Goal: Task Accomplishment & Management: Manage account settings

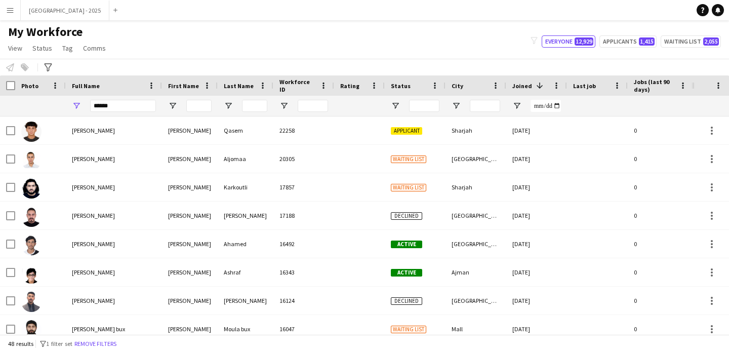
scroll to position [139, 0]
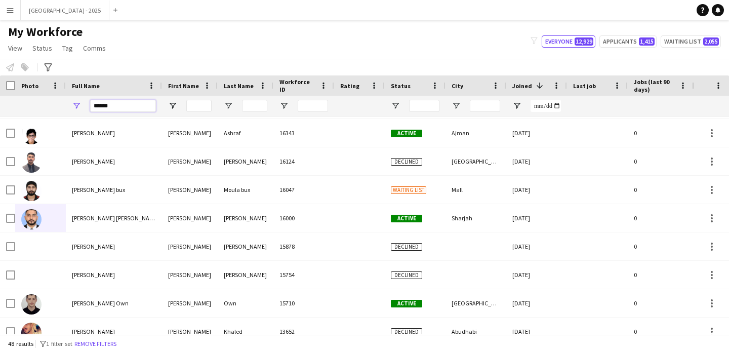
click at [100, 104] on input "*****" at bounding box center [123, 106] width 66 height 12
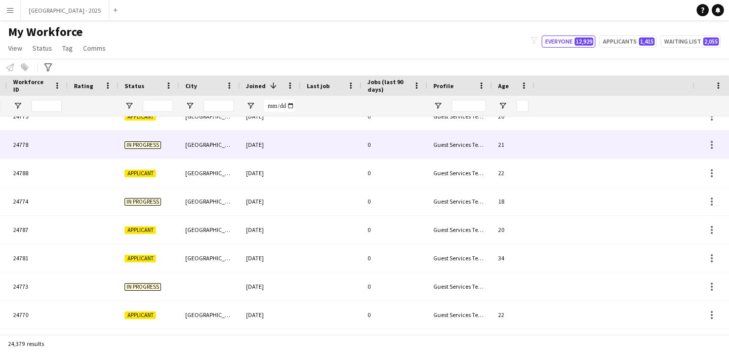
scroll to position [0, 341]
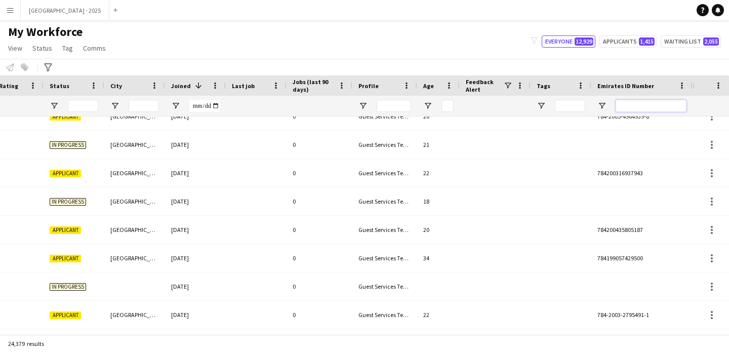
click at [636, 106] on input "Emirates ID Number Filter Input" at bounding box center [651, 106] width 71 height 12
paste input "*******"
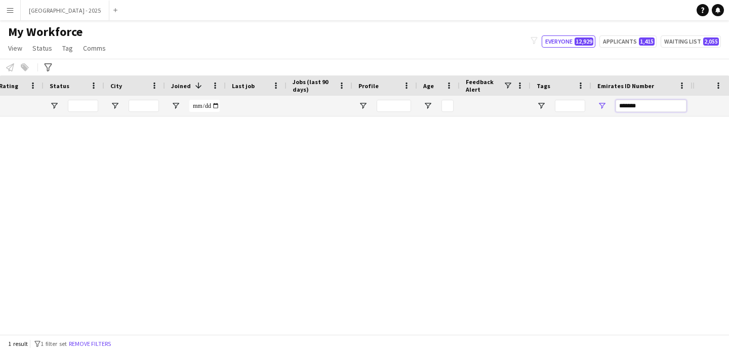
scroll to position [0, 0]
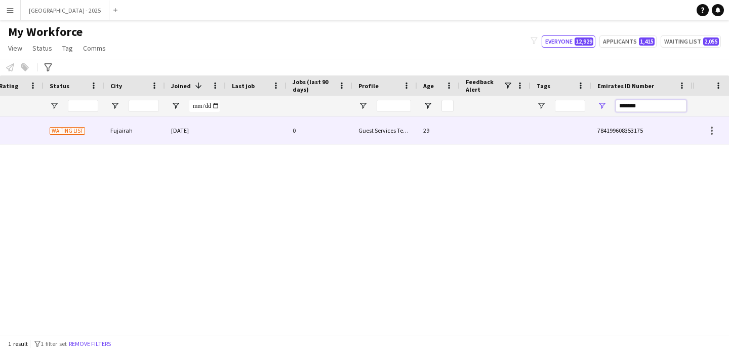
type input "*******"
click at [388, 137] on div "Guest Services Team" at bounding box center [385, 130] width 65 height 28
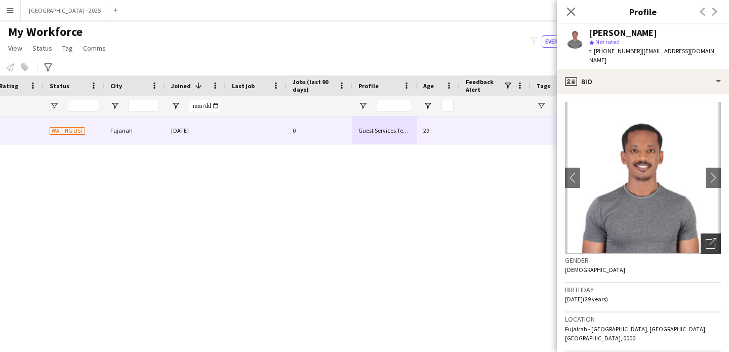
click at [706, 243] on icon "Open photos pop-in" at bounding box center [711, 243] width 11 height 11
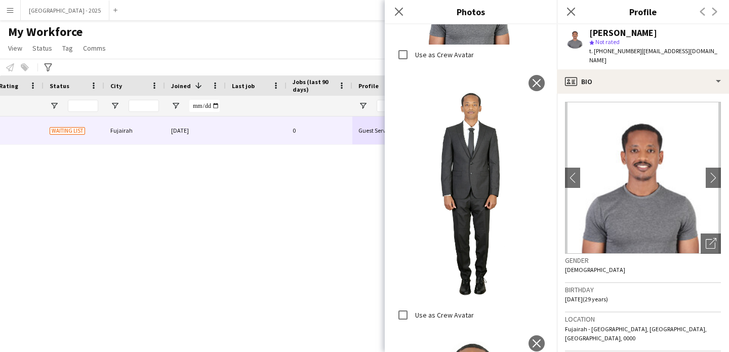
scroll to position [392, 0]
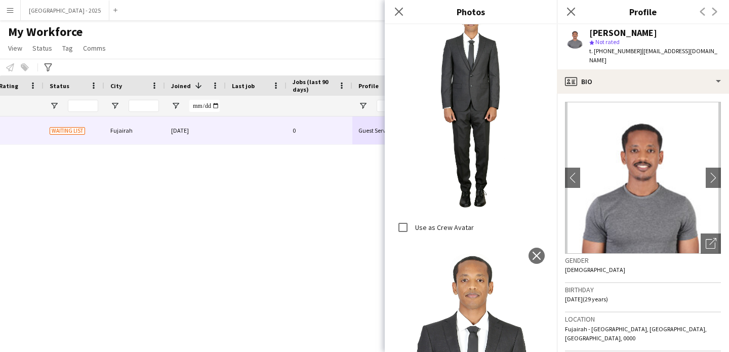
click at [635, 269] on div "Gender [DEMOGRAPHIC_DATA]" at bounding box center [643, 268] width 156 height 29
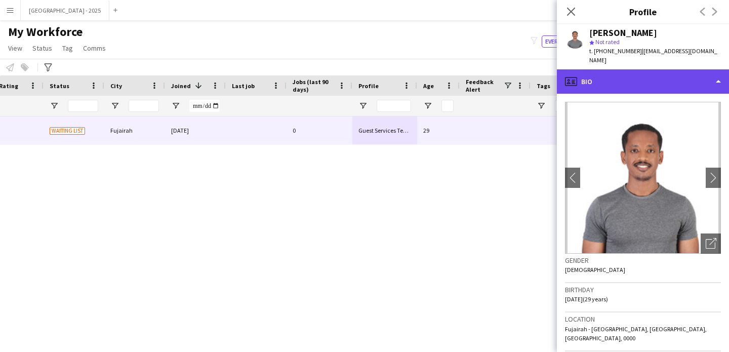
click at [613, 88] on div "profile Bio" at bounding box center [643, 81] width 172 height 24
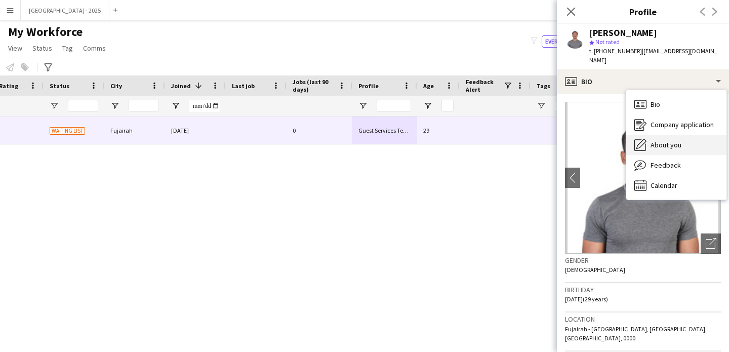
click at [658, 139] on div "About you About you" at bounding box center [677, 145] width 100 height 20
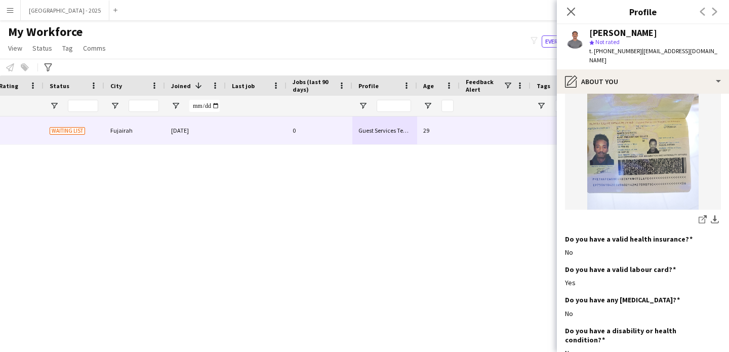
scroll to position [800, 0]
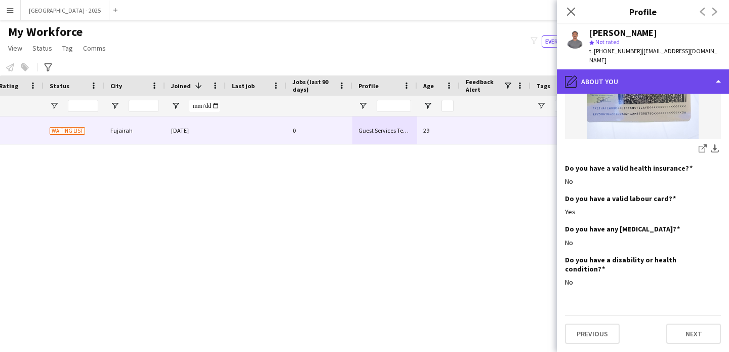
click at [591, 89] on div "pencil4 About you" at bounding box center [643, 81] width 172 height 24
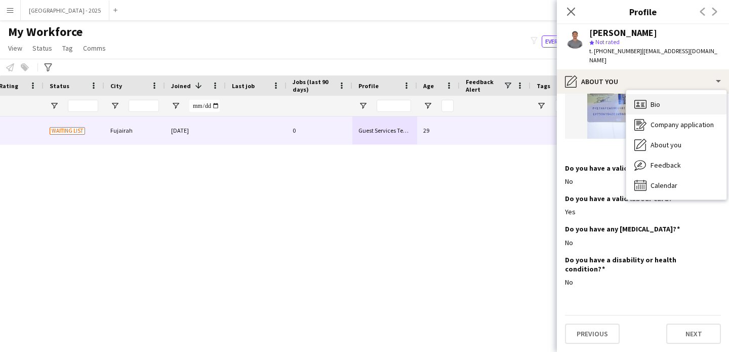
click at [645, 107] on icon "Bio" at bounding box center [641, 104] width 12 height 12
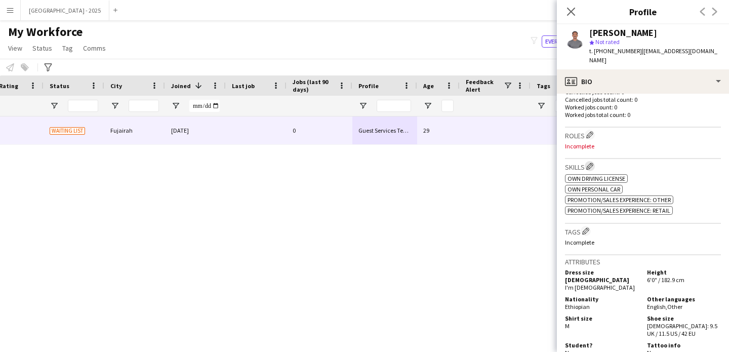
scroll to position [273, 0]
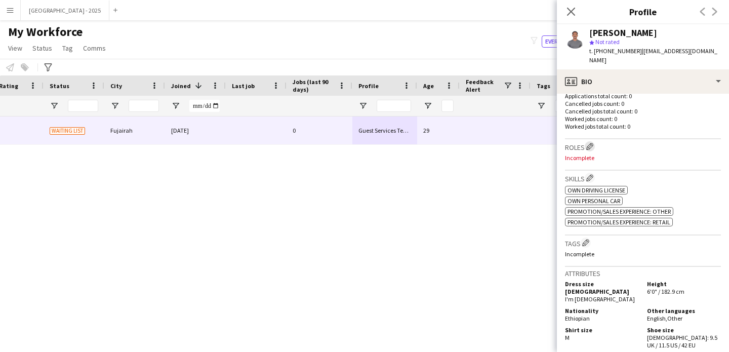
click at [595, 141] on button "Edit crew company roles" at bounding box center [590, 146] width 10 height 10
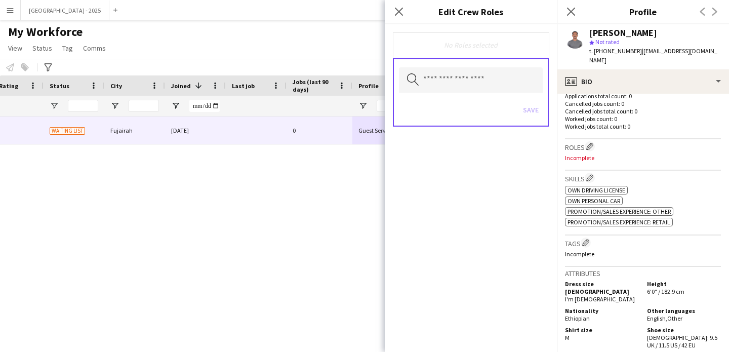
click at [461, 65] on div "Search by role type Save" at bounding box center [471, 92] width 156 height 68
drag, startPoint x: 460, startPoint y: 79, endPoint x: 454, endPoint y: 85, distance: 8.6
click at [460, 80] on input "text" at bounding box center [471, 79] width 144 height 25
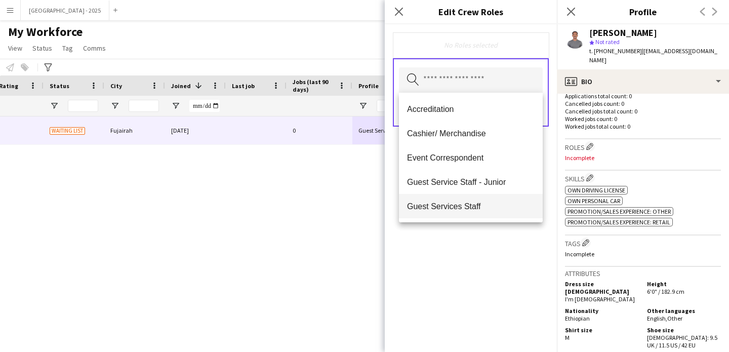
click at [460, 209] on span "Guest Services Staff" at bounding box center [471, 207] width 128 height 10
click at [459, 209] on span "Guest Services Staff - Senior" at bounding box center [471, 207] width 128 height 10
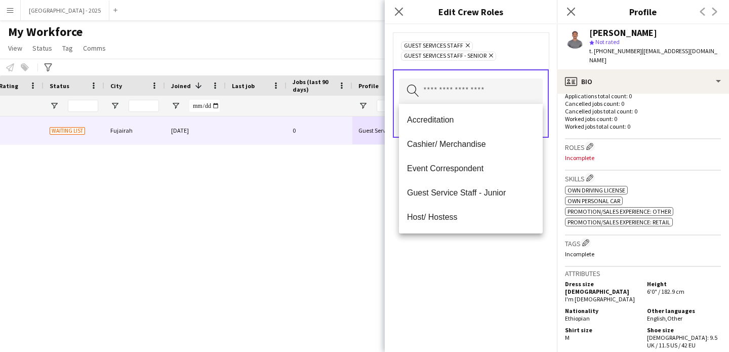
drag, startPoint x: 474, startPoint y: 258, endPoint x: 478, endPoint y: 251, distance: 8.2
click at [475, 257] on div "Guest Services Staff Remove Guest Services Staff - Senior Remove Search by role…" at bounding box center [471, 188] width 172 height 328
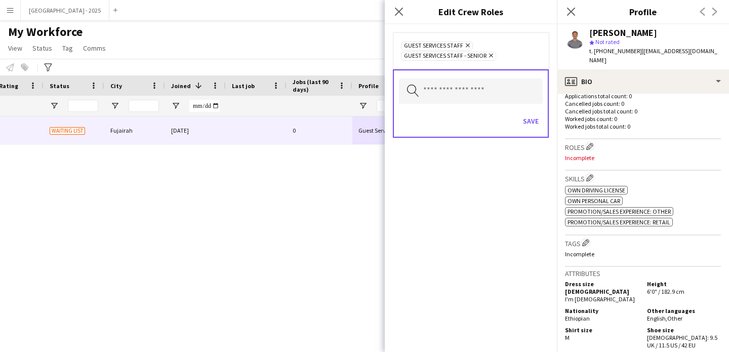
click at [519, 127] on div "Save" at bounding box center [471, 122] width 144 height 29
click at [518, 128] on div "Save" at bounding box center [471, 122] width 144 height 29
click at [519, 123] on div "Save" at bounding box center [471, 122] width 144 height 29
click at [525, 123] on button "Save" at bounding box center [531, 121] width 24 height 16
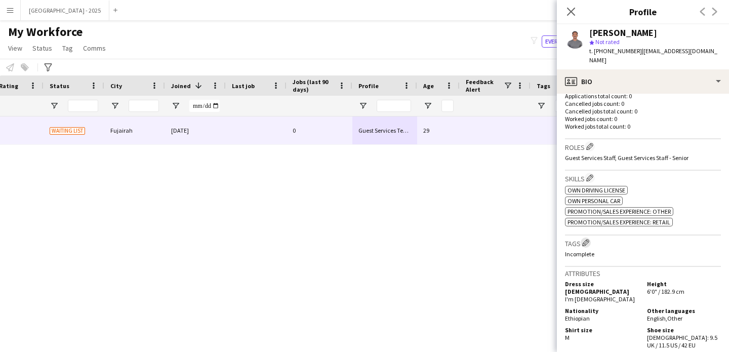
click at [585, 239] on app-icon "Edit crew company tags" at bounding box center [585, 242] width 7 height 7
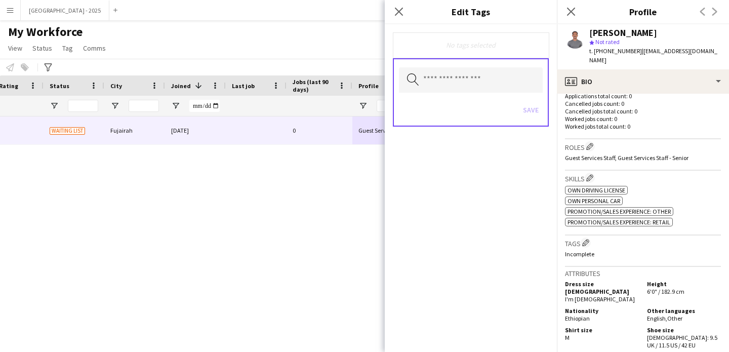
click at [459, 66] on div "Search by tag name Save" at bounding box center [471, 92] width 156 height 68
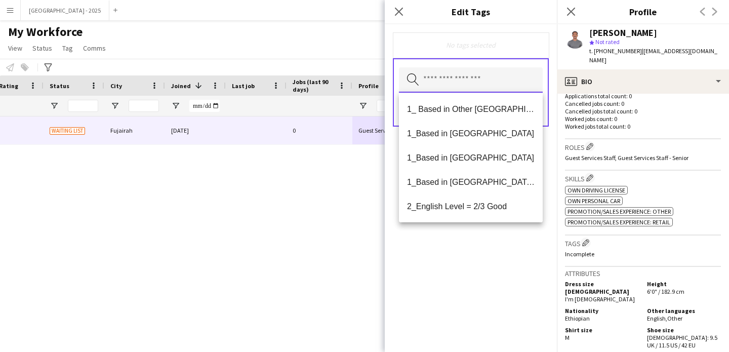
drag, startPoint x: 458, startPoint y: 79, endPoint x: 456, endPoint y: 88, distance: 9.7
click at [457, 79] on input "text" at bounding box center [471, 79] width 144 height 25
click at [472, 117] on mat-option "1_ Based in Other [GEOGRAPHIC_DATA]" at bounding box center [471, 109] width 144 height 24
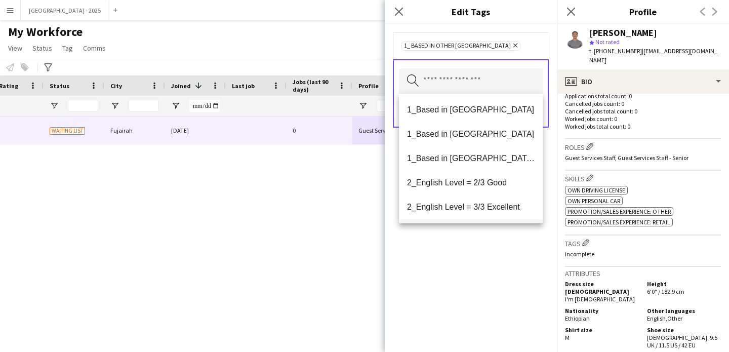
click at [486, 201] on mat-option "2_English Level = 3/3 Excellent" at bounding box center [471, 207] width 144 height 24
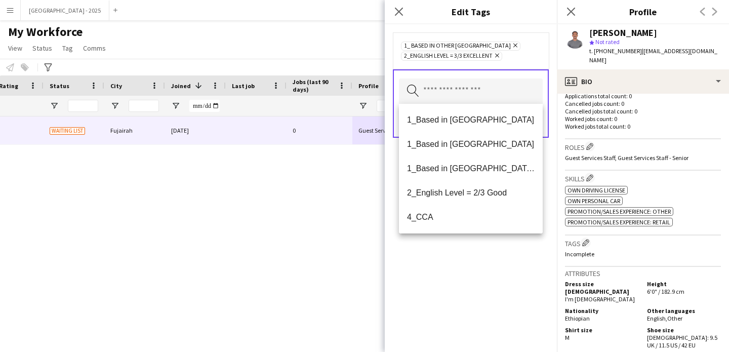
drag, startPoint x: 490, startPoint y: 249, endPoint x: 494, endPoint y: 238, distance: 11.9
click at [491, 249] on div "1_ Based in Other Emirates Remove 2_English Level = 3/3 Excellent Remove Search…" at bounding box center [471, 188] width 172 height 328
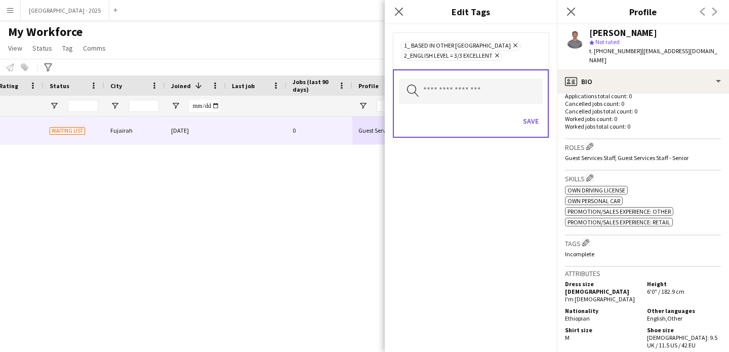
click at [524, 130] on div "Save" at bounding box center [471, 122] width 144 height 29
click at [522, 123] on button "Save" at bounding box center [531, 121] width 24 height 16
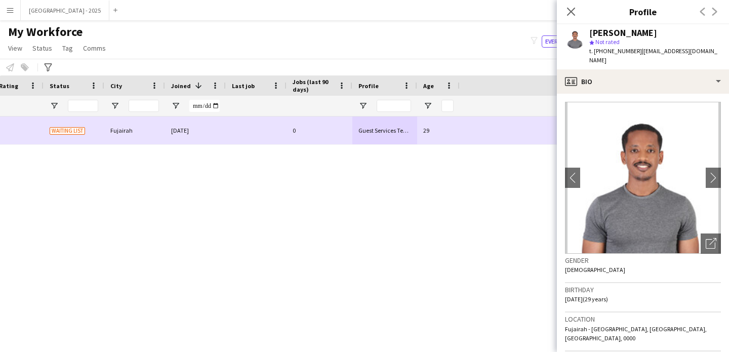
scroll to position [0, 0]
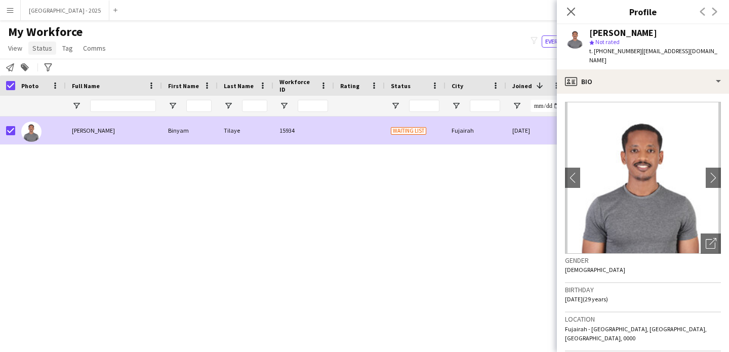
click at [41, 51] on span "Status" at bounding box center [42, 48] width 20 height 9
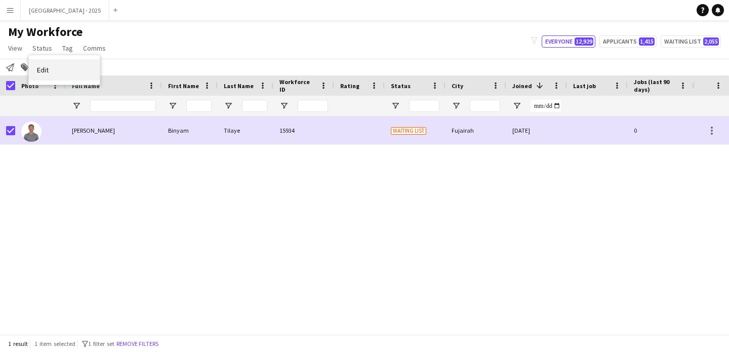
click at [73, 78] on link "Edit" at bounding box center [64, 69] width 71 height 21
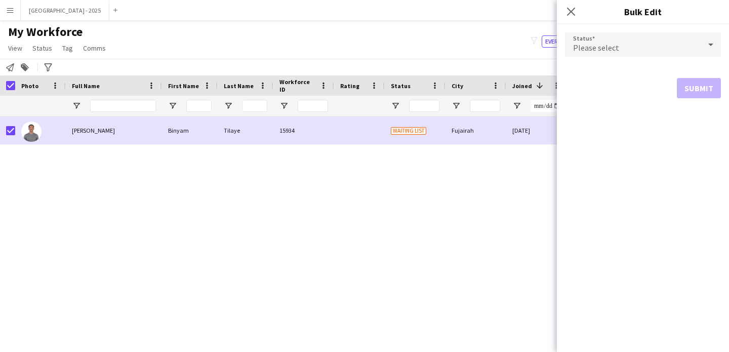
click at [617, 37] on div "Please select" at bounding box center [633, 44] width 136 height 24
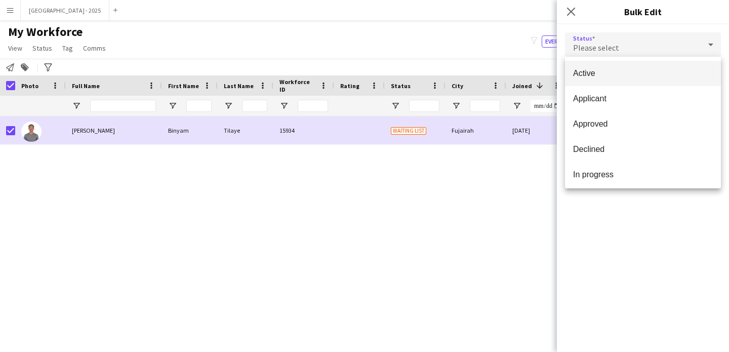
click at [593, 67] on mat-option "Active" at bounding box center [643, 73] width 156 height 25
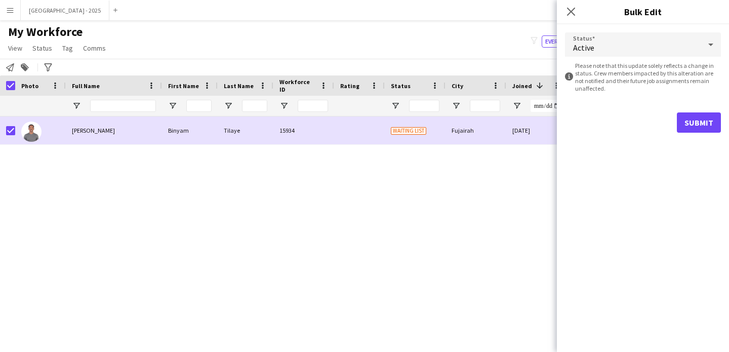
drag, startPoint x: 692, startPoint y: 111, endPoint x: 686, endPoint y: 112, distance: 6.3
click at [692, 111] on form "Status Active information-circle Please note that this update solely reflects a…" at bounding box center [643, 82] width 156 height 116
click at [688, 123] on button "Submit" at bounding box center [699, 122] width 44 height 20
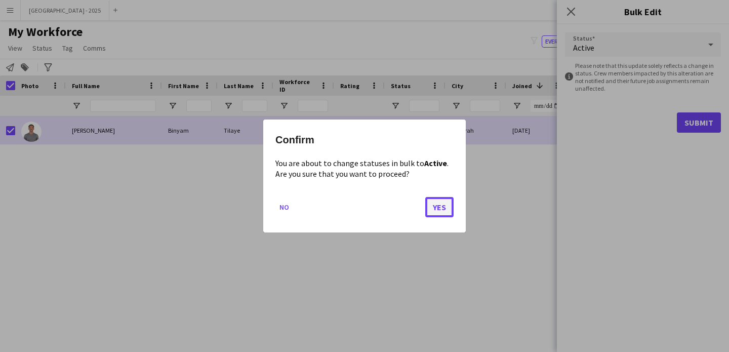
click at [443, 202] on button "Yes" at bounding box center [439, 207] width 28 height 20
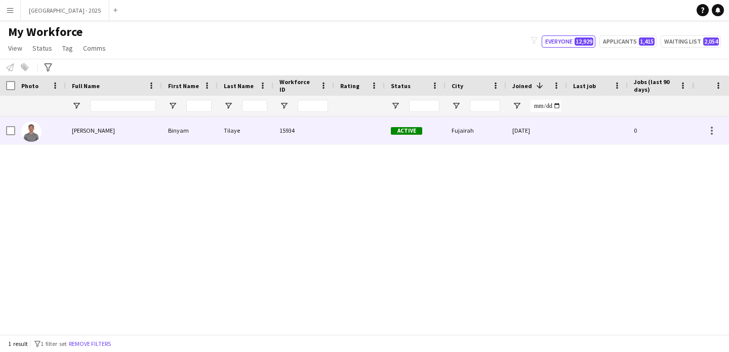
click at [36, 131] on img at bounding box center [31, 132] width 20 height 20
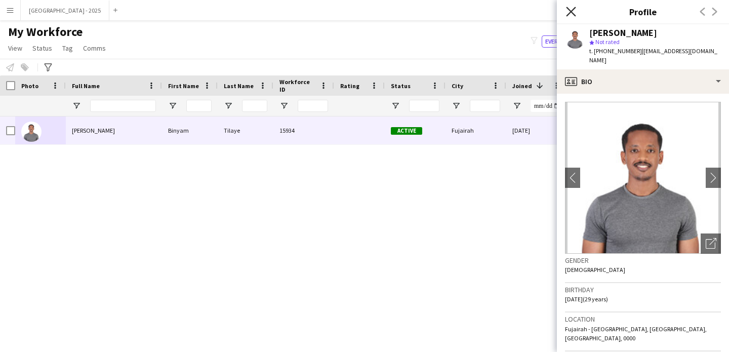
click at [570, 9] on icon "Close pop-in" at bounding box center [571, 12] width 10 height 10
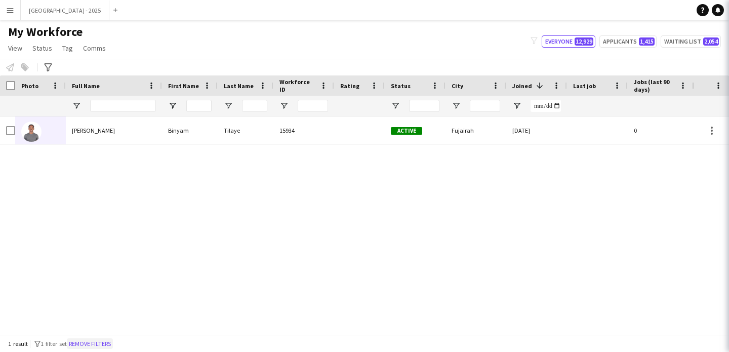
click at [96, 344] on button "Remove filters" at bounding box center [90, 343] width 46 height 11
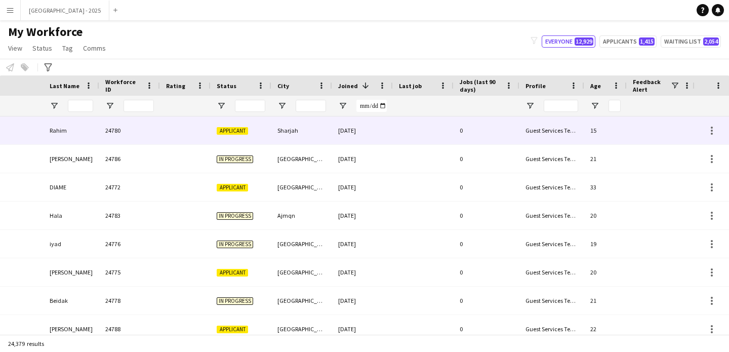
scroll to position [0, 341]
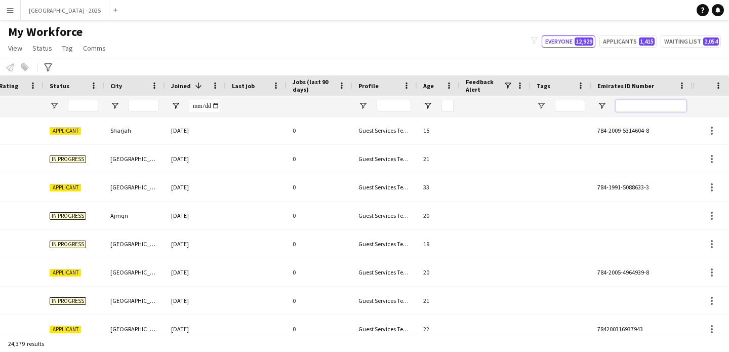
click at [633, 110] on input "Emirates ID Number Filter Input" at bounding box center [651, 106] width 71 height 12
paste input "******"
type input "******"
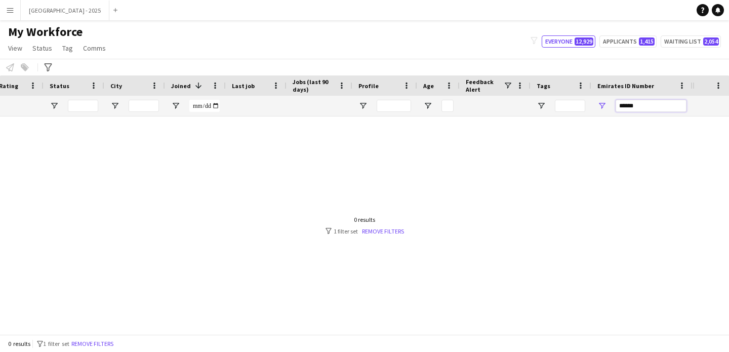
click at [620, 110] on input "******" at bounding box center [651, 106] width 71 height 12
click at [619, 110] on input "******" at bounding box center [651, 106] width 71 height 12
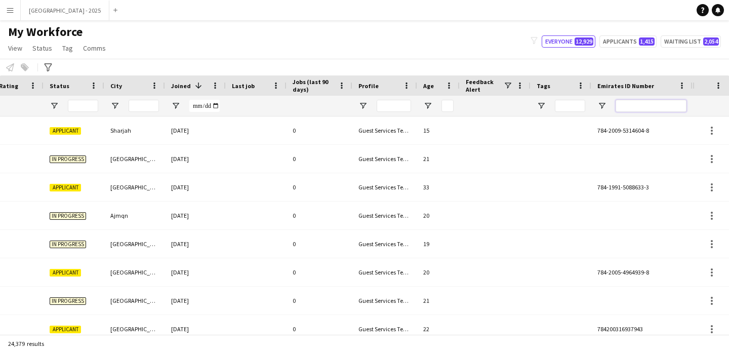
scroll to position [0, 0]
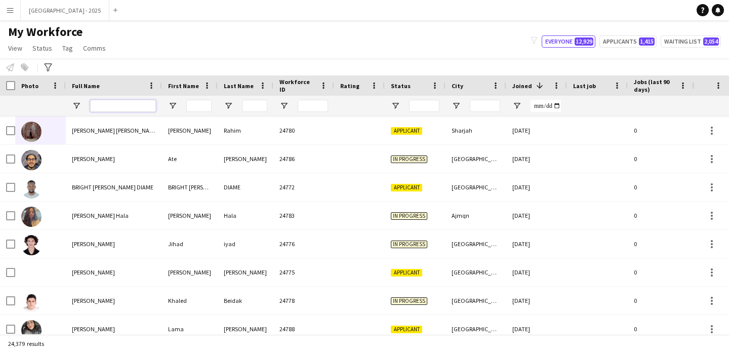
click at [99, 106] on input "Full Name Filter Input" at bounding box center [123, 106] width 66 height 12
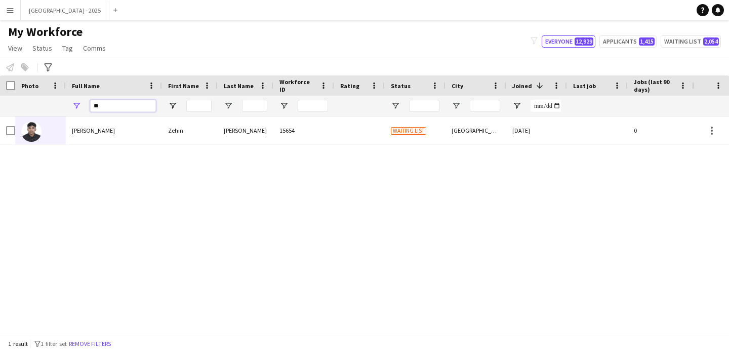
type input "*"
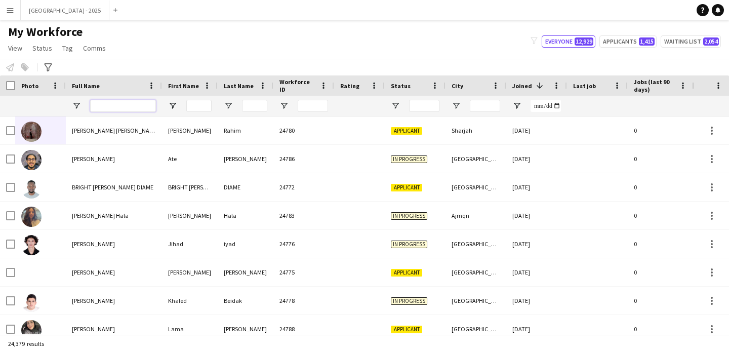
paste input "*****"
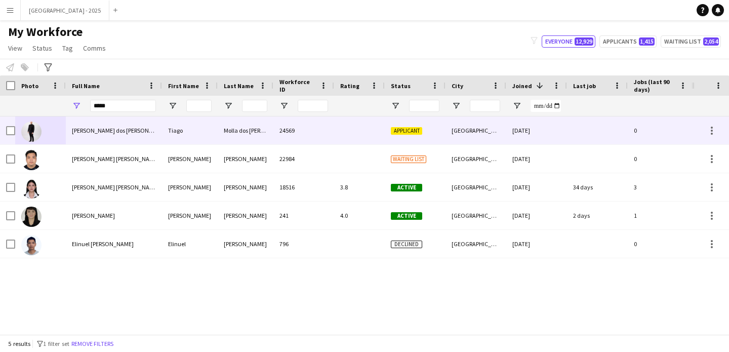
click at [127, 137] on div "[PERSON_NAME] dos [PERSON_NAME]" at bounding box center [114, 130] width 96 height 28
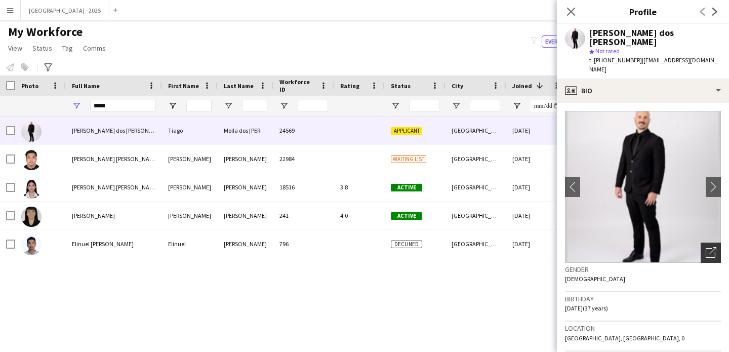
click at [702, 243] on div "Open photos pop-in" at bounding box center [711, 253] width 20 height 20
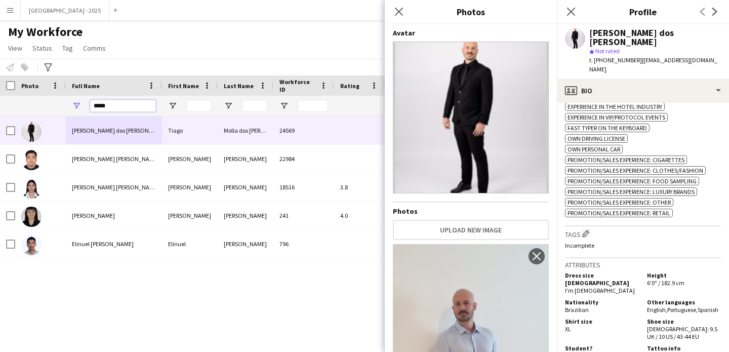
click at [131, 101] on input "*****" at bounding box center [123, 106] width 66 height 12
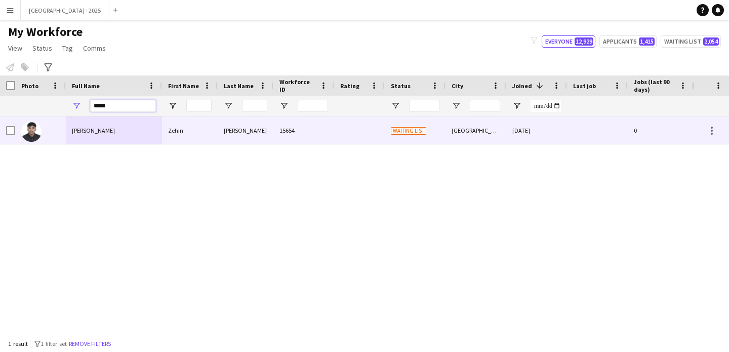
type input "*****"
drag, startPoint x: 196, startPoint y: 144, endPoint x: 212, endPoint y: 134, distance: 18.7
click at [195, 143] on div "[PERSON_NAME] [PERSON_NAME] 15654 Waiting list Dubai [DATE] 0 Guest Services Te…" at bounding box center [517, 130] width 1034 height 28
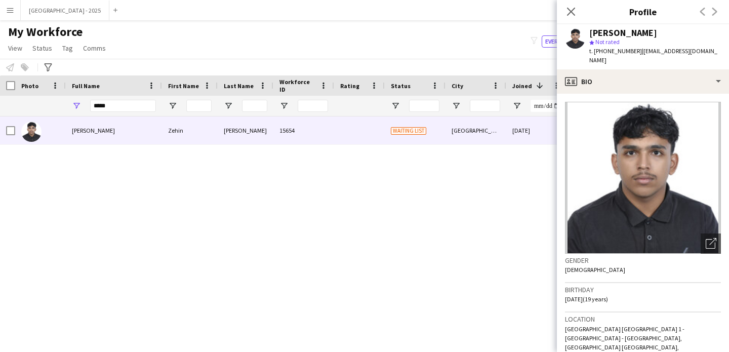
click at [585, 107] on img at bounding box center [643, 178] width 156 height 152
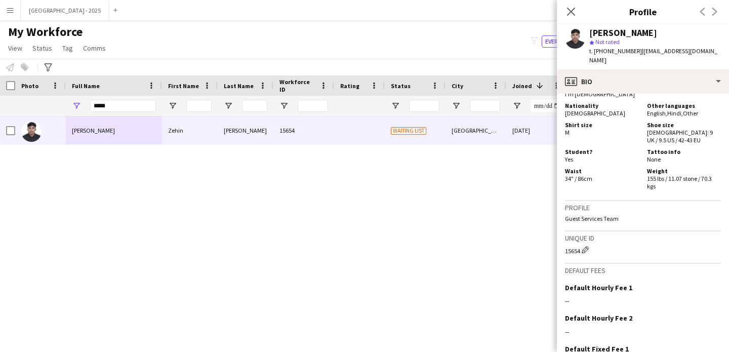
scroll to position [506, 0]
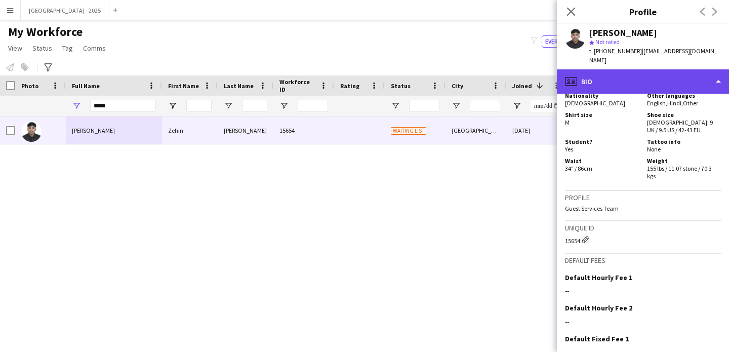
click at [670, 74] on div "profile Bio" at bounding box center [643, 81] width 172 height 24
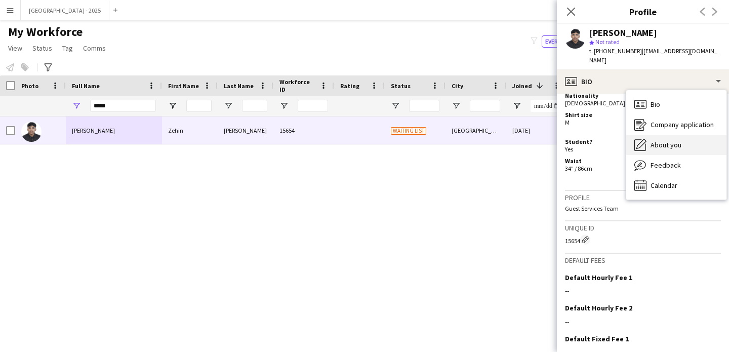
click at [662, 140] on span "About you" at bounding box center [666, 144] width 31 height 9
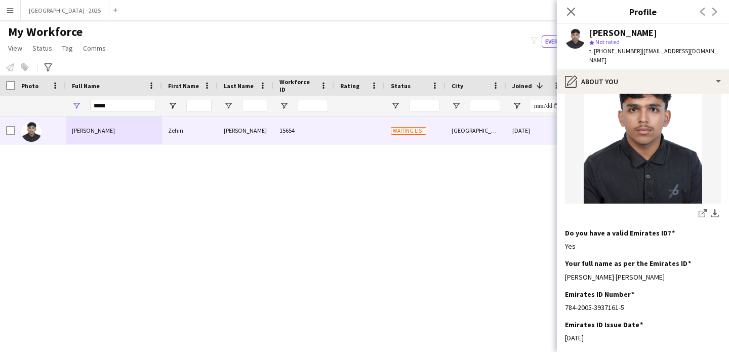
scroll to position [50, 0]
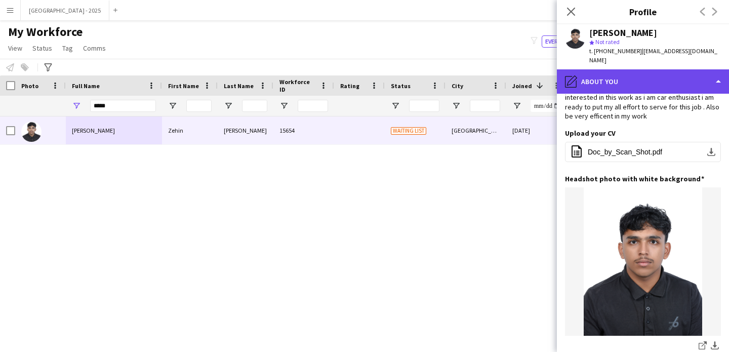
click at [629, 73] on div "pencil4 About you" at bounding box center [643, 81] width 172 height 24
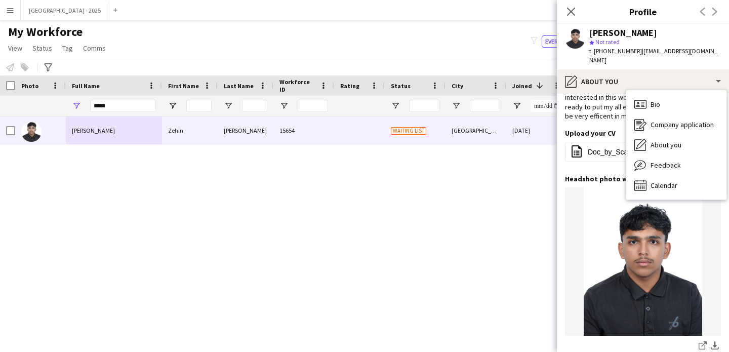
click at [665, 135] on div "About you About you" at bounding box center [677, 145] width 100 height 20
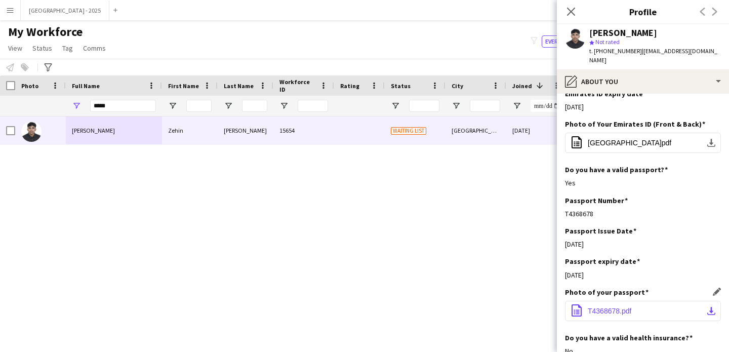
scroll to position [604, 0]
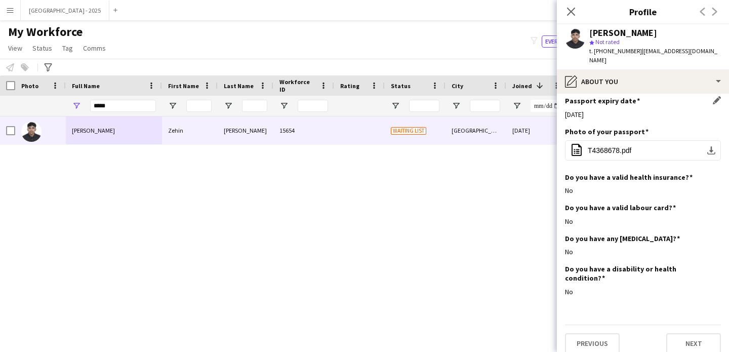
drag, startPoint x: 573, startPoint y: 107, endPoint x: 692, endPoint y: 108, distance: 119.0
click at [683, 110] on div "[DATE]" at bounding box center [643, 114] width 156 height 9
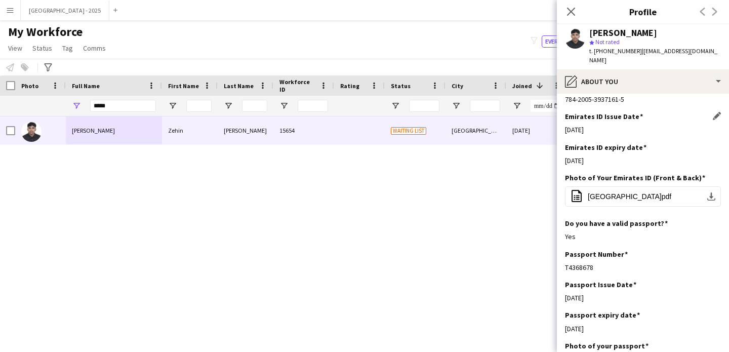
scroll to position [397, 0]
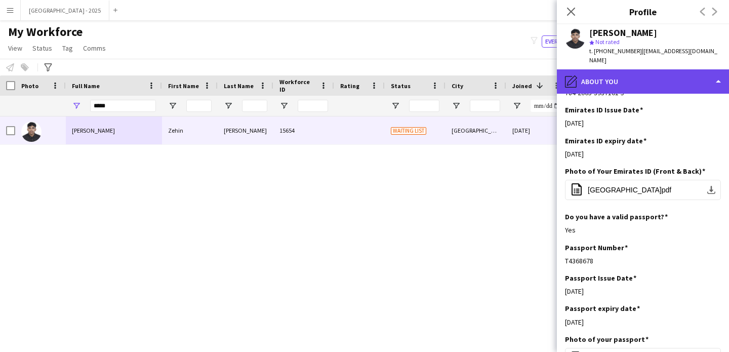
click at [613, 75] on div "pencil4 About you" at bounding box center [643, 81] width 172 height 24
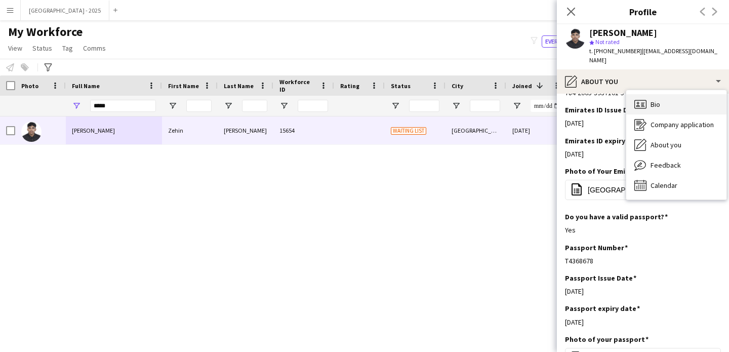
click at [655, 100] on div "Bio Bio" at bounding box center [677, 104] width 100 height 20
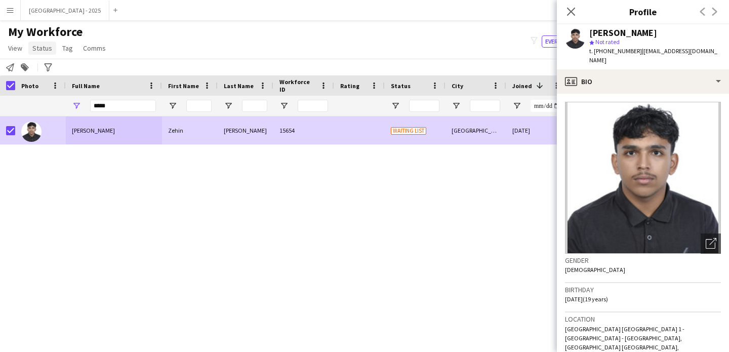
click at [40, 53] on link "Status" at bounding box center [42, 48] width 28 height 13
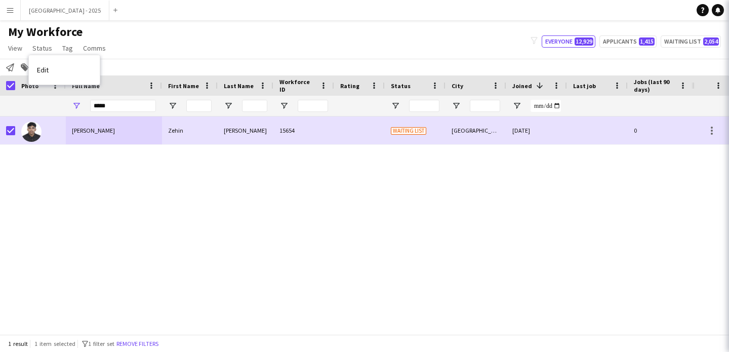
drag, startPoint x: 74, startPoint y: 78, endPoint x: 87, endPoint y: 83, distance: 13.6
click at [74, 78] on link "Edit" at bounding box center [64, 69] width 71 height 21
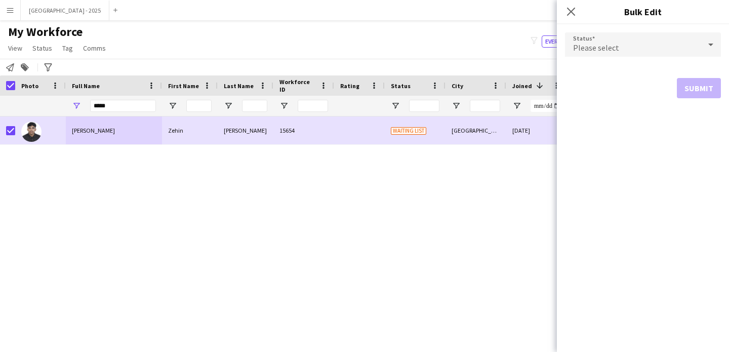
click at [582, 35] on div "Please select" at bounding box center [633, 44] width 136 height 24
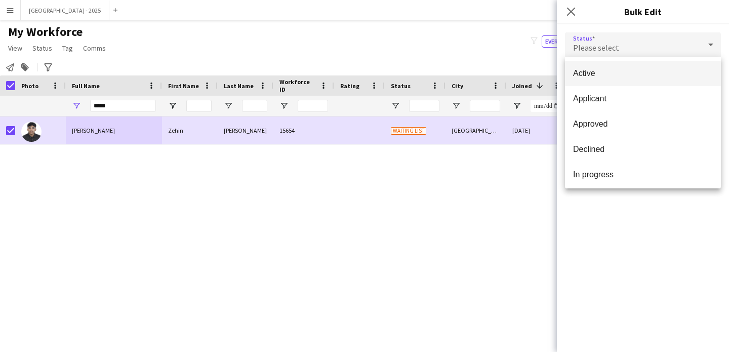
click at [602, 79] on mat-option "Active" at bounding box center [643, 73] width 156 height 25
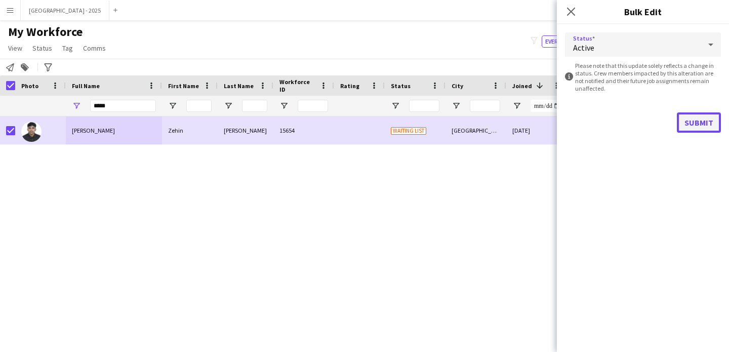
click at [711, 130] on button "Submit" at bounding box center [699, 122] width 44 height 20
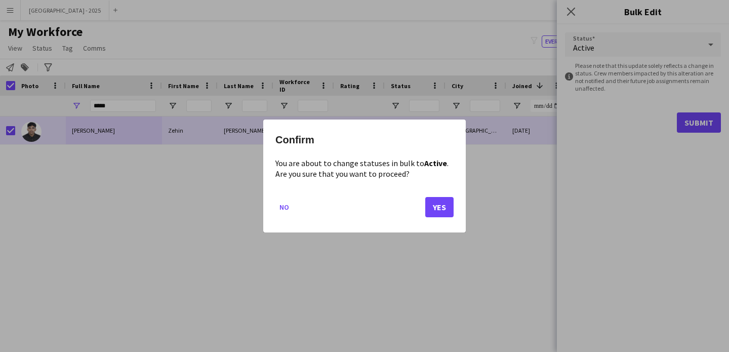
drag, startPoint x: 424, startPoint y: 207, endPoint x: 431, endPoint y: 206, distance: 6.7
click at [424, 207] on mat-dialog-actions "No Yes" at bounding box center [365, 210] width 178 height 43
click at [431, 206] on button "Yes" at bounding box center [439, 207] width 28 height 20
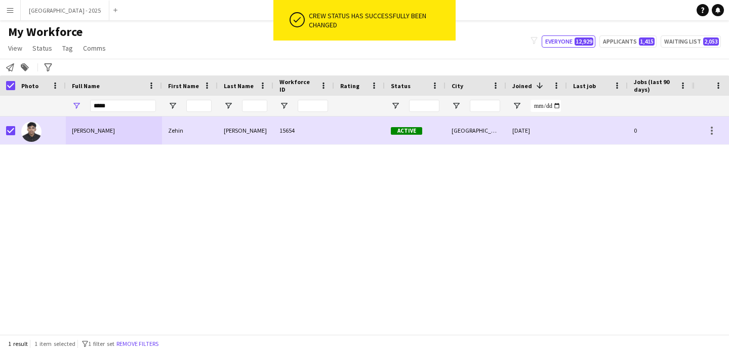
click at [216, 143] on div "Zehin" at bounding box center [190, 130] width 56 height 28
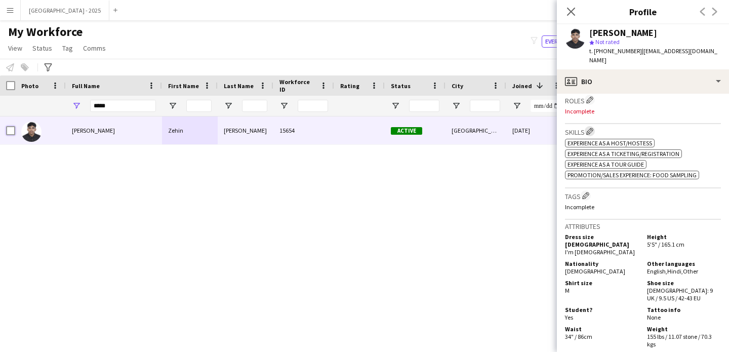
scroll to position [320, 0]
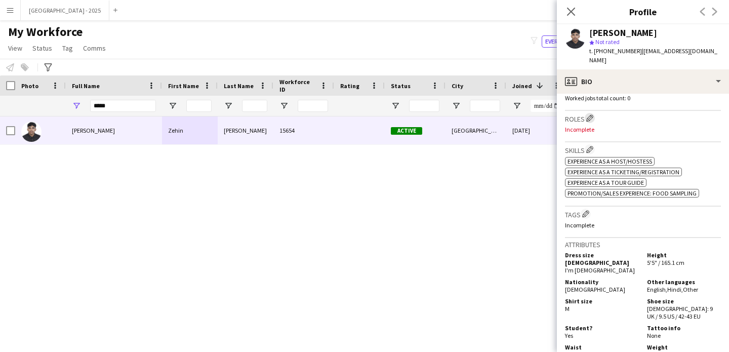
click at [590, 114] on app-icon "Edit crew company roles" at bounding box center [590, 117] width 7 height 7
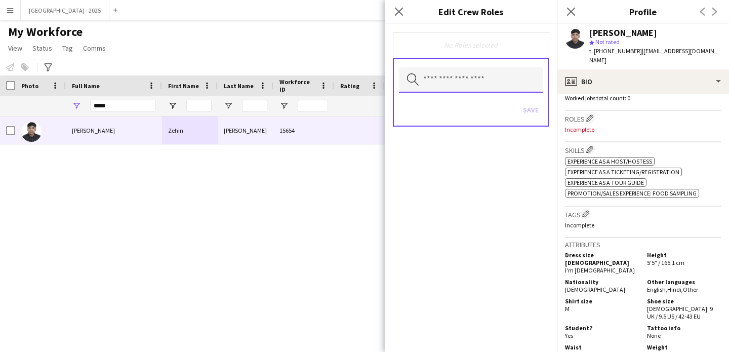
click at [470, 77] on input "text" at bounding box center [471, 79] width 144 height 25
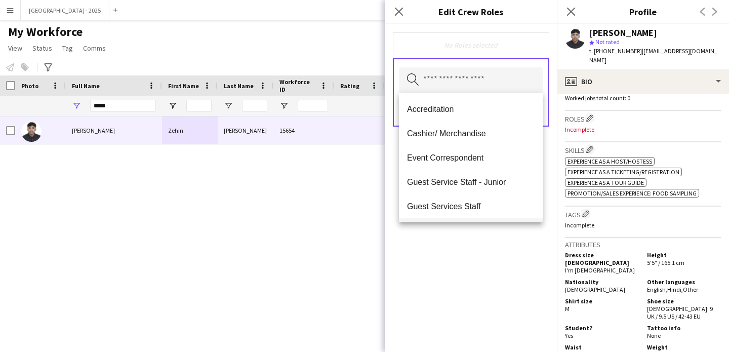
click at [487, 202] on span "Guest Services Staff" at bounding box center [471, 207] width 128 height 10
drag, startPoint x: 500, startPoint y: 243, endPoint x: 501, endPoint y: 192, distance: 50.7
click at [500, 243] on div "Guest Services Staff Remove Search by role type Save" at bounding box center [471, 188] width 172 height 328
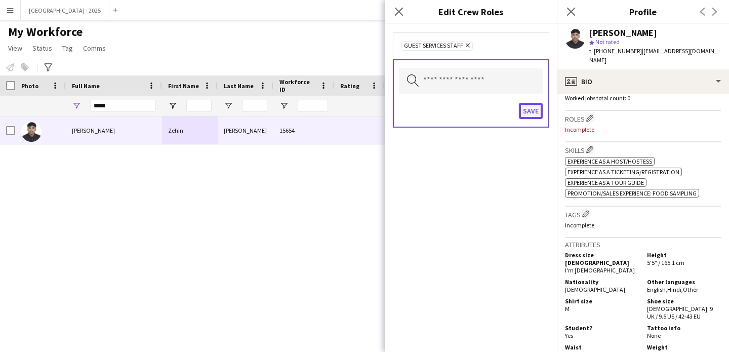
click at [531, 114] on button "Save" at bounding box center [531, 111] width 24 height 16
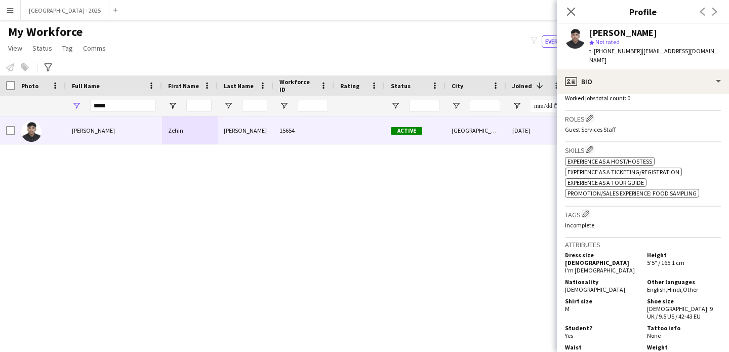
click at [587, 221] on p "Incomplete" at bounding box center [643, 225] width 156 height 8
click at [586, 210] on app-icon "Edit crew company tags" at bounding box center [585, 213] width 7 height 7
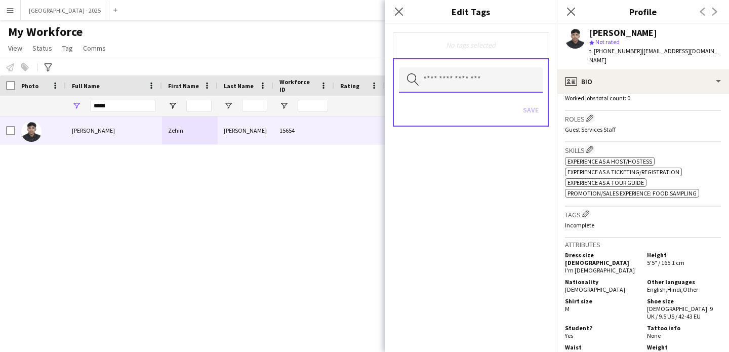
click at [456, 79] on input "text" at bounding box center [471, 79] width 144 height 25
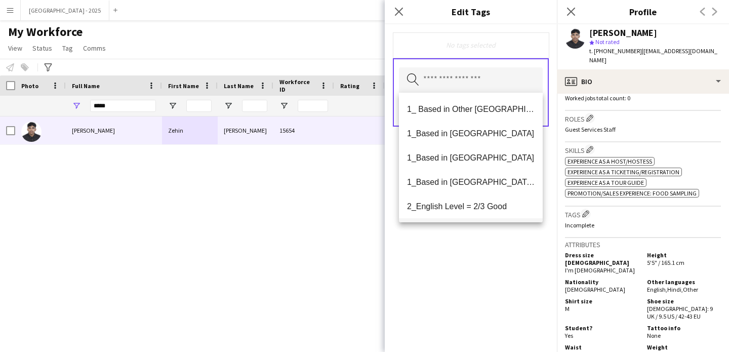
click at [491, 182] on span "1_Based in [GEOGRAPHIC_DATA]/[GEOGRAPHIC_DATA]/Ajman" at bounding box center [471, 182] width 128 height 10
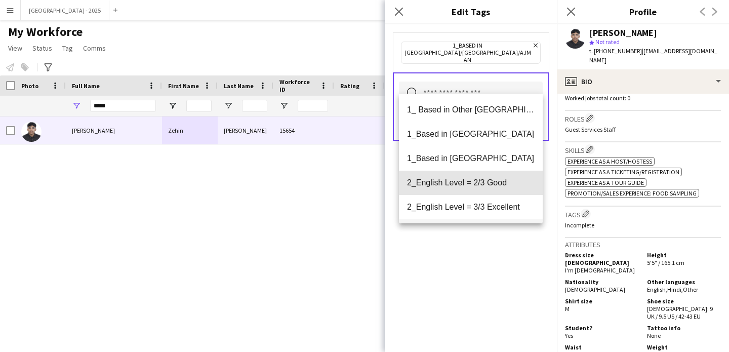
drag, startPoint x: 490, startPoint y: 189, endPoint x: 496, endPoint y: 209, distance: 21.2
click at [490, 189] on mat-option "2_English Level = 2/3 Good" at bounding box center [471, 183] width 144 height 24
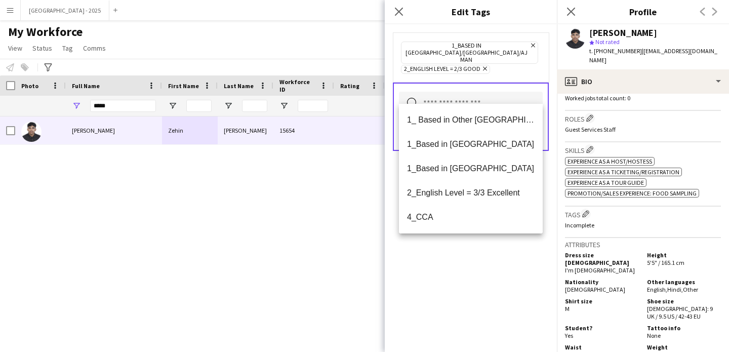
drag, startPoint x: 515, startPoint y: 258, endPoint x: 516, endPoint y: 249, distance: 9.2
click at [515, 255] on div "1_Based in [GEOGRAPHIC_DATA]/[GEOGRAPHIC_DATA]/Ajman Remove 2_English Level = 2…" at bounding box center [471, 188] width 172 height 328
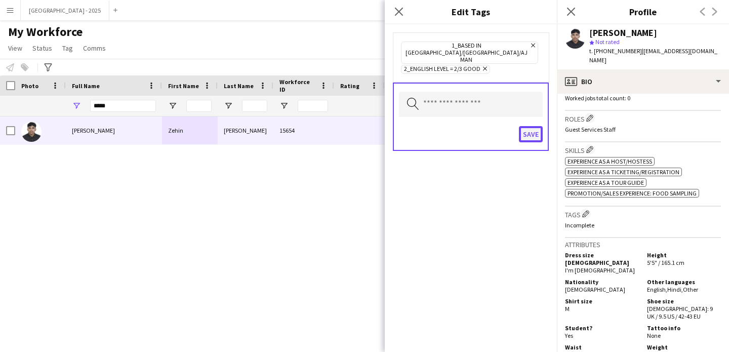
click at [522, 126] on button "Save" at bounding box center [531, 134] width 24 height 16
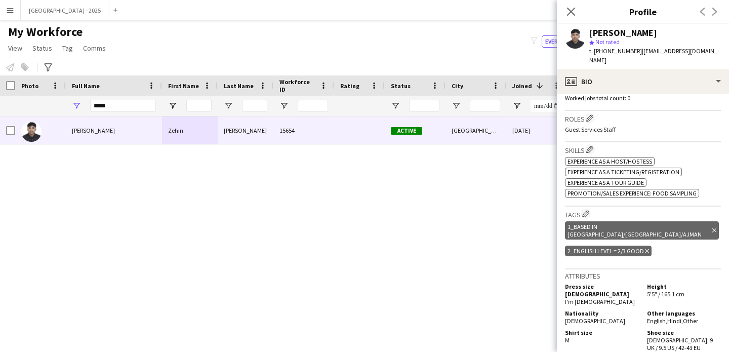
click at [582, 20] on div "Close pop-in" at bounding box center [571, 11] width 28 height 23
drag, startPoint x: 574, startPoint y: 17, endPoint x: 386, endPoint y: 243, distance: 293.1
click at [573, 17] on app-icon "Close pop-in" at bounding box center [571, 12] width 12 height 12
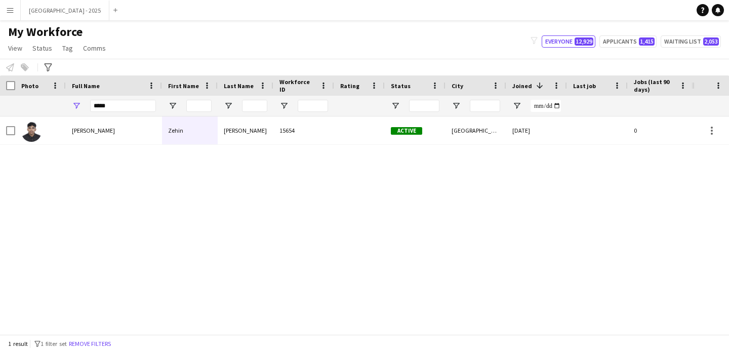
drag, startPoint x: 108, startPoint y: 342, endPoint x: 194, endPoint y: 3, distance: 350.1
click at [108, 342] on button "Remove filters" at bounding box center [90, 343] width 46 height 11
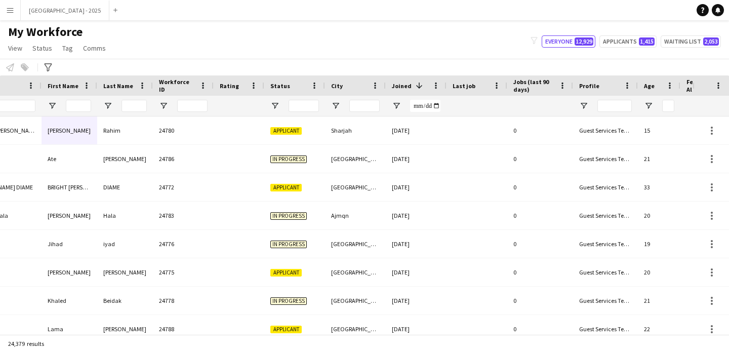
scroll to position [0, 341]
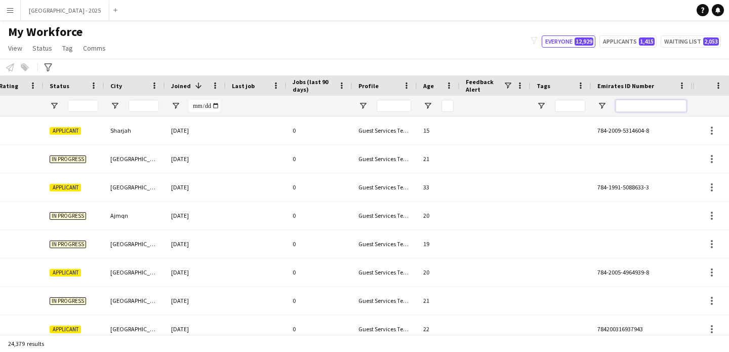
drag, startPoint x: 655, startPoint y: 100, endPoint x: 669, endPoint y: 109, distance: 16.4
click at [670, 109] on input "Emirates ID Number Filter Input" at bounding box center [651, 106] width 71 height 12
paste input "*******"
type input "*******"
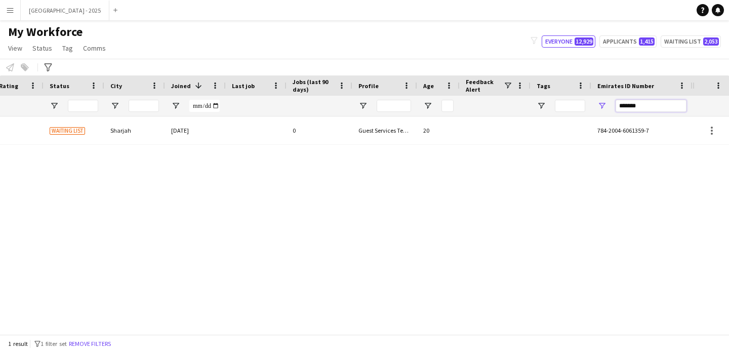
click at [642, 107] on input "*******" at bounding box center [651, 106] width 71 height 12
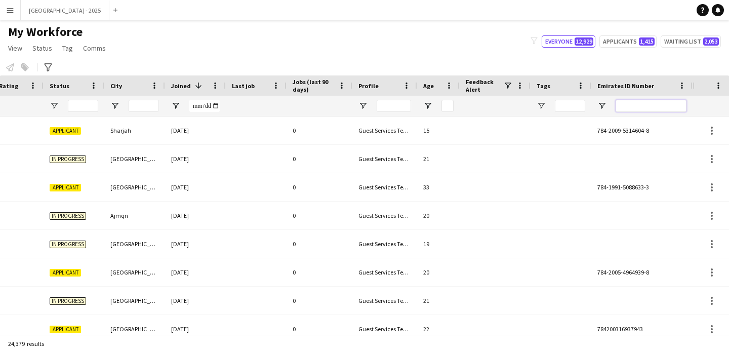
paste input "********"
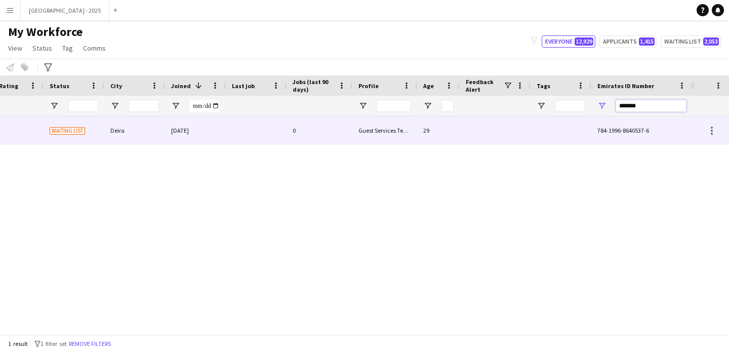
type input "*******"
click at [421, 131] on div "29" at bounding box center [438, 130] width 43 height 28
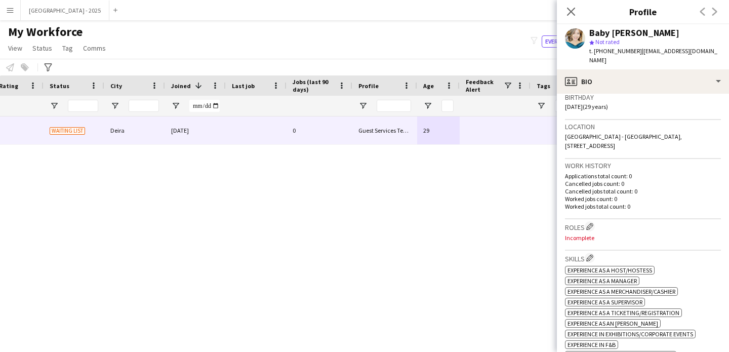
scroll to position [257, 0]
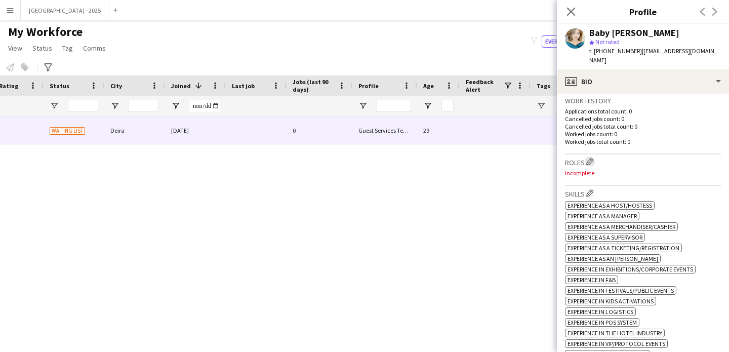
click at [591, 158] on app-icon "Edit crew company roles" at bounding box center [590, 161] width 7 height 7
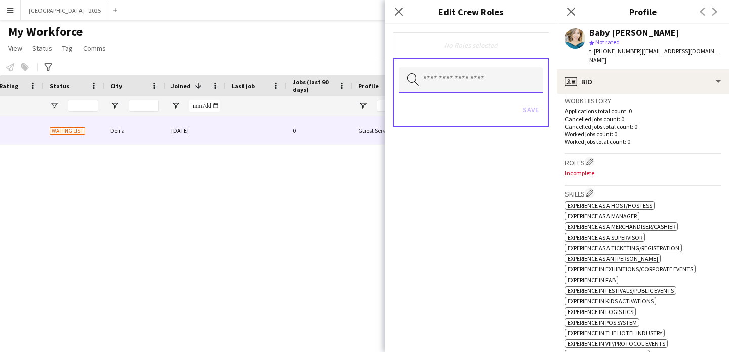
click at [460, 84] on input "text" at bounding box center [471, 79] width 144 height 25
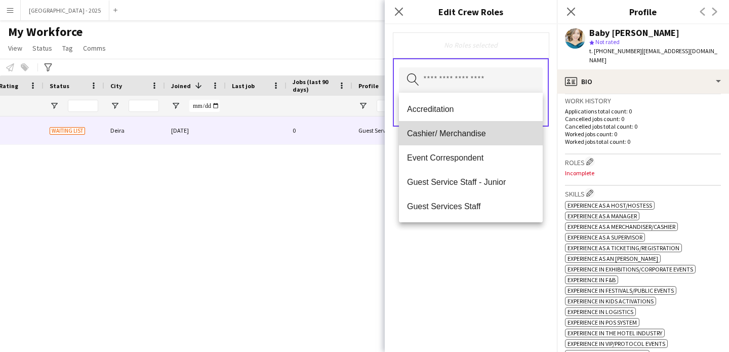
click at [473, 135] on span "Cashier/ Merchandise" at bounding box center [471, 134] width 128 height 10
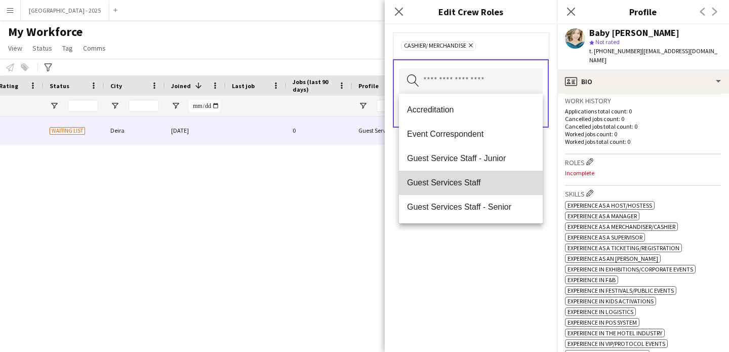
click at [480, 188] on mat-option "Guest Services Staff" at bounding box center [471, 183] width 144 height 24
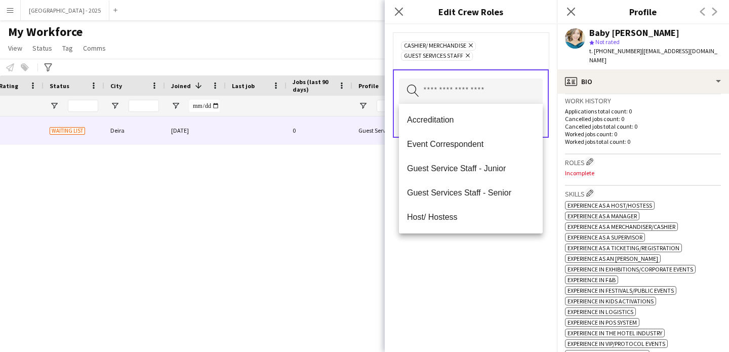
click at [480, 251] on div "Cashier/ Merchandise Remove Guest Services Staff Remove Search by role type Save" at bounding box center [471, 188] width 172 height 328
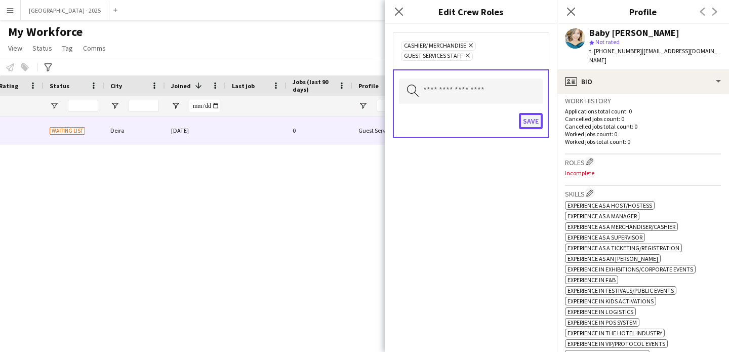
click at [528, 128] on button "Save" at bounding box center [531, 121] width 24 height 16
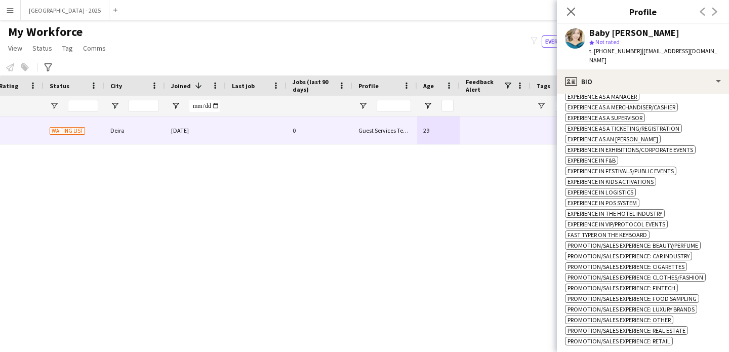
scroll to position [470, 0]
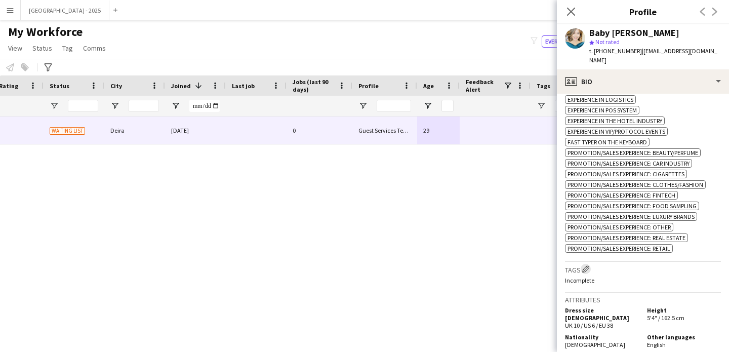
click at [591, 274] on button "Edit crew company tags" at bounding box center [586, 269] width 10 height 10
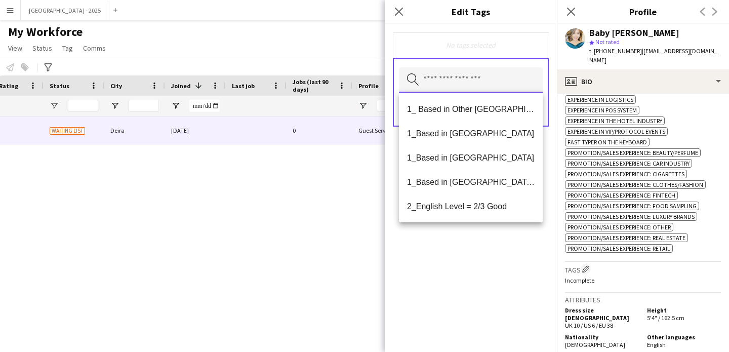
click at [466, 88] on input "text" at bounding box center [471, 79] width 144 height 25
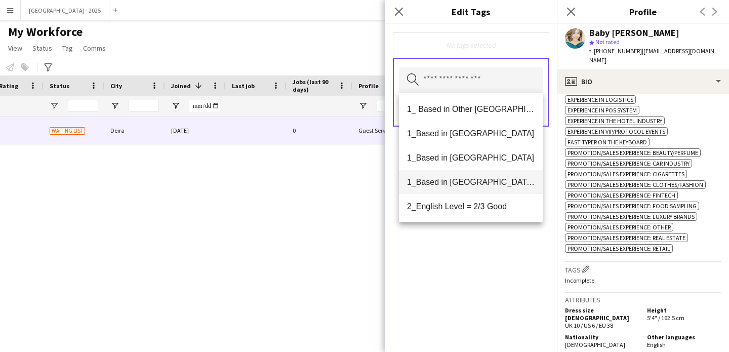
click at [488, 189] on mat-option "1_Based in [GEOGRAPHIC_DATA]/[GEOGRAPHIC_DATA]/Ajman" at bounding box center [471, 182] width 144 height 24
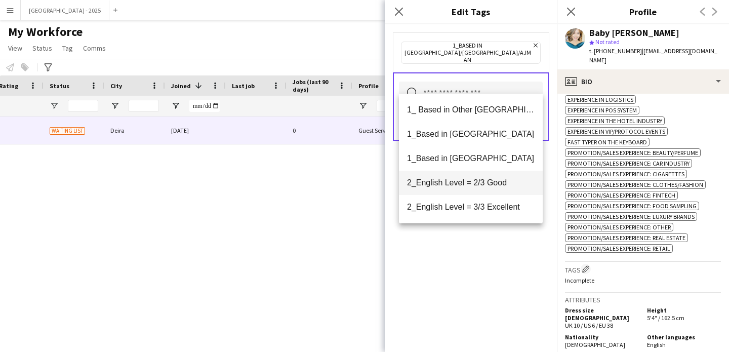
click at [486, 191] on mat-option "2_English Level = 2/3 Good" at bounding box center [471, 183] width 144 height 24
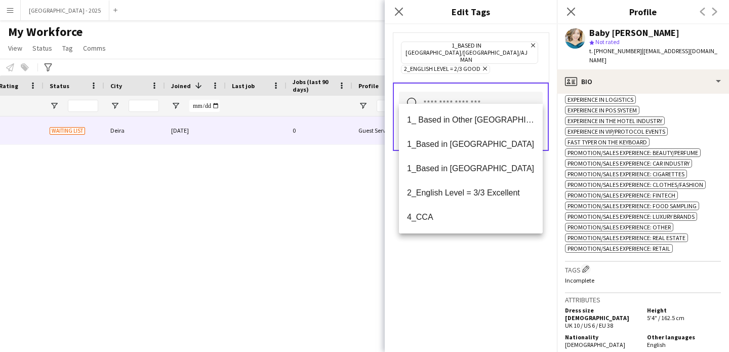
drag, startPoint x: 508, startPoint y: 280, endPoint x: 509, endPoint y: 255, distance: 25.4
click at [508, 280] on div "1_Based in [GEOGRAPHIC_DATA]/[GEOGRAPHIC_DATA]/Ajman Remove 2_English Level = 2…" at bounding box center [471, 188] width 172 height 328
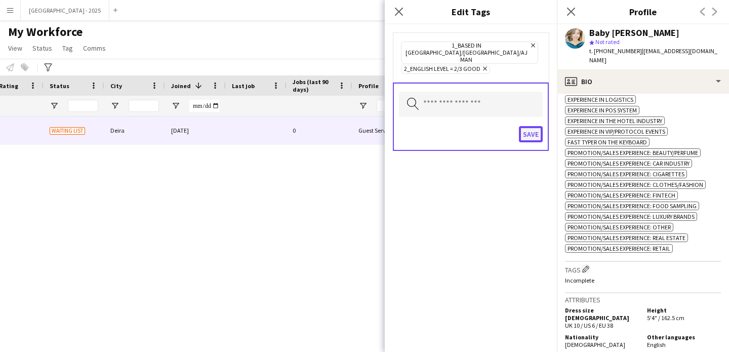
click at [533, 126] on button "Save" at bounding box center [531, 134] width 24 height 16
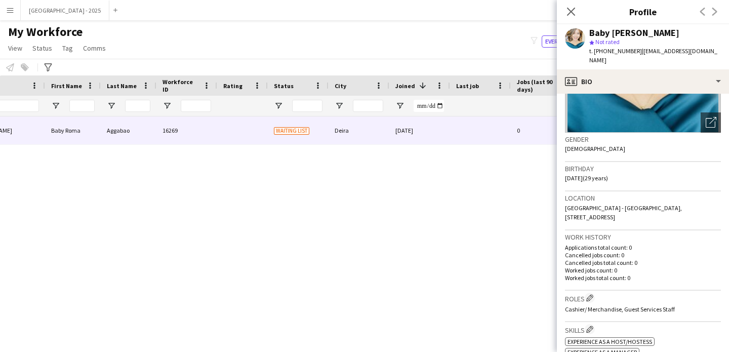
scroll to position [0, 0]
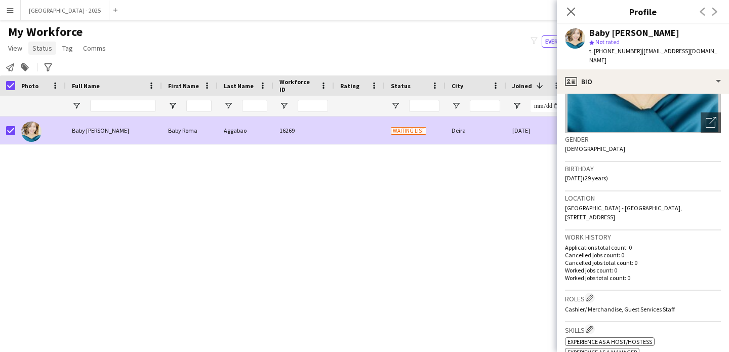
drag, startPoint x: 51, startPoint y: 48, endPoint x: 65, endPoint y: 76, distance: 31.3
click at [51, 48] on link "Status" at bounding box center [42, 48] width 28 height 13
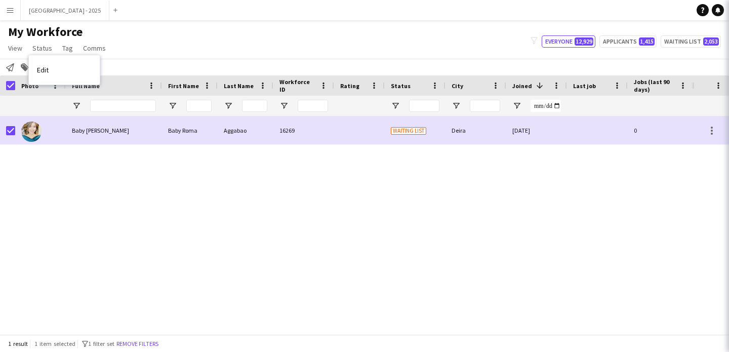
click at [65, 76] on link "Edit" at bounding box center [64, 69] width 71 height 21
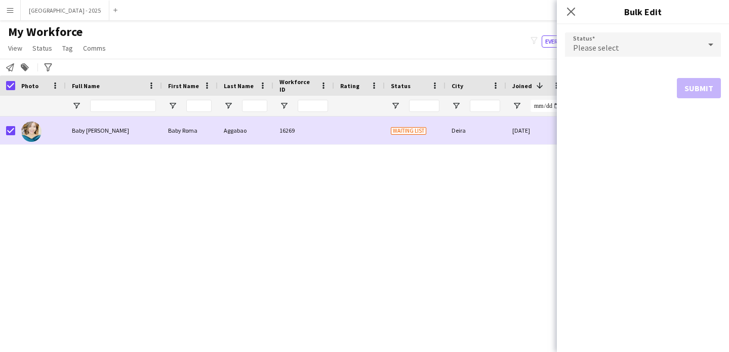
click at [670, 45] on div "Please select" at bounding box center [633, 44] width 136 height 24
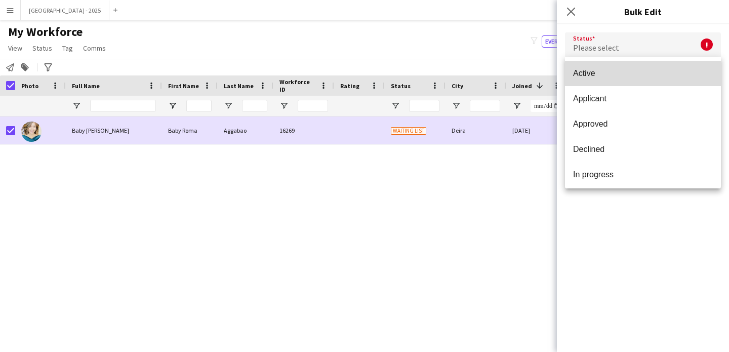
click at [656, 69] on span "Active" at bounding box center [643, 73] width 140 height 10
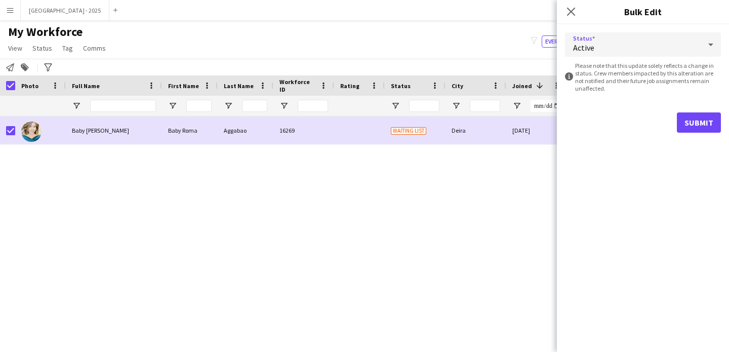
click at [701, 104] on form "Status Active information-circle Please note that this update solely reflects a…" at bounding box center [643, 82] width 156 height 116
drag, startPoint x: 698, startPoint y: 107, endPoint x: 696, endPoint y: 113, distance: 5.9
click at [698, 108] on form "Status Active information-circle Please note that this update solely reflects a…" at bounding box center [643, 82] width 156 height 116
click at [693, 124] on button "Submit" at bounding box center [699, 122] width 44 height 20
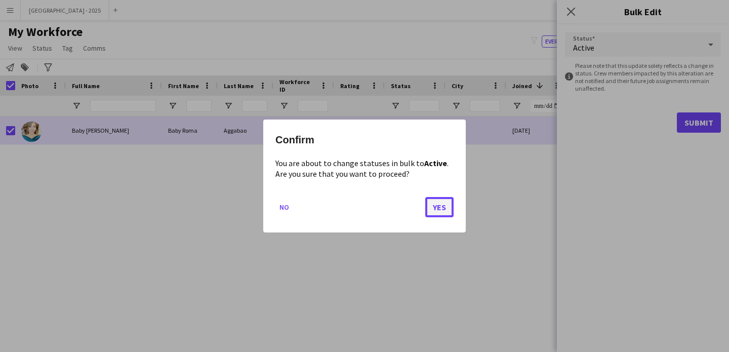
click at [432, 215] on button "Yes" at bounding box center [439, 207] width 28 height 20
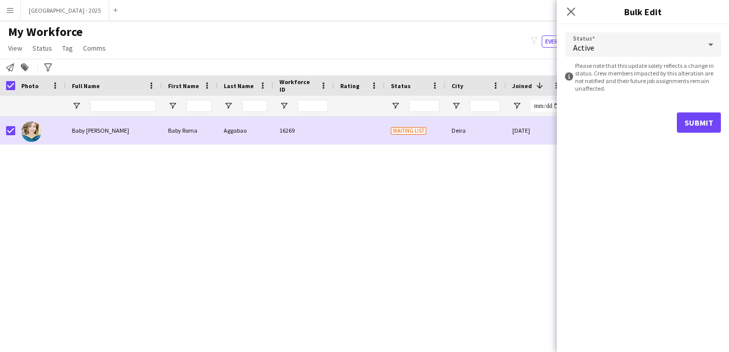
click at [439, 209] on div "Aggabao 16269 Waiting list Deira [DATE] 0 Guest Services Team 29 Baby Roma Baby…" at bounding box center [346, 225] width 693 height 218
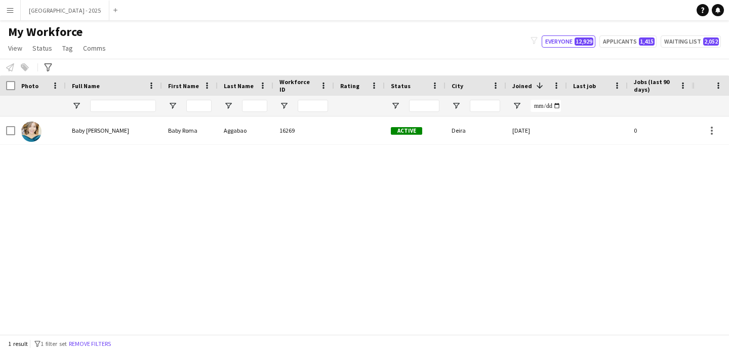
click at [374, 141] on div at bounding box center [359, 130] width 51 height 28
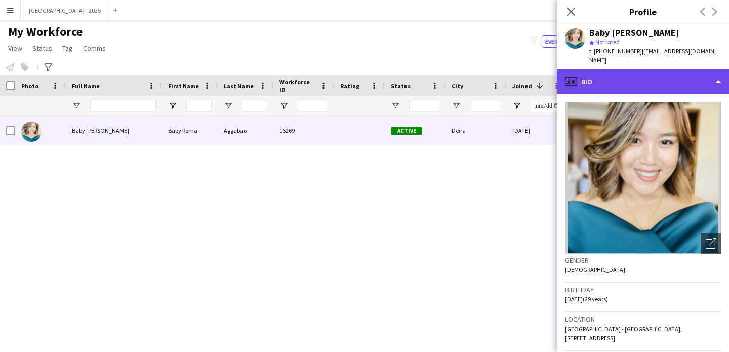
click at [595, 70] on div "profile Bio" at bounding box center [643, 81] width 172 height 24
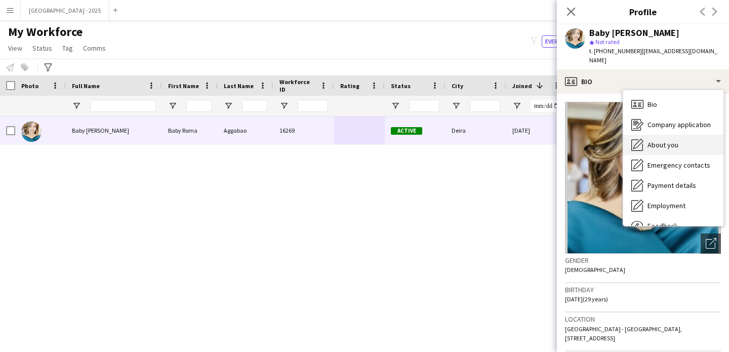
click at [687, 142] on div "About you About you" at bounding box center [674, 145] width 100 height 20
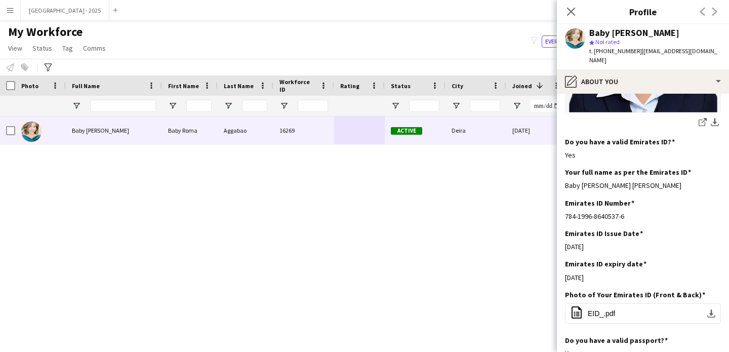
scroll to position [231, 0]
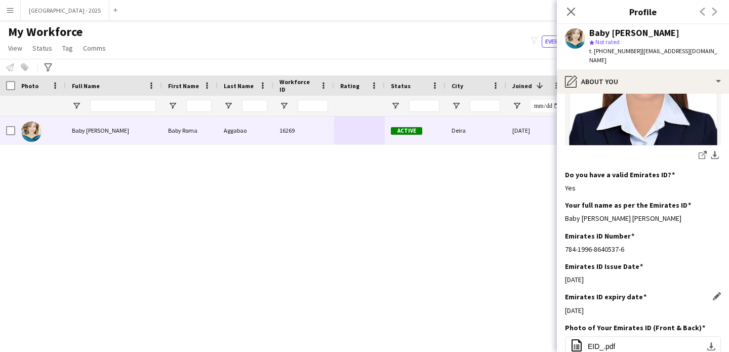
drag, startPoint x: 628, startPoint y: 231, endPoint x: 600, endPoint y: 301, distance: 75.7
click at [600, 301] on app-section-data-types "Bio Edit this field I have a background in office work, sales, hostess, [PERSON…" at bounding box center [643, 223] width 172 height 258
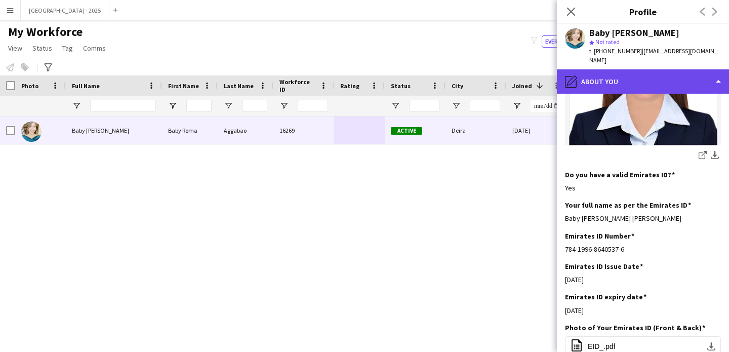
click at [607, 83] on div "pencil4 About you" at bounding box center [643, 81] width 172 height 24
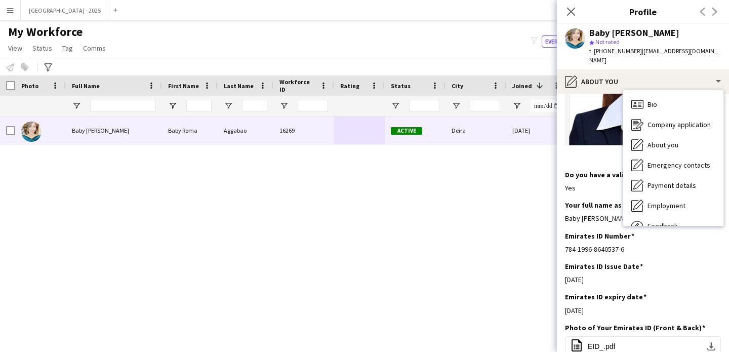
click at [601, 182] on div "Do you have a valid Emirates ID? Edit this field Yes" at bounding box center [643, 185] width 156 height 30
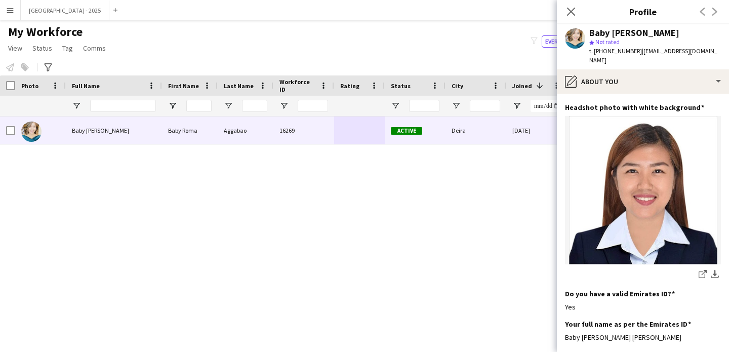
scroll to position [19, 0]
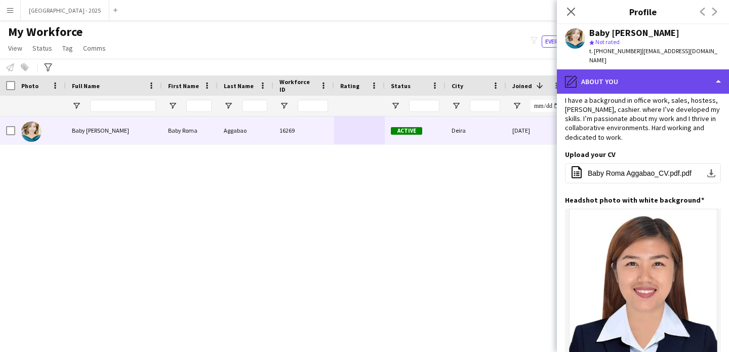
click at [613, 85] on div "pencil4 About you" at bounding box center [643, 81] width 172 height 24
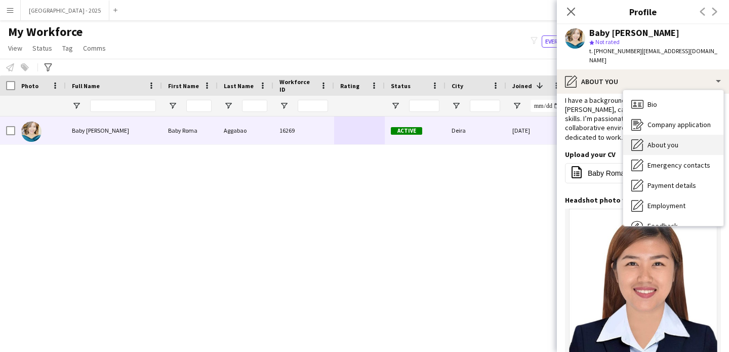
click at [657, 147] on span "About you" at bounding box center [663, 144] width 31 height 9
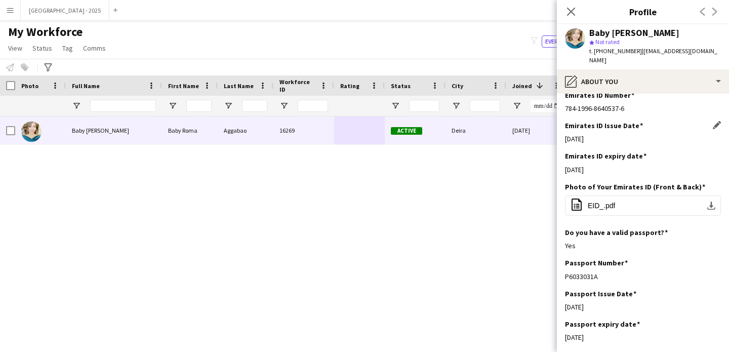
scroll to position [396, 0]
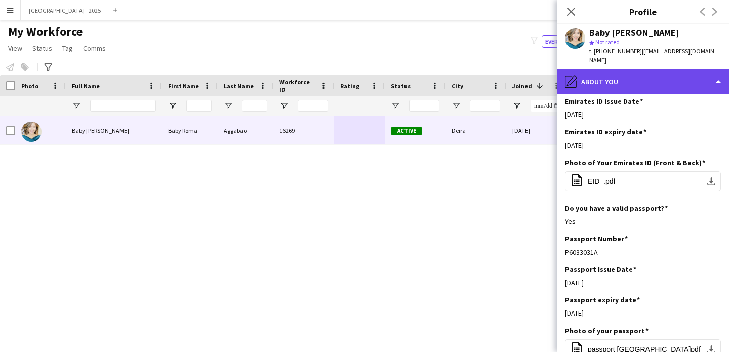
click at [607, 88] on div "pencil4 About you" at bounding box center [643, 81] width 172 height 24
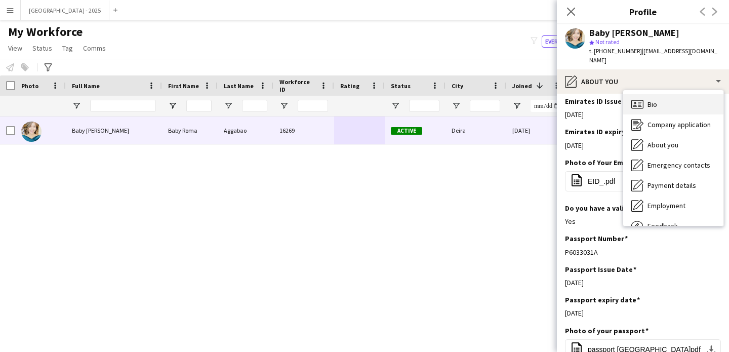
click at [652, 96] on div "Bio Bio" at bounding box center [674, 104] width 100 height 20
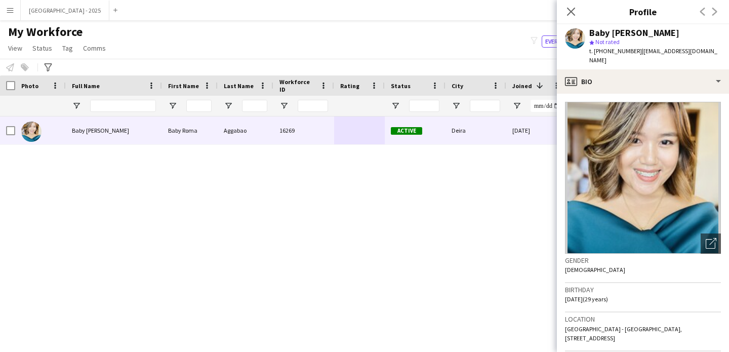
drag, startPoint x: 573, startPoint y: 8, endPoint x: 347, endPoint y: 226, distance: 313.4
click at [573, 8] on icon "Close pop-in" at bounding box center [571, 12] width 8 height 8
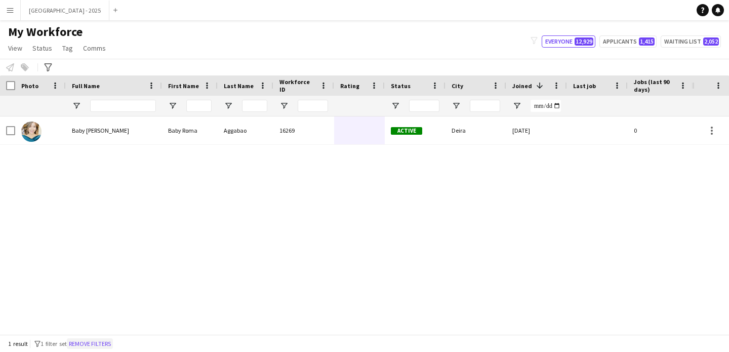
click at [105, 347] on button "Remove filters" at bounding box center [90, 343] width 46 height 11
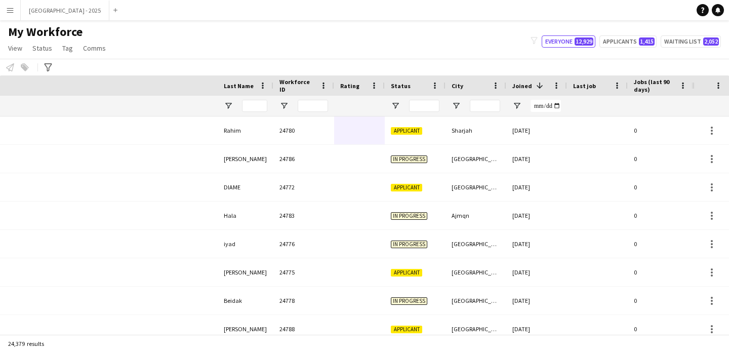
scroll to position [0, 341]
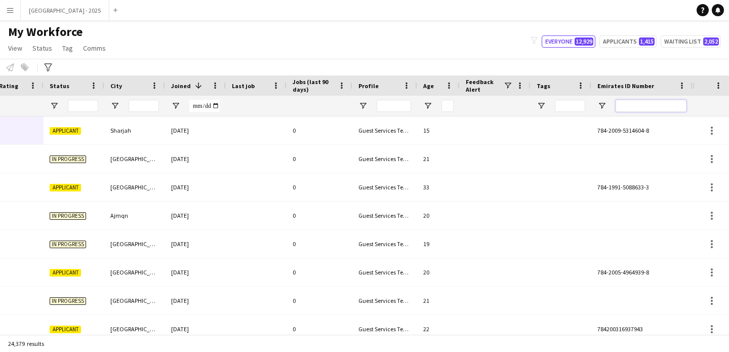
click at [651, 106] on input "Emirates ID Number Filter Input" at bounding box center [651, 106] width 71 height 12
paste input "*******"
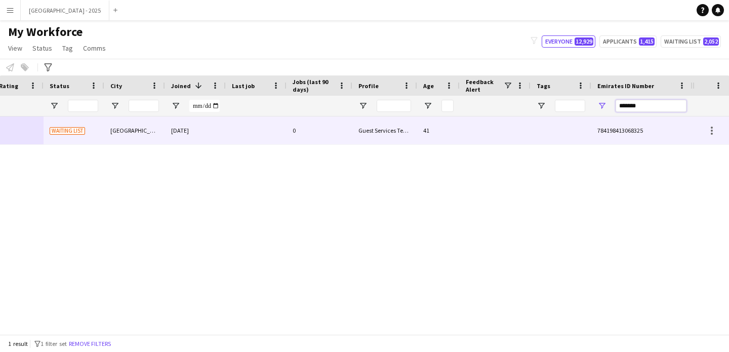
type input "*******"
click at [337, 135] on div "0" at bounding box center [320, 130] width 66 height 28
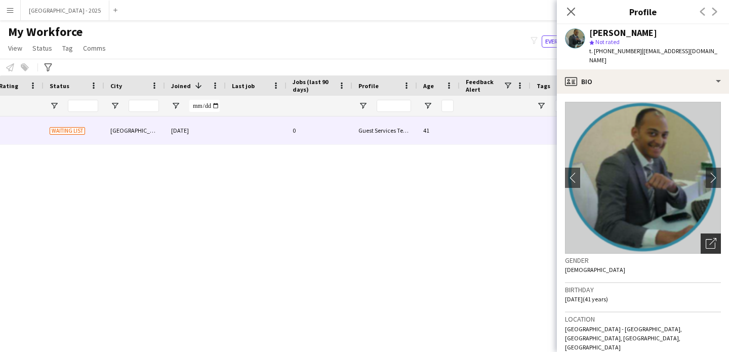
click at [706, 238] on icon "Open photos pop-in" at bounding box center [711, 243] width 11 height 11
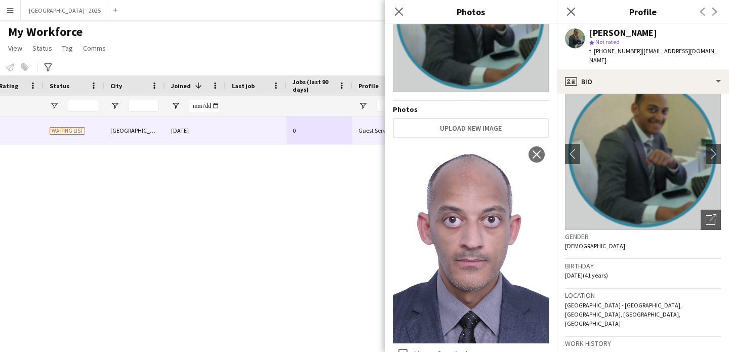
scroll to position [0, 0]
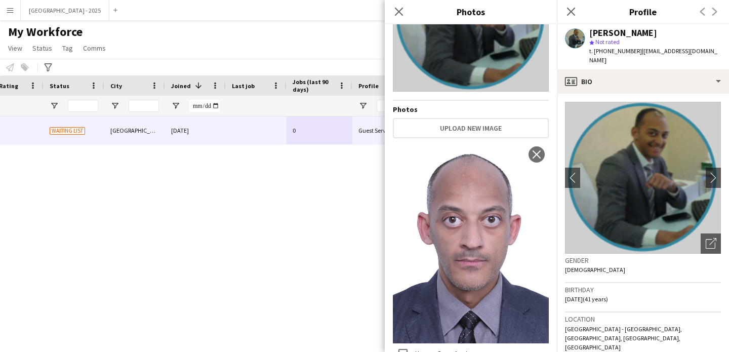
click at [632, 102] on img at bounding box center [643, 178] width 156 height 152
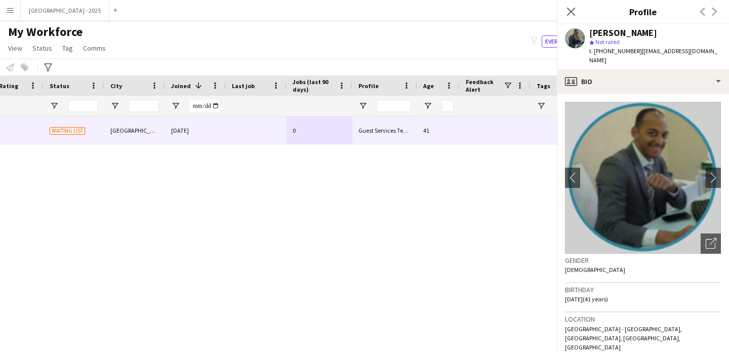
click at [624, 94] on app-crew-profile-bio "chevron-left chevron-right Open photos pop-in Gender [DEMOGRAPHIC_DATA] Birthda…" at bounding box center [643, 223] width 172 height 258
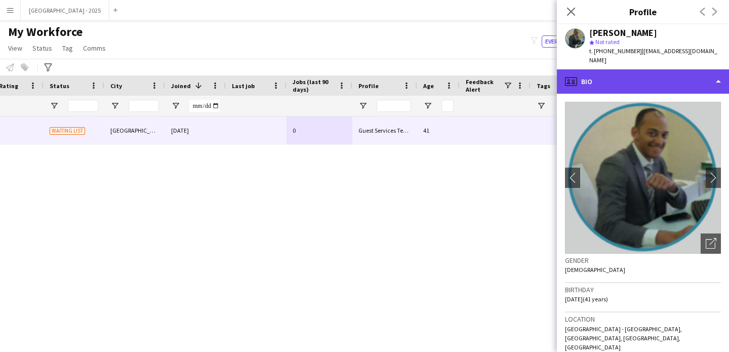
click at [624, 82] on div "profile Bio" at bounding box center [643, 81] width 172 height 24
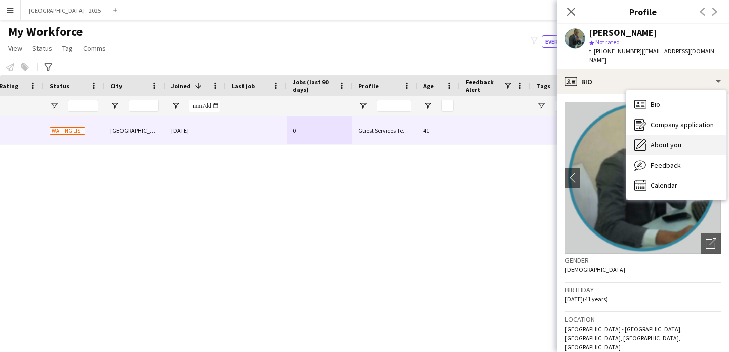
click at [661, 135] on div "About you About you" at bounding box center [677, 145] width 100 height 20
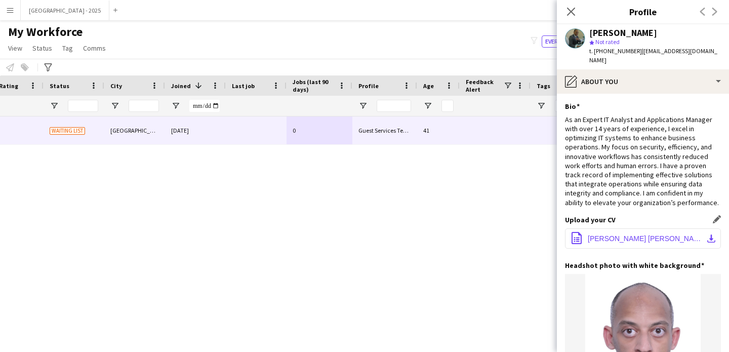
click at [638, 233] on button "office-file-sheet Wael [PERSON_NAME] - IT Project Coordinator.pdf download-bott…" at bounding box center [643, 238] width 156 height 20
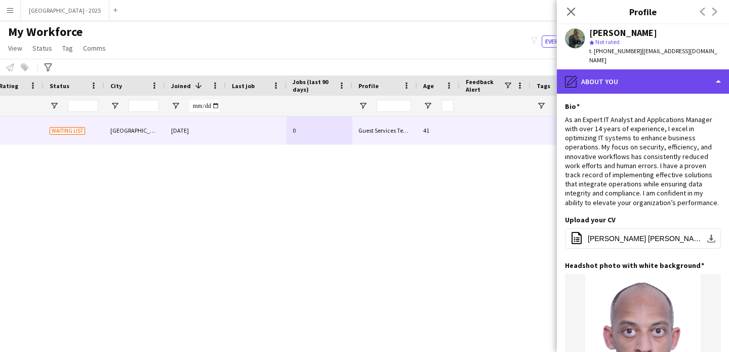
click at [703, 69] on div "pencil4 About you" at bounding box center [643, 81] width 172 height 24
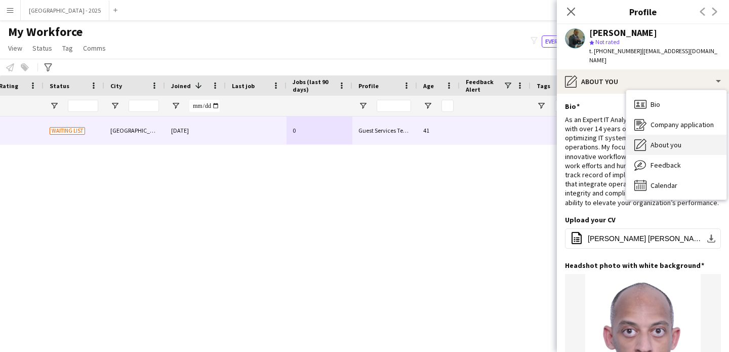
click at [655, 140] on div "About you About you" at bounding box center [677, 145] width 100 height 20
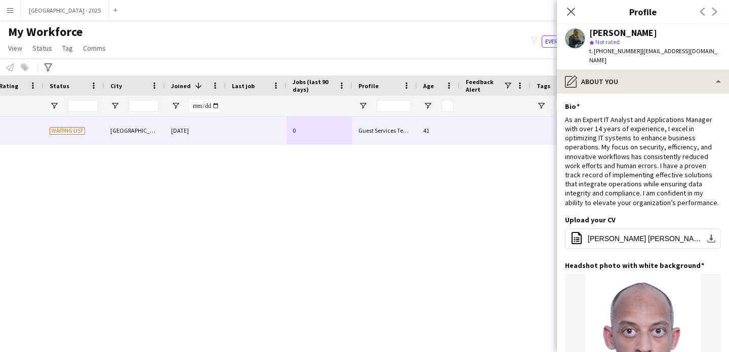
drag, startPoint x: 607, startPoint y: 55, endPoint x: 615, endPoint y: 64, distance: 12.5
click at [607, 56] on div "t. [PHONE_NUMBER] | [EMAIL_ADDRESS][DOMAIN_NAME]" at bounding box center [656, 56] width 132 height 18
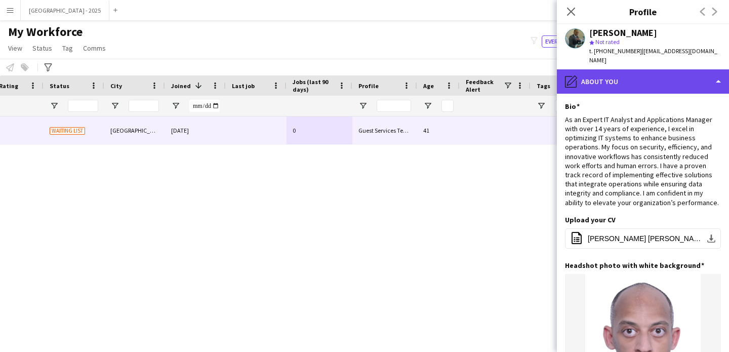
click at [617, 69] on div "pencil4 About you" at bounding box center [643, 81] width 172 height 24
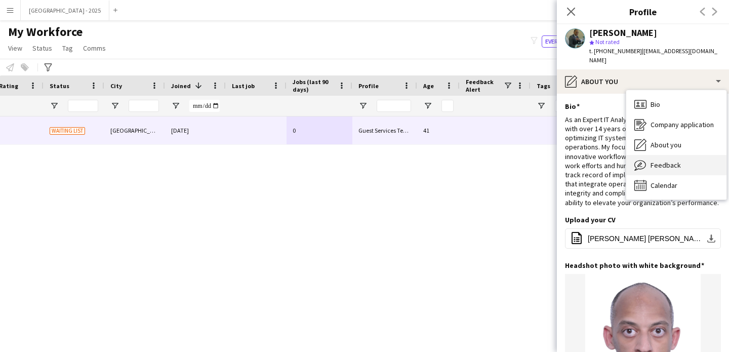
click at [663, 163] on div "Feedback Feedback" at bounding box center [677, 165] width 100 height 20
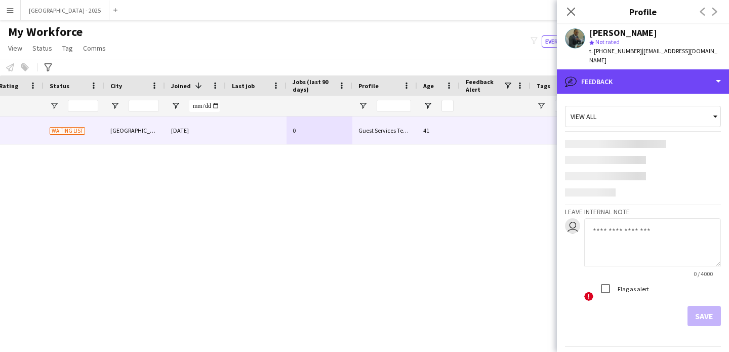
click at [638, 80] on div "bubble-pencil Feedback" at bounding box center [643, 81] width 172 height 24
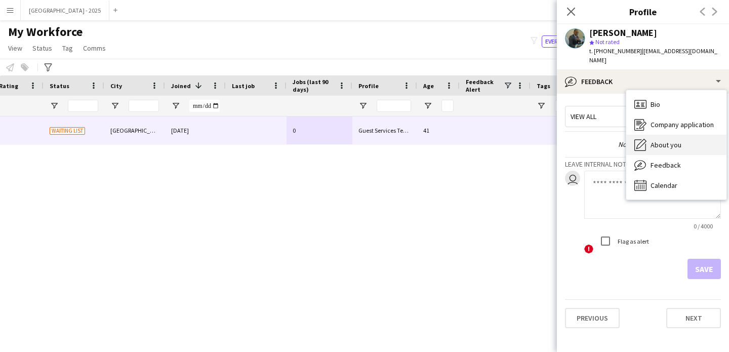
click at [668, 140] on span "About you" at bounding box center [666, 144] width 31 height 9
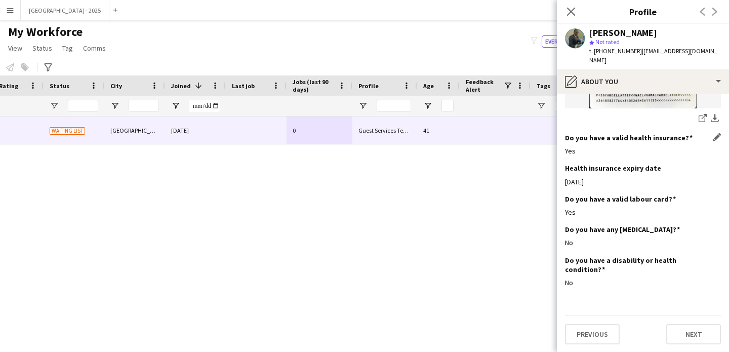
scroll to position [962, 0]
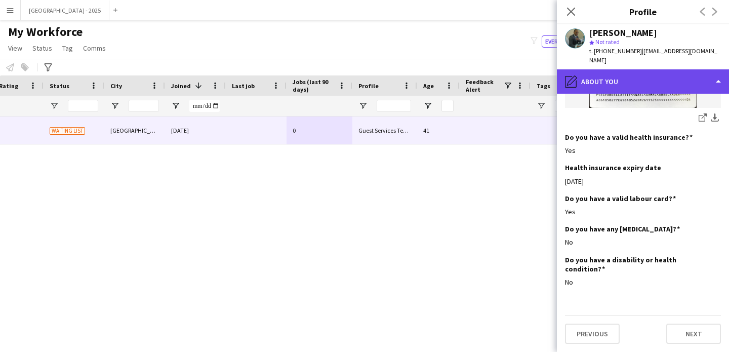
click at [649, 69] on div "pencil4 About you" at bounding box center [643, 81] width 172 height 24
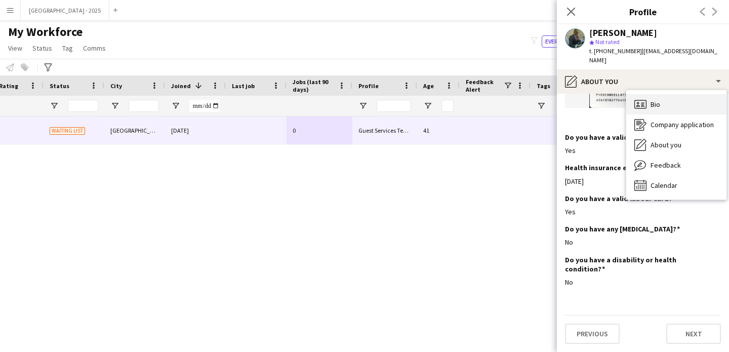
click at [672, 94] on div "Bio Bio" at bounding box center [677, 104] width 100 height 20
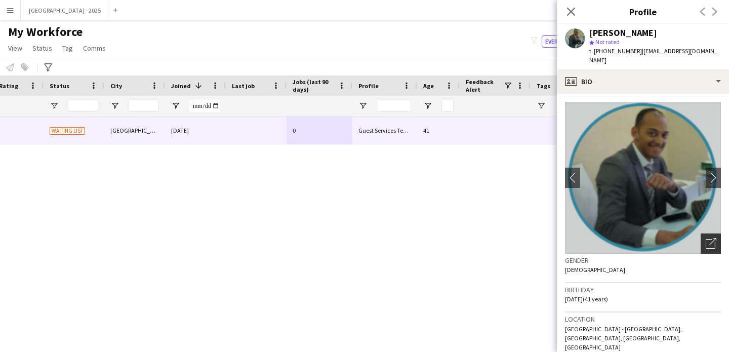
click at [706, 238] on icon "Open photos pop-in" at bounding box center [711, 243] width 11 height 11
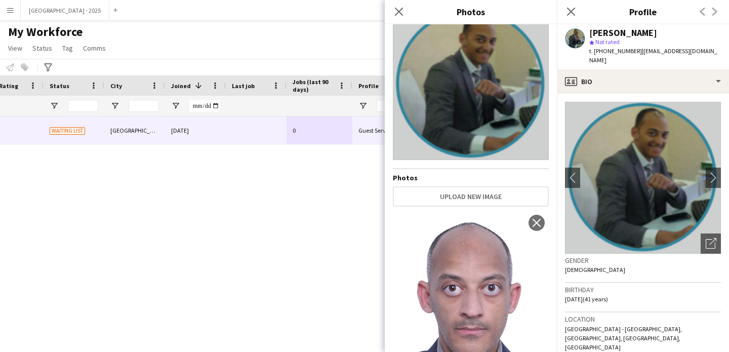
scroll to position [9, 0]
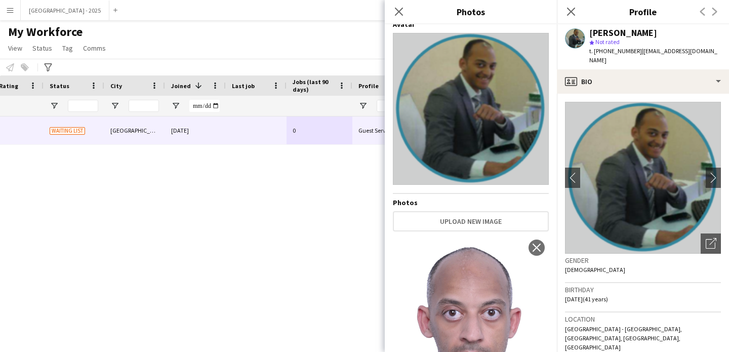
drag, startPoint x: 632, startPoint y: 253, endPoint x: 630, endPoint y: 248, distance: 5.5
click at [632, 256] on h3 "Gender" at bounding box center [643, 260] width 156 height 9
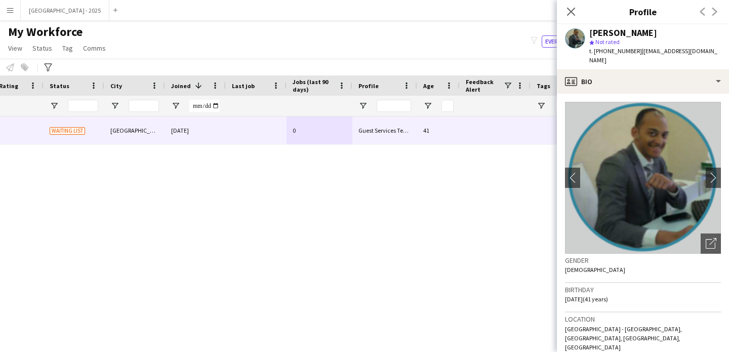
click at [631, 94] on app-crew-profile-bio "chevron-left chevron-right Open photos pop-in Gender [DEMOGRAPHIC_DATA] Birthda…" at bounding box center [643, 223] width 172 height 258
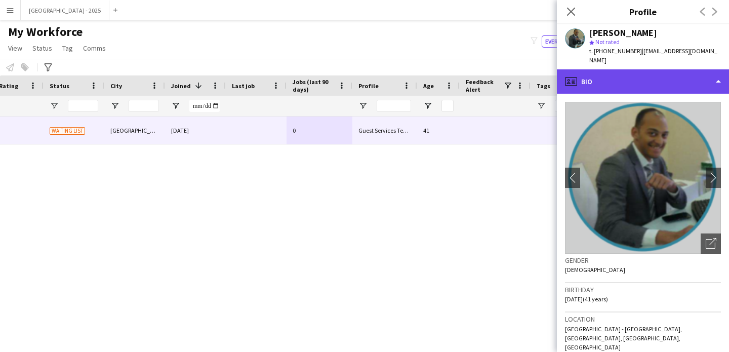
click at [650, 76] on div "profile Bio" at bounding box center [643, 81] width 172 height 24
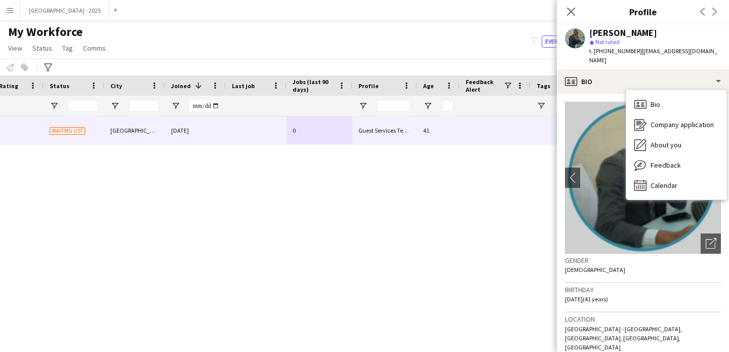
click at [670, 90] on div "Bio Bio Company application Company application About you About you Feedback Fe…" at bounding box center [677, 144] width 100 height 109
click at [677, 96] on div "Bio Bio" at bounding box center [677, 104] width 100 height 20
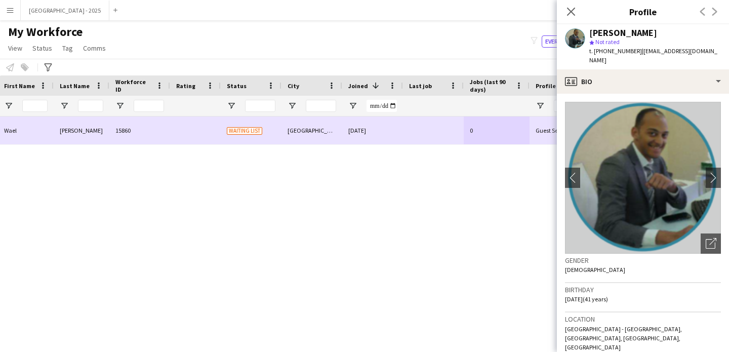
scroll to position [0, 0]
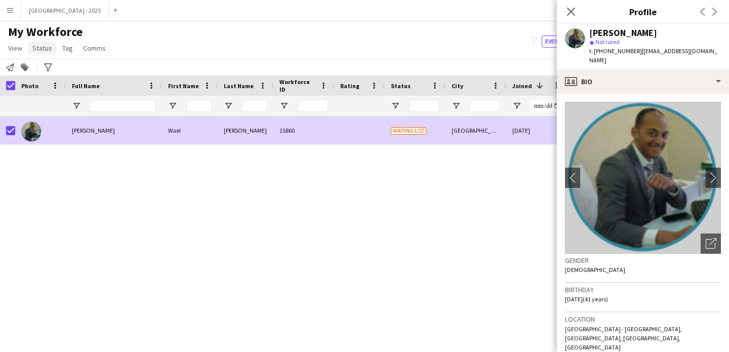
click at [41, 46] on span "Status" at bounding box center [42, 48] width 20 height 9
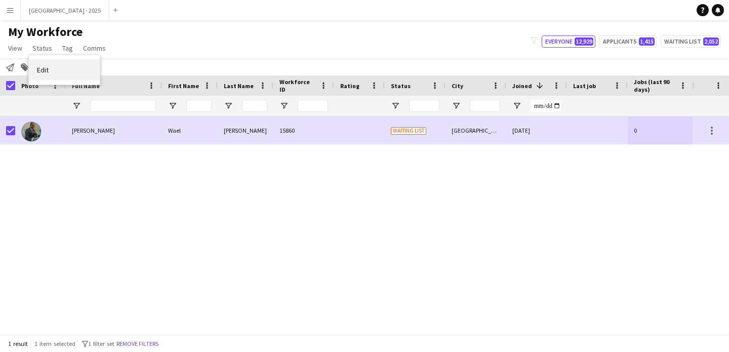
click at [63, 74] on link "Edit" at bounding box center [64, 69] width 71 height 21
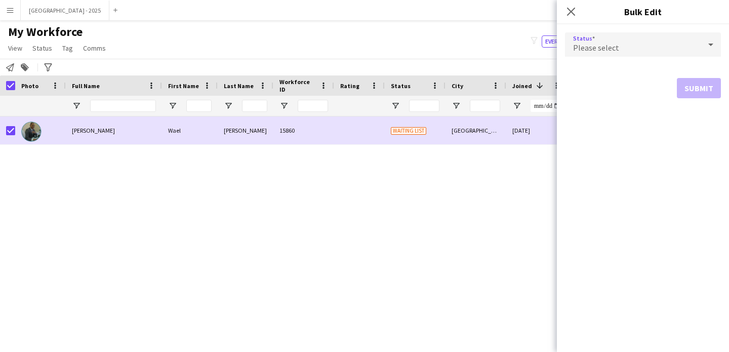
click at [609, 38] on div "Please select" at bounding box center [633, 44] width 136 height 24
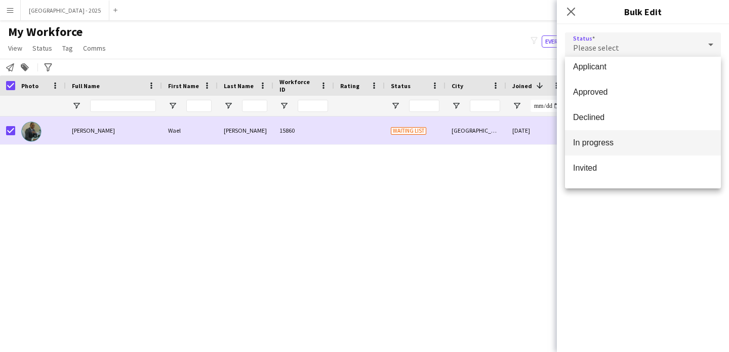
scroll to position [51, 0]
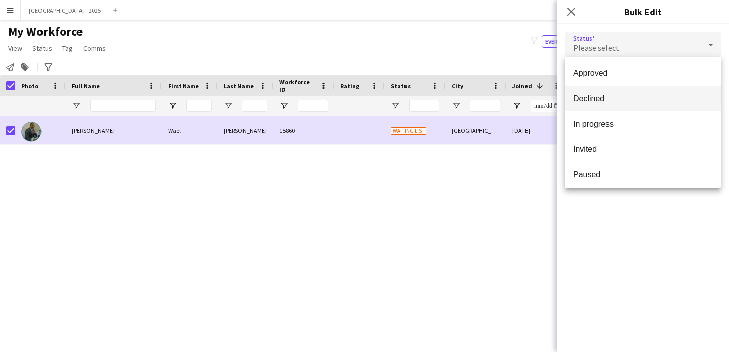
click at [587, 109] on mat-option "Declined" at bounding box center [643, 98] width 156 height 25
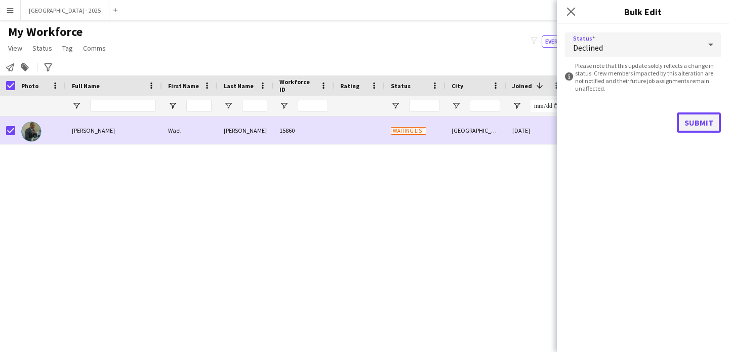
click at [680, 121] on button "Submit" at bounding box center [699, 122] width 44 height 20
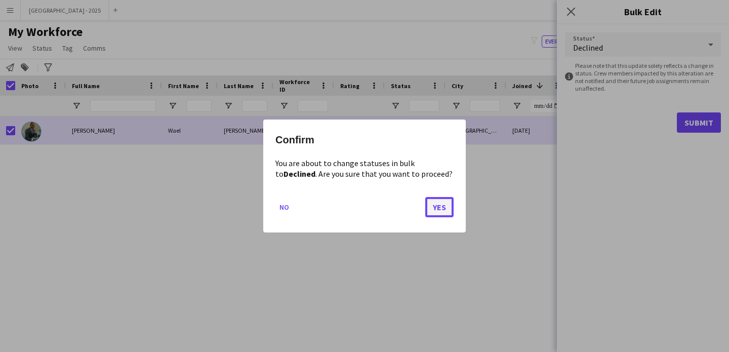
click at [448, 207] on button "Yes" at bounding box center [439, 207] width 28 height 20
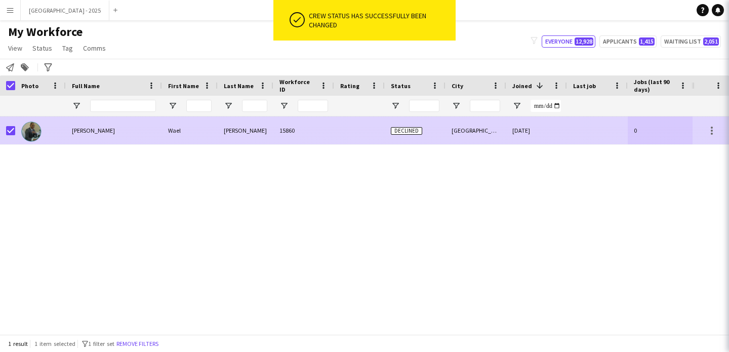
click at [415, 138] on div "Declined" at bounding box center [415, 130] width 61 height 28
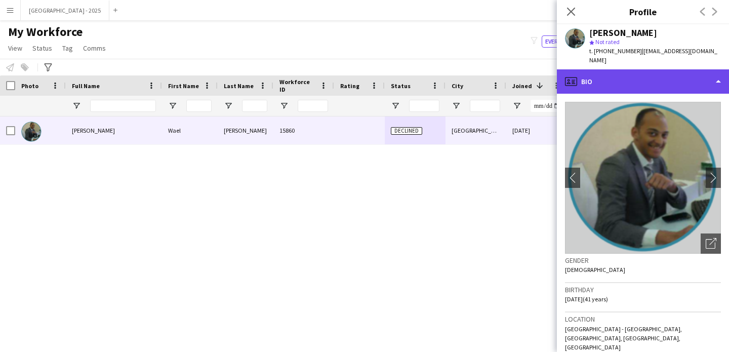
click at [589, 69] on div "profile Bio" at bounding box center [643, 81] width 172 height 24
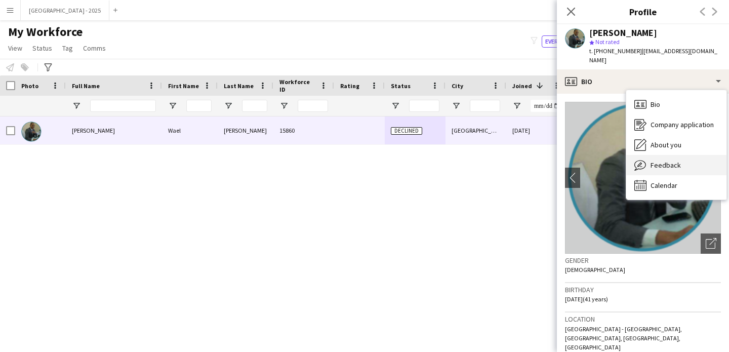
click at [657, 161] on div "Feedback Feedback" at bounding box center [677, 165] width 100 height 20
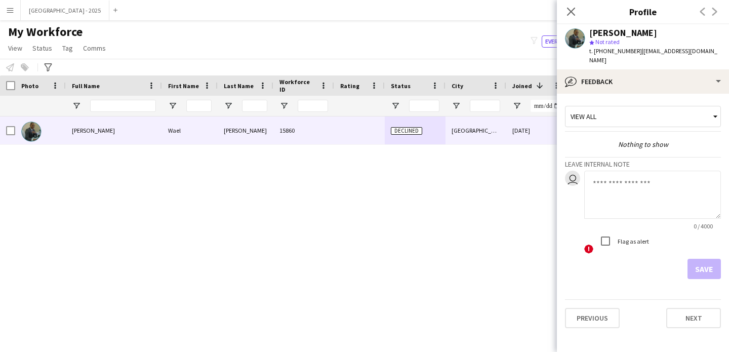
click at [638, 192] on textarea at bounding box center [653, 195] width 137 height 48
type textarea "*"
type textarea "**********"
click at [711, 270] on app-crew-profile-feedback-tab "**********" at bounding box center [643, 223] width 172 height 258
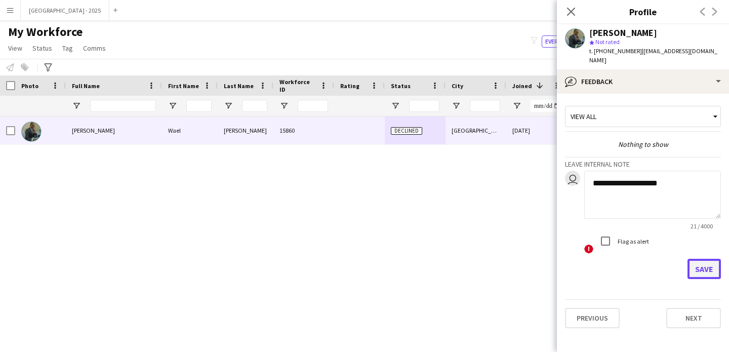
click at [701, 261] on button "Save" at bounding box center [704, 269] width 33 height 20
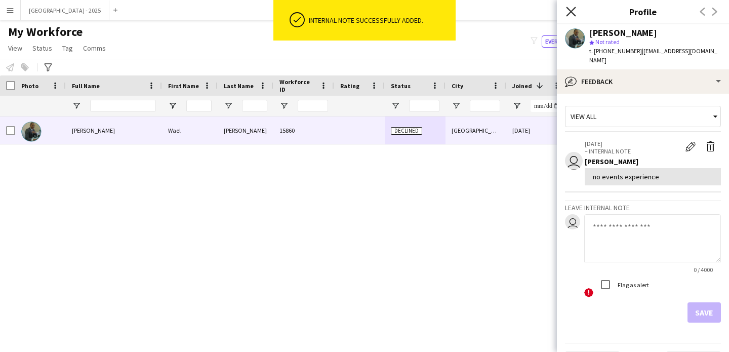
click at [568, 10] on icon "Close pop-in" at bounding box center [571, 12] width 10 height 10
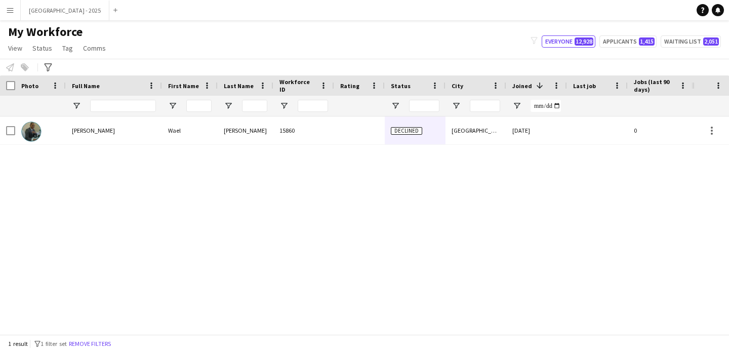
drag, startPoint x: 99, startPoint y: 341, endPoint x: 201, endPoint y: 0, distance: 356.3
click at [99, 341] on button "Remove filters" at bounding box center [90, 343] width 46 height 11
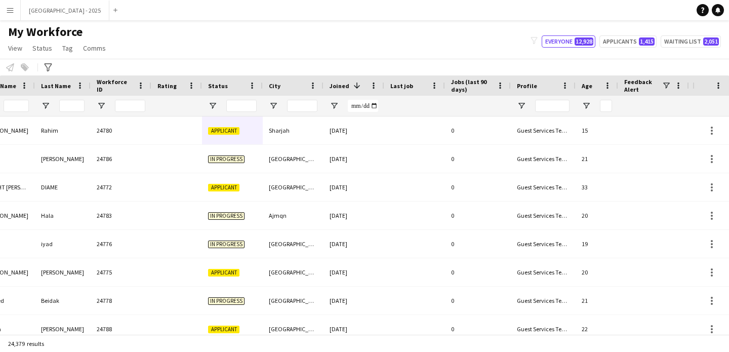
scroll to position [0, 341]
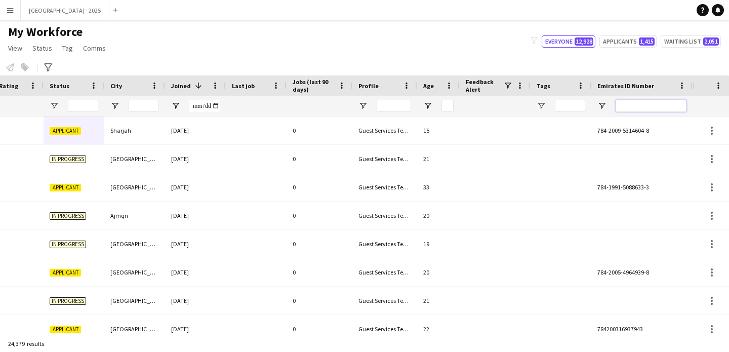
click at [655, 107] on input "Emirates ID Number Filter Input" at bounding box center [651, 106] width 71 height 12
paste input "*******"
type input "*******"
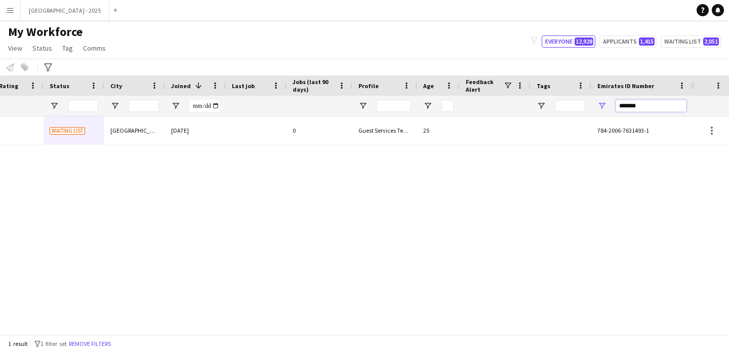
click at [634, 107] on input "*******" at bounding box center [651, 106] width 71 height 12
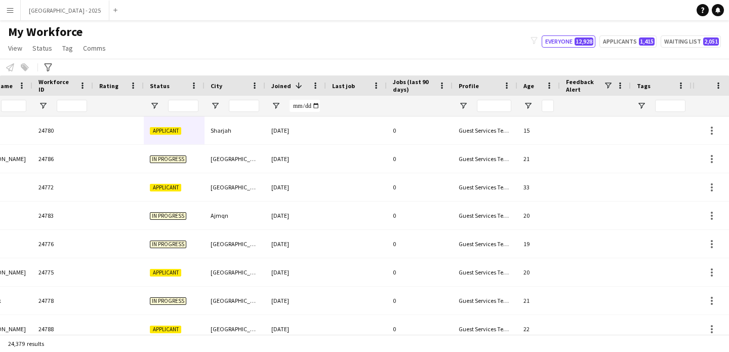
scroll to position [0, 156]
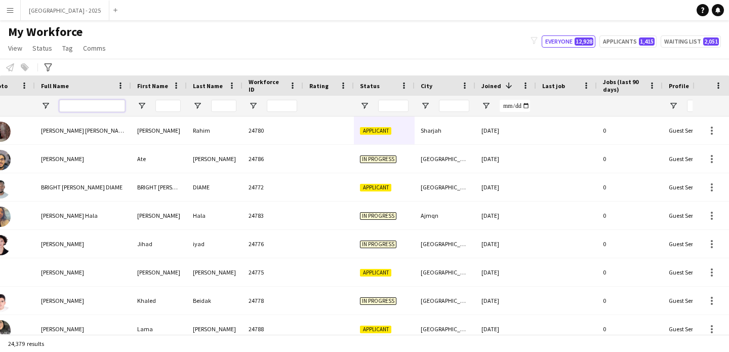
click at [114, 104] on input "Full Name Filter Input" at bounding box center [92, 106] width 66 height 12
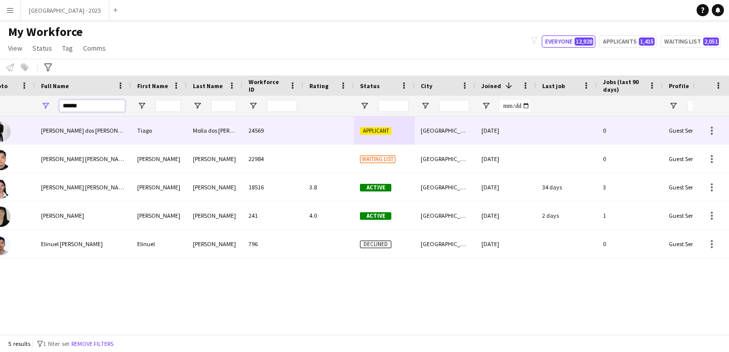
type input "*****"
click at [75, 136] on div "[PERSON_NAME] dos [PERSON_NAME]" at bounding box center [83, 130] width 96 height 28
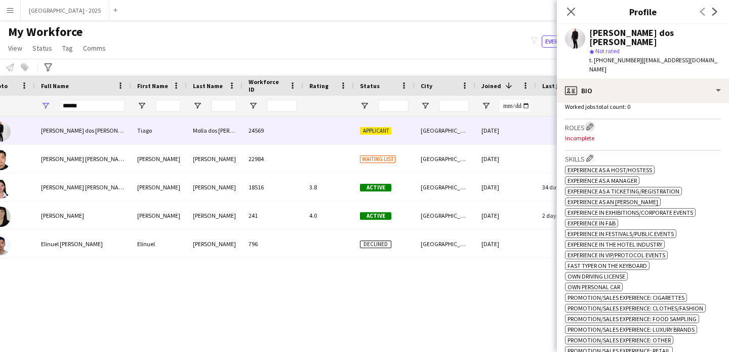
click at [591, 123] on app-icon "Edit crew company roles" at bounding box center [590, 126] width 7 height 7
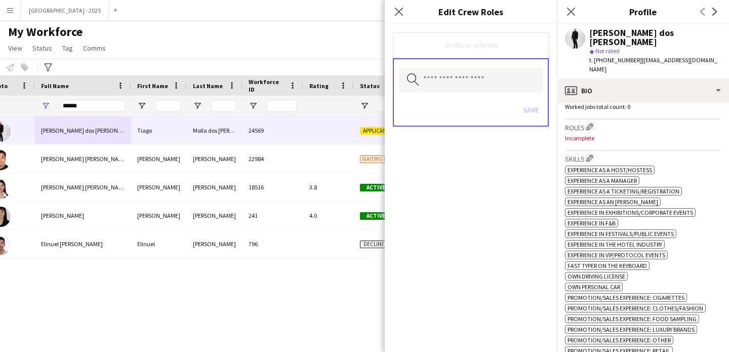
click at [468, 97] on div "Save" at bounding box center [471, 111] width 144 height 29
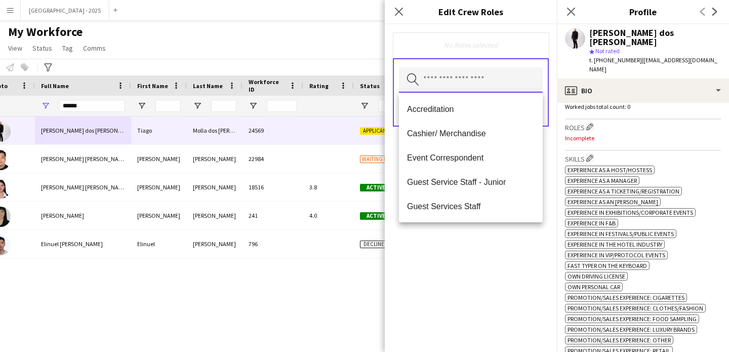
click at [458, 83] on input "text" at bounding box center [471, 79] width 144 height 25
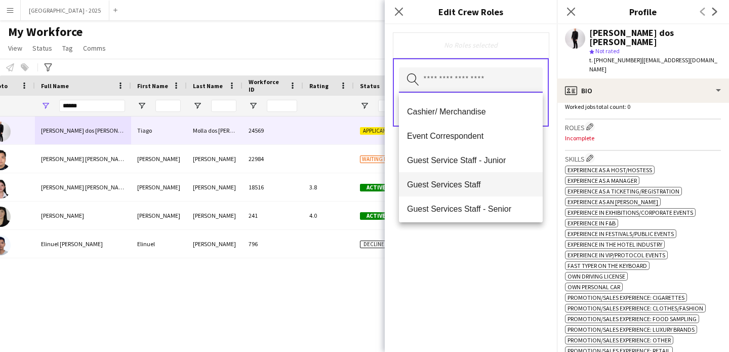
scroll to position [104, 0]
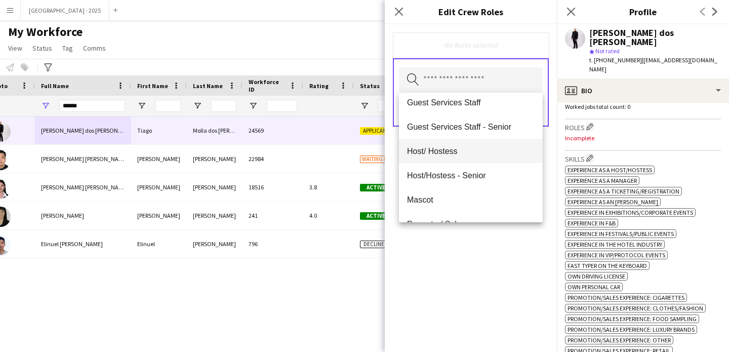
click at [460, 159] on mat-option "Host/ Hostess" at bounding box center [471, 151] width 144 height 24
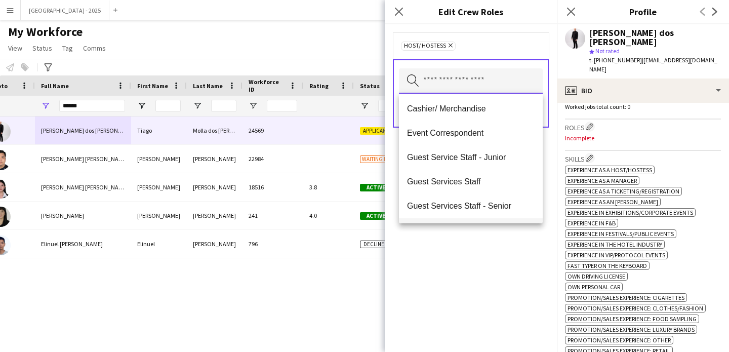
scroll to position [83, 0]
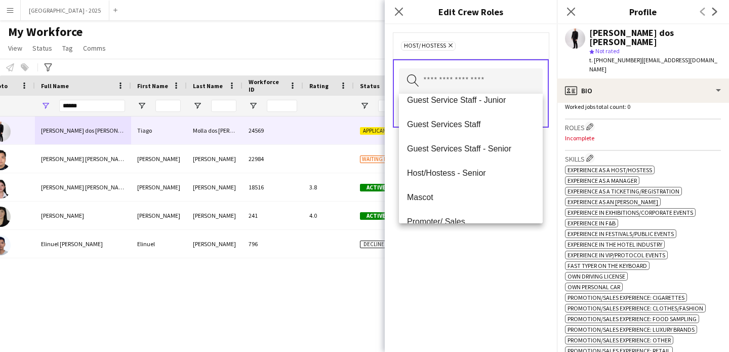
click at [575, 103] on p "Worked jobs total count: 0" at bounding box center [643, 107] width 156 height 8
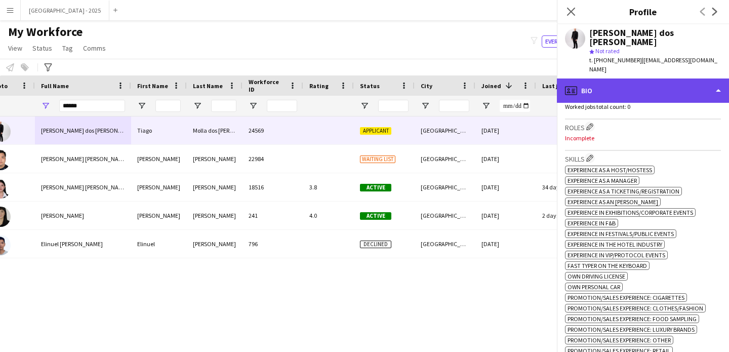
click at [586, 79] on div "profile Bio" at bounding box center [643, 91] width 172 height 24
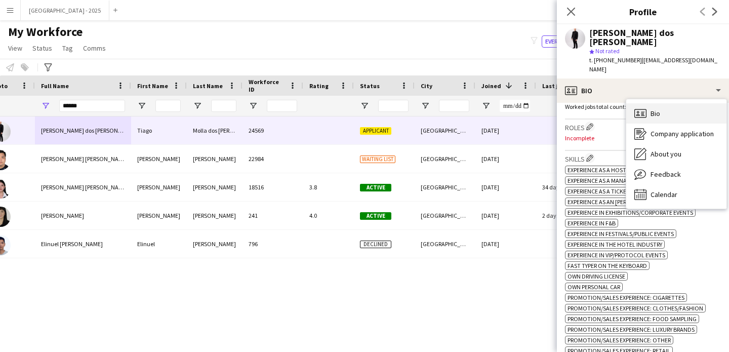
click at [639, 114] on icon at bounding box center [639, 115] width 4 height 2
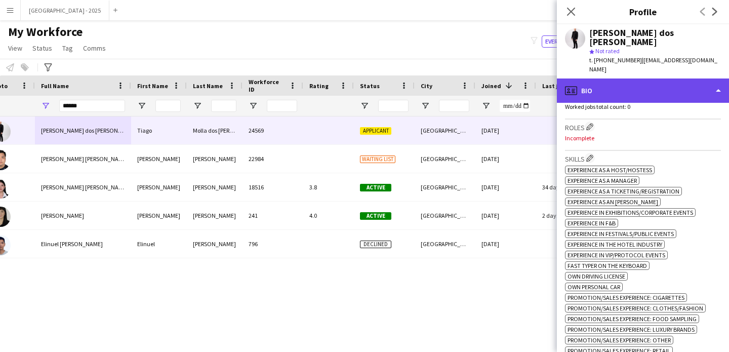
click at [599, 79] on div "profile Bio" at bounding box center [643, 91] width 172 height 24
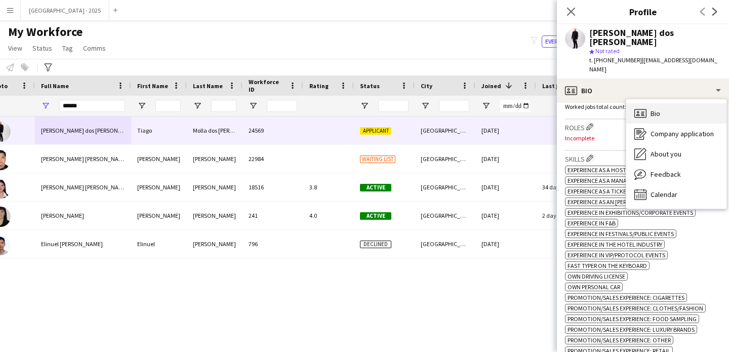
click at [652, 109] on span "Bio" at bounding box center [656, 113] width 10 height 9
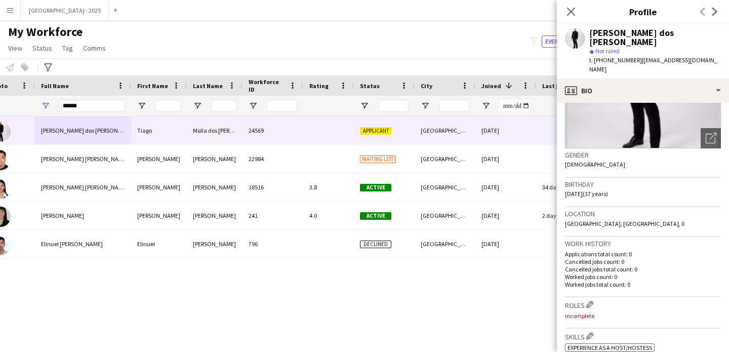
scroll to position [0, 0]
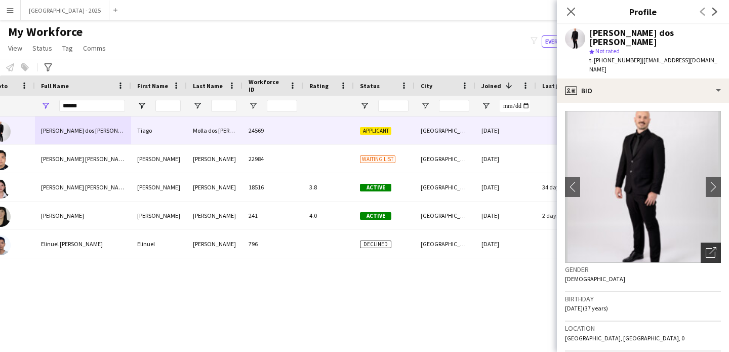
click at [701, 243] on div "Open photos pop-in" at bounding box center [711, 253] width 20 height 20
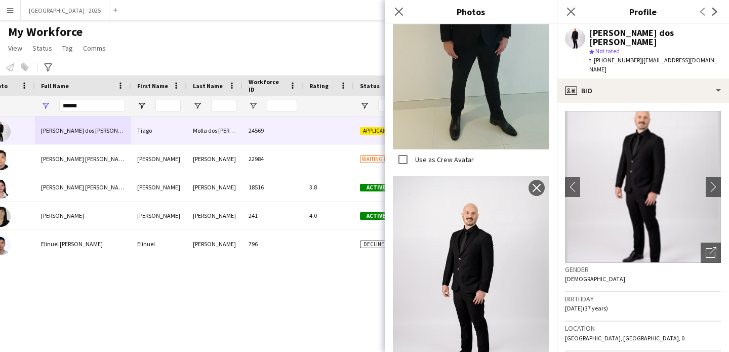
scroll to position [636, 0]
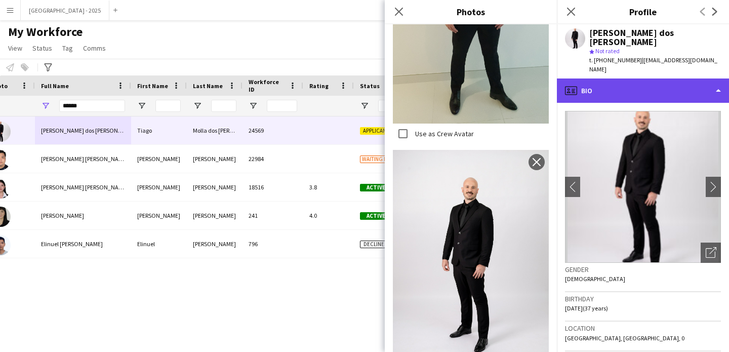
click at [622, 79] on div "profile Bio" at bounding box center [643, 91] width 172 height 24
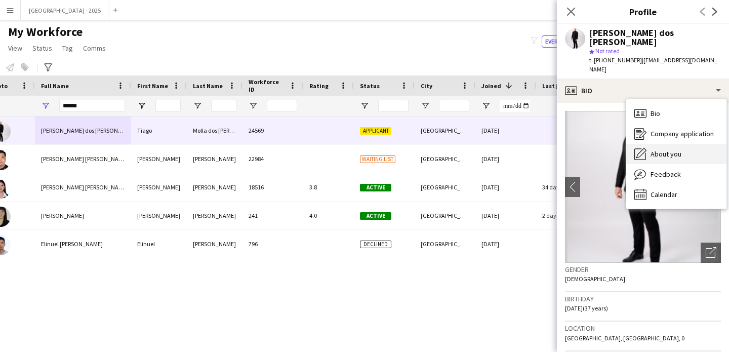
click at [665, 144] on div "About you About you" at bounding box center [677, 154] width 100 height 20
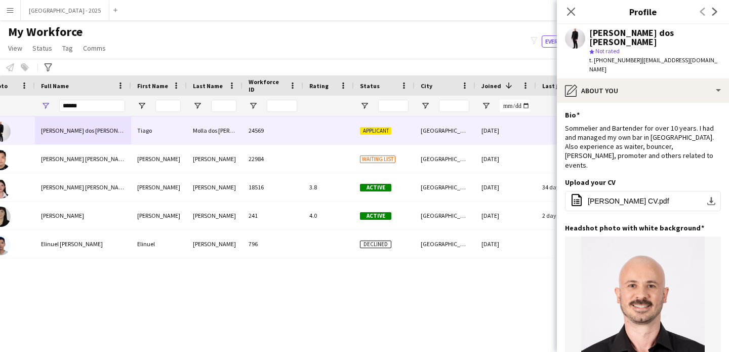
scroll to position [0, 0]
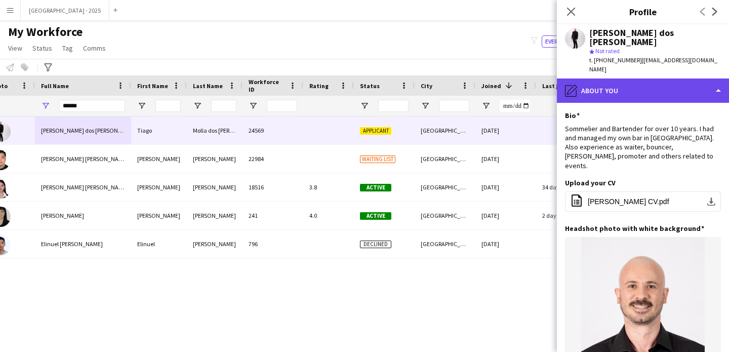
click at [619, 79] on div "pencil4 About you" at bounding box center [643, 91] width 172 height 24
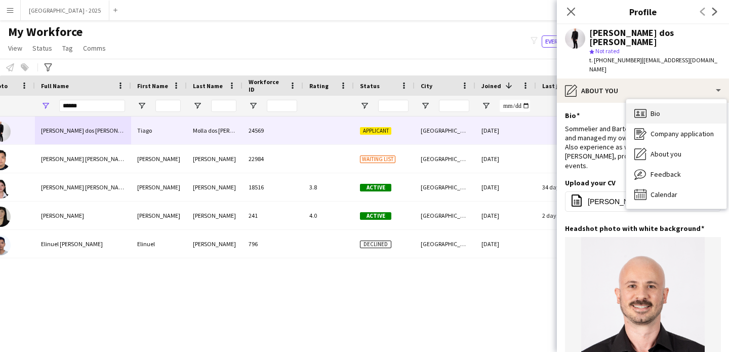
click at [664, 103] on div "Bio Bio" at bounding box center [677, 113] width 100 height 20
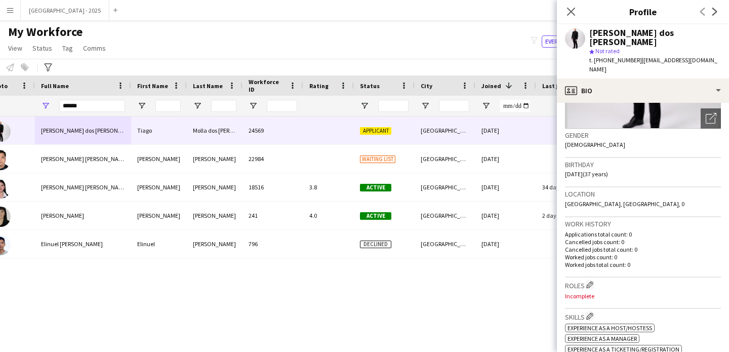
scroll to position [195, 0]
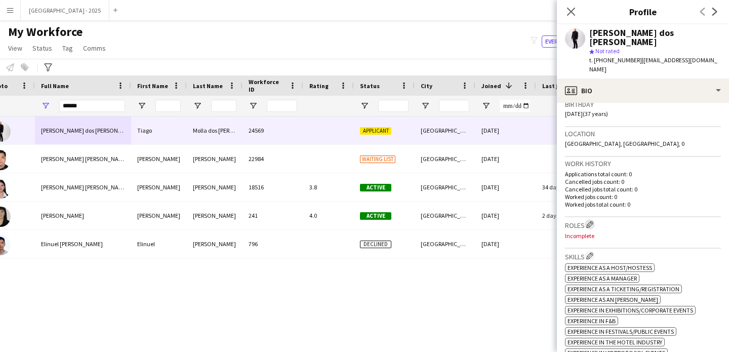
click at [586, 219] on h3 "Roles Edit crew company roles" at bounding box center [643, 224] width 156 height 11
click at [588, 221] on app-icon "Edit crew company roles" at bounding box center [590, 224] width 7 height 7
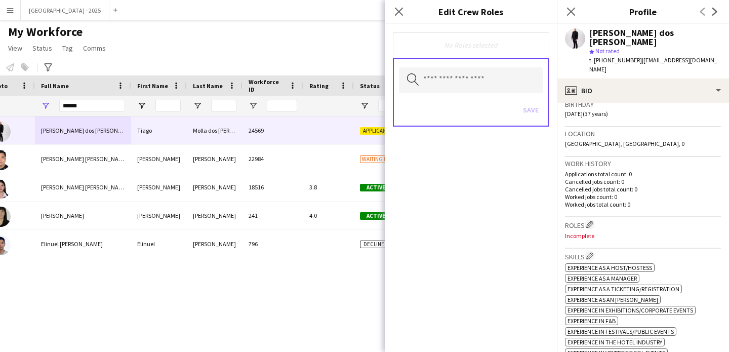
click at [661, 225] on div "Roles Edit crew company roles Incomplete" at bounding box center [643, 232] width 156 height 31
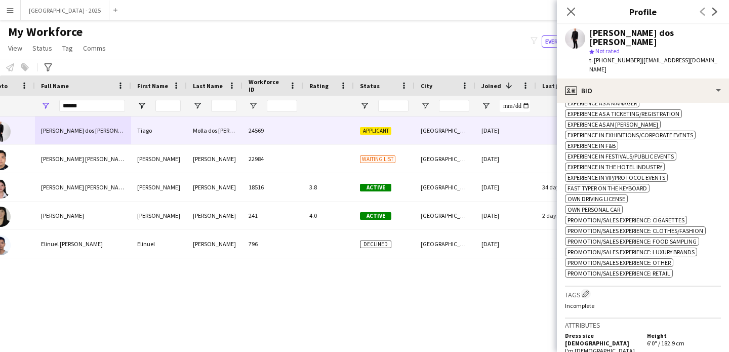
scroll to position [528, 0]
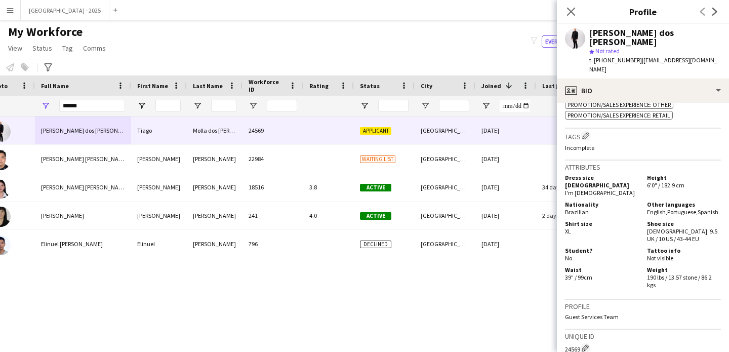
click at [590, 133] on div "Tags Edit crew company tags Incomplete" at bounding box center [643, 144] width 156 height 31
click at [585, 132] on app-icon "Edit crew company tags" at bounding box center [585, 135] width 7 height 7
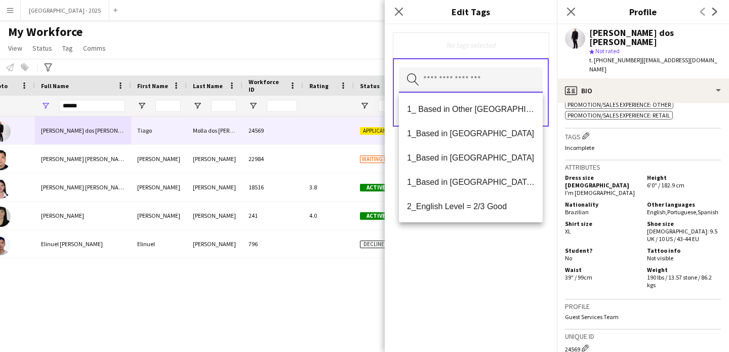
click at [474, 88] on input "text" at bounding box center [471, 79] width 144 height 25
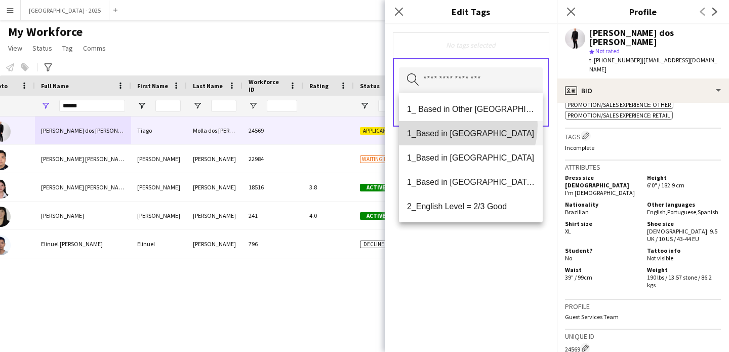
click at [452, 125] on mat-option "1_Based in [GEOGRAPHIC_DATA]" at bounding box center [471, 133] width 144 height 24
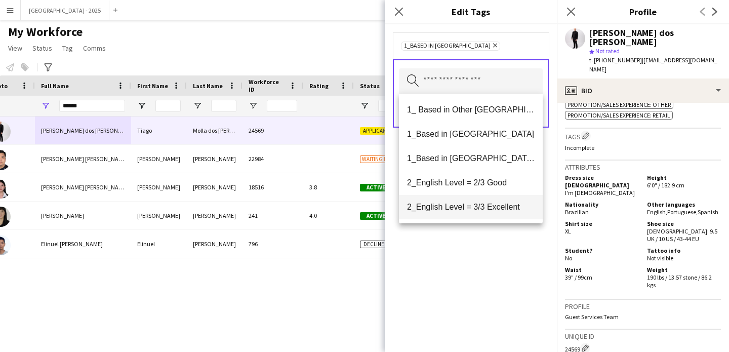
click at [506, 213] on mat-option "2_English Level = 3/3 Excellent" at bounding box center [471, 207] width 144 height 24
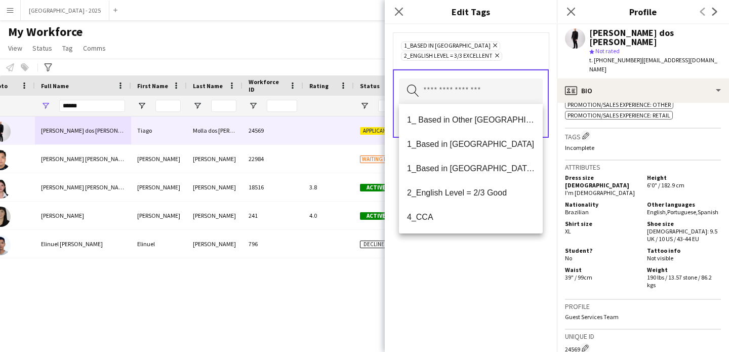
click at [500, 55] on span "2_English Level = 3/3 Excellent Remove" at bounding box center [451, 56] width 101 height 9
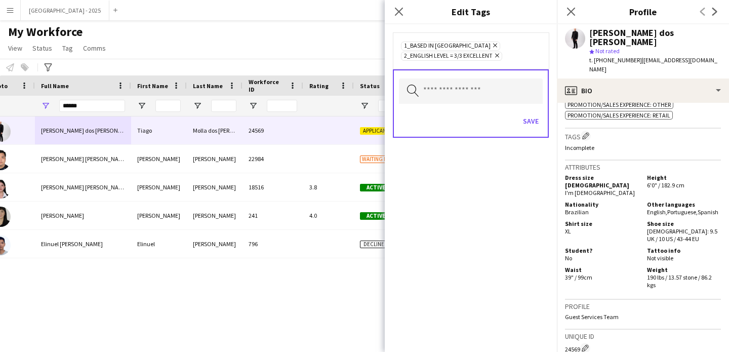
click at [494, 59] on span "2_English Level = 3/3 Excellent Remove" at bounding box center [451, 56] width 101 height 9
click at [495, 59] on app-icon "Remove" at bounding box center [496, 56] width 7 height 8
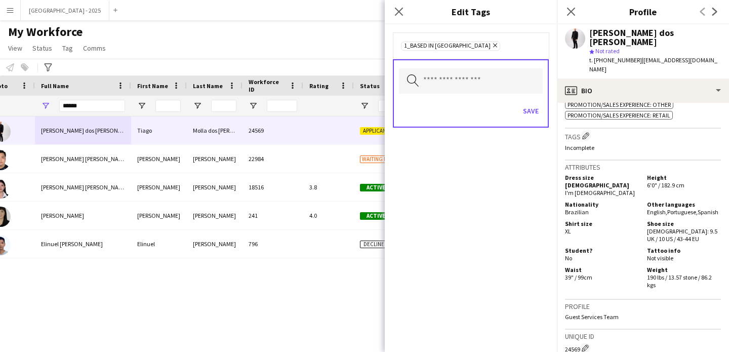
click at [496, 59] on div "Search by tag name Save" at bounding box center [471, 93] width 156 height 68
drag, startPoint x: 486, startPoint y: 68, endPoint x: 488, endPoint y: 74, distance: 6.4
click at [487, 70] on input "text" at bounding box center [471, 80] width 144 height 25
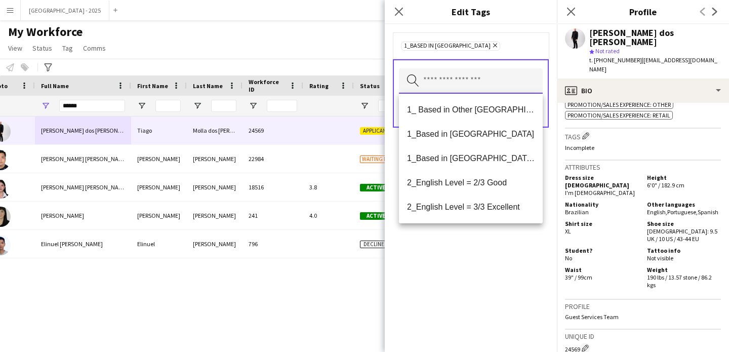
click at [491, 80] on input "text" at bounding box center [471, 80] width 144 height 25
click at [489, 181] on span "2_English Level = 2/3 Good" at bounding box center [471, 183] width 128 height 10
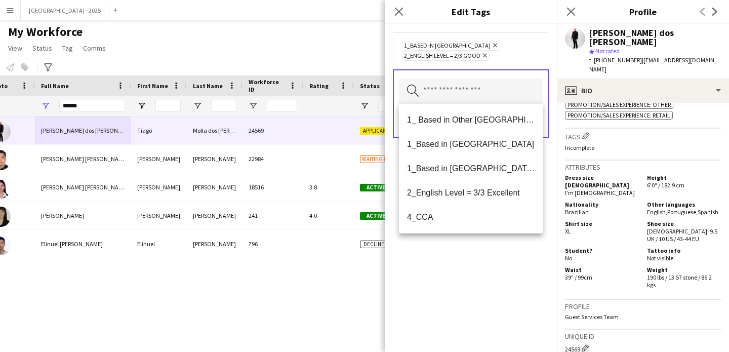
click at [483, 303] on div "1_Based in [GEOGRAPHIC_DATA] Remove 2_English Level = 2/3 Good Remove Search by…" at bounding box center [471, 188] width 172 height 328
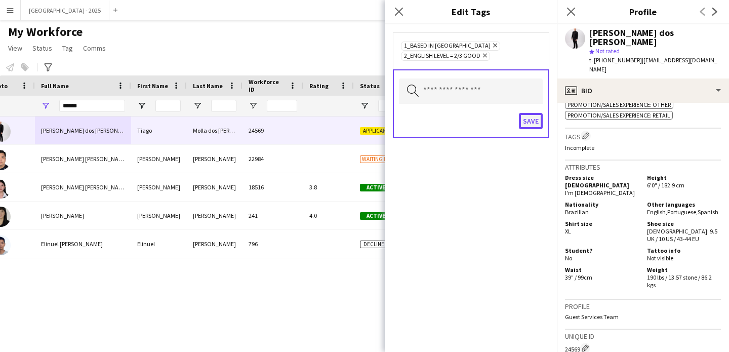
click at [538, 124] on button "Save" at bounding box center [531, 121] width 24 height 16
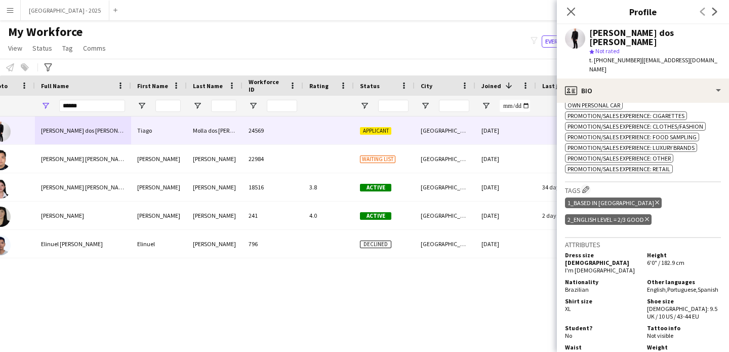
scroll to position [310, 0]
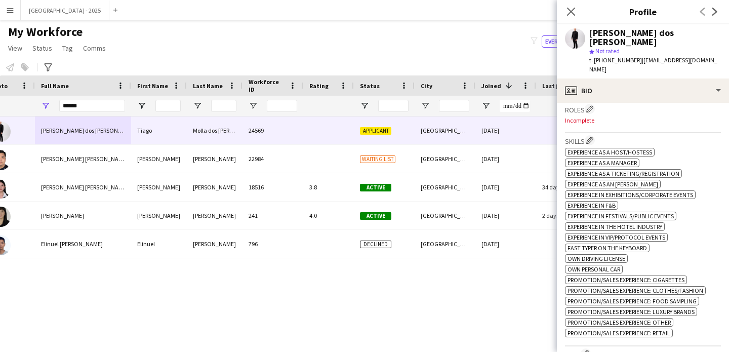
drag, startPoint x: 592, startPoint y: 90, endPoint x: 586, endPoint y: 91, distance: 6.3
click at [592, 105] on app-icon "Edit crew company roles" at bounding box center [590, 108] width 7 height 7
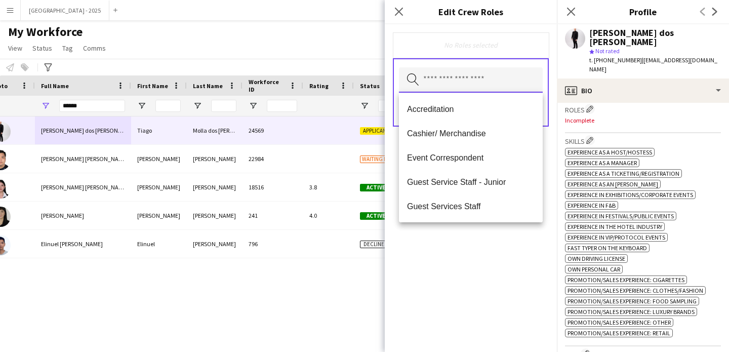
click at [498, 67] on input "text" at bounding box center [471, 79] width 144 height 25
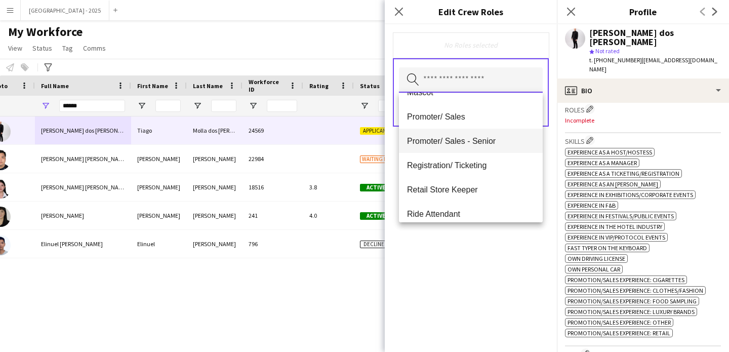
scroll to position [211, 0]
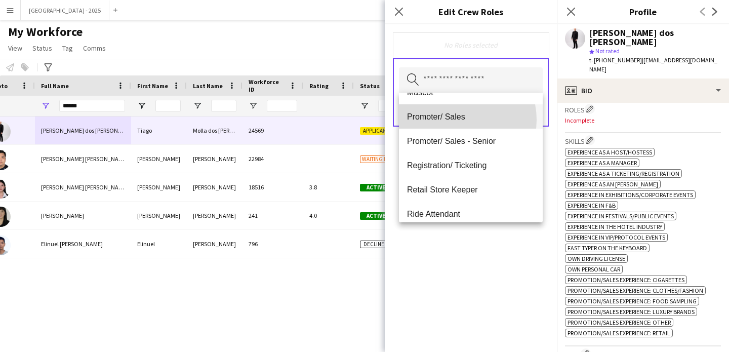
click at [459, 120] on span "Promoter/ Sales" at bounding box center [471, 117] width 128 height 10
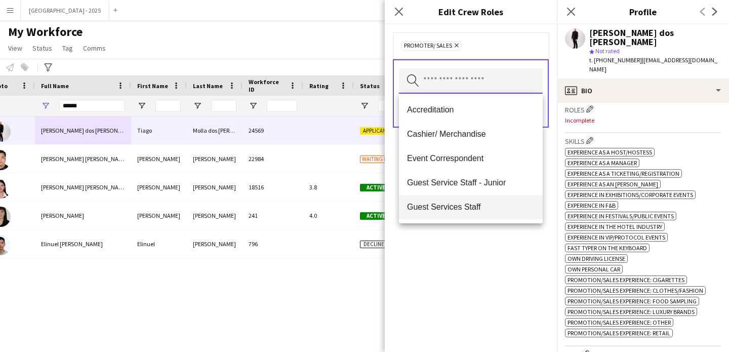
scroll to position [84, 0]
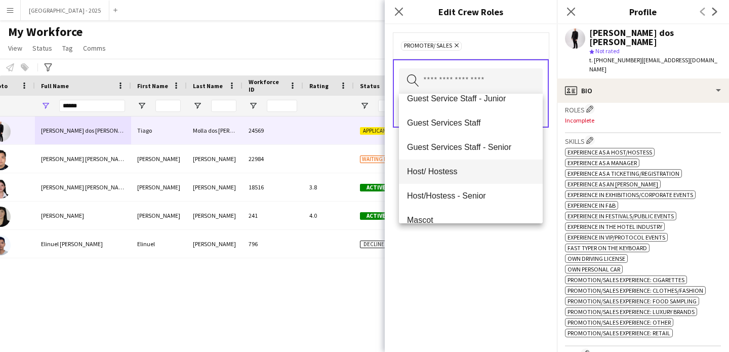
click at [455, 174] on span "Host/ Hostess" at bounding box center [471, 172] width 128 height 10
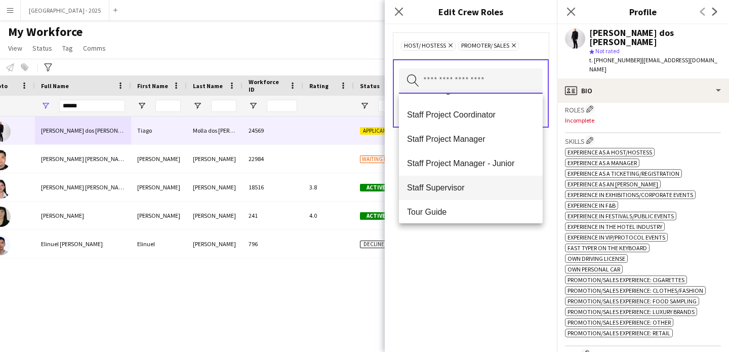
scroll to position [360, 0]
click at [463, 190] on span "Staff Supervisor" at bounding box center [471, 188] width 128 height 10
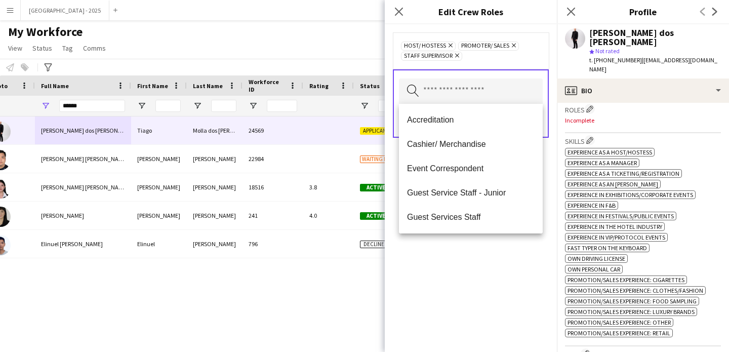
drag, startPoint x: 469, startPoint y: 273, endPoint x: 499, endPoint y: 174, distance: 102.7
click at [469, 272] on div "Host/ Hostess Remove Promoter/ Sales Remove Staff Supervisor Remove Search by r…" at bounding box center [471, 188] width 172 height 328
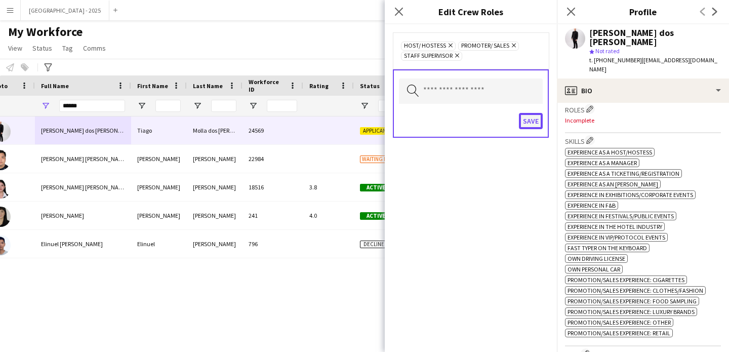
click at [527, 118] on button "Save" at bounding box center [531, 121] width 24 height 16
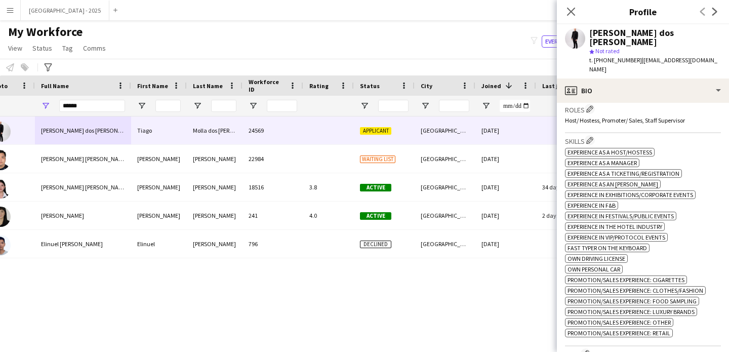
click at [642, 56] on span "| [EMAIL_ADDRESS][DOMAIN_NAME]" at bounding box center [654, 64] width 128 height 17
click at [649, 56] on span "| [EMAIL_ADDRESS][DOMAIN_NAME]" at bounding box center [654, 64] width 128 height 17
drag, startPoint x: 637, startPoint y: 51, endPoint x: 708, endPoint y: 62, distance: 71.3
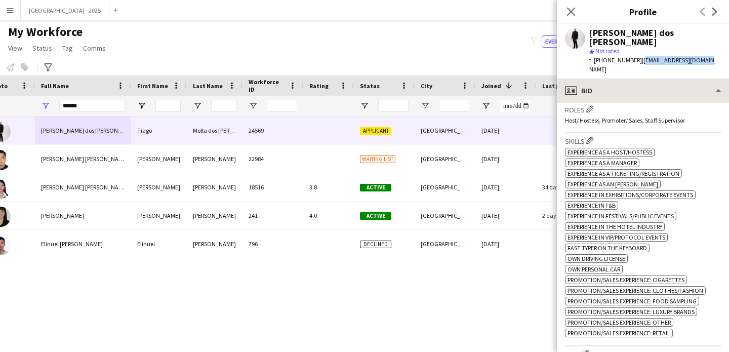
click at [697, 56] on span "| [EMAIL_ADDRESS][DOMAIN_NAME]" at bounding box center [654, 64] width 128 height 17
copy span "[EMAIL_ADDRESS][DOMAIN_NAME]"
click at [13, 15] on button "Menu" at bounding box center [10, 10] width 20 height 20
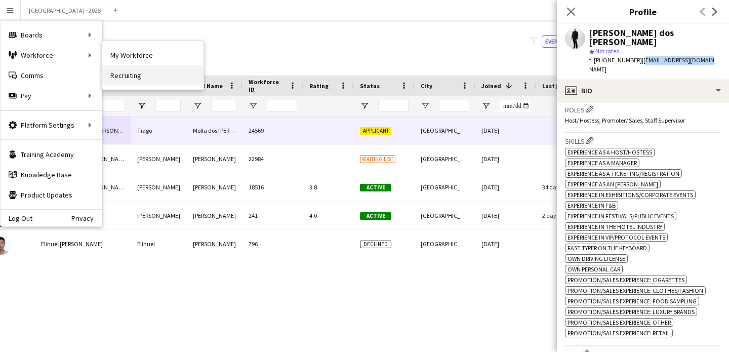
click at [117, 75] on link "Recruiting" at bounding box center [152, 75] width 101 height 20
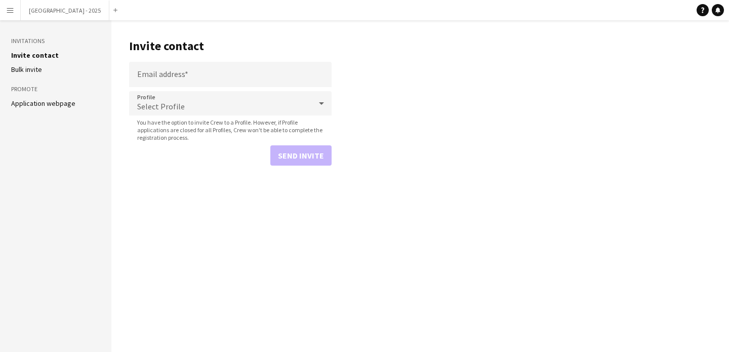
click at [32, 69] on link "Bulk invite" at bounding box center [26, 69] width 31 height 9
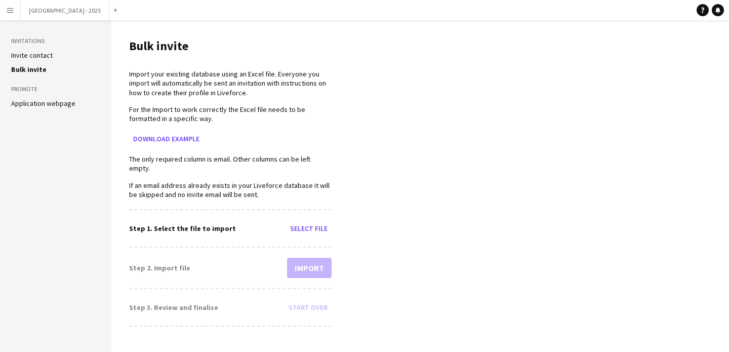
click at [30, 57] on link "Invite contact" at bounding box center [32, 55] width 42 height 9
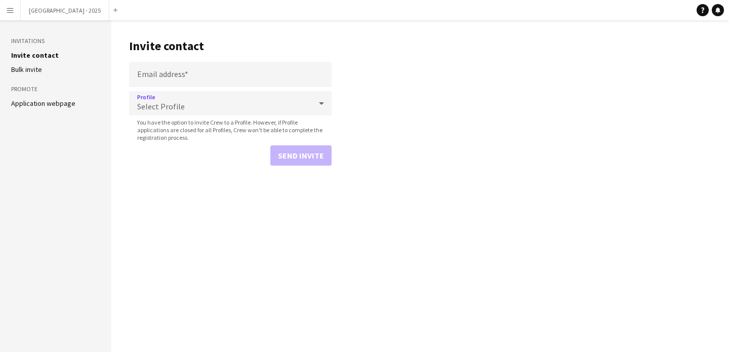
click at [178, 102] on span "Select Profile" at bounding box center [161, 106] width 48 height 10
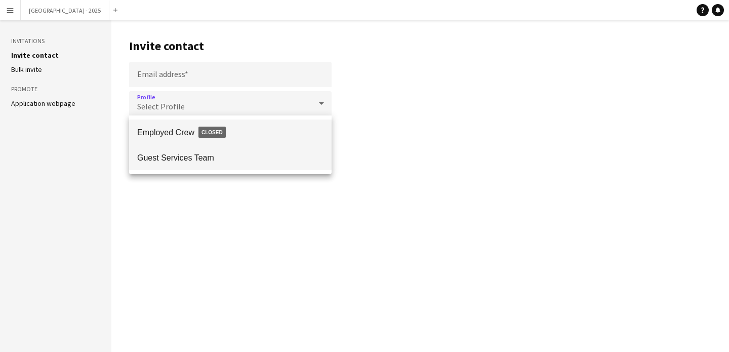
click at [189, 157] on span "Guest Services Team" at bounding box center [230, 158] width 186 height 10
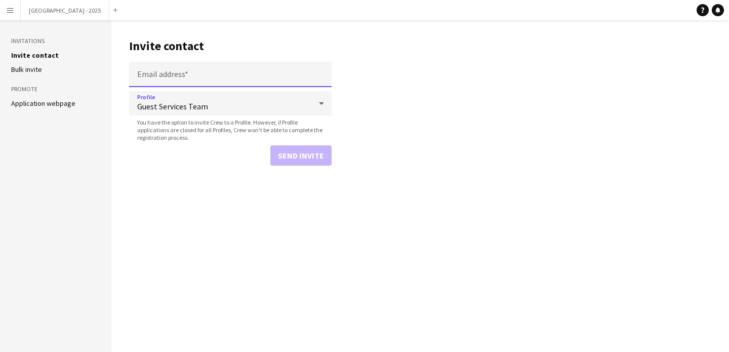
click at [180, 76] on input "Email address" at bounding box center [230, 74] width 203 height 25
paste input "**********"
click at [176, 82] on input "**********" at bounding box center [230, 74] width 203 height 25
click at [189, 75] on input "**********" at bounding box center [230, 74] width 203 height 25
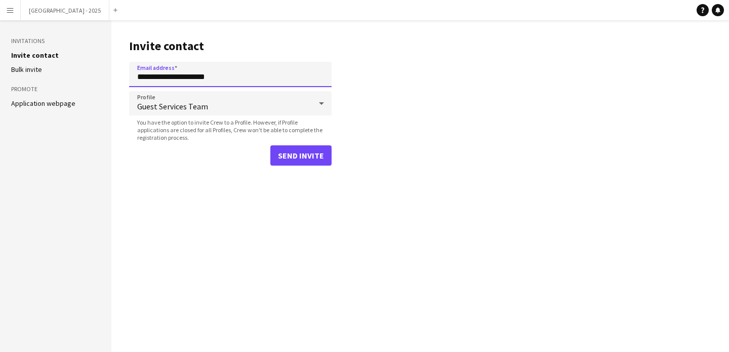
type input "**********"
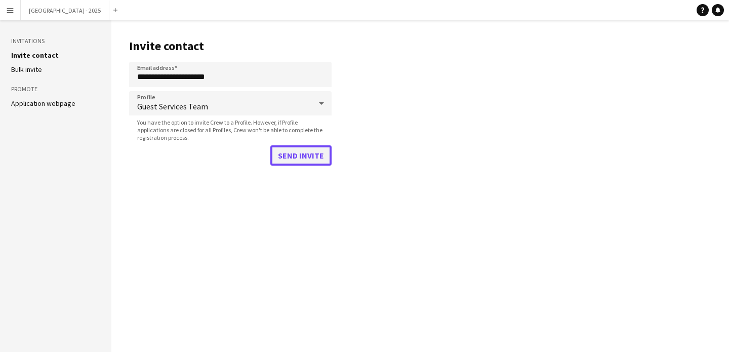
click at [292, 162] on button "Send invite" at bounding box center [300, 155] width 61 height 20
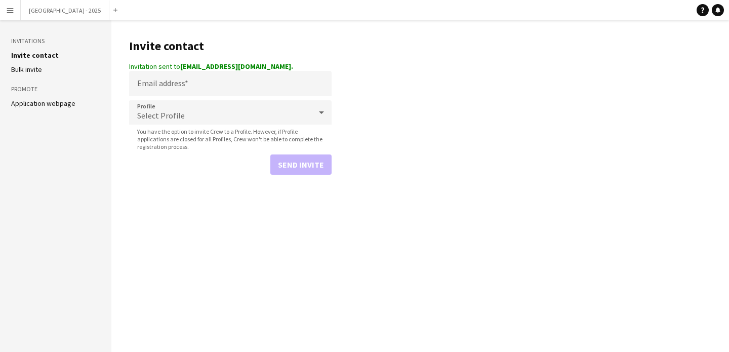
click at [17, 8] on button "Menu" at bounding box center [10, 10] width 20 height 20
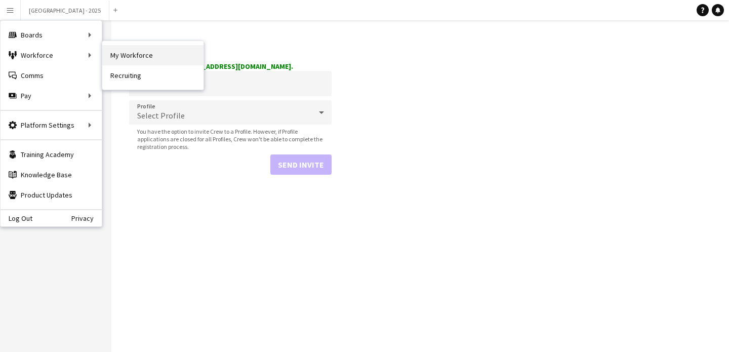
click at [118, 45] on link "My Workforce" at bounding box center [152, 55] width 101 height 20
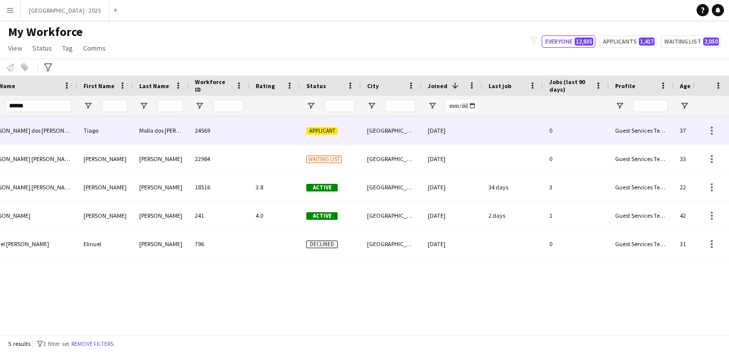
scroll to position [0, 341]
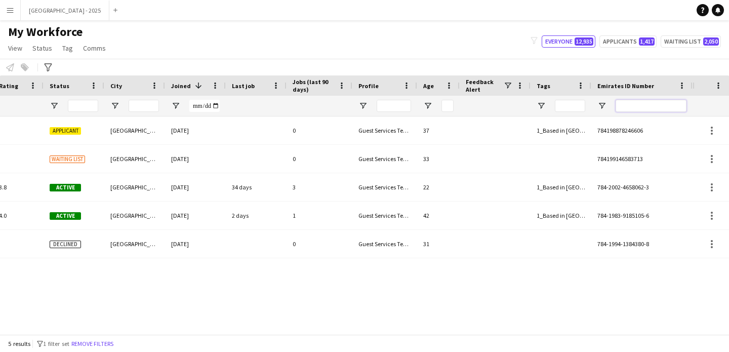
click at [623, 106] on input "Emirates ID Number Filter Input" at bounding box center [651, 106] width 71 height 12
paste input "*******"
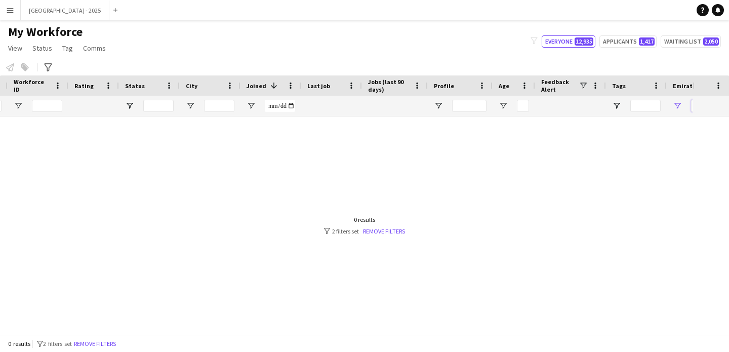
scroll to position [0, 0]
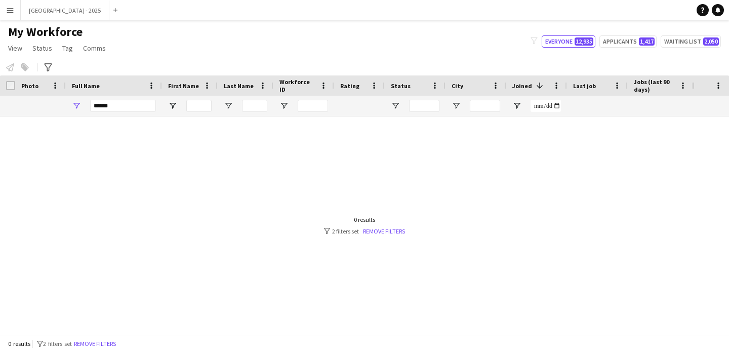
type input "*******"
click at [115, 101] on input "*****" at bounding box center [123, 106] width 66 height 12
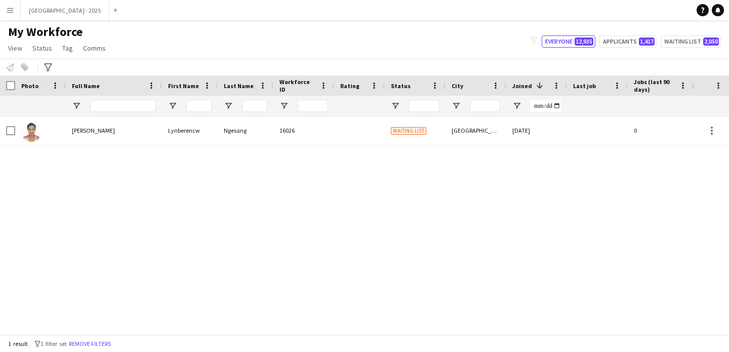
click at [148, 134] on div "[PERSON_NAME]" at bounding box center [114, 130] width 96 height 28
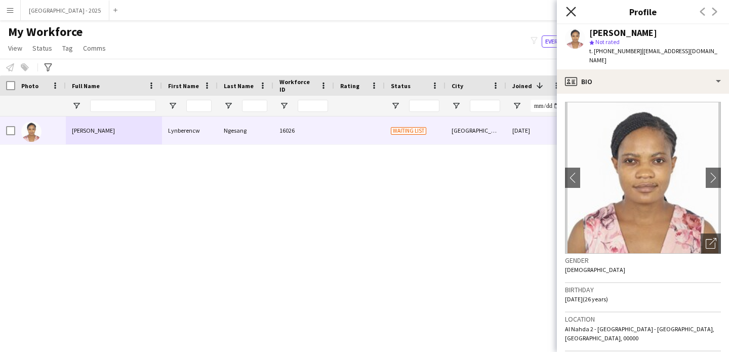
click at [571, 8] on icon "Close pop-in" at bounding box center [571, 12] width 10 height 10
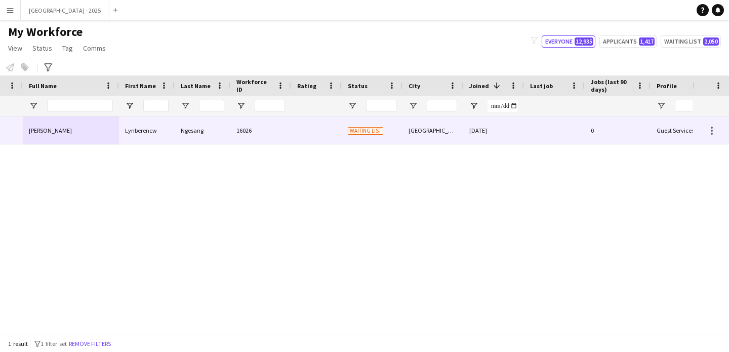
scroll to position [0, 162]
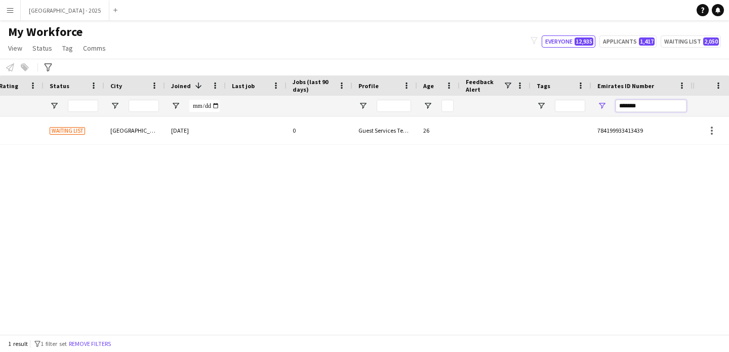
click at [633, 106] on input "*******" at bounding box center [651, 106] width 71 height 12
paste input "Emirates ID Number Filter Input"
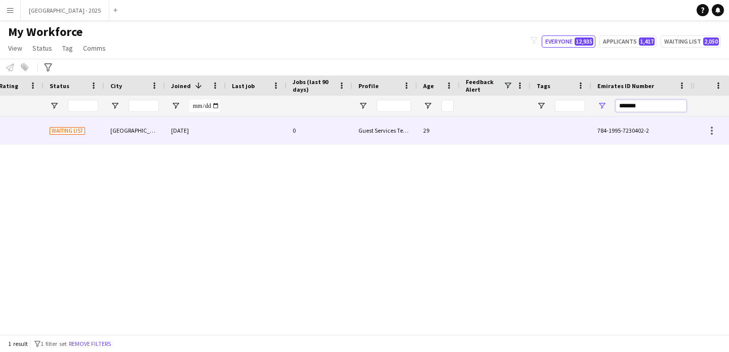
type input "*******"
click at [561, 133] on div at bounding box center [561, 130] width 61 height 28
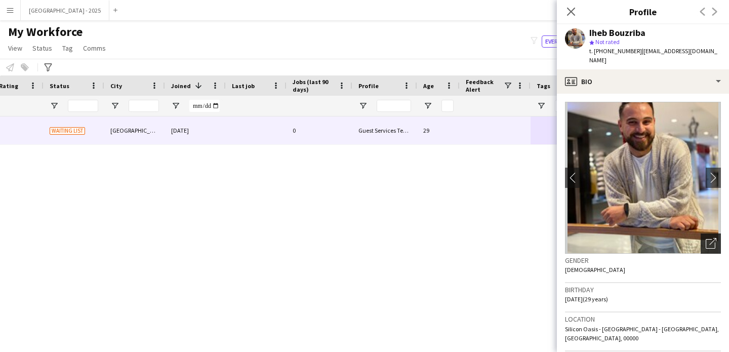
click at [706, 239] on icon at bounding box center [711, 244] width 10 height 10
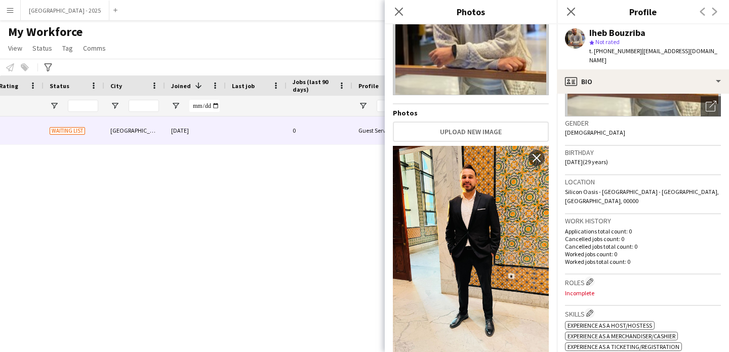
scroll to position [199, 0]
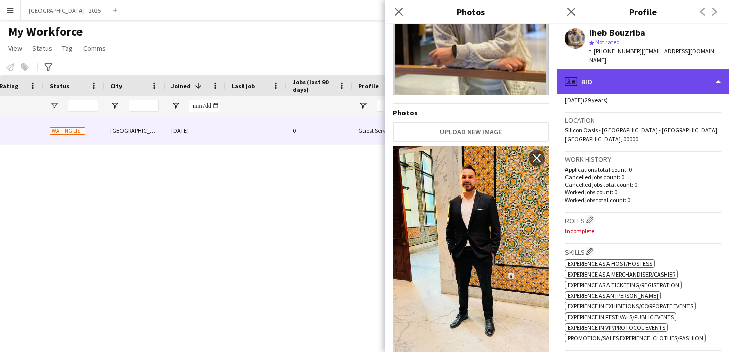
click at [599, 69] on div "profile Bio" at bounding box center [643, 81] width 172 height 24
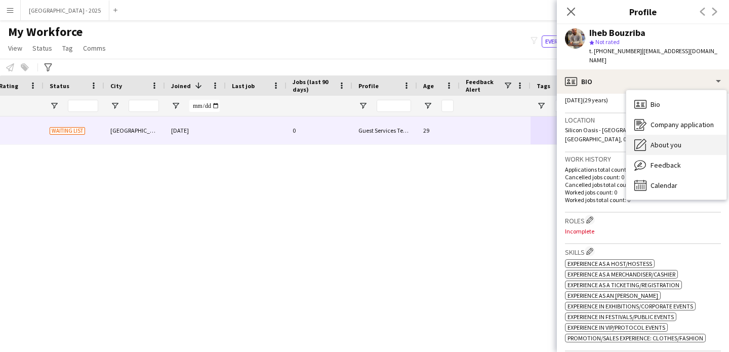
click at [654, 140] on span "About you" at bounding box center [666, 144] width 31 height 9
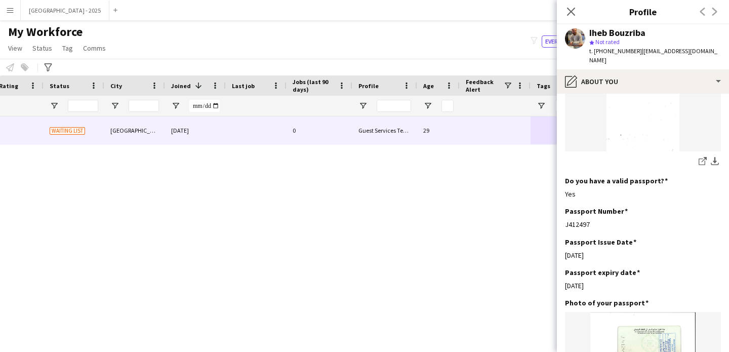
scroll to position [833, 0]
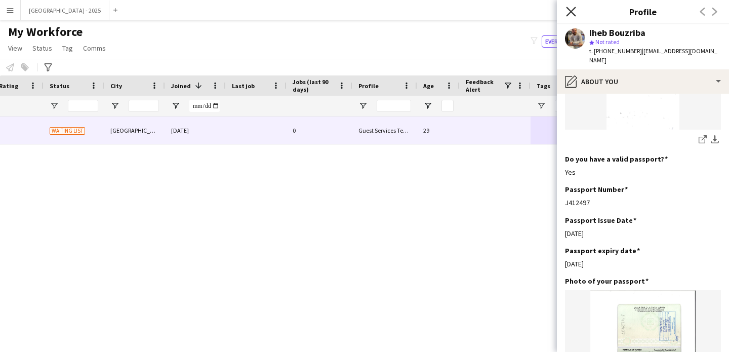
click at [575, 14] on icon "Close pop-in" at bounding box center [571, 12] width 10 height 10
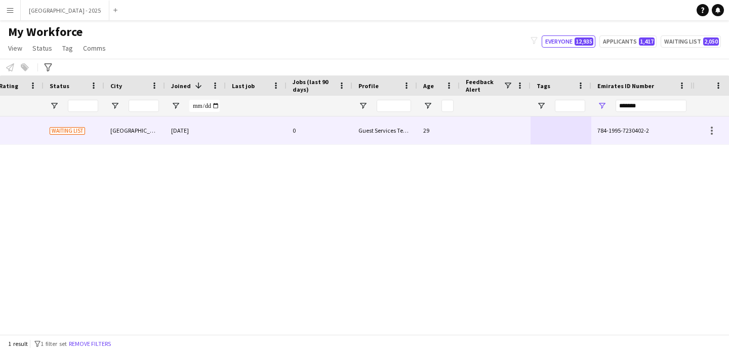
click at [229, 124] on div at bounding box center [256, 130] width 61 height 28
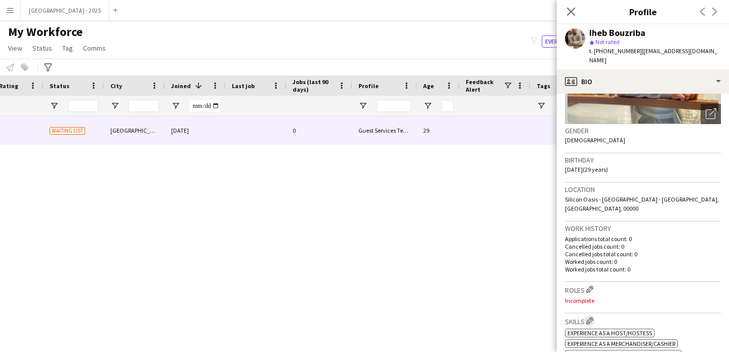
scroll to position [205, 0]
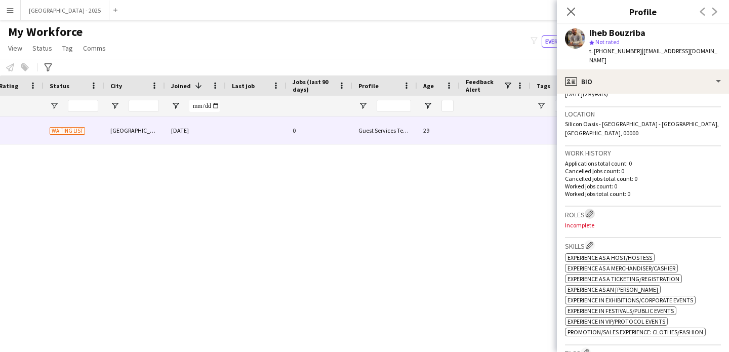
click at [592, 210] on app-icon "Edit crew company roles" at bounding box center [590, 213] width 7 height 7
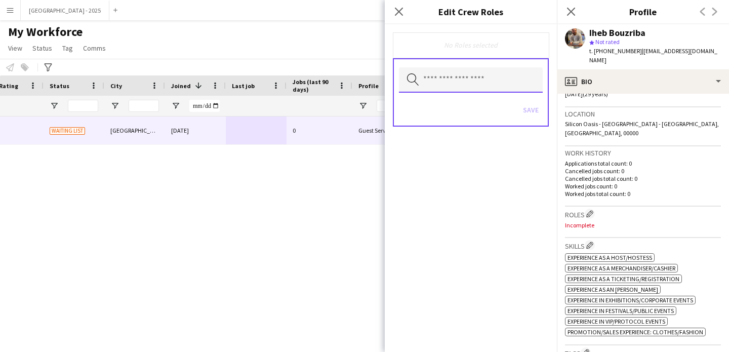
click at [489, 76] on input "text" at bounding box center [471, 79] width 144 height 25
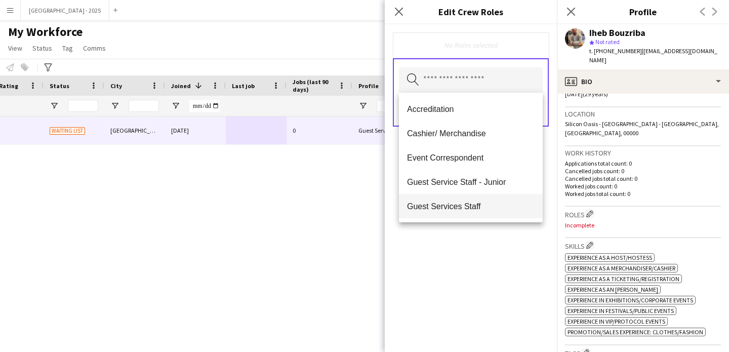
click at [471, 198] on mat-option "Guest Services Staff" at bounding box center [471, 206] width 144 height 24
click at [480, 197] on mat-option "Guest Services Staff - Senior" at bounding box center [471, 207] width 144 height 24
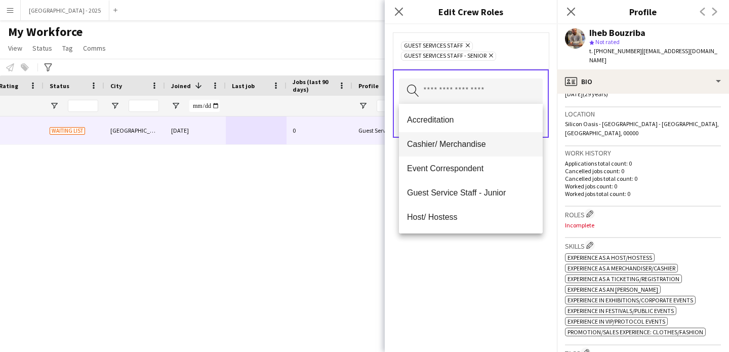
click at [460, 143] on span "Cashier/ Merchandise" at bounding box center [471, 144] width 128 height 10
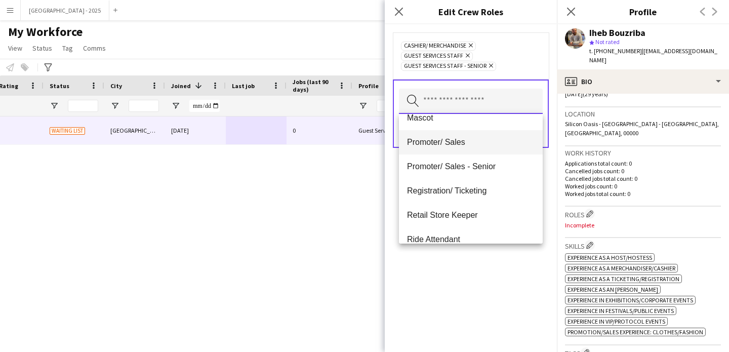
scroll to position [178, 0]
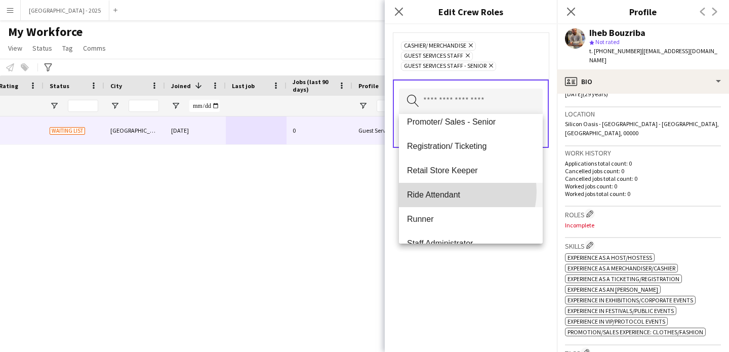
drag, startPoint x: 460, startPoint y: 191, endPoint x: 461, endPoint y: 198, distance: 6.7
click at [460, 191] on span "Ride Attendant" at bounding box center [471, 195] width 128 height 10
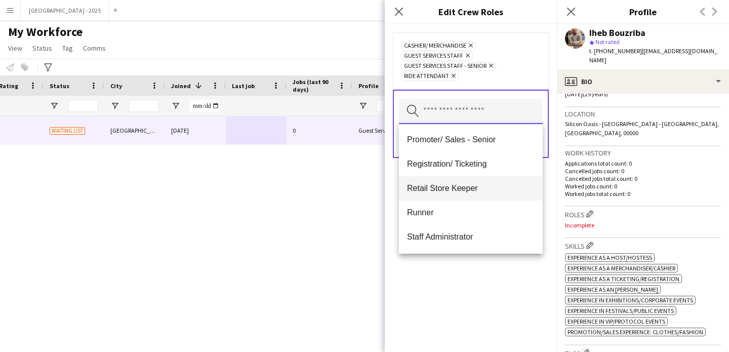
scroll to position [171, 0]
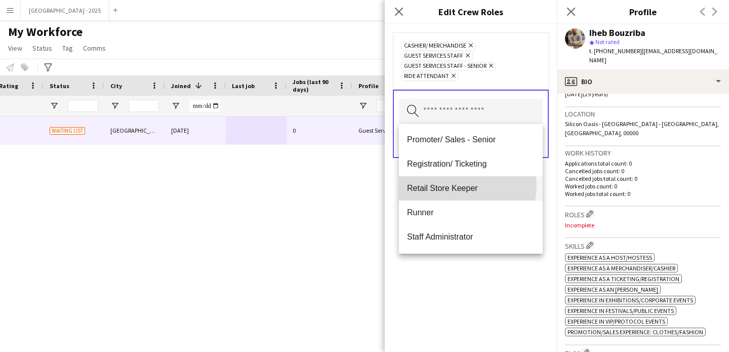
click at [461, 185] on span "Retail Store Keeper" at bounding box center [471, 188] width 128 height 10
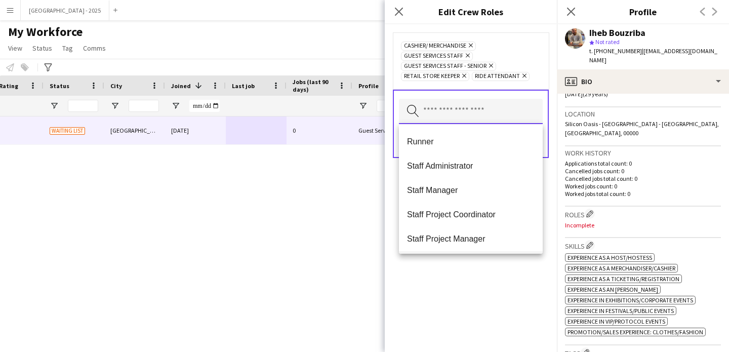
scroll to position [193, 0]
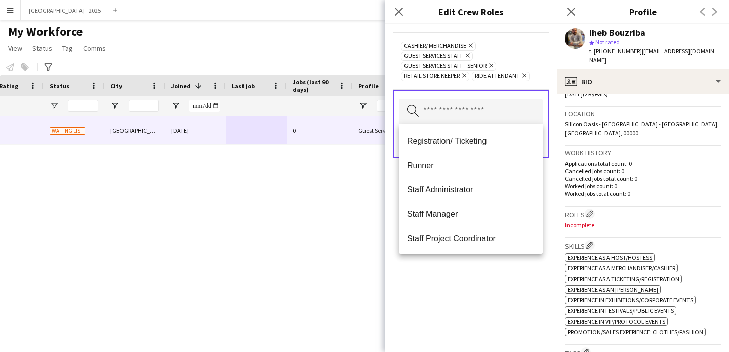
drag, startPoint x: 440, startPoint y: 171, endPoint x: 438, endPoint y: 180, distance: 8.8
click at [440, 172] on mat-option "Runner" at bounding box center [471, 165] width 144 height 24
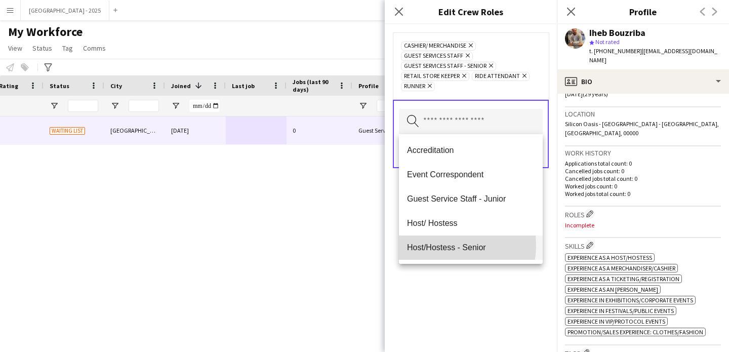
click at [447, 246] on span "Host/Hostess - Senior" at bounding box center [471, 248] width 128 height 10
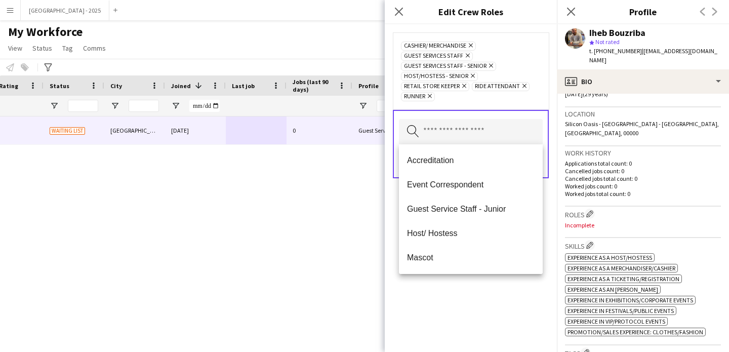
click at [471, 75] on icon "Remove" at bounding box center [472, 75] width 7 height 7
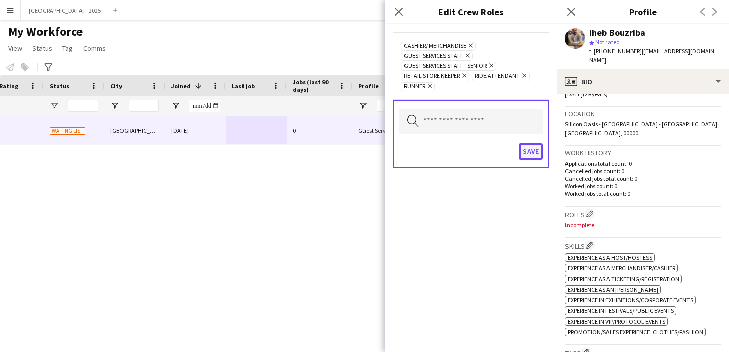
click at [521, 150] on button "Save" at bounding box center [531, 151] width 24 height 16
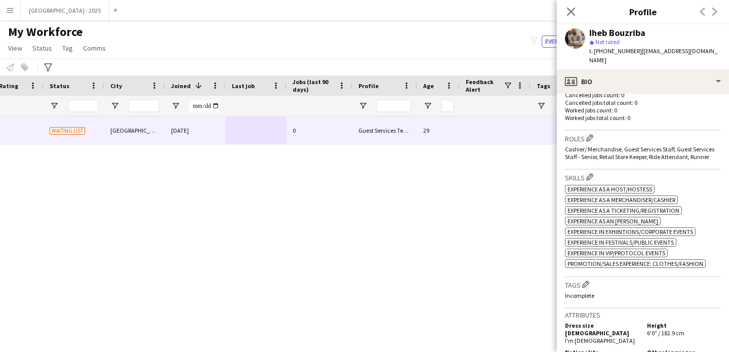
scroll to position [284, 0]
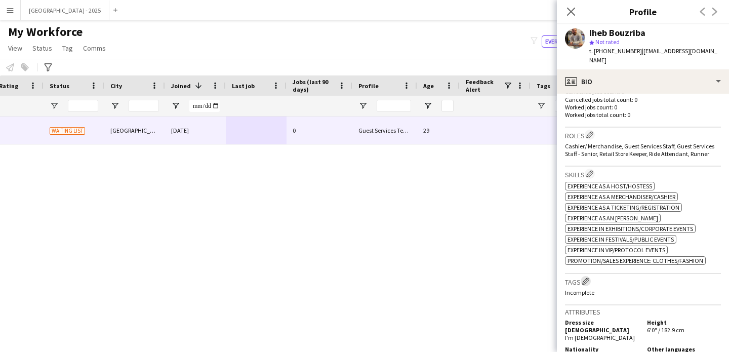
click at [589, 278] on app-icon "Edit crew company tags" at bounding box center [585, 281] width 7 height 7
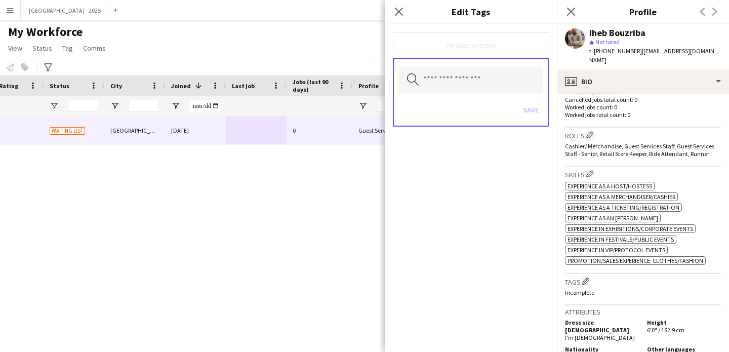
drag, startPoint x: 486, startPoint y: 109, endPoint x: 484, endPoint y: 98, distance: 11.3
click at [486, 108] on div "Save" at bounding box center [471, 111] width 144 height 29
click at [484, 98] on div "Save" at bounding box center [471, 111] width 144 height 29
click at [483, 96] on div "Search by tag name Save" at bounding box center [471, 92] width 156 height 68
click at [482, 91] on input "text" at bounding box center [471, 79] width 144 height 25
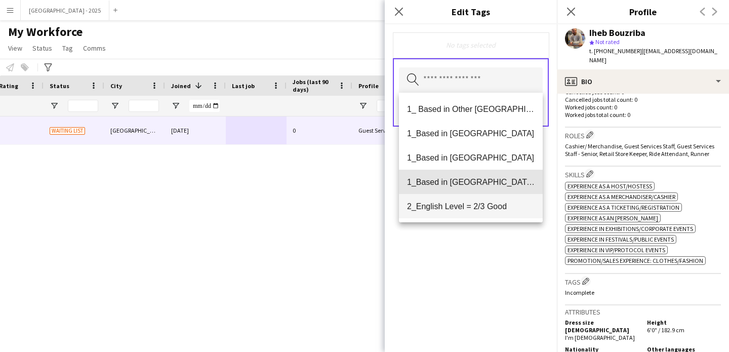
click at [481, 180] on span "1_Based in [GEOGRAPHIC_DATA]/[GEOGRAPHIC_DATA]/Ajman" at bounding box center [471, 182] width 128 height 10
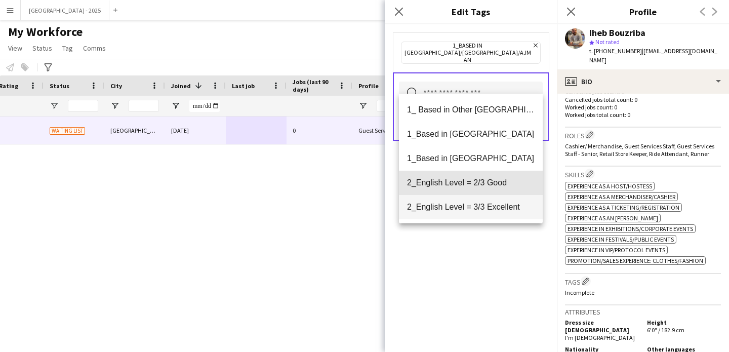
click at [488, 195] on mat-option "2_English Level = 2/3 Good" at bounding box center [471, 183] width 144 height 24
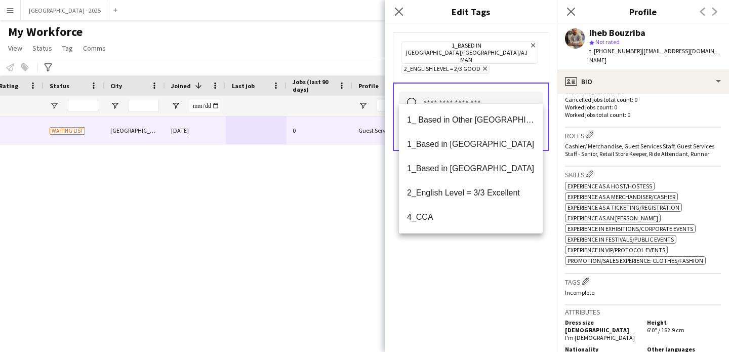
click at [507, 236] on div "1_Based in [GEOGRAPHIC_DATA]/[GEOGRAPHIC_DATA]/Ajman Remove 2_English Level = 2…" at bounding box center [471, 188] width 172 height 328
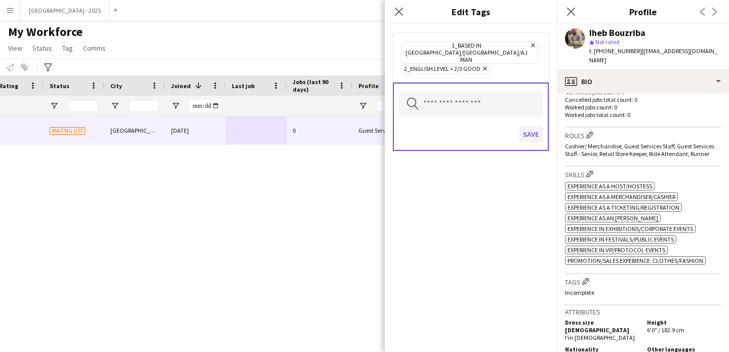
click at [519, 121] on div "Save" at bounding box center [471, 135] width 144 height 29
click at [541, 126] on button "Save" at bounding box center [531, 134] width 24 height 16
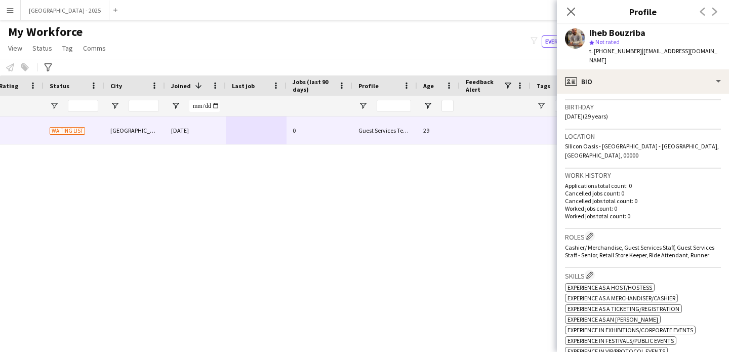
scroll to position [0, 0]
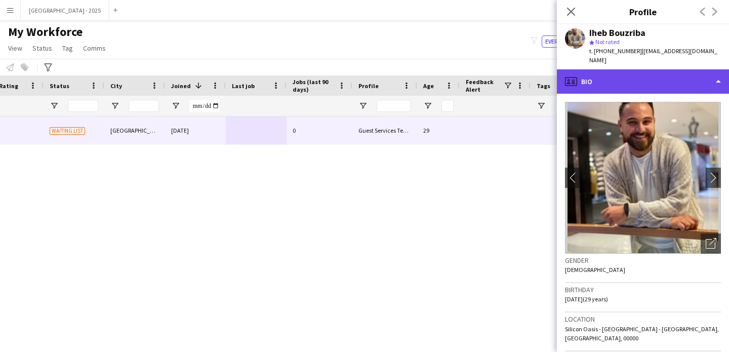
click at [603, 69] on div "profile Bio" at bounding box center [643, 81] width 172 height 24
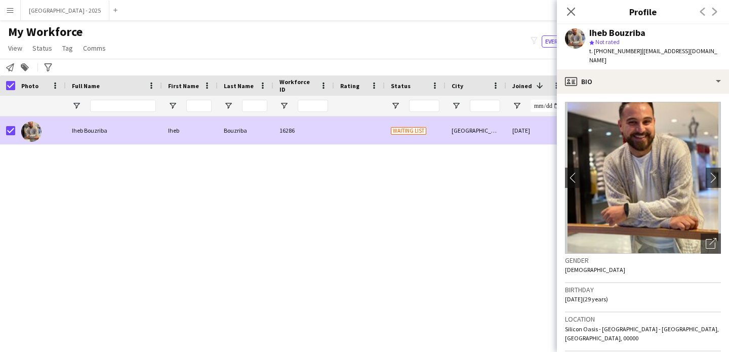
click at [35, 55] on app-page-menu "View Views Default view New view Update view Delete view Edit name Customise vi…" at bounding box center [58, 49] width 116 height 19
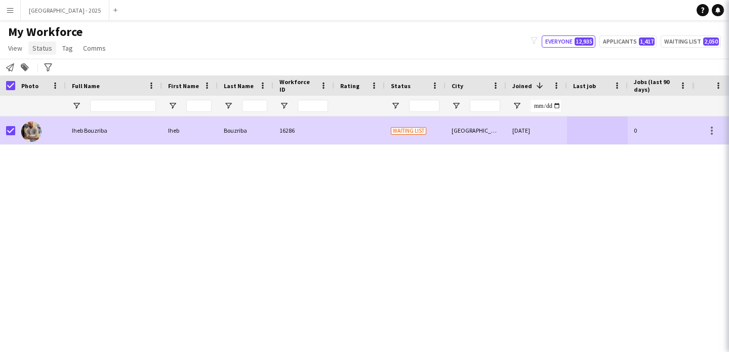
click at [37, 54] on link "Status" at bounding box center [42, 48] width 28 height 13
click at [39, 48] on span "Status" at bounding box center [42, 48] width 20 height 9
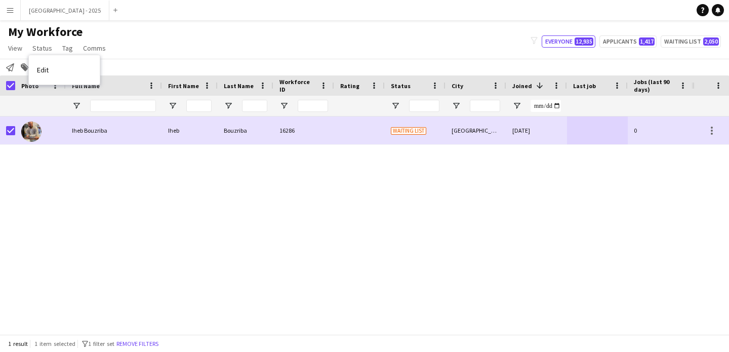
drag, startPoint x: 45, startPoint y: 68, endPoint x: 56, endPoint y: 68, distance: 10.6
click at [45, 68] on span "Edit" at bounding box center [43, 69] width 12 height 9
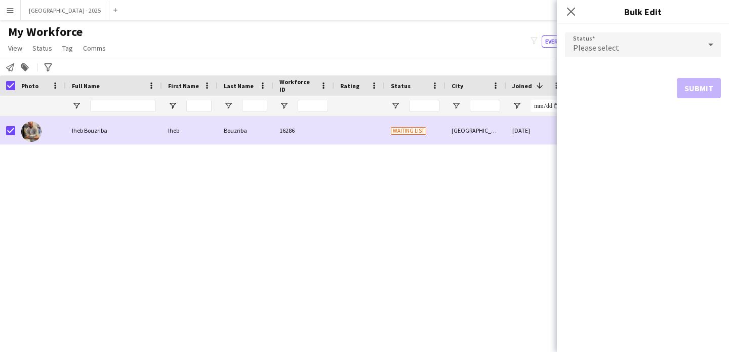
click at [650, 51] on div "Please select" at bounding box center [633, 44] width 136 height 24
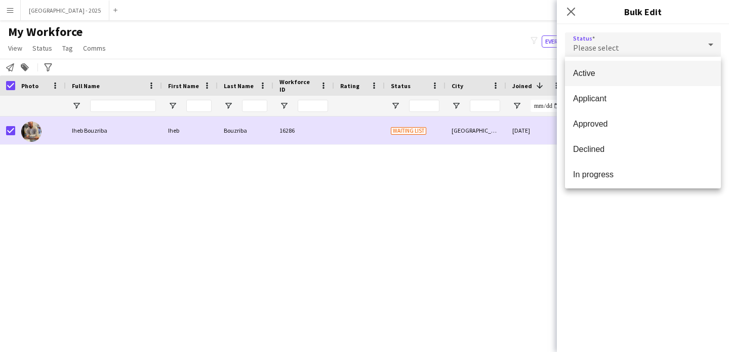
click at [625, 73] on span "Active" at bounding box center [643, 73] width 140 height 10
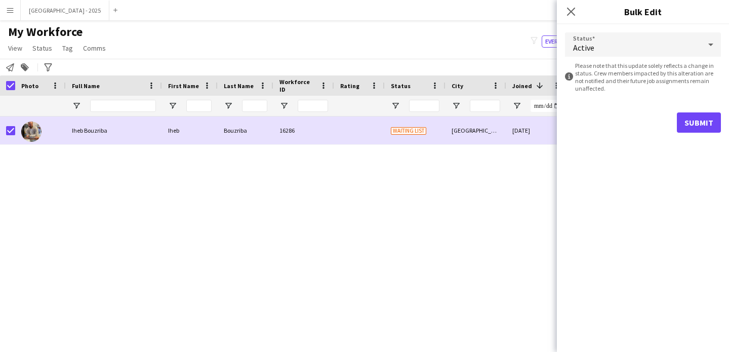
drag, startPoint x: 707, startPoint y: 99, endPoint x: 684, endPoint y: 116, distance: 28.6
click at [707, 99] on form "Status Active information-circle Please note that this update solely reflects a…" at bounding box center [643, 82] width 156 height 116
click at [680, 122] on button "Submit" at bounding box center [699, 122] width 44 height 20
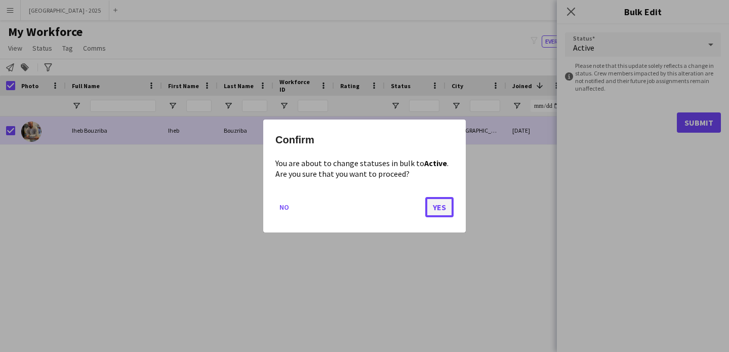
click at [440, 213] on button "Yes" at bounding box center [439, 207] width 28 height 20
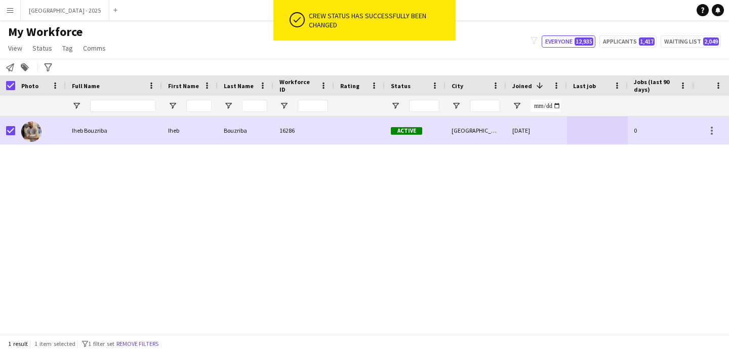
click at [148, 345] on button "Remove filters" at bounding box center [137, 343] width 46 height 11
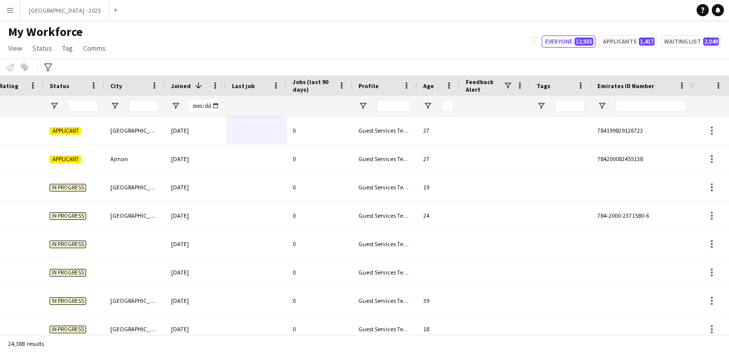
scroll to position [0, 254]
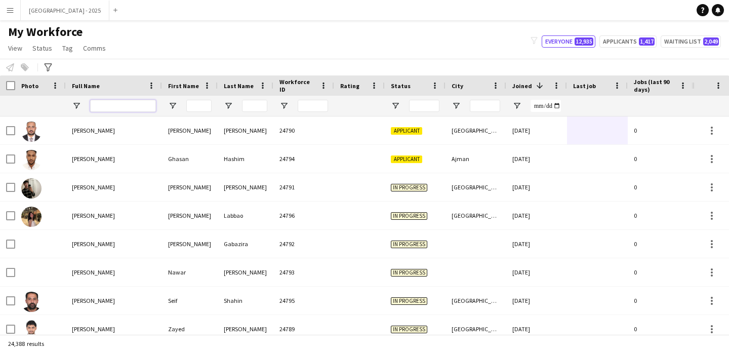
click at [111, 107] on input "Full Name Filter Input" at bounding box center [123, 106] width 66 height 12
paste input "****"
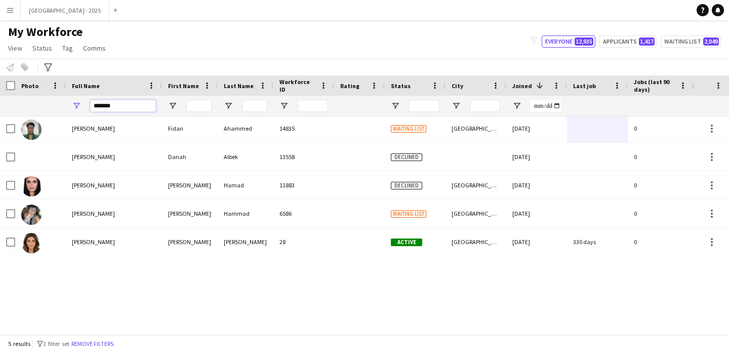
scroll to position [0, 0]
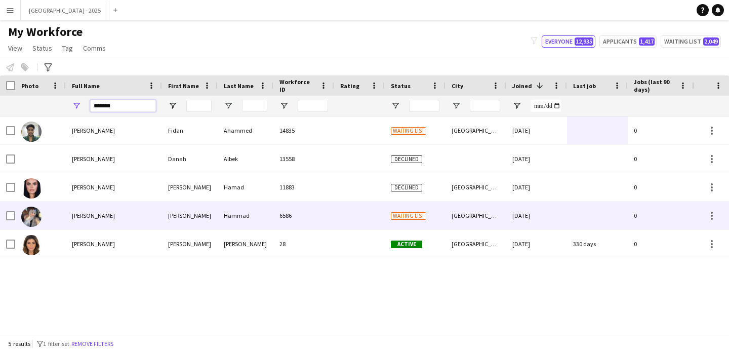
type input "*******"
click at [165, 220] on div "[PERSON_NAME]" at bounding box center [190, 216] width 56 height 28
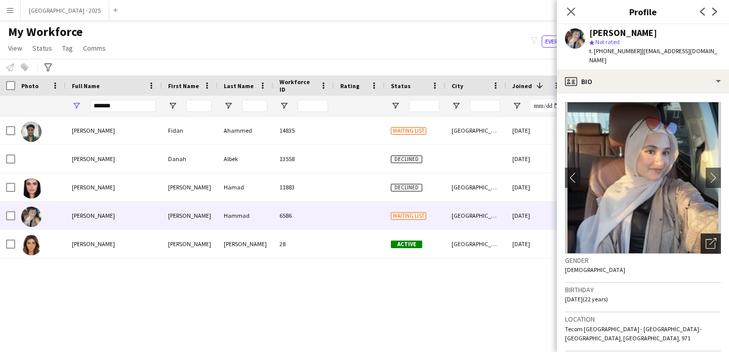
click at [710, 238] on icon at bounding box center [713, 241] width 7 height 7
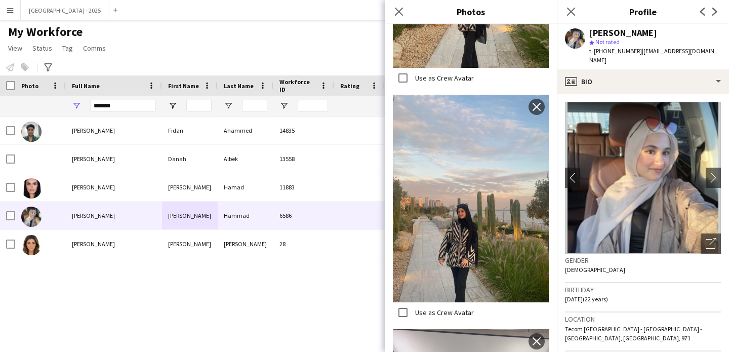
scroll to position [1024, 0]
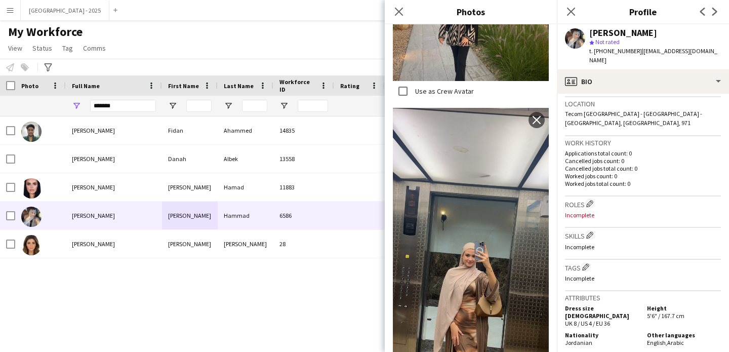
click at [618, 262] on h3 "Tags Edit crew company tags" at bounding box center [643, 267] width 156 height 11
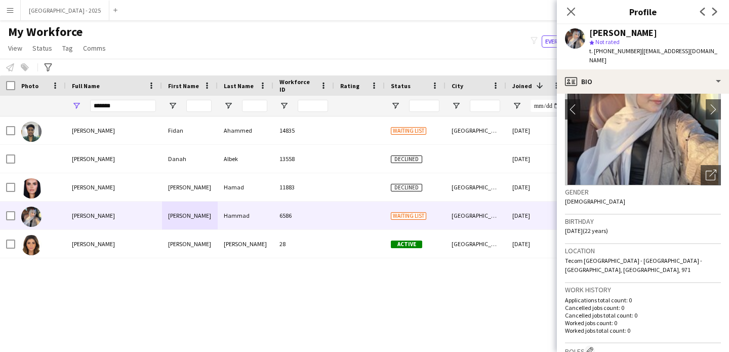
scroll to position [0, 0]
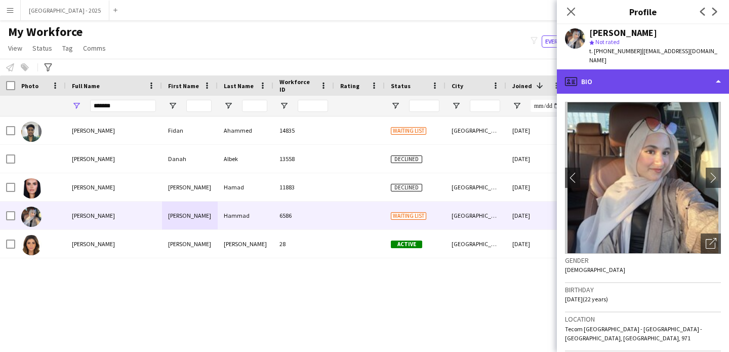
click at [633, 75] on div "profile Bio" at bounding box center [643, 81] width 172 height 24
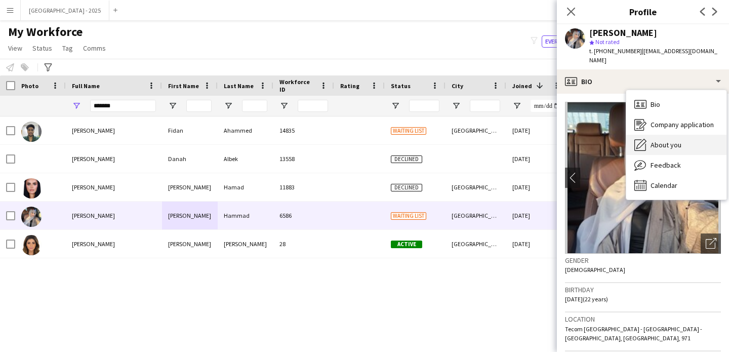
click at [676, 135] on div "About you About you" at bounding box center [677, 145] width 100 height 20
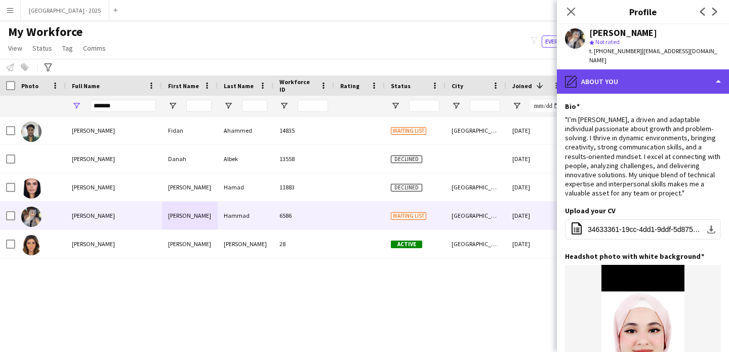
click at [595, 69] on div "pencil4 About you" at bounding box center [643, 81] width 172 height 24
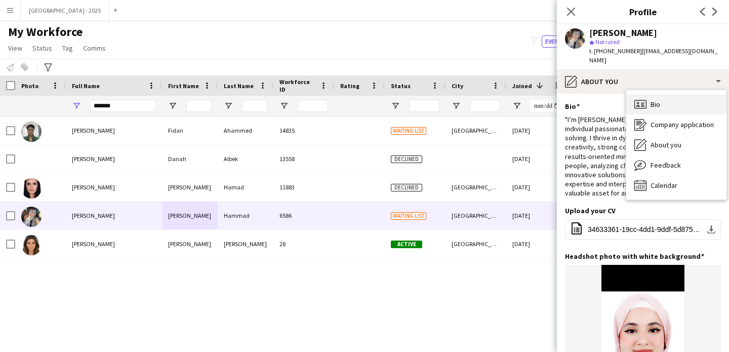
click at [678, 96] on div "Bio Bio" at bounding box center [677, 104] width 100 height 20
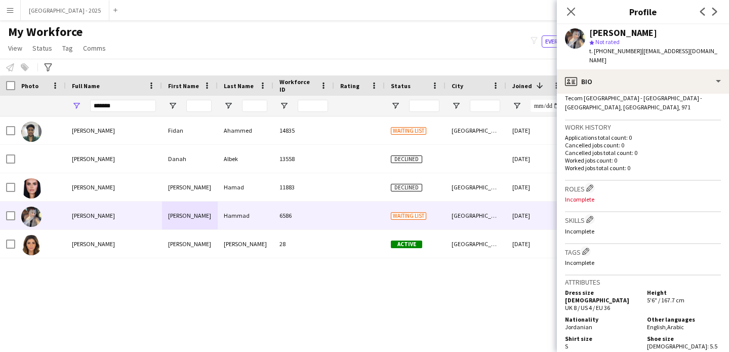
click at [590, 181] on div "Roles Edit crew company roles Incomplete" at bounding box center [643, 196] width 156 height 31
click at [590, 183] on button "Edit crew company roles" at bounding box center [590, 188] width 10 height 10
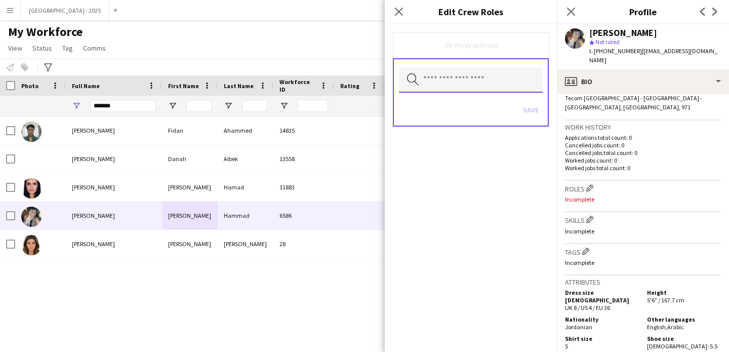
click at [497, 84] on input "text" at bounding box center [471, 79] width 144 height 25
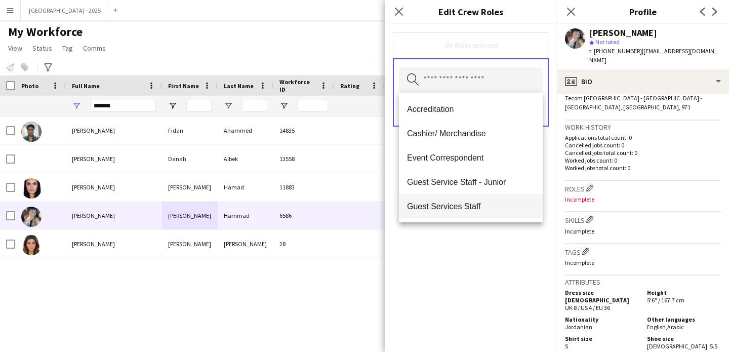
click at [497, 205] on span "Guest Services Staff" at bounding box center [471, 207] width 128 height 10
click at [479, 204] on span "Guest Services Staff - Senior" at bounding box center [471, 207] width 128 height 10
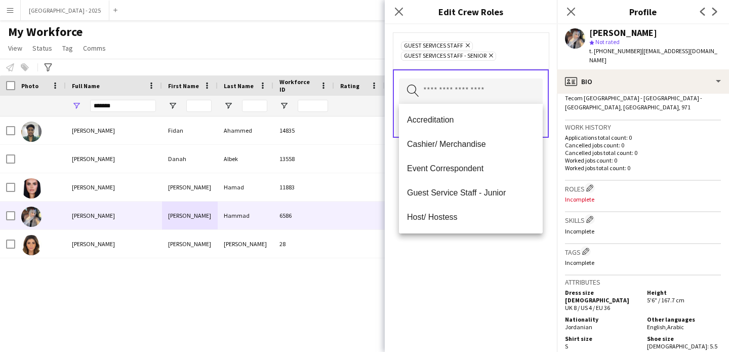
click at [486, 268] on div "Guest Services Staff Remove Guest Services Staff - Senior Remove Search by role…" at bounding box center [471, 188] width 172 height 328
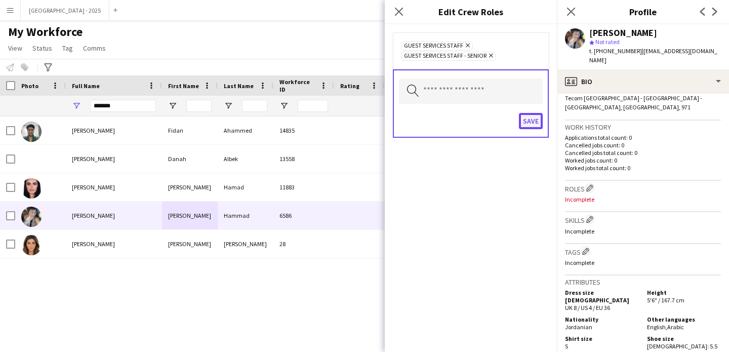
click at [537, 128] on button "Save" at bounding box center [531, 121] width 24 height 16
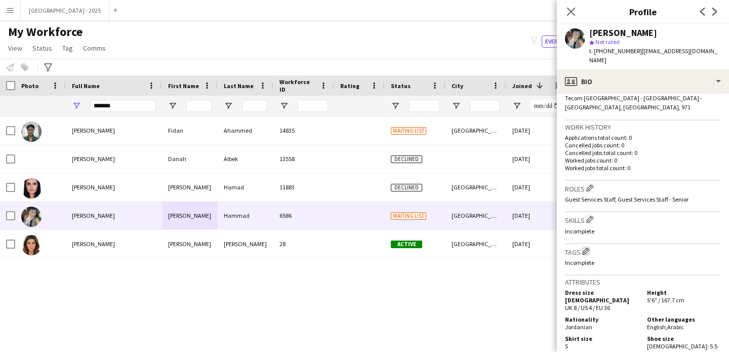
click at [586, 248] on app-icon "Edit crew company tags" at bounding box center [585, 251] width 7 height 7
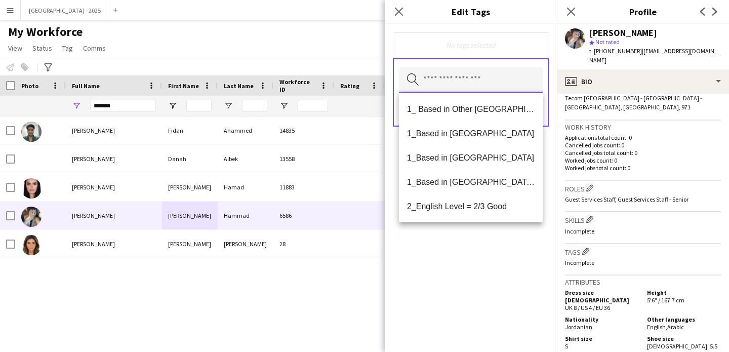
click at [466, 76] on input "text" at bounding box center [471, 79] width 144 height 25
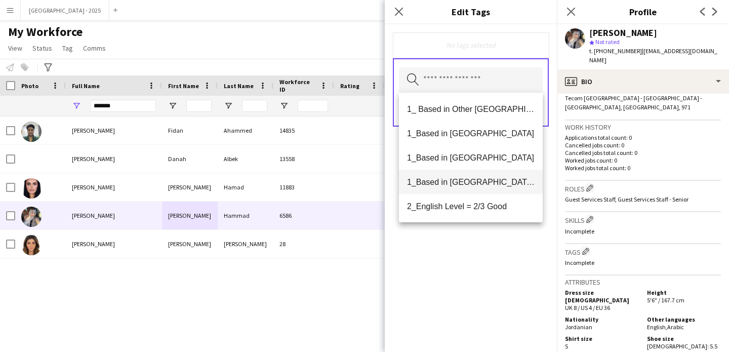
click at [483, 183] on span "1_Based in [GEOGRAPHIC_DATA]/[GEOGRAPHIC_DATA]/Ajman" at bounding box center [471, 182] width 128 height 10
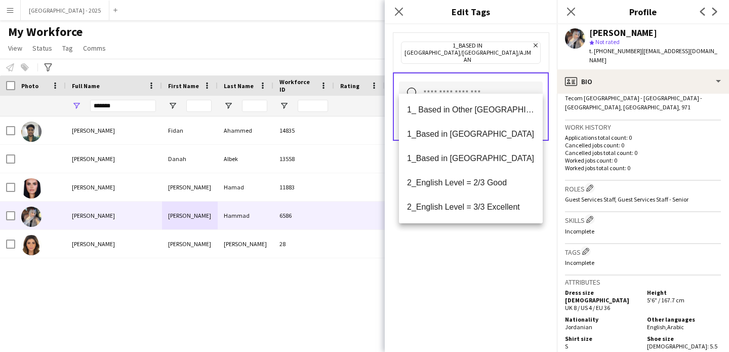
click at [491, 212] on span "2_English Level = 3/3 Excellent" at bounding box center [471, 207] width 128 height 10
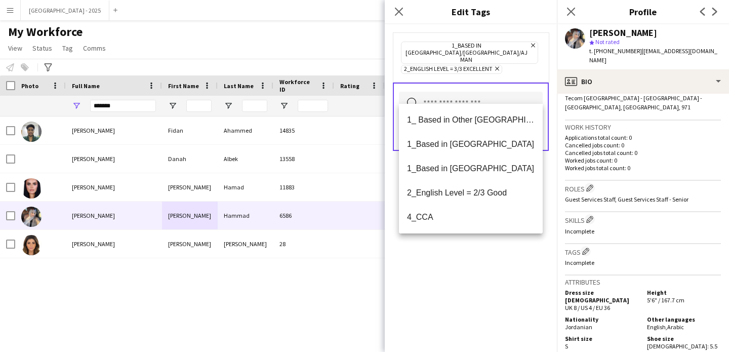
click at [494, 265] on div "1_Based in [GEOGRAPHIC_DATA]/[GEOGRAPHIC_DATA]/Ajman Remove 2_English Level = 3…" at bounding box center [471, 188] width 172 height 328
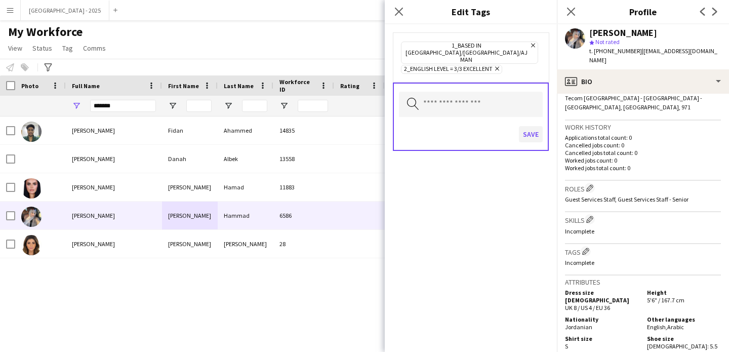
click at [532, 129] on div "Save" at bounding box center [471, 135] width 144 height 29
click at [532, 126] on button "Save" at bounding box center [531, 134] width 24 height 16
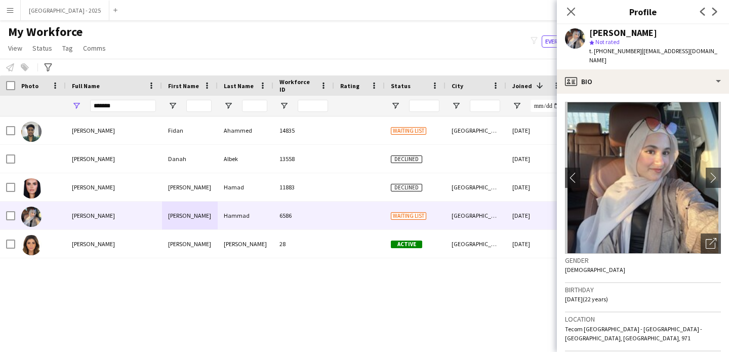
click at [612, 102] on img at bounding box center [643, 178] width 156 height 152
click at [616, 94] on app-crew-profile-bio "chevron-left chevron-right Open photos pop-in Gender [DEMOGRAPHIC_DATA] Birthda…" at bounding box center [643, 223] width 172 height 258
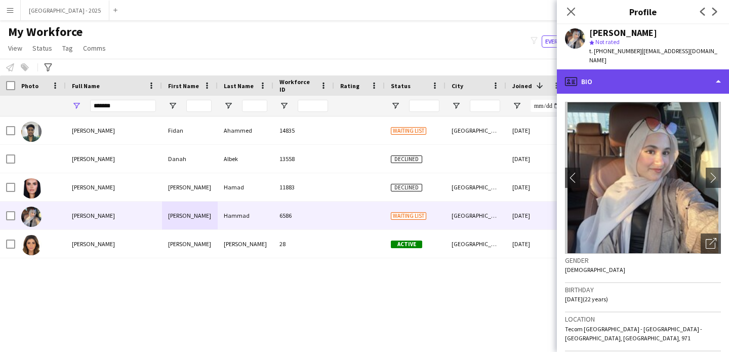
click at [628, 69] on div "profile Bio" at bounding box center [643, 81] width 172 height 24
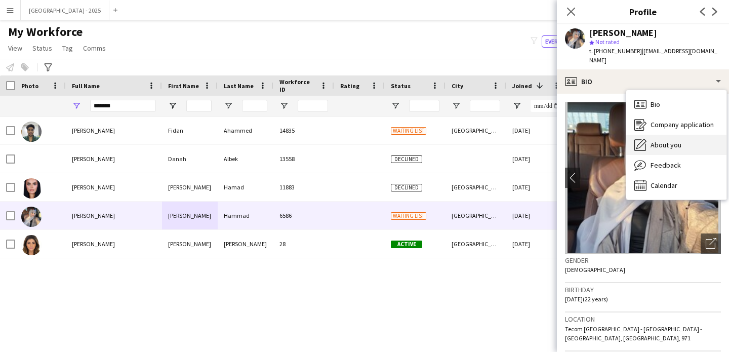
click at [689, 137] on div "About you About you" at bounding box center [677, 145] width 100 height 20
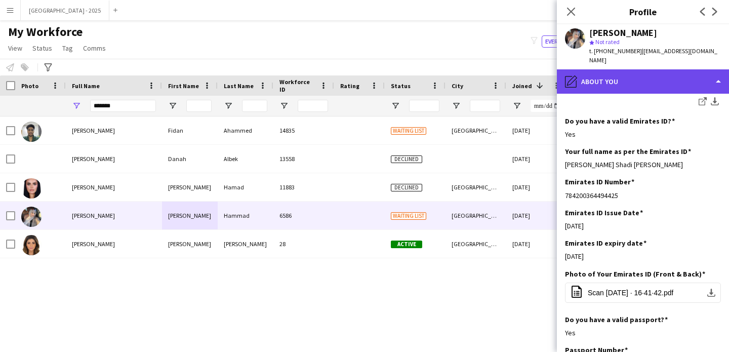
click at [617, 69] on div "pencil4 About you" at bounding box center [643, 81] width 172 height 24
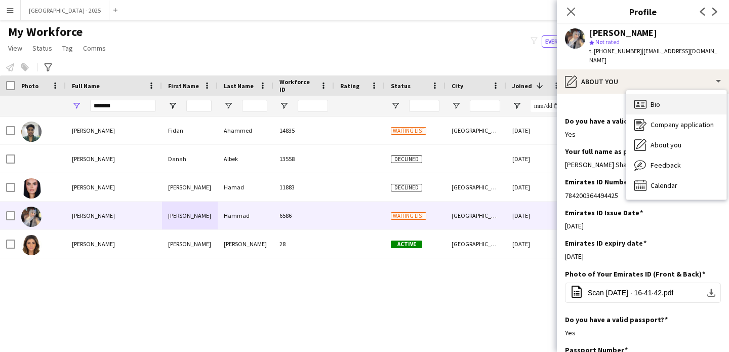
click at [664, 94] on div "Bio Bio" at bounding box center [677, 104] width 100 height 20
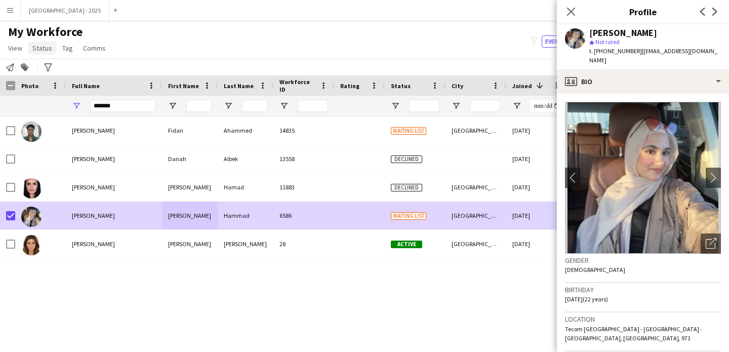
click at [50, 45] on span "Status" at bounding box center [42, 48] width 20 height 9
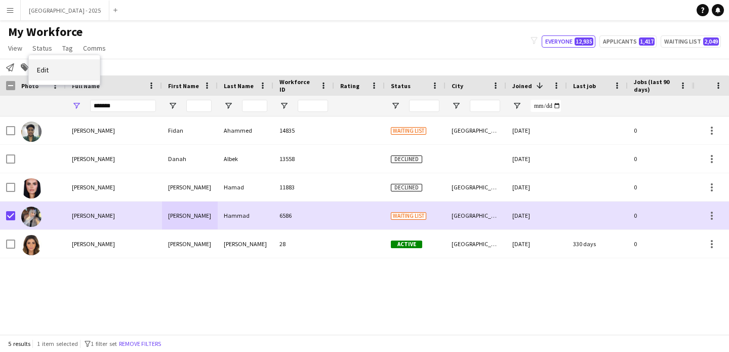
click at [61, 67] on link "Edit" at bounding box center [64, 69] width 71 height 21
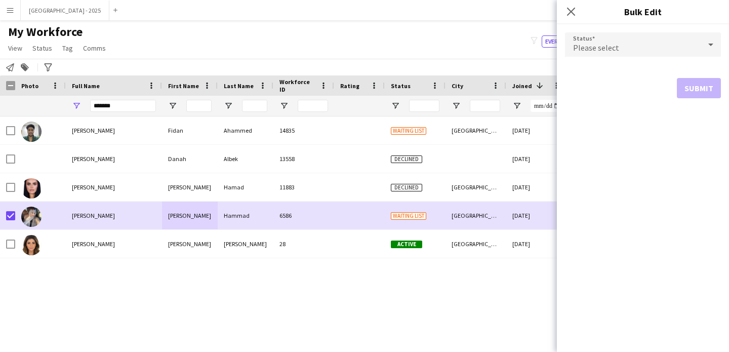
click at [606, 40] on div "Please select" at bounding box center [633, 44] width 136 height 24
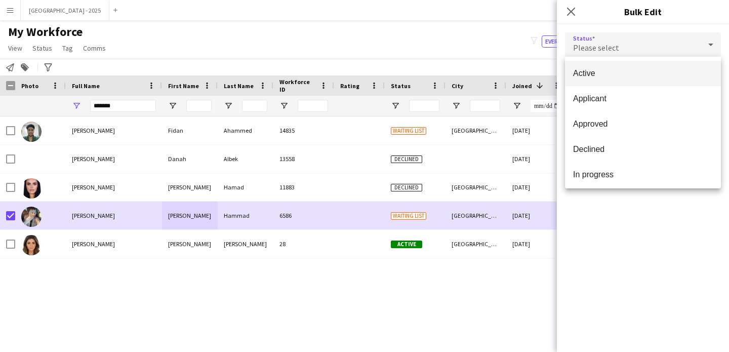
click at [610, 73] on span "Active" at bounding box center [643, 73] width 140 height 10
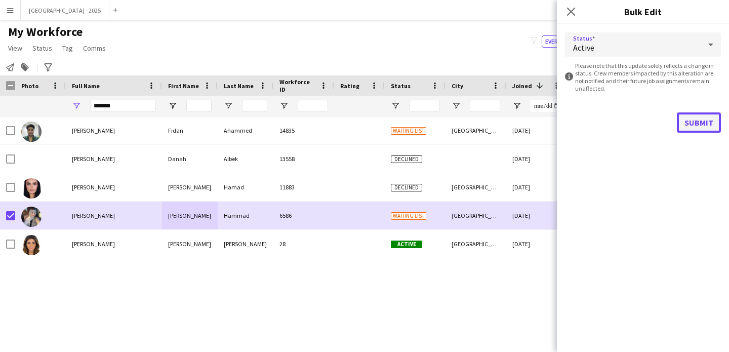
click at [707, 124] on button "Submit" at bounding box center [699, 122] width 44 height 20
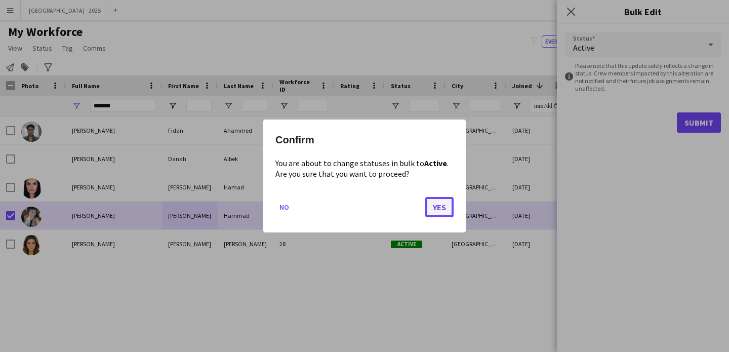
click at [439, 206] on button "Yes" at bounding box center [439, 207] width 28 height 20
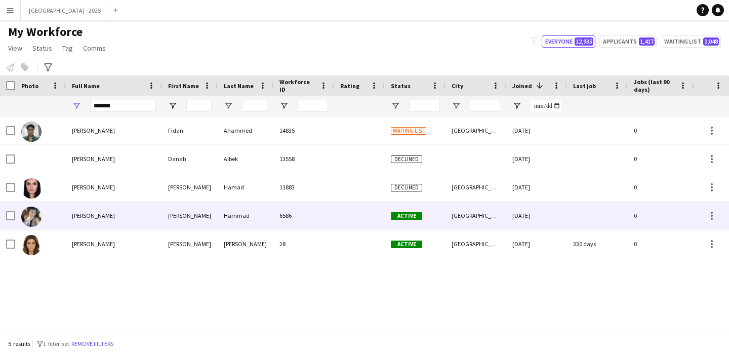
click at [108, 223] on div "[PERSON_NAME]" at bounding box center [114, 216] width 96 height 28
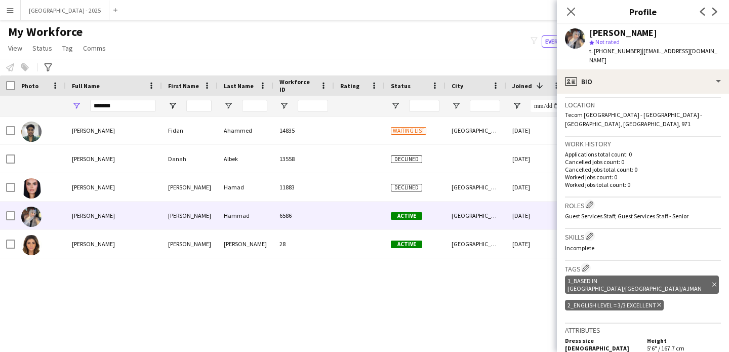
scroll to position [273, 0]
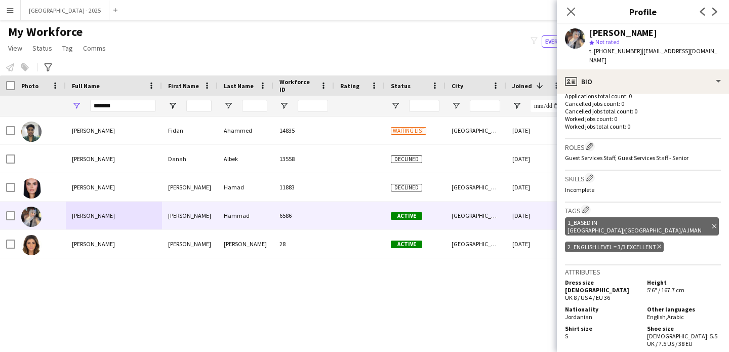
click at [614, 59] on div "[PERSON_NAME] star Not rated t. [PHONE_NUMBER] | [EMAIL_ADDRESS][DOMAIN_NAME]" at bounding box center [643, 46] width 172 height 45
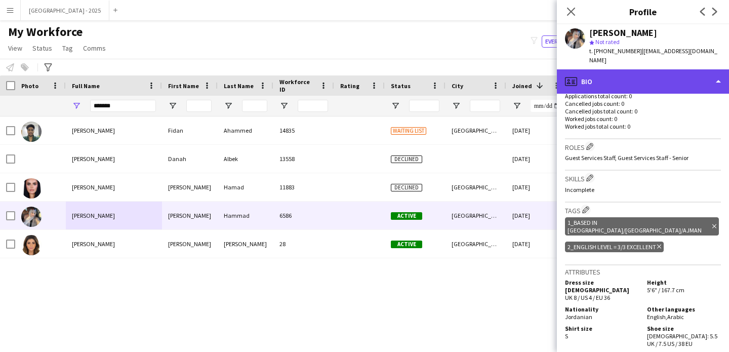
click at [641, 71] on div "profile Bio" at bounding box center [643, 81] width 172 height 24
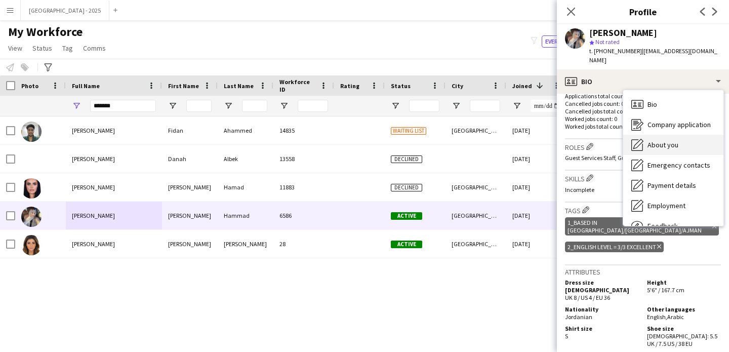
click at [679, 135] on div "About you About you" at bounding box center [674, 145] width 100 height 20
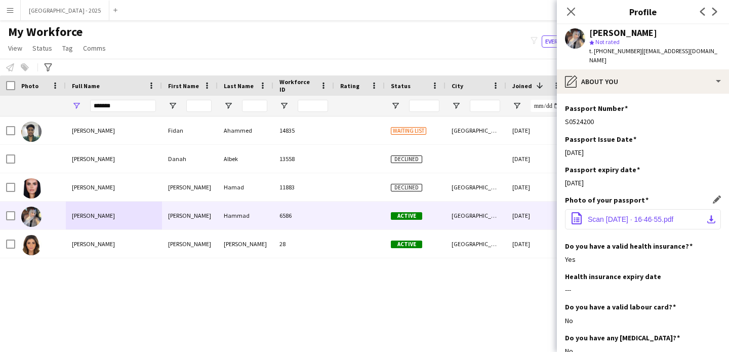
scroll to position [564, 0]
click at [622, 219] on span "Scan [DATE] · 16·46·55.pdf" at bounding box center [631, 218] width 86 height 8
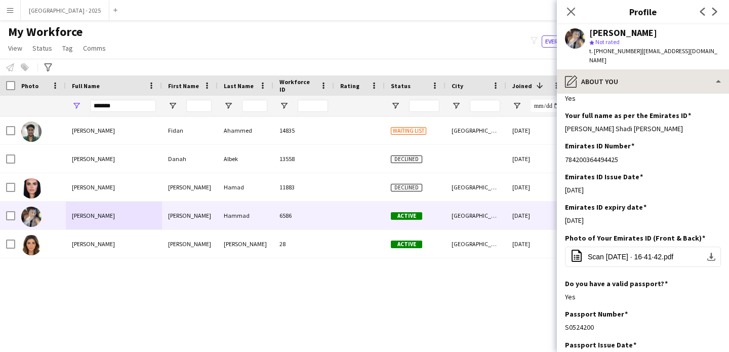
scroll to position [303, 0]
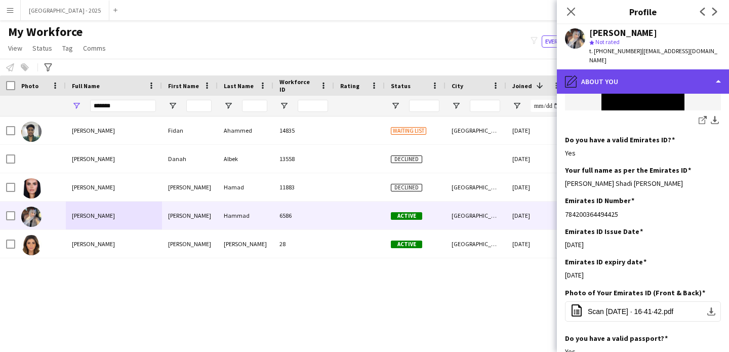
click at [625, 81] on div "pencil4 About you" at bounding box center [643, 81] width 172 height 24
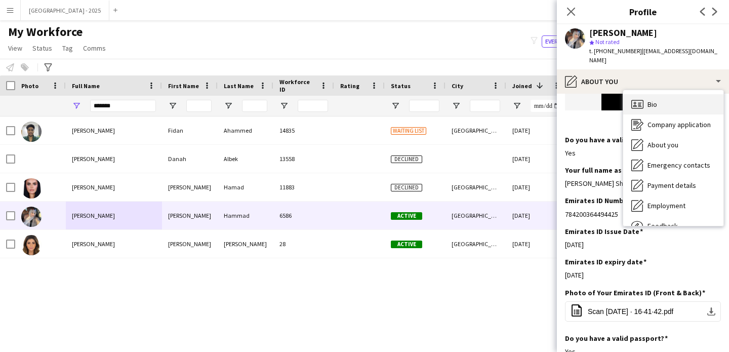
click at [679, 101] on div "Bio Bio" at bounding box center [674, 104] width 100 height 20
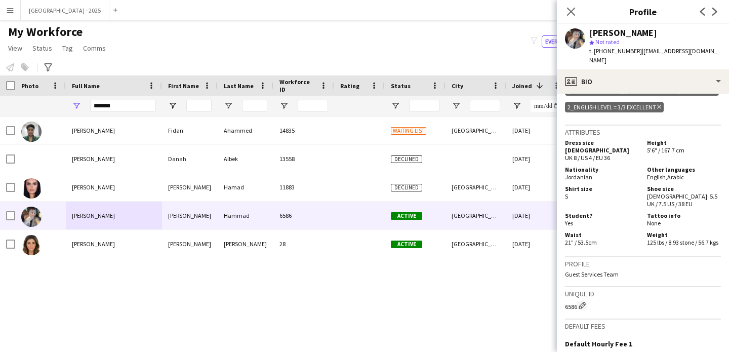
scroll to position [458, 0]
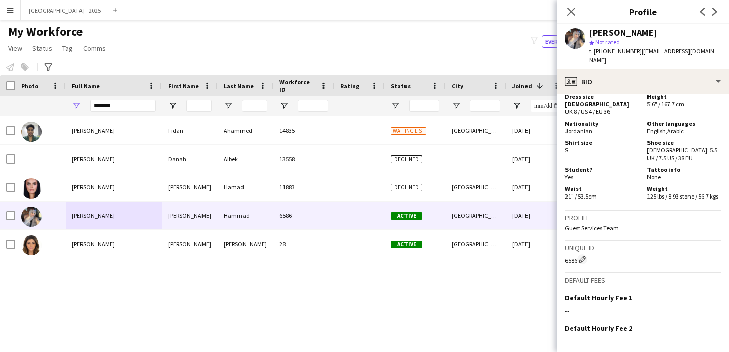
drag, startPoint x: 592, startPoint y: 180, endPoint x: 571, endPoint y: 177, distance: 21.0
click at [567, 185] on div "Waist 21" / 53.5cm" at bounding box center [604, 192] width 78 height 15
drag, startPoint x: 582, startPoint y: 173, endPoint x: 587, endPoint y: 162, distance: 12.0
click at [581, 192] on span "21" / 53.5cm" at bounding box center [581, 196] width 32 height 8
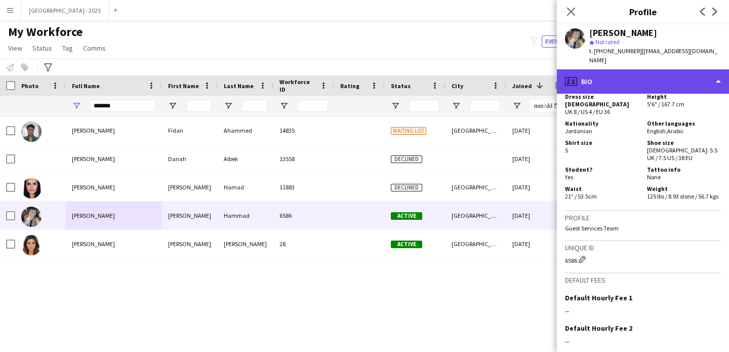
click at [612, 80] on div "profile Bio" at bounding box center [643, 81] width 172 height 24
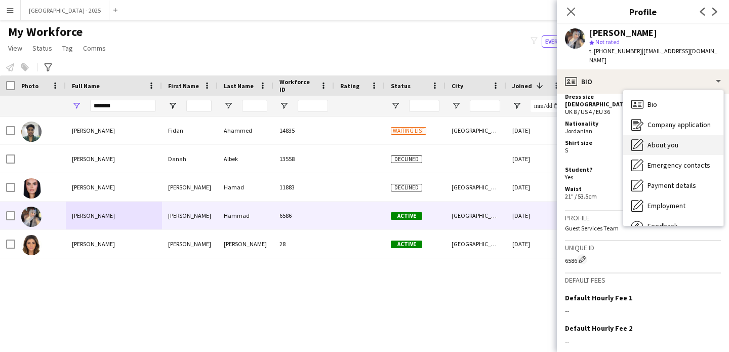
click at [655, 140] on span "About you" at bounding box center [663, 144] width 31 height 9
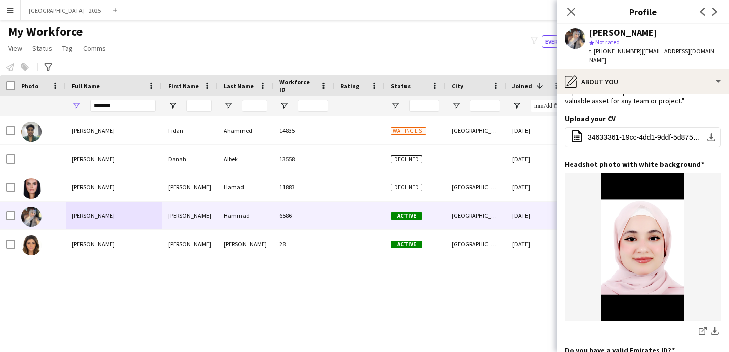
scroll to position [36, 0]
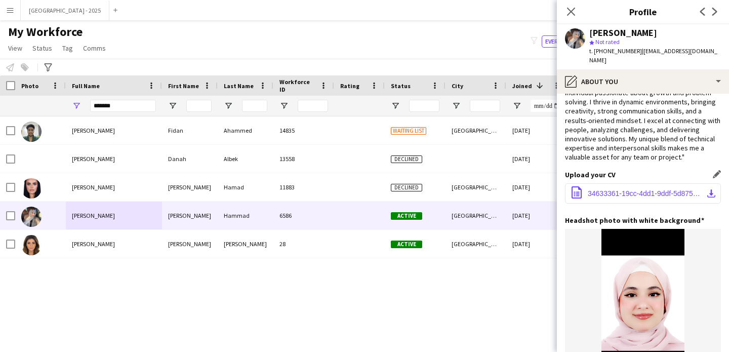
click at [637, 190] on span "34633361-19cc-4dd1-9ddf-5d875538be96.pdf" at bounding box center [645, 193] width 114 height 8
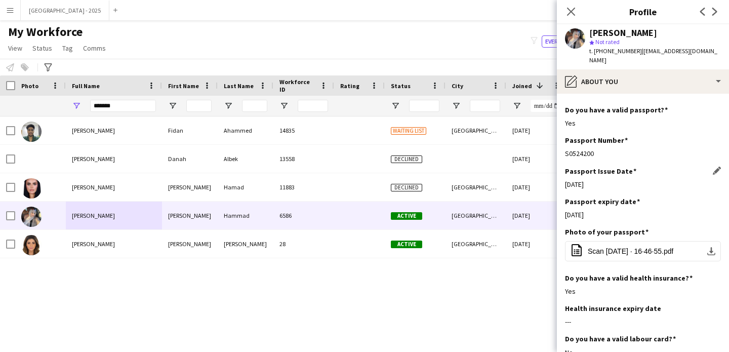
scroll to position [575, 0]
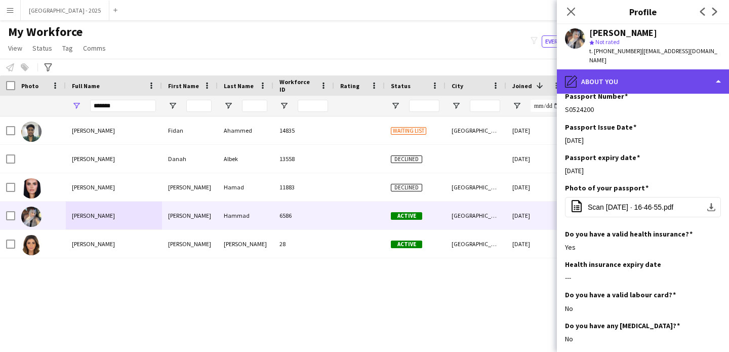
click at [627, 82] on div "pencil4 About you" at bounding box center [643, 81] width 172 height 24
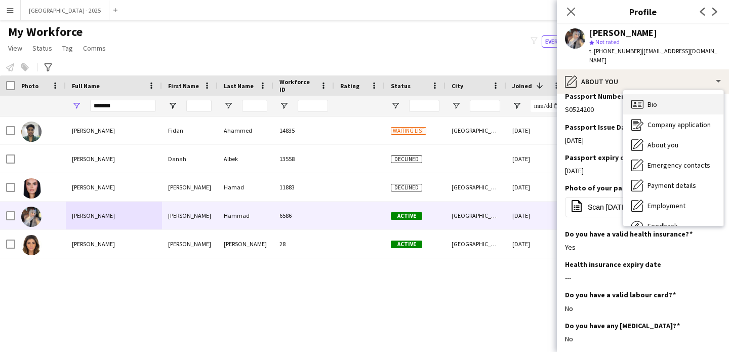
click at [675, 101] on div "Bio Bio" at bounding box center [674, 104] width 100 height 20
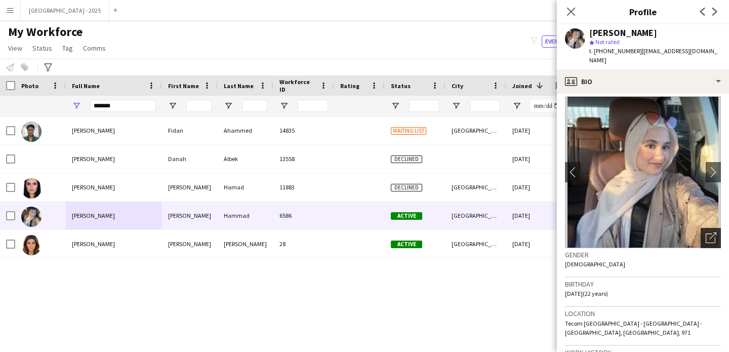
scroll to position [14, 0]
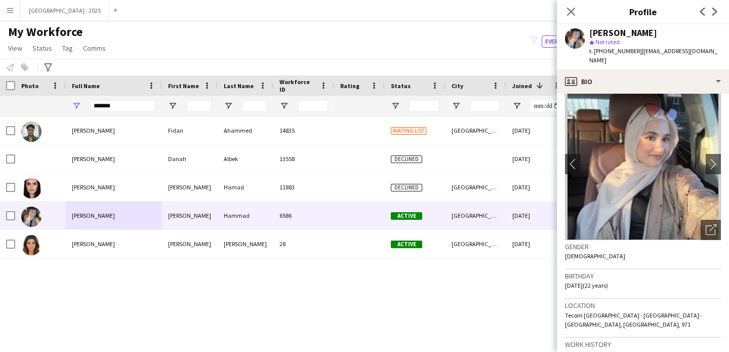
click at [710, 209] on img at bounding box center [643, 164] width 156 height 152
click at [706, 224] on icon "Open photos pop-in" at bounding box center [711, 229] width 11 height 11
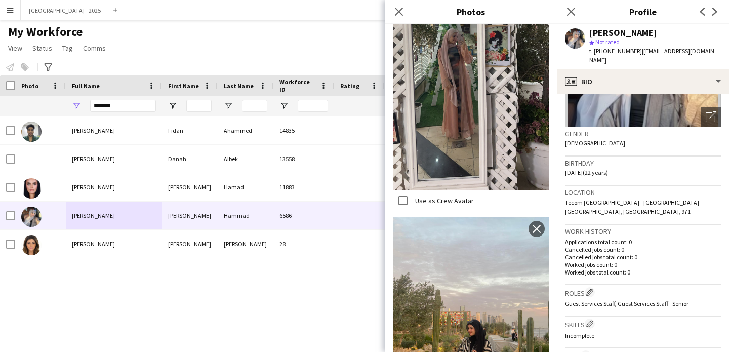
scroll to position [164, 0]
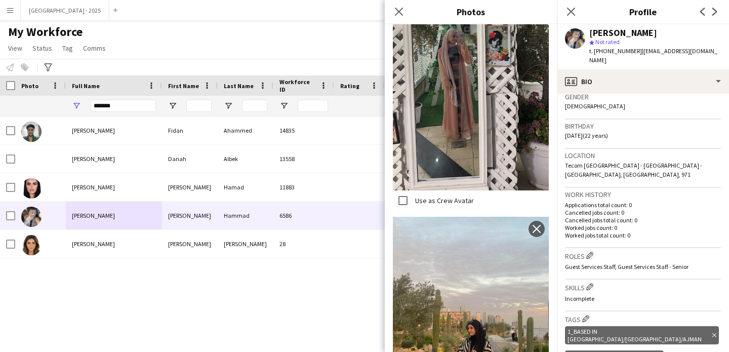
click at [622, 231] on p "Worked jobs total count: 0" at bounding box center [643, 235] width 156 height 8
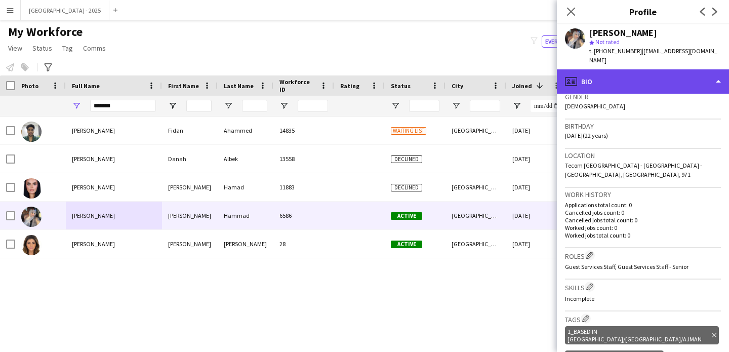
click at [588, 78] on div "profile Bio" at bounding box center [643, 81] width 172 height 24
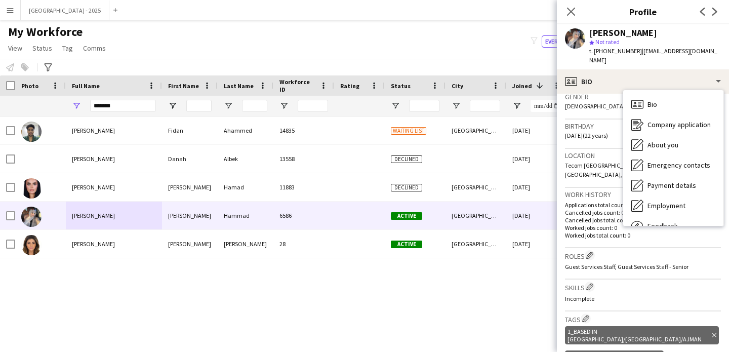
click at [604, 149] on div "Location [GEOGRAPHIC_DATA] - [GEOGRAPHIC_DATA] - [GEOGRAPHIC_DATA], [GEOGRAPHIC…" at bounding box center [643, 168] width 156 height 39
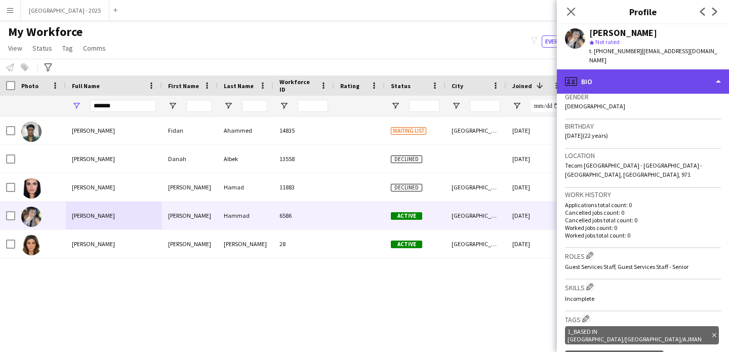
click at [596, 77] on div "profile Bio" at bounding box center [643, 81] width 172 height 24
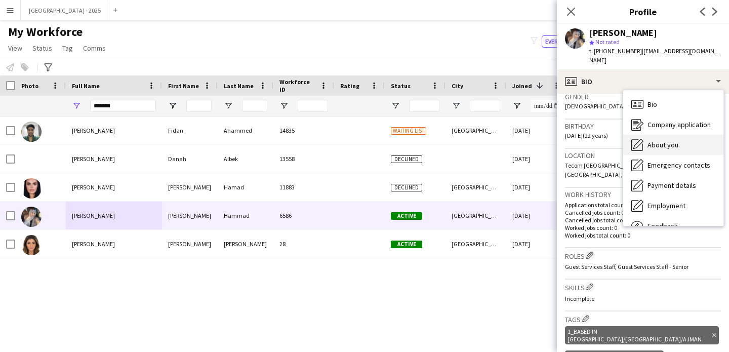
click at [641, 139] on icon "About you" at bounding box center [638, 145] width 12 height 12
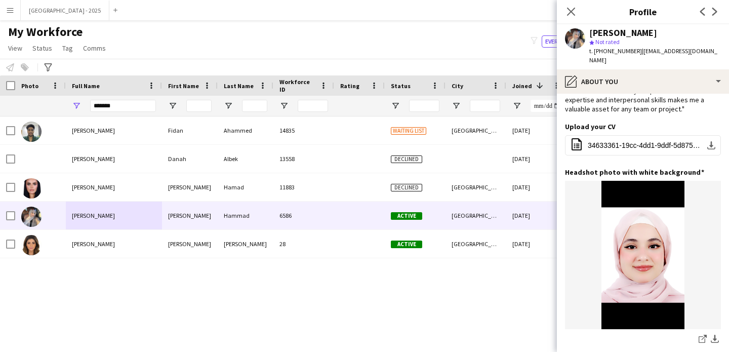
scroll to position [0, 0]
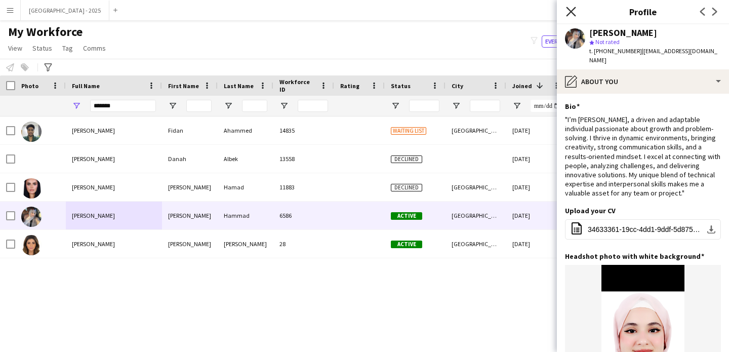
click at [567, 15] on icon at bounding box center [571, 12] width 10 height 10
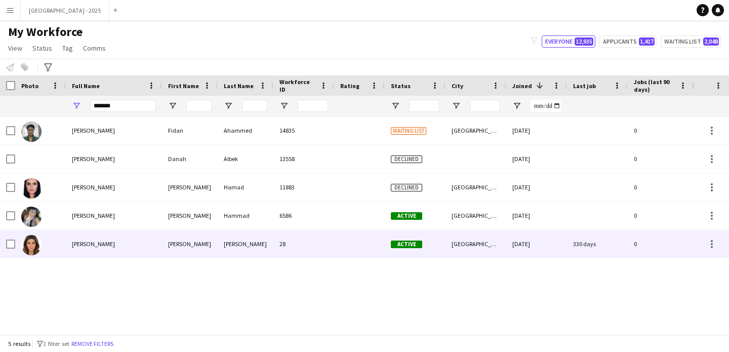
drag, startPoint x: 94, startPoint y: 245, endPoint x: 121, endPoint y: 248, distance: 27.0
click at [95, 246] on span "[PERSON_NAME]" at bounding box center [93, 244] width 43 height 8
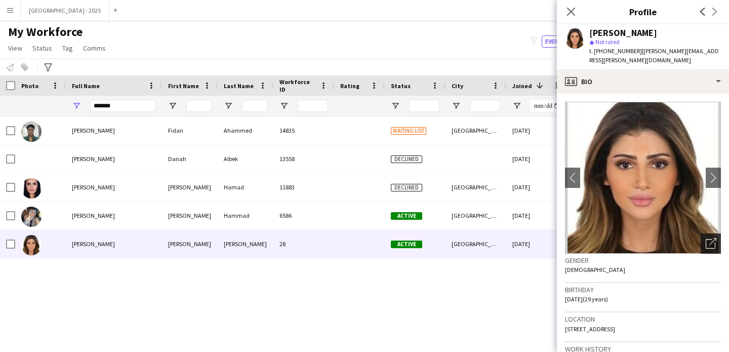
drag, startPoint x: 706, startPoint y: 230, endPoint x: 700, endPoint y: 231, distance: 6.2
click at [706, 238] on icon "Open photos pop-in" at bounding box center [711, 243] width 11 height 11
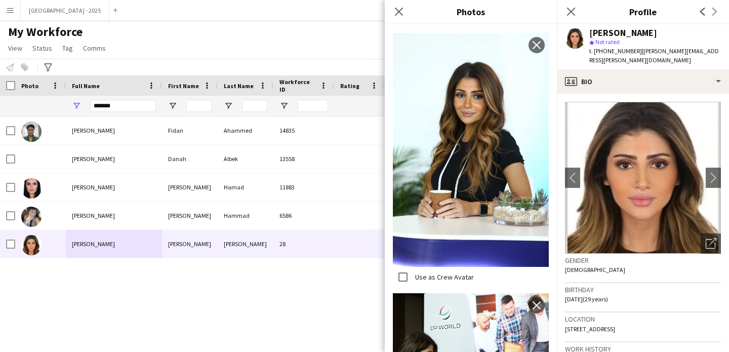
scroll to position [432, 0]
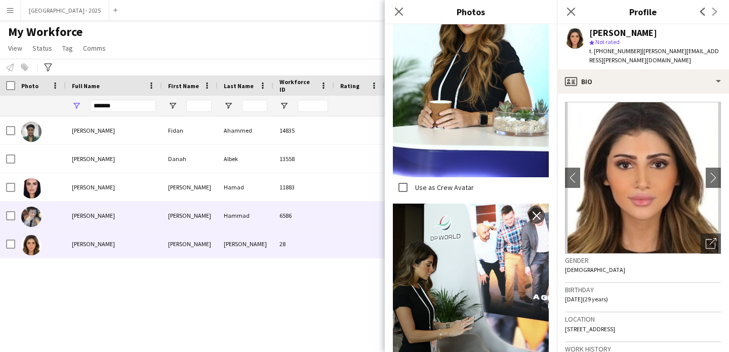
click at [319, 222] on div "6586" at bounding box center [304, 216] width 61 height 28
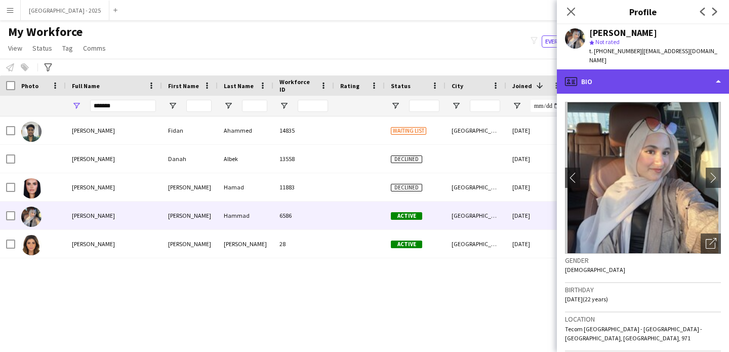
click at [614, 77] on div "profile Bio" at bounding box center [643, 81] width 172 height 24
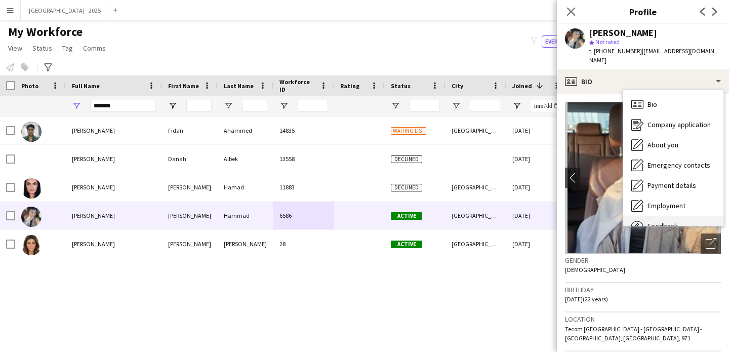
click at [667, 221] on span "Feedback" at bounding box center [663, 225] width 30 height 9
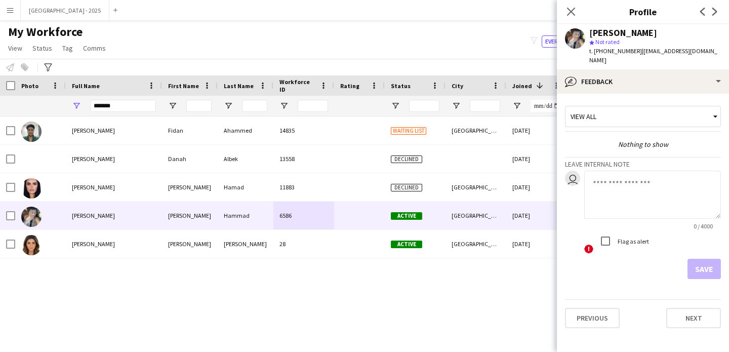
click at [640, 172] on textarea at bounding box center [653, 195] width 137 height 48
type textarea "**********"
click at [706, 260] on button "Save" at bounding box center [704, 269] width 33 height 20
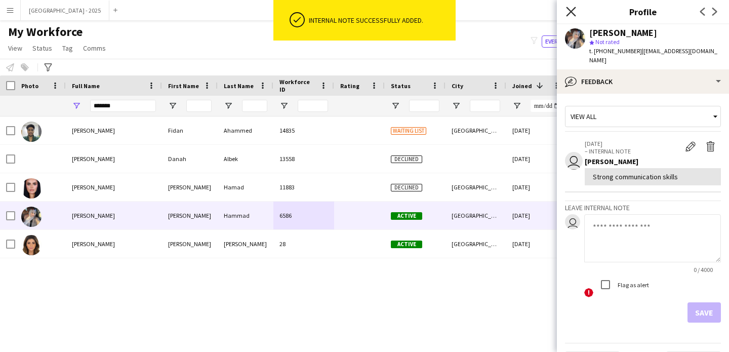
click at [573, 15] on icon "Close pop-in" at bounding box center [571, 12] width 10 height 10
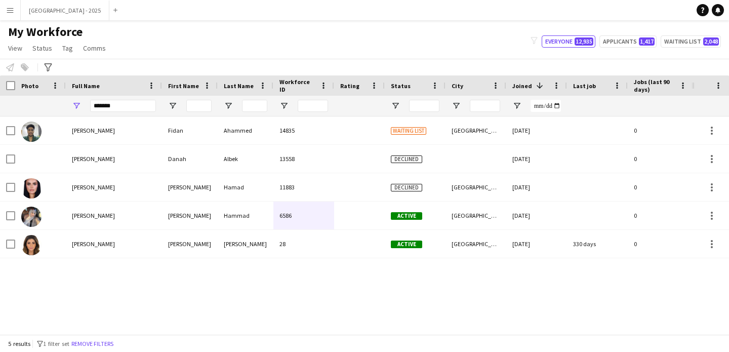
click at [111, 336] on div "5 results filter-1 1 filter set Remove filters" at bounding box center [364, 343] width 729 height 17
click at [112, 346] on button "Remove filters" at bounding box center [92, 343] width 46 height 11
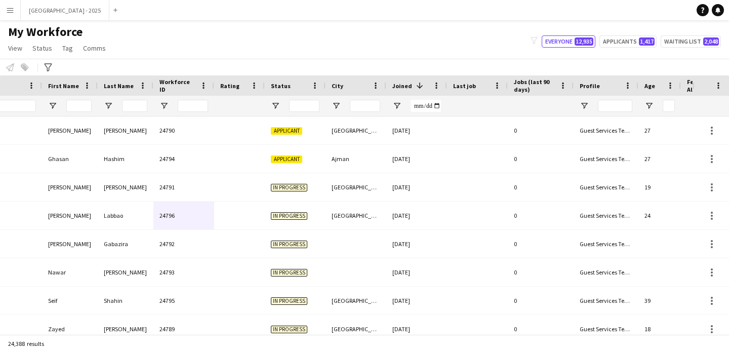
scroll to position [0, 258]
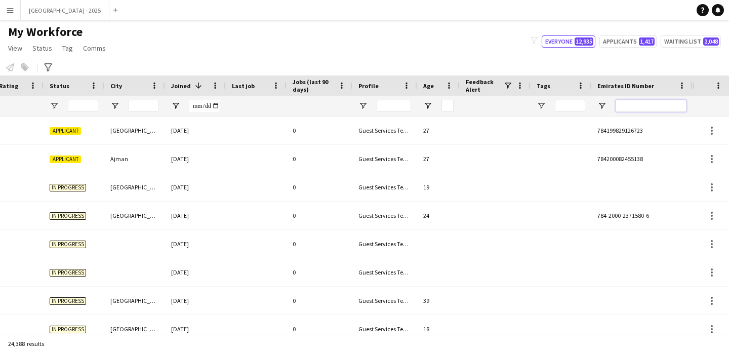
click at [658, 108] on input "Emirates ID Number Filter Input" at bounding box center [651, 106] width 71 height 12
paste input "*******"
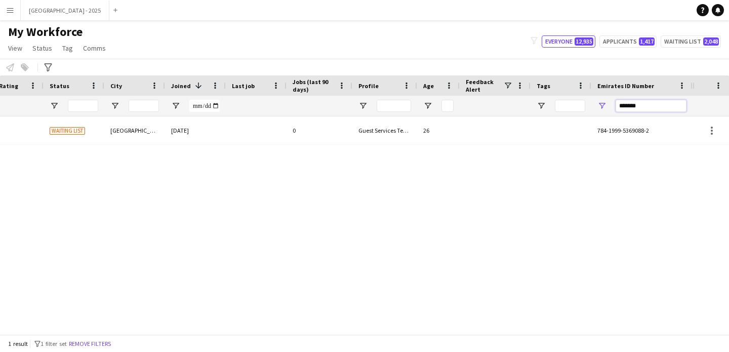
type input "*******"
click at [230, 132] on div at bounding box center [256, 130] width 61 height 28
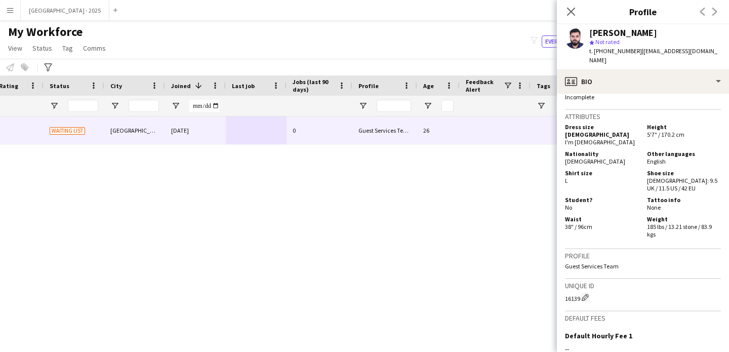
scroll to position [539, 0]
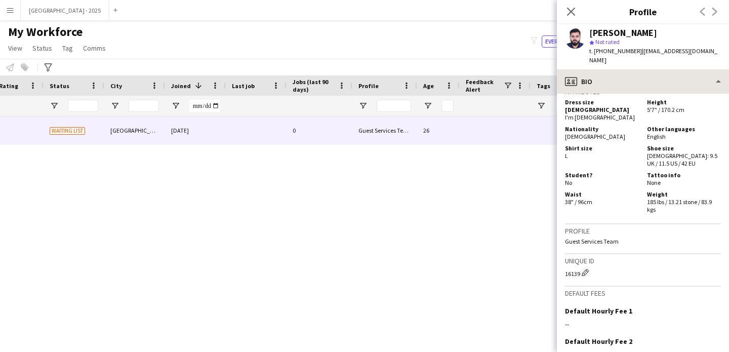
drag, startPoint x: 651, startPoint y: 95, endPoint x: 647, endPoint y: 88, distance: 8.9
click at [651, 95] on h3 "Attributes" at bounding box center [643, 91] width 156 height 9
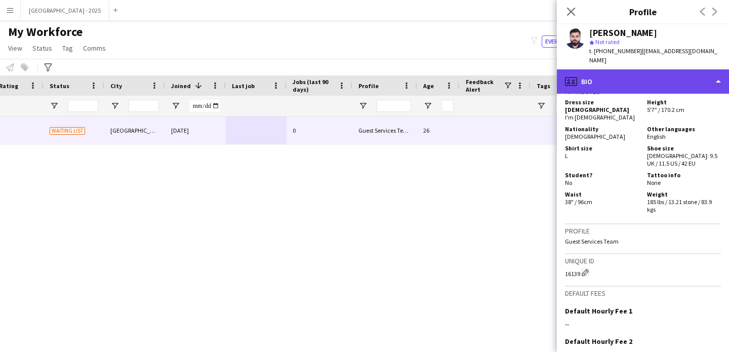
click at [646, 87] on div "profile Bio" at bounding box center [643, 81] width 172 height 24
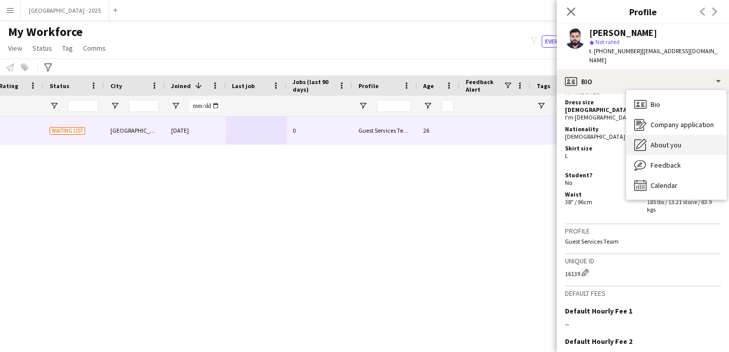
click at [682, 147] on div "About you About you" at bounding box center [677, 145] width 100 height 20
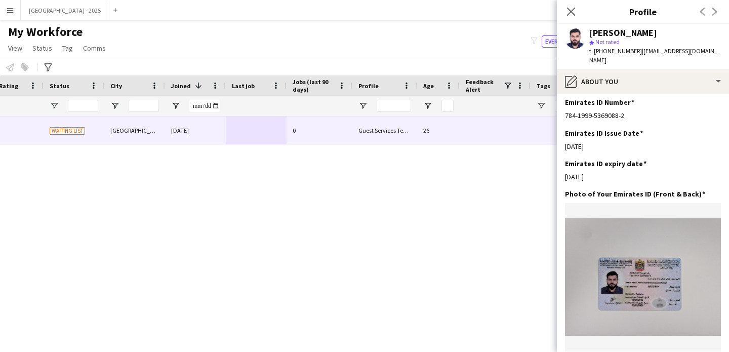
scroll to position [65, 0]
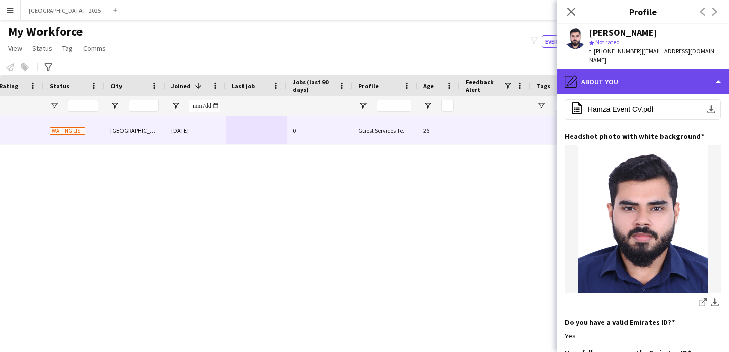
click at [603, 79] on div "pencil4 About you" at bounding box center [643, 81] width 172 height 24
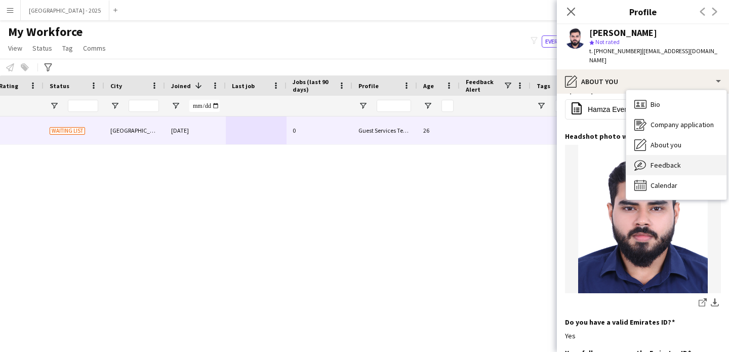
click at [678, 166] on span "Feedback" at bounding box center [666, 165] width 30 height 9
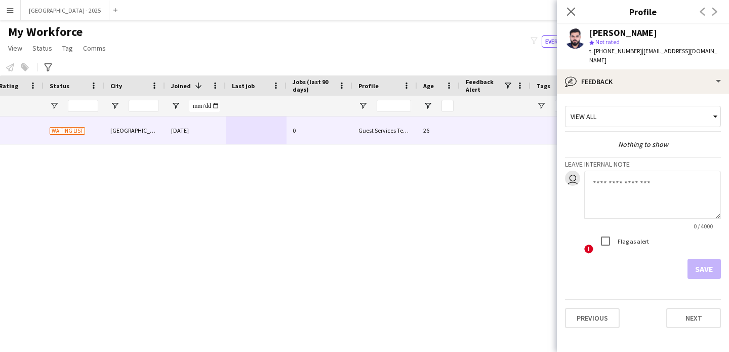
click at [619, 189] on textarea at bounding box center [653, 195] width 137 height 48
type textarea "*"
click at [606, 184] on textarea at bounding box center [653, 195] width 137 height 48
type textarea "*"
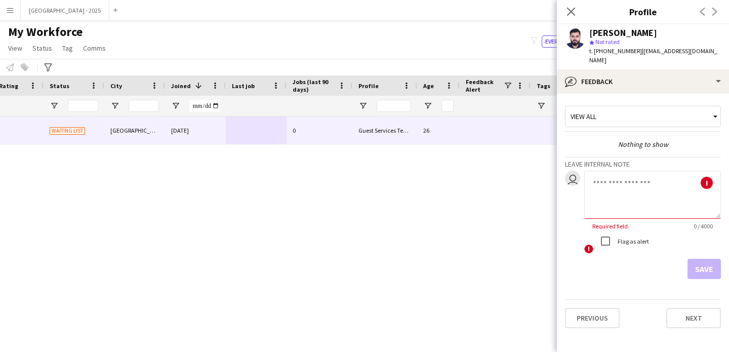
type textarea "*"
click at [653, 195] on textarea at bounding box center [653, 195] width 137 height 48
type textarea "*"
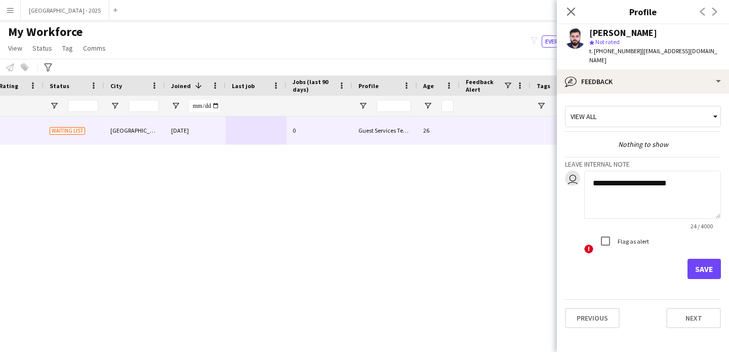
type textarea "**********"
click at [699, 270] on button "Save" at bounding box center [704, 269] width 33 height 20
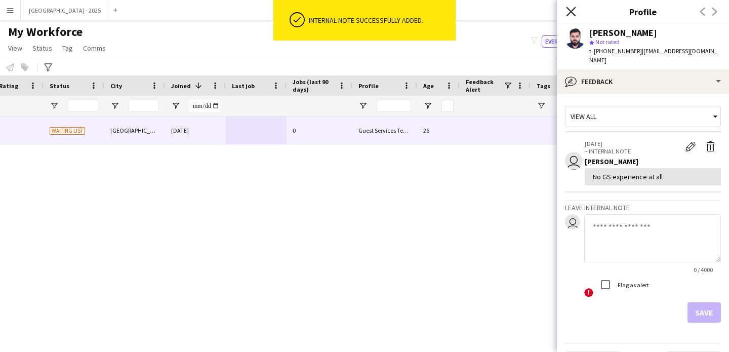
click at [569, 13] on icon at bounding box center [571, 12] width 10 height 10
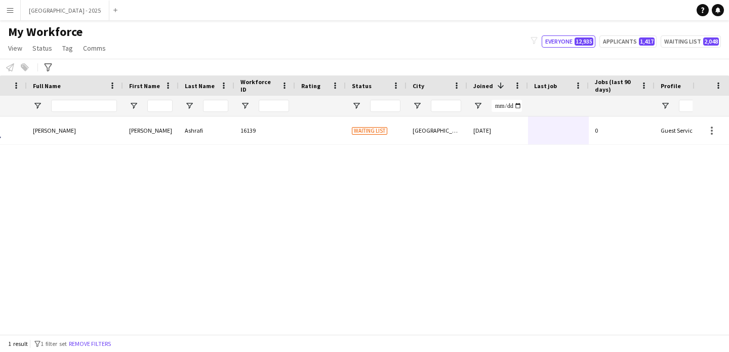
scroll to position [0, 0]
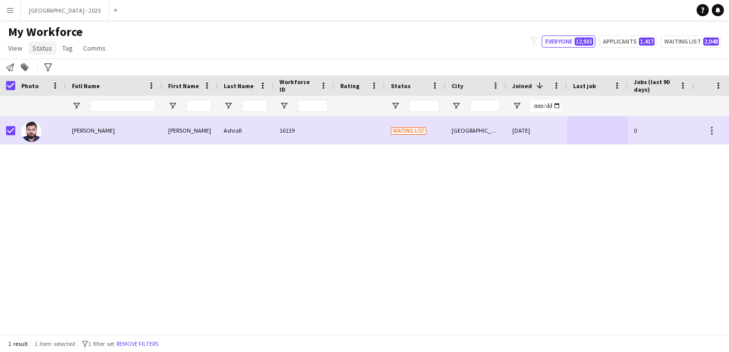
click at [49, 48] on span "Status" at bounding box center [42, 48] width 20 height 9
drag, startPoint x: 57, startPoint y: 73, endPoint x: 62, endPoint y: 73, distance: 5.1
click at [57, 73] on link "Edit" at bounding box center [64, 69] width 71 height 21
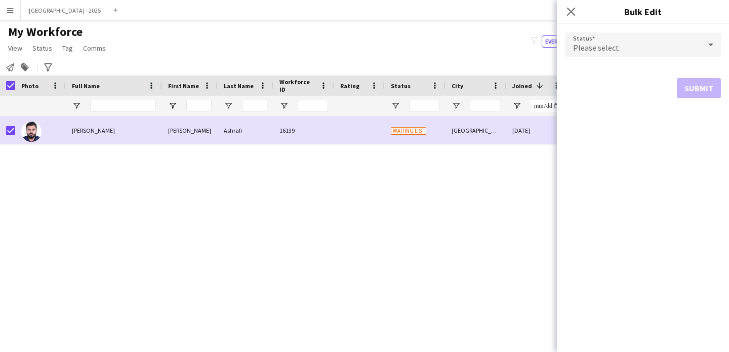
click at [619, 51] on div "Please select" at bounding box center [633, 44] width 136 height 24
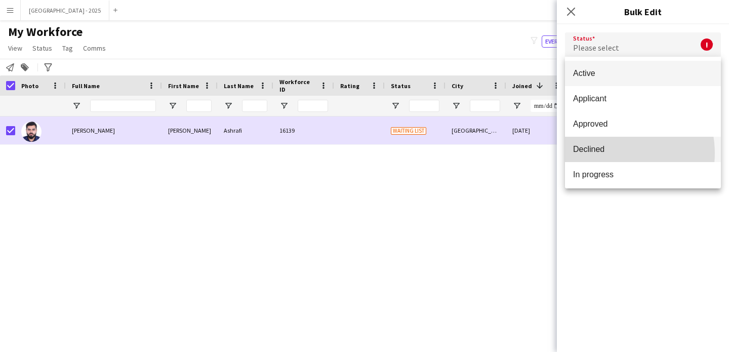
click at [610, 153] on span "Declined" at bounding box center [643, 149] width 140 height 10
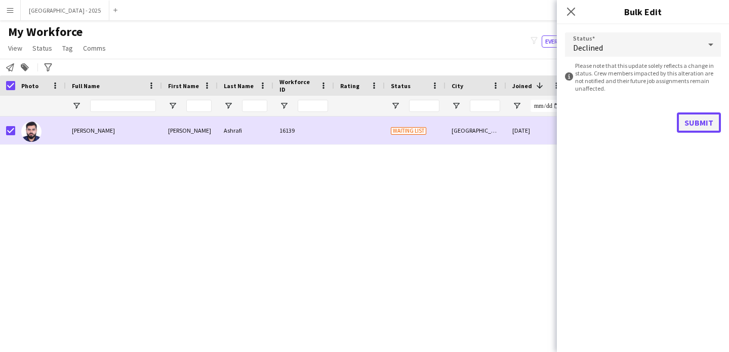
click at [702, 116] on button "Submit" at bounding box center [699, 122] width 44 height 20
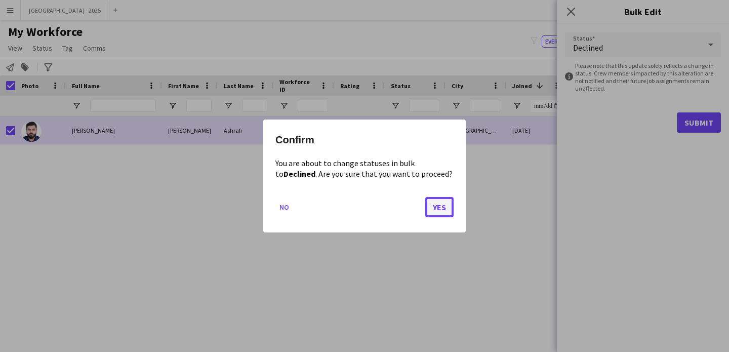
click at [442, 204] on button "Yes" at bounding box center [439, 207] width 28 height 20
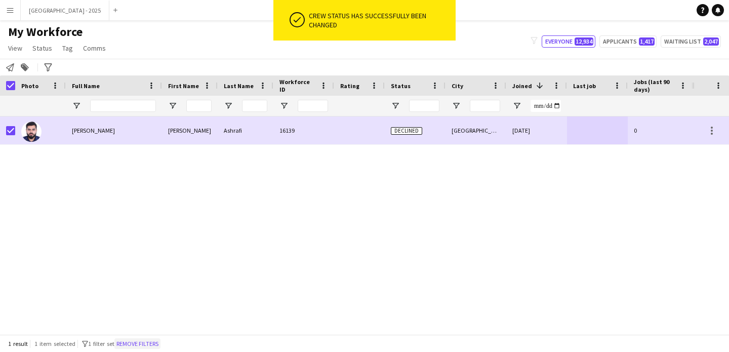
click at [143, 339] on button "Remove filters" at bounding box center [137, 343] width 46 height 11
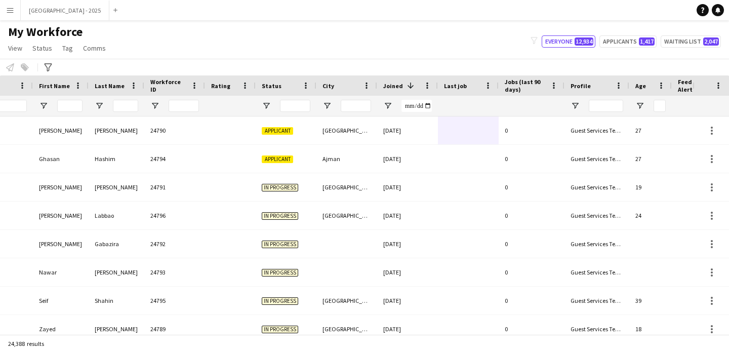
scroll to position [0, 341]
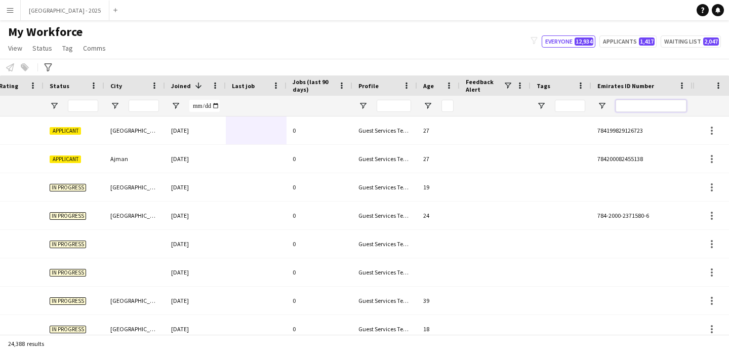
click at [651, 108] on input "Emirates ID Number Filter Input" at bounding box center [651, 106] width 71 height 12
paste input "*******"
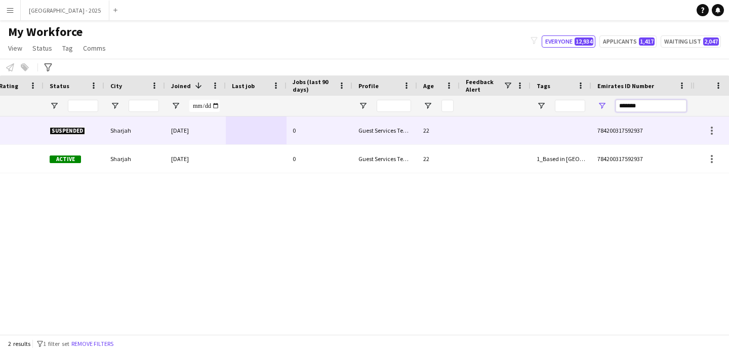
type input "*******"
click at [420, 135] on div "22" at bounding box center [438, 130] width 43 height 28
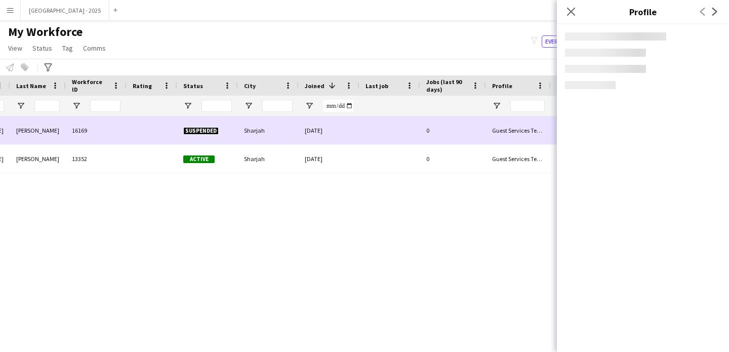
scroll to position [0, 0]
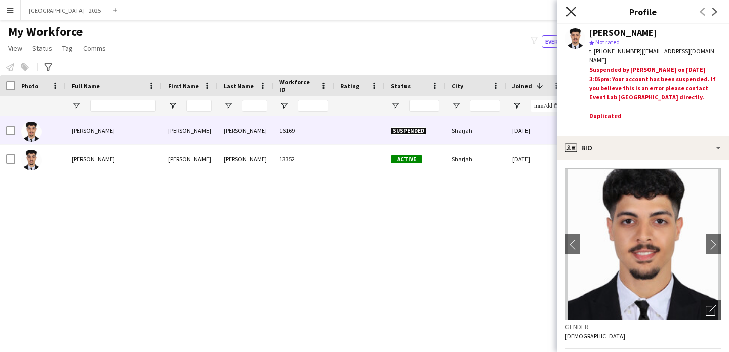
click at [569, 15] on icon "Close pop-in" at bounding box center [571, 12] width 10 height 10
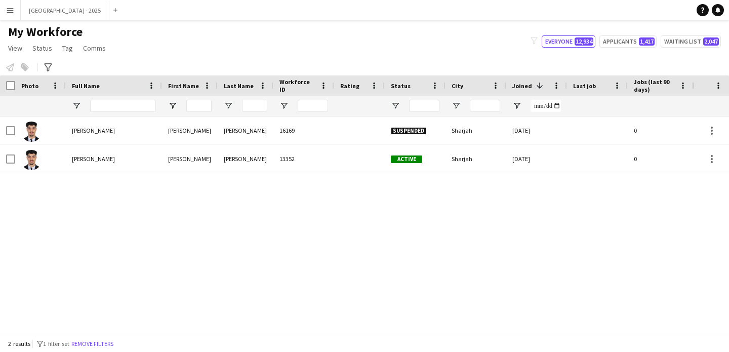
scroll to position [0, 341]
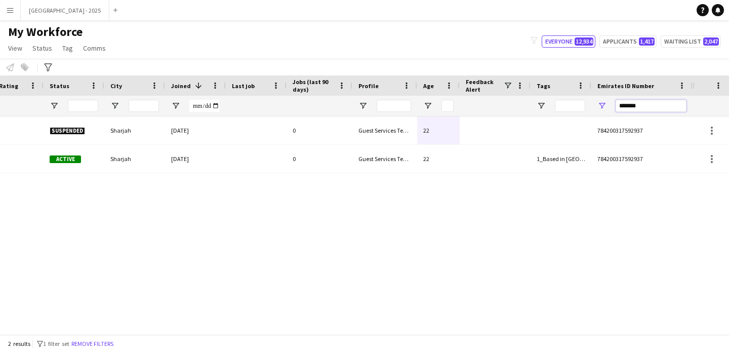
click at [641, 107] on input "*******" at bounding box center [651, 106] width 71 height 12
paste input "Emirates ID Number Filter Input"
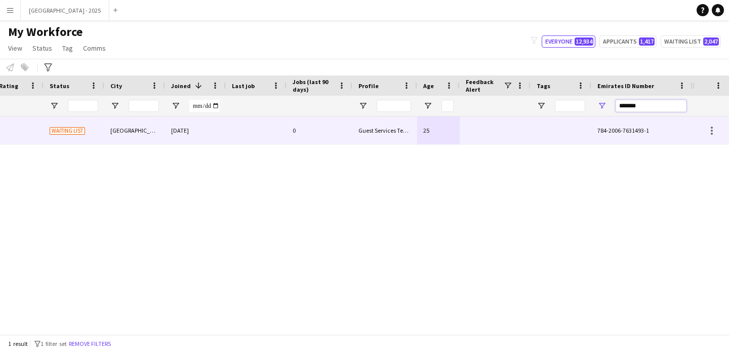
type input "*******"
click at [299, 139] on div "0" at bounding box center [320, 130] width 66 height 28
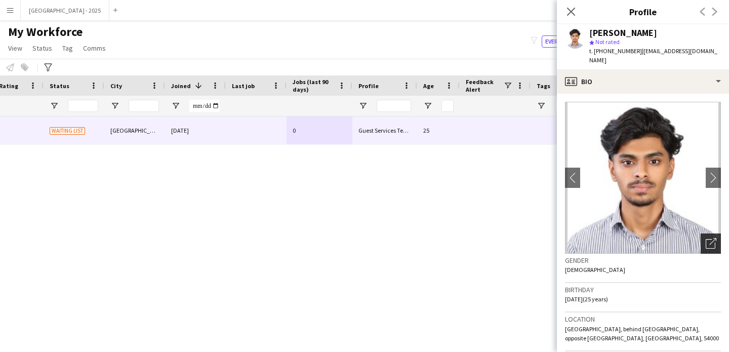
click at [706, 239] on icon at bounding box center [711, 244] width 10 height 10
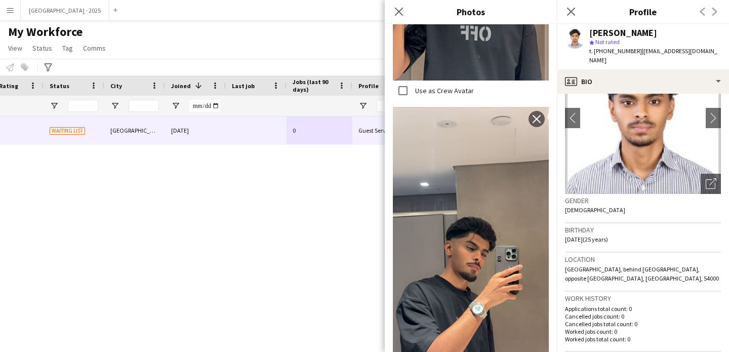
scroll to position [159, 0]
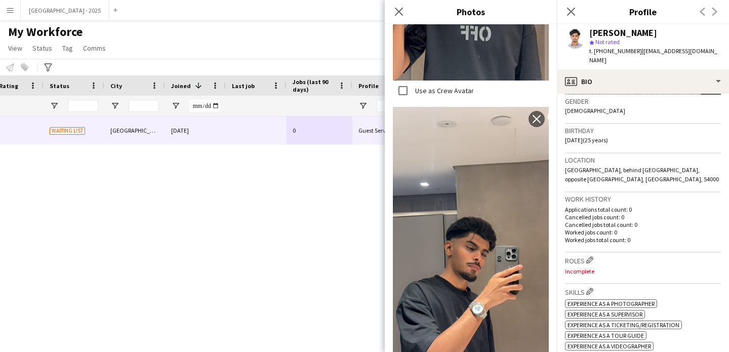
click at [601, 240] on div "Work history Applications total count: 0 Cancelled jobs count: 0 Cancelled jobs…" at bounding box center [643, 222] width 156 height 60
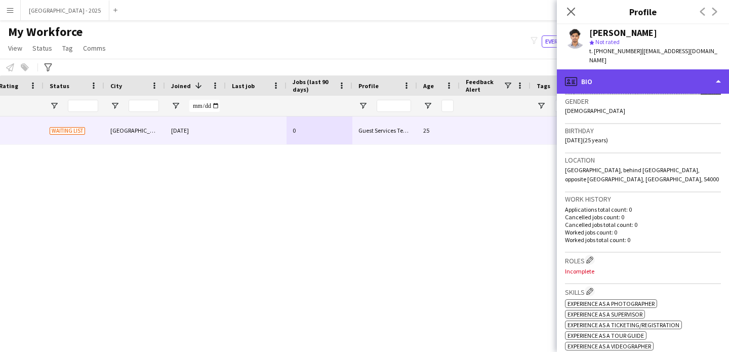
click at [631, 81] on div "profile Bio" at bounding box center [643, 81] width 172 height 24
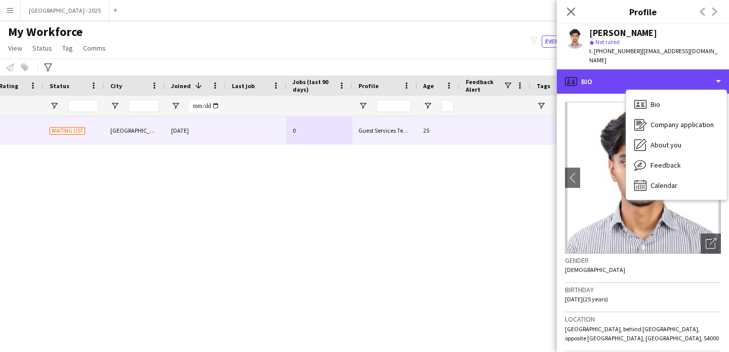
scroll to position [205, 0]
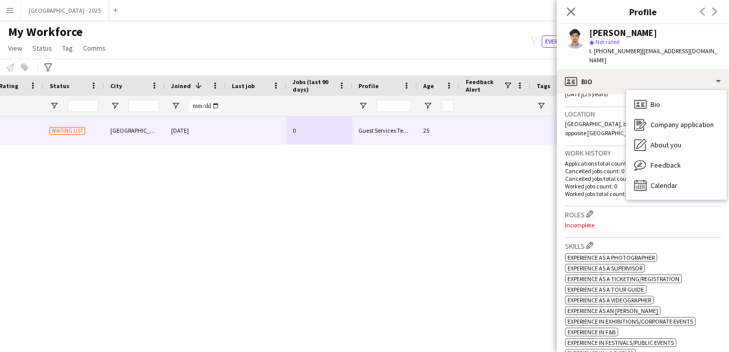
click at [585, 209] on h3 "Roles Edit crew company roles" at bounding box center [643, 214] width 156 height 11
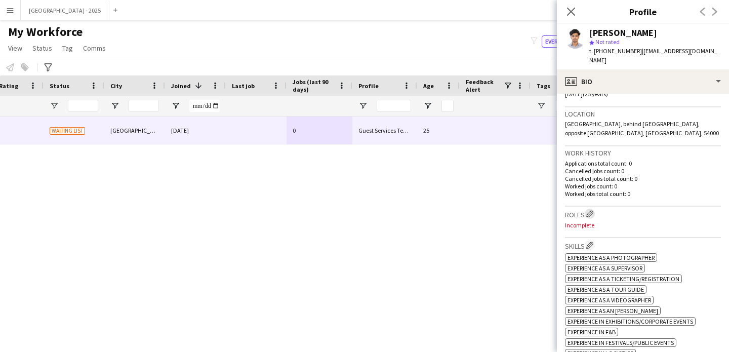
click at [588, 210] on app-icon "Edit crew company roles" at bounding box center [590, 213] width 7 height 7
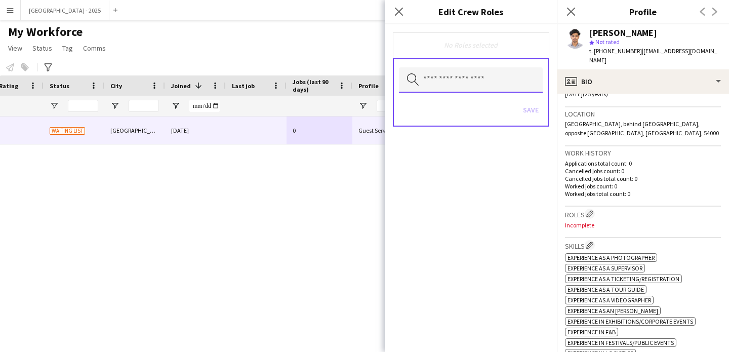
click at [428, 91] on input "text" at bounding box center [471, 79] width 144 height 25
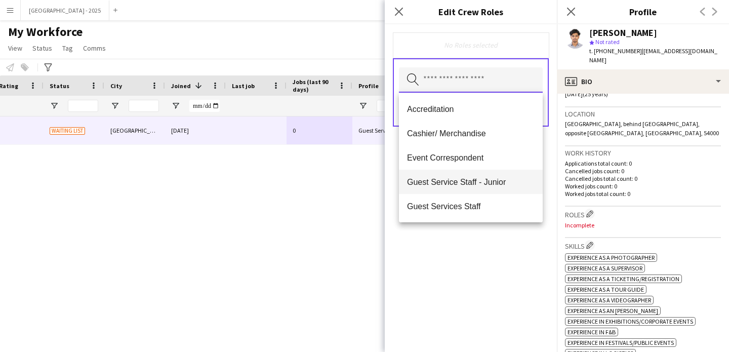
scroll to position [2, 0]
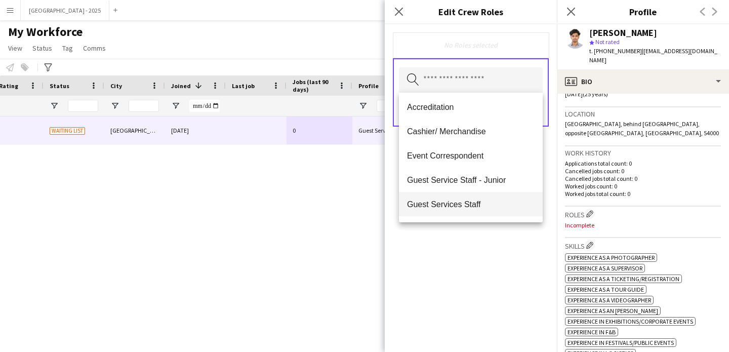
click at [474, 198] on mat-option "Guest Services Staff" at bounding box center [471, 204] width 144 height 24
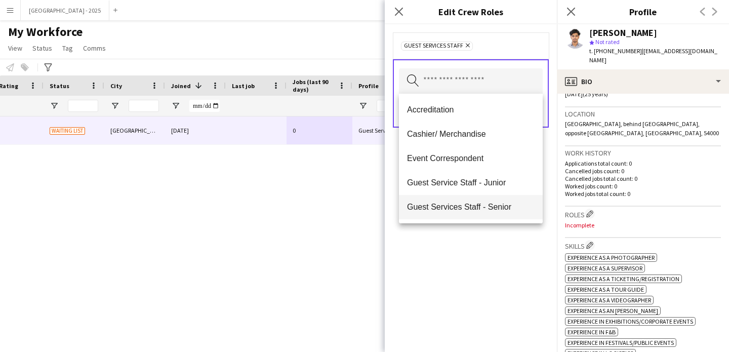
click at [476, 201] on mat-option "Guest Services Staff - Senior" at bounding box center [471, 207] width 144 height 24
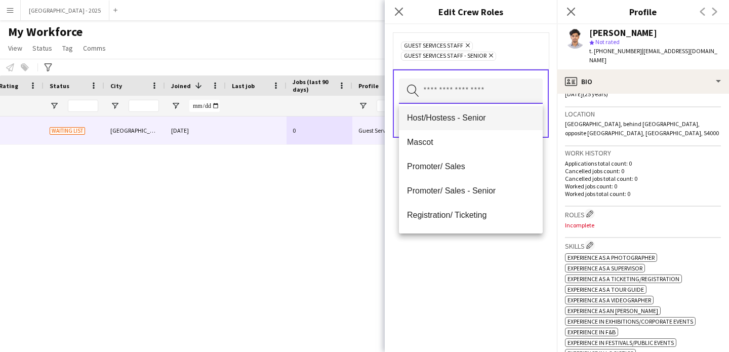
scroll to position [126, 0]
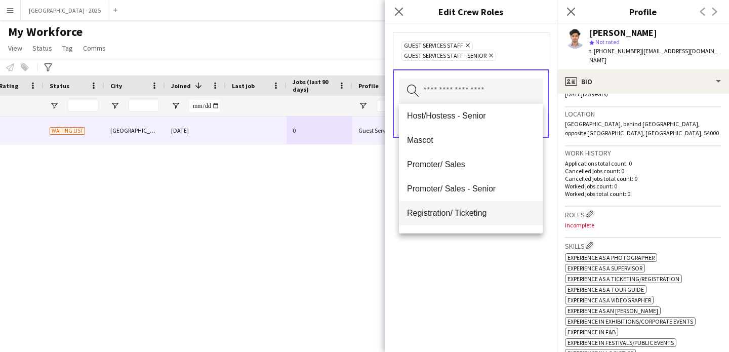
click at [468, 216] on span "Registration/ Ticketing" at bounding box center [471, 213] width 128 height 10
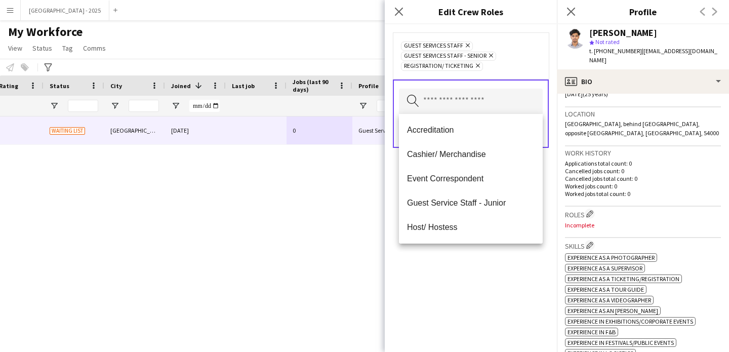
click at [476, 251] on div "Guest Services Staff Remove Guest Services Staff - Senior Remove Registration/ …" at bounding box center [471, 188] width 172 height 328
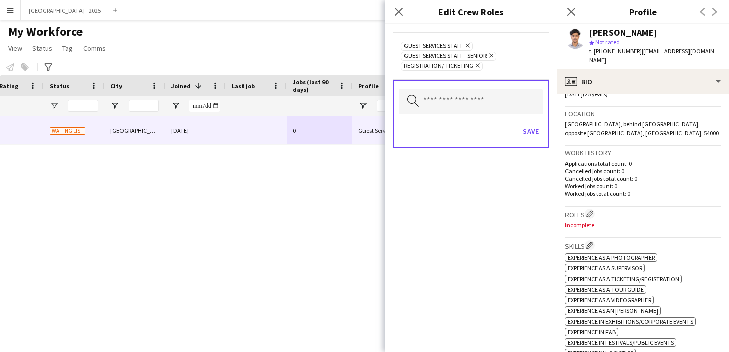
click at [543, 129] on div "Search by role type Save" at bounding box center [471, 114] width 156 height 68
click at [536, 133] on button "Save" at bounding box center [531, 131] width 24 height 16
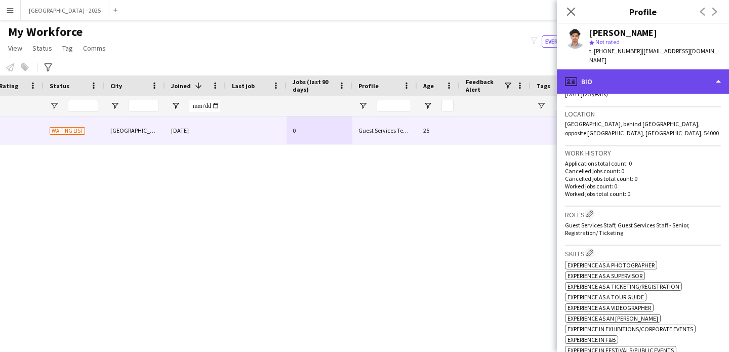
click at [618, 73] on div "profile Bio" at bounding box center [643, 81] width 172 height 24
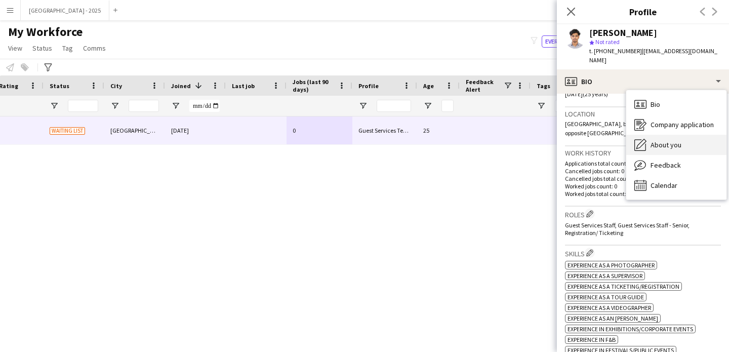
click at [643, 139] on icon "About you" at bounding box center [641, 145] width 12 height 12
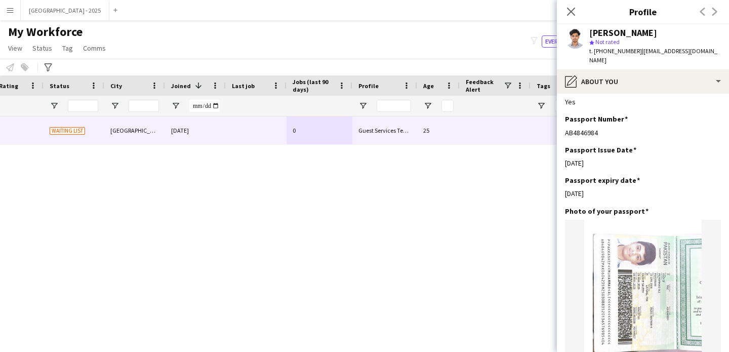
scroll to position [908, 0]
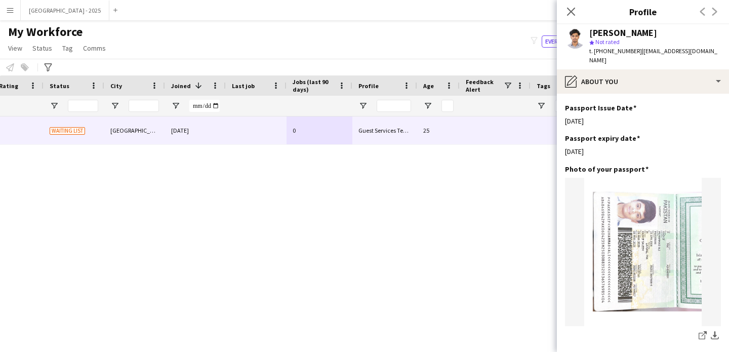
click at [618, 52] on span "t. [PHONE_NUMBER]" at bounding box center [616, 51] width 53 height 8
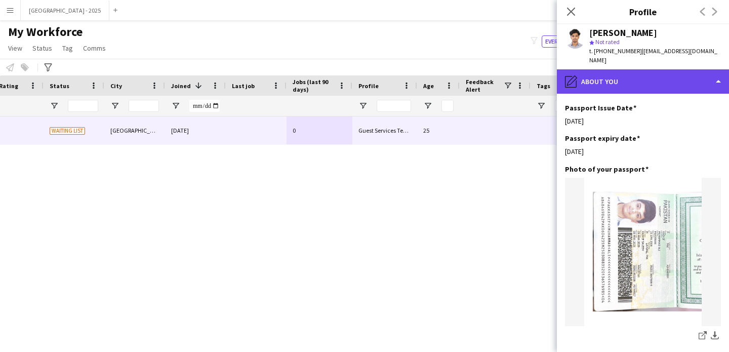
click at [629, 69] on div "pencil4 About you" at bounding box center [643, 81] width 172 height 24
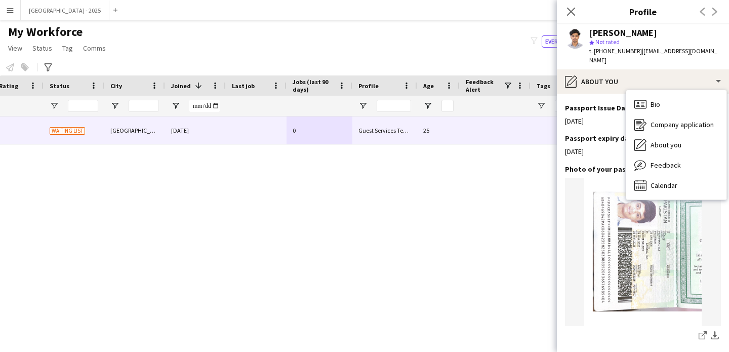
click at [655, 90] on div "Bio Bio Company application Company application About you About you Feedback Fe…" at bounding box center [677, 144] width 100 height 109
click at [658, 100] on span "Bio" at bounding box center [656, 104] width 10 height 9
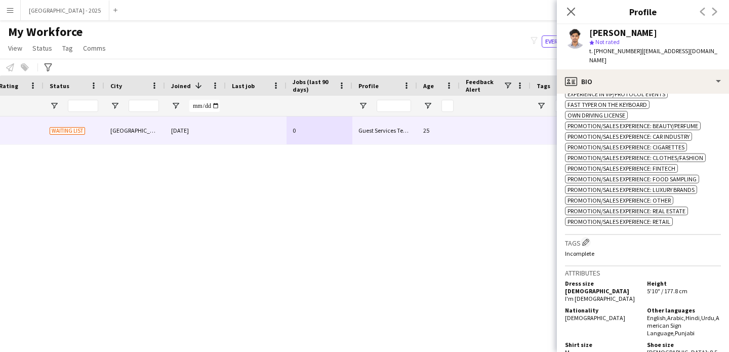
scroll to position [563, 0]
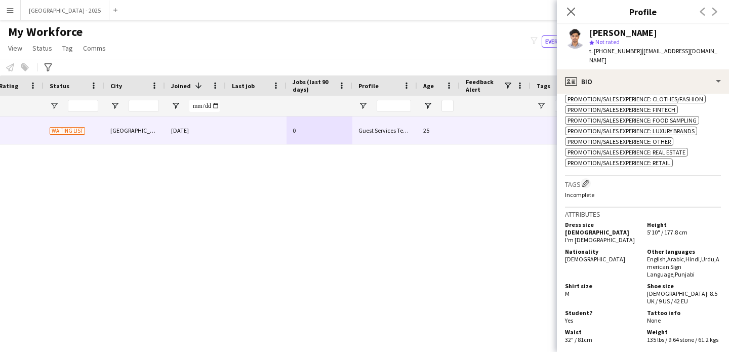
click at [586, 189] on h3 "Tags Edit crew company tags" at bounding box center [643, 183] width 156 height 11
click at [586, 187] on app-icon "Edit crew company tags" at bounding box center [585, 183] width 7 height 7
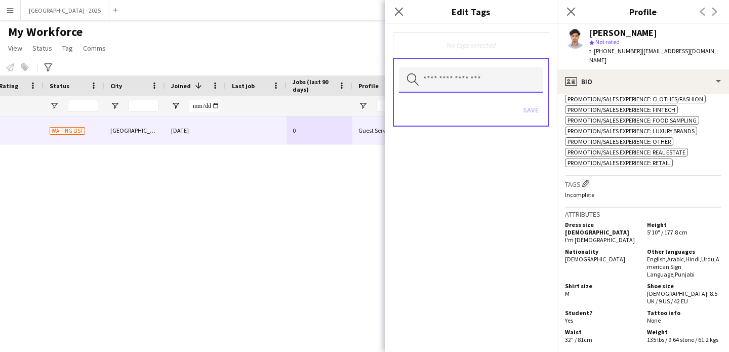
click at [441, 86] on input "text" at bounding box center [471, 79] width 144 height 25
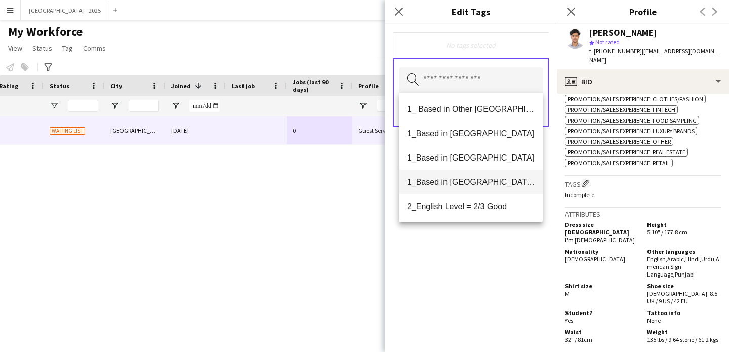
click at [474, 189] on mat-option "1_Based in [GEOGRAPHIC_DATA]/[GEOGRAPHIC_DATA]/Ajman" at bounding box center [471, 182] width 144 height 24
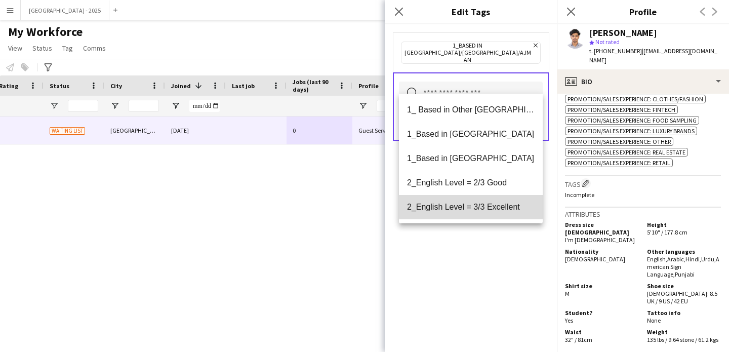
click at [485, 200] on mat-option "2_English Level = 3/3 Excellent" at bounding box center [471, 207] width 144 height 24
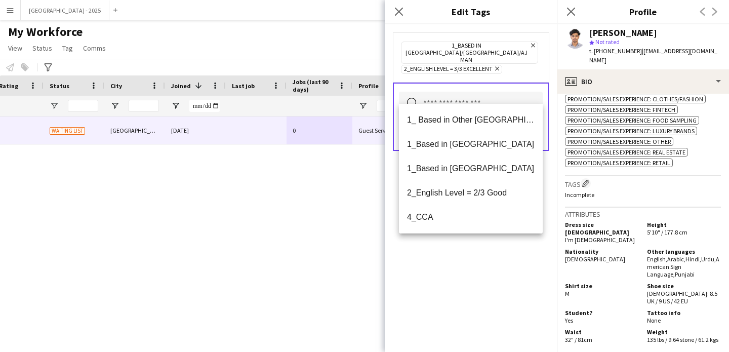
click at [503, 252] on div "1_Based in [GEOGRAPHIC_DATA]/[GEOGRAPHIC_DATA]/Ajman Remove 2_English Level = 3…" at bounding box center [471, 188] width 172 height 328
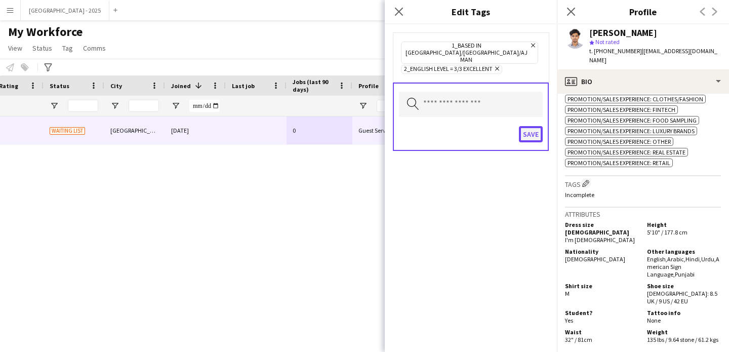
click at [536, 126] on button "Save" at bounding box center [531, 134] width 24 height 16
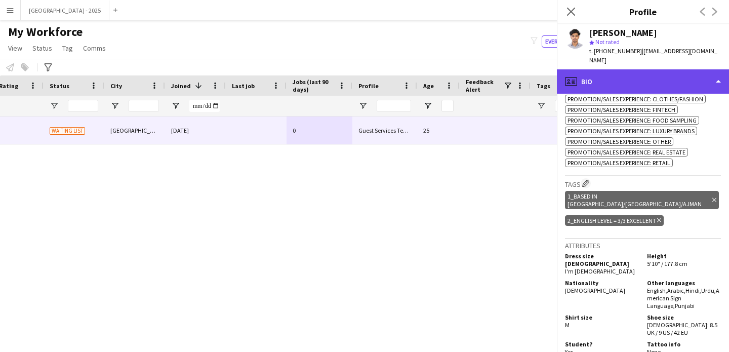
click at [592, 69] on div "profile Bio" at bounding box center [643, 81] width 172 height 24
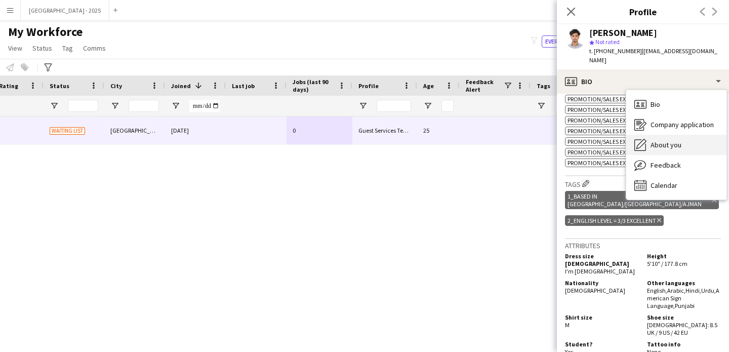
click at [655, 140] on span "About you" at bounding box center [666, 144] width 31 height 9
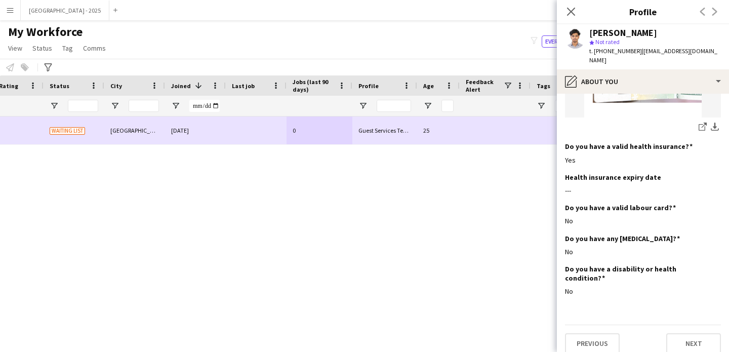
scroll to position [0, 0]
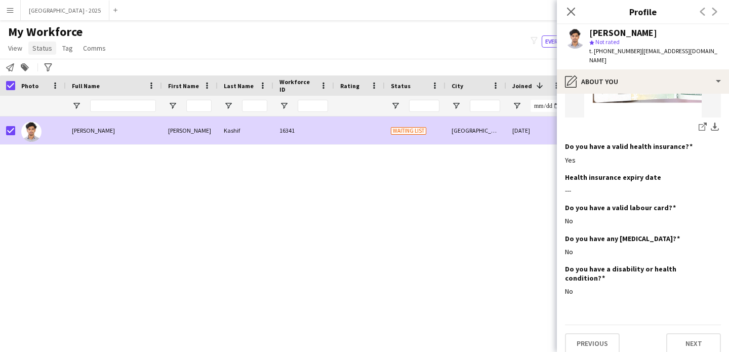
click at [39, 51] on span "Status" at bounding box center [42, 48] width 20 height 9
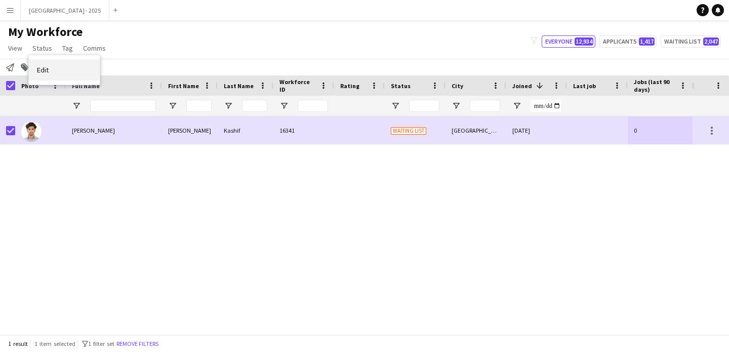
click at [50, 70] on link "Edit" at bounding box center [64, 69] width 71 height 21
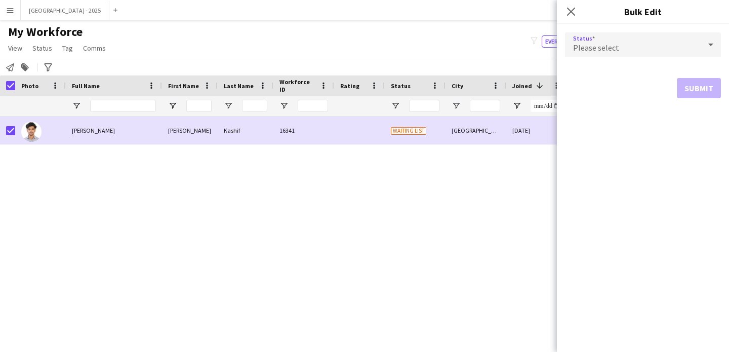
click at [657, 43] on div "Please select" at bounding box center [633, 44] width 136 height 24
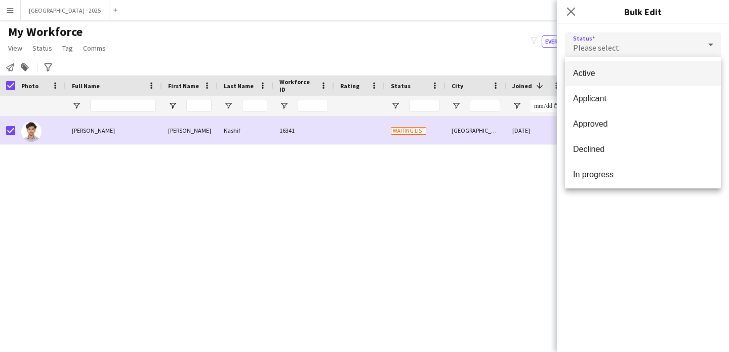
click at [633, 73] on span "Active" at bounding box center [643, 73] width 140 height 10
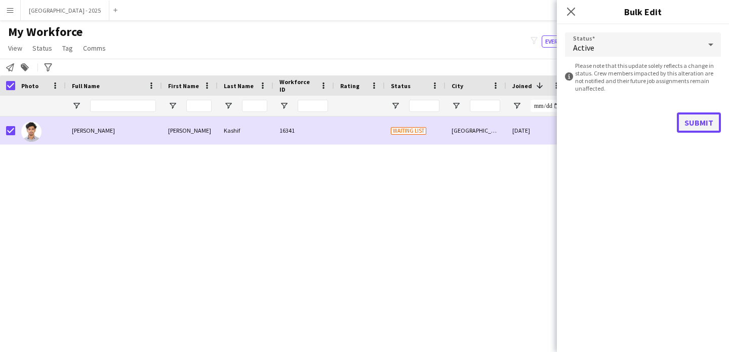
click at [691, 116] on button "Submit" at bounding box center [699, 122] width 44 height 20
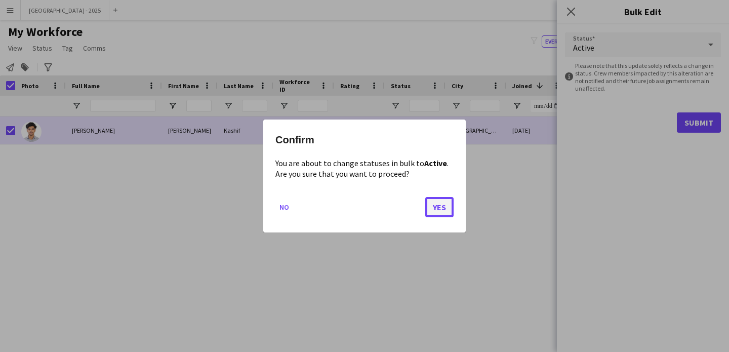
click at [432, 211] on button "Yes" at bounding box center [439, 207] width 28 height 20
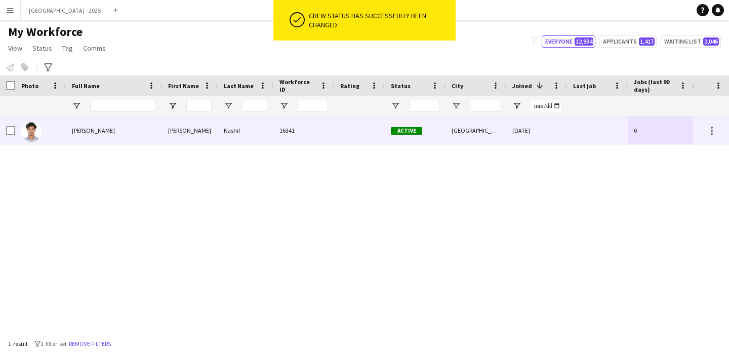
click at [63, 136] on div at bounding box center [40, 130] width 51 height 28
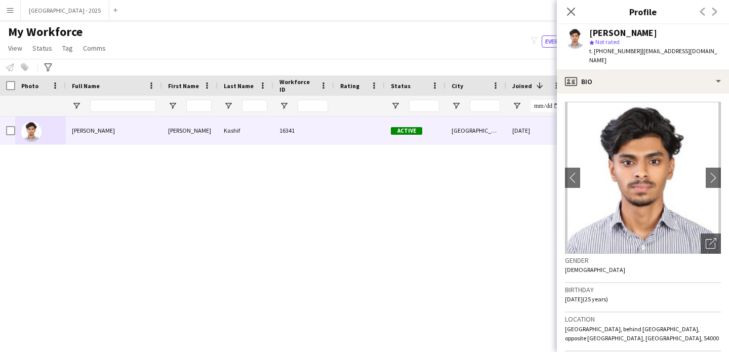
click at [685, 48] on span "| [EMAIL_ADDRESS][DOMAIN_NAME]" at bounding box center [654, 55] width 128 height 17
click at [685, 47] on span "| [EMAIL_ADDRESS][DOMAIN_NAME]" at bounding box center [654, 55] width 128 height 17
click at [664, 50] on span "| [EMAIL_ADDRESS][DOMAIN_NAME]" at bounding box center [654, 55] width 128 height 17
click at [642, 52] on span "| [EMAIL_ADDRESS][DOMAIN_NAME]" at bounding box center [654, 55] width 128 height 17
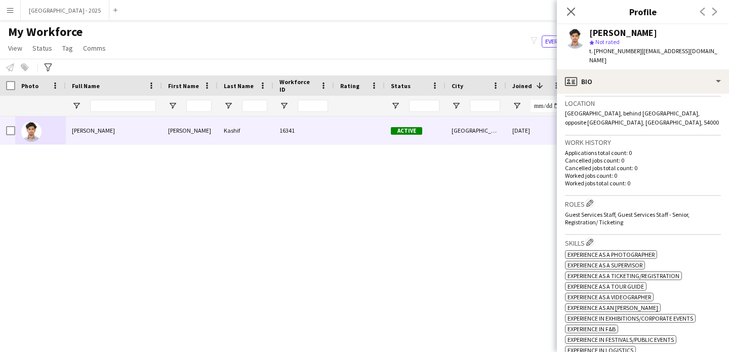
scroll to position [250, 0]
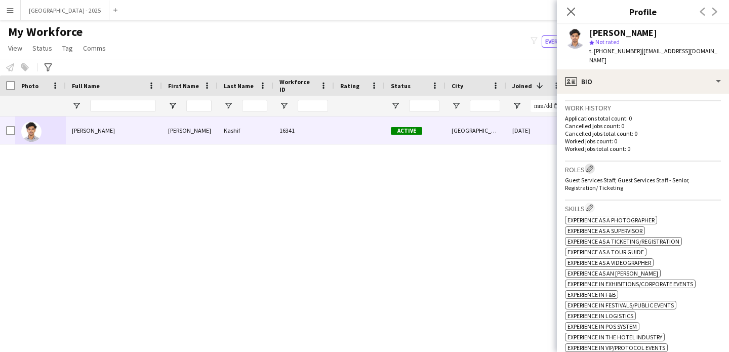
drag, startPoint x: 609, startPoint y: 163, endPoint x: 593, endPoint y: 159, distance: 16.2
click at [597, 162] on div "Roles Edit crew company roles Guest Services Staff, Guest Services Staff - Seni…" at bounding box center [643, 181] width 156 height 39
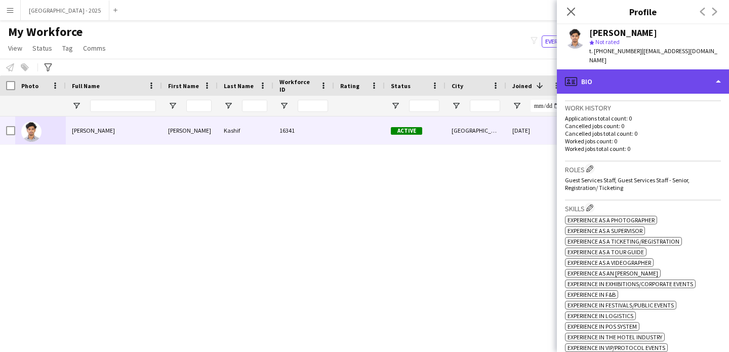
click at [631, 69] on div "profile Bio" at bounding box center [643, 81] width 172 height 24
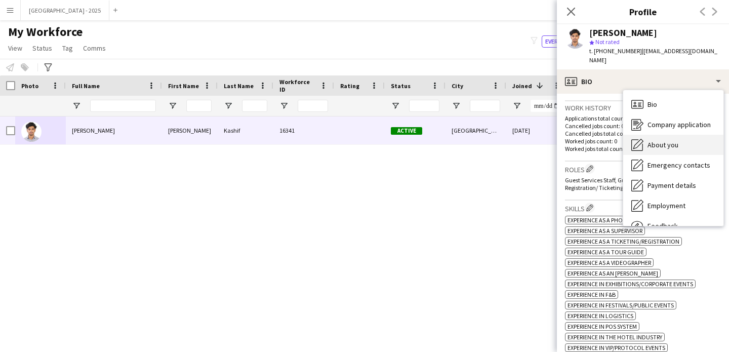
click at [652, 135] on div "About you About you" at bounding box center [674, 145] width 100 height 20
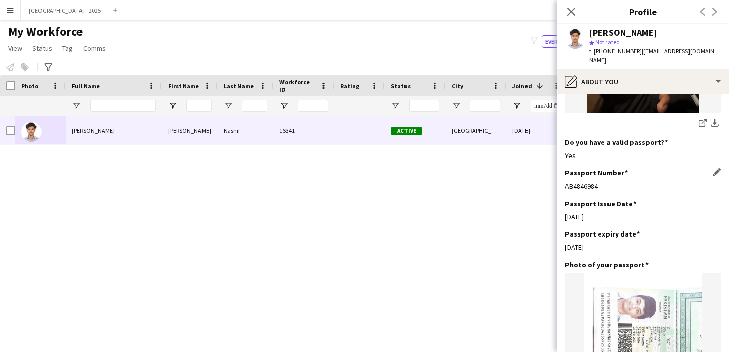
scroll to position [857, 0]
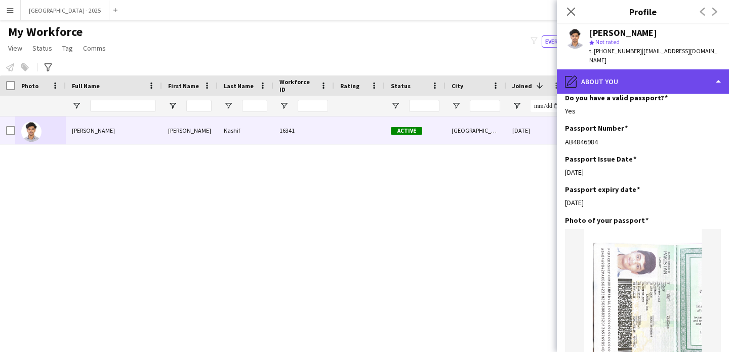
click at [634, 69] on div "pencil4 About you" at bounding box center [643, 81] width 172 height 24
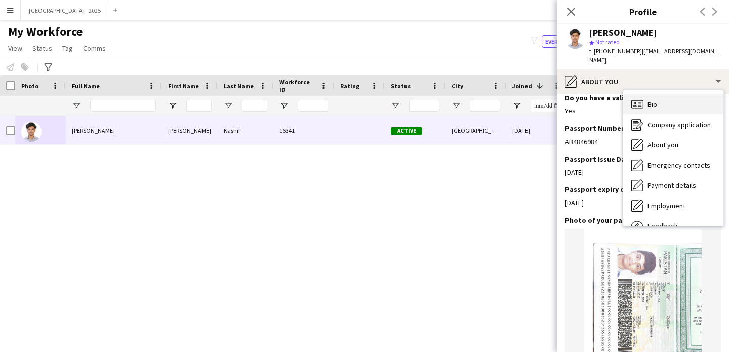
click at [661, 94] on div "Bio Bio" at bounding box center [674, 104] width 100 height 20
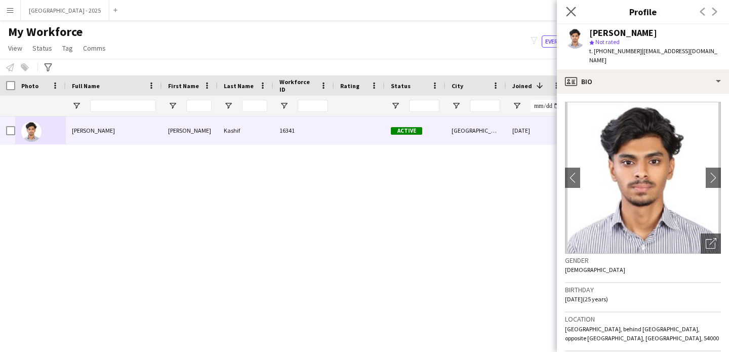
click at [569, 17] on app-icon "Close pop-in" at bounding box center [571, 12] width 15 height 15
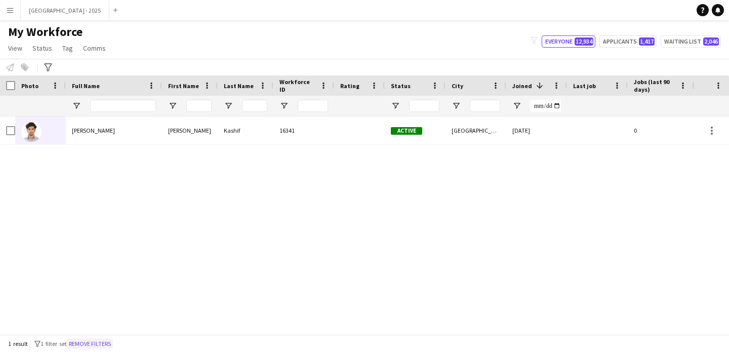
click at [106, 341] on button "Remove filters" at bounding box center [90, 343] width 46 height 11
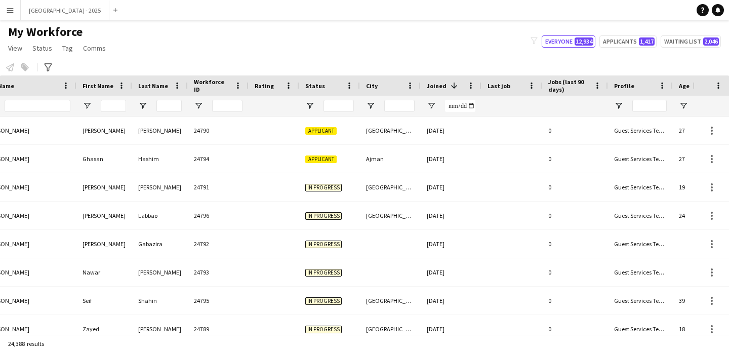
scroll to position [0, 223]
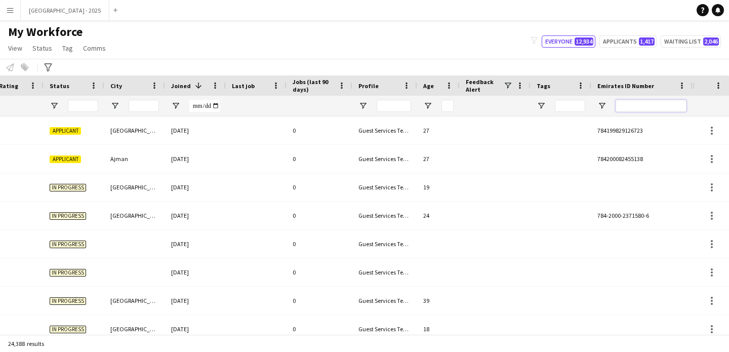
click at [664, 107] on input "Emirates ID Number Filter Input" at bounding box center [651, 106] width 71 height 12
paste input "*******"
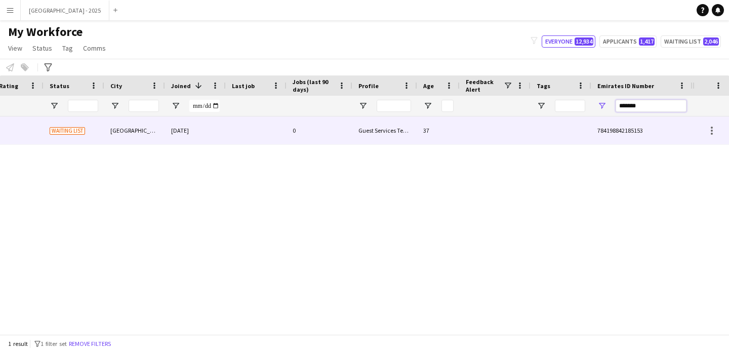
type input "*******"
click at [237, 127] on div at bounding box center [256, 130] width 61 height 28
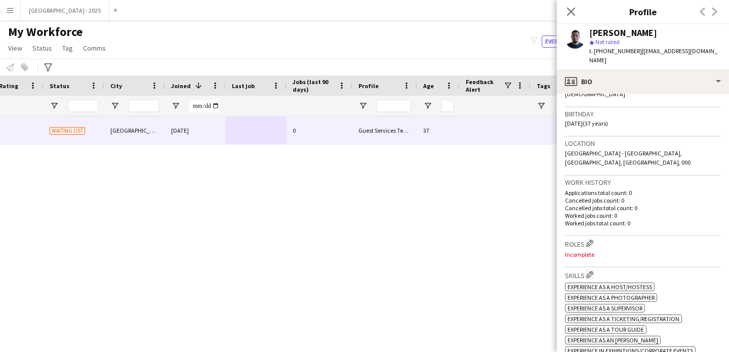
scroll to position [0, 0]
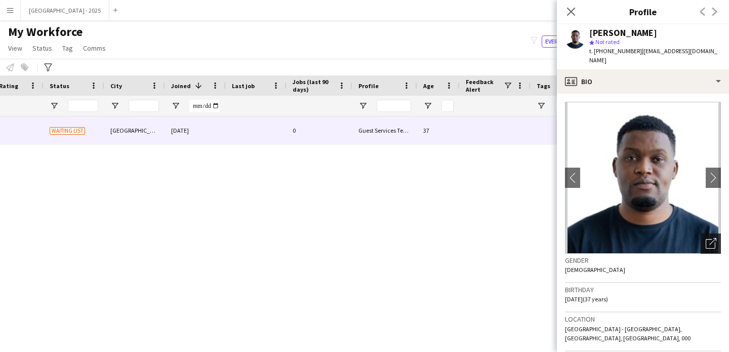
drag, startPoint x: 706, startPoint y: 228, endPoint x: 673, endPoint y: 228, distance: 33.4
click at [710, 238] on icon at bounding box center [713, 241] width 7 height 7
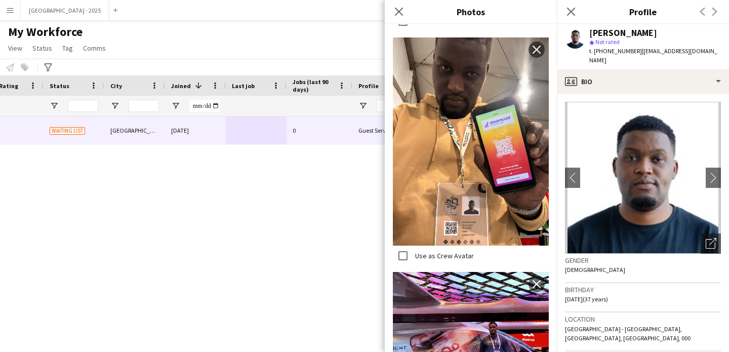
scroll to position [212, 0]
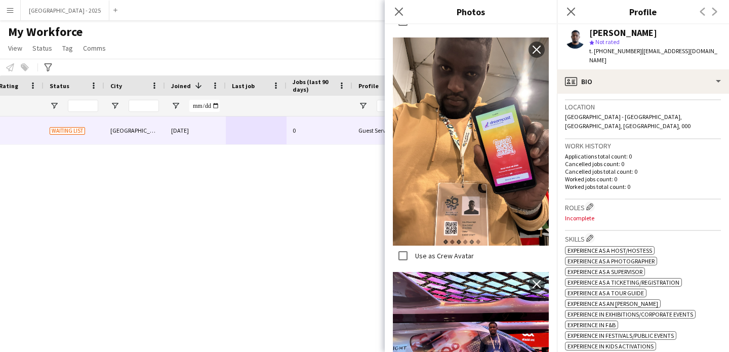
click at [586, 202] on h3 "Roles Edit crew company roles" at bounding box center [643, 207] width 156 height 11
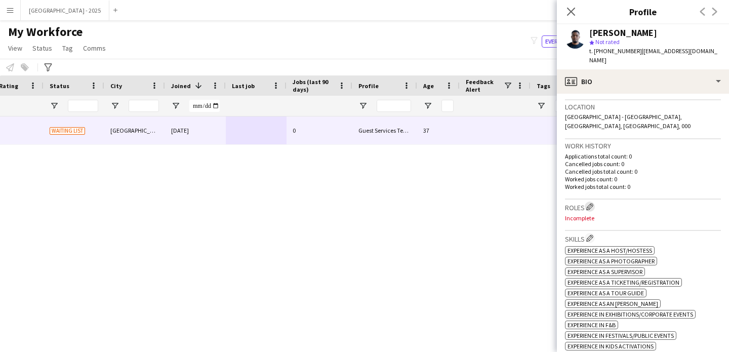
click at [593, 203] on app-icon "Edit crew company roles" at bounding box center [590, 206] width 7 height 7
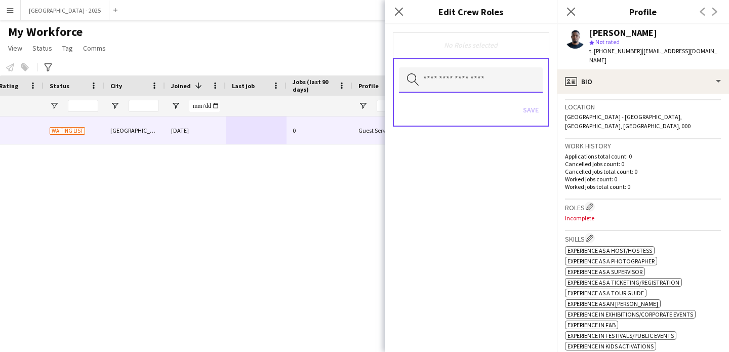
click at [471, 83] on input "text" at bounding box center [471, 79] width 144 height 25
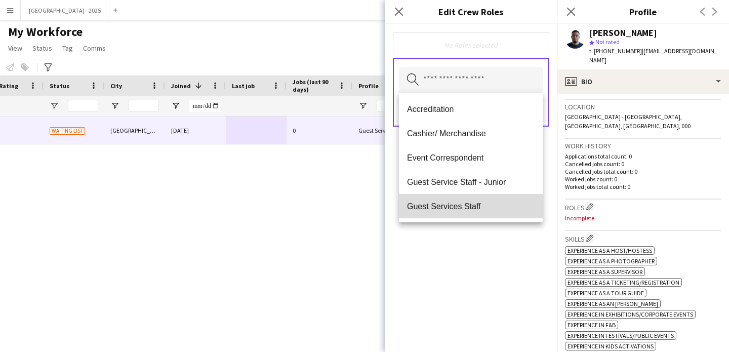
click at [493, 206] on span "Guest Services Staff" at bounding box center [471, 207] width 128 height 10
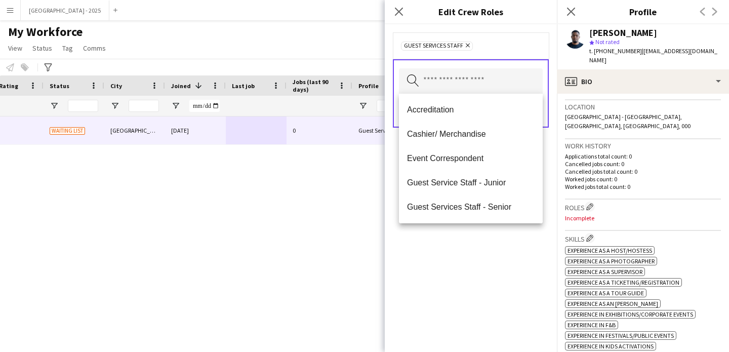
click at [492, 207] on span "Guest Services Staff - Senior" at bounding box center [471, 207] width 128 height 10
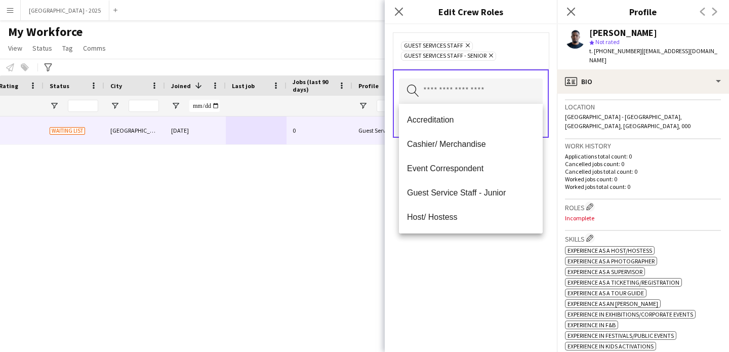
click at [492, 253] on div "Guest Services Staff Remove Guest Services Staff - Senior Remove Search by role…" at bounding box center [471, 188] width 172 height 328
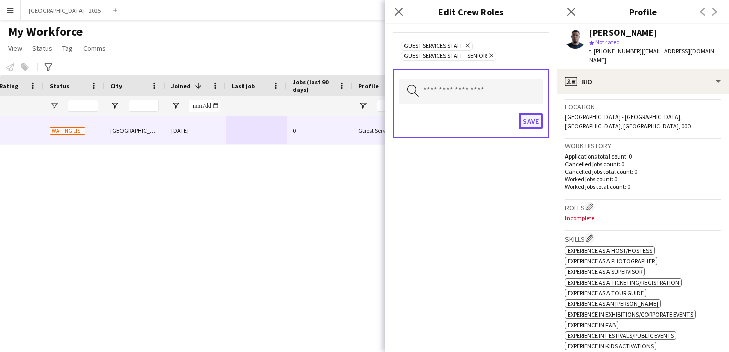
click at [522, 124] on button "Save" at bounding box center [531, 121] width 24 height 16
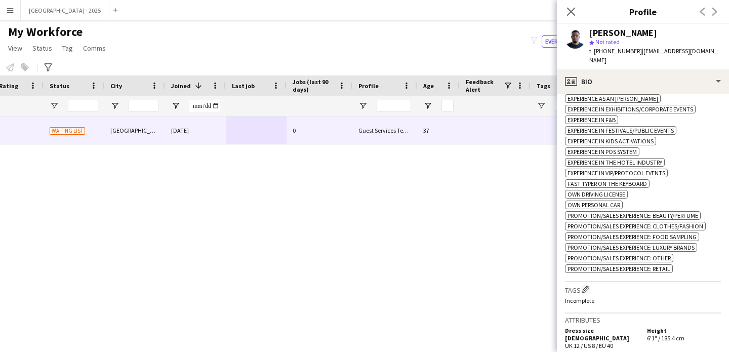
scroll to position [443, 0]
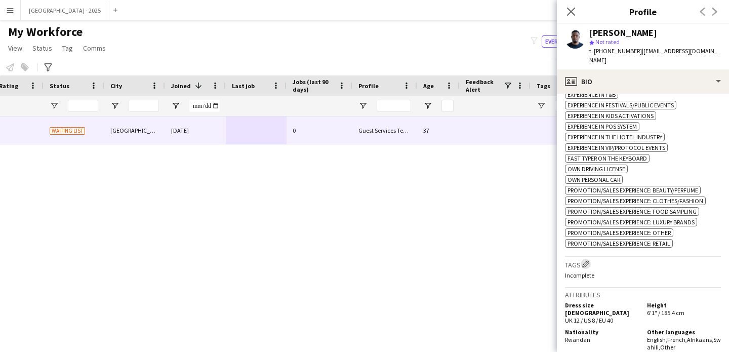
click at [585, 260] on app-icon "Edit crew company tags" at bounding box center [585, 263] width 7 height 7
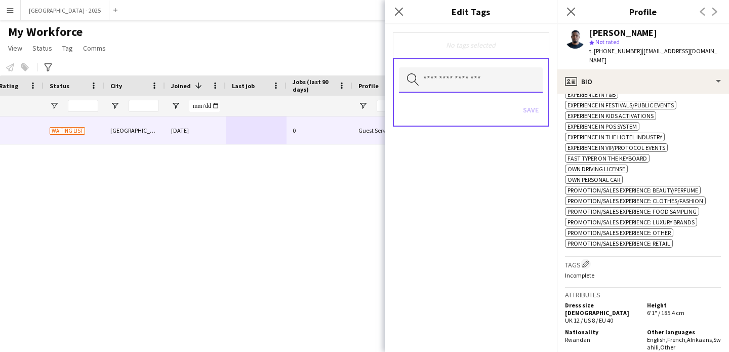
click at [456, 85] on input "text" at bounding box center [471, 79] width 144 height 25
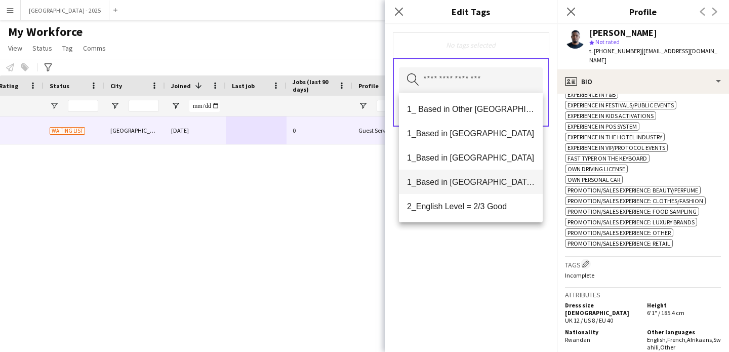
click at [475, 178] on span "1_Based in [GEOGRAPHIC_DATA]/[GEOGRAPHIC_DATA]/Ajman" at bounding box center [471, 182] width 128 height 10
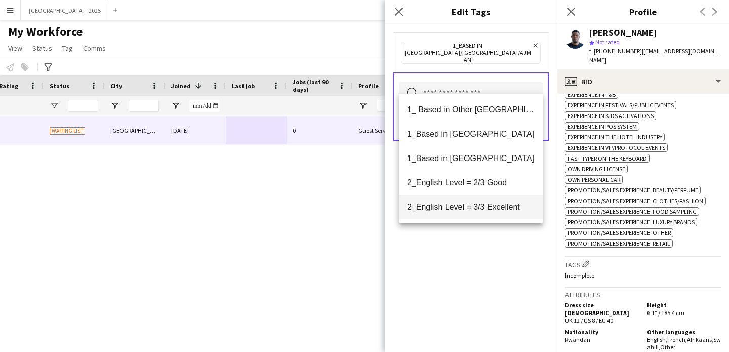
click at [482, 198] on mat-option "2_English Level = 3/3 Excellent" at bounding box center [471, 207] width 144 height 24
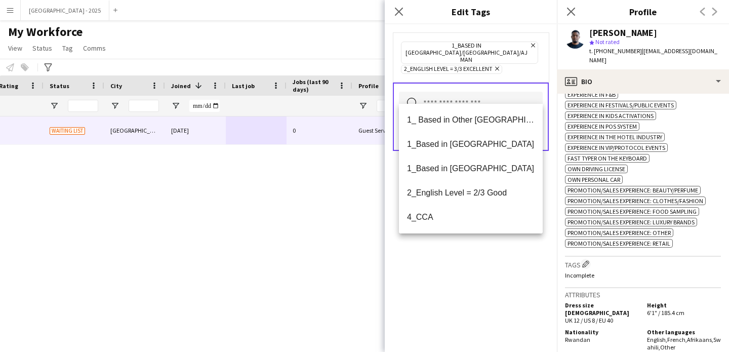
click at [498, 246] on div "1_Based in [GEOGRAPHIC_DATA]/[GEOGRAPHIC_DATA]/Ajman Remove 2_English Level = 3…" at bounding box center [471, 188] width 172 height 328
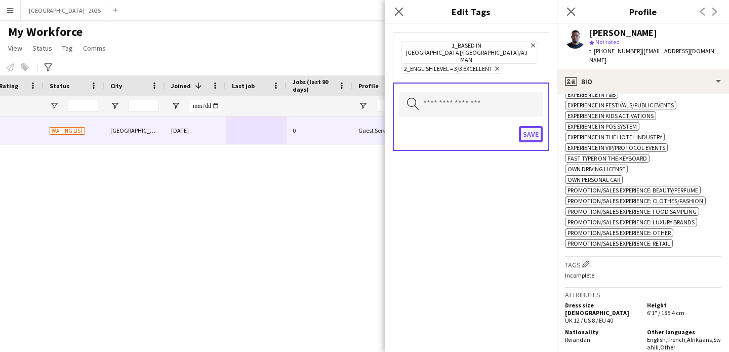
click at [521, 126] on button "Save" at bounding box center [531, 134] width 24 height 16
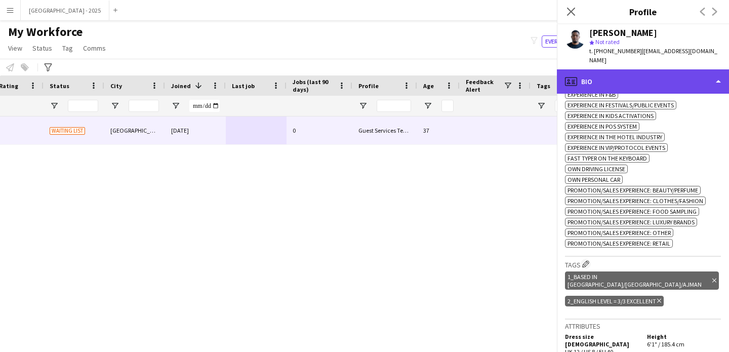
click at [569, 75] on icon "profile" at bounding box center [571, 81] width 12 height 12
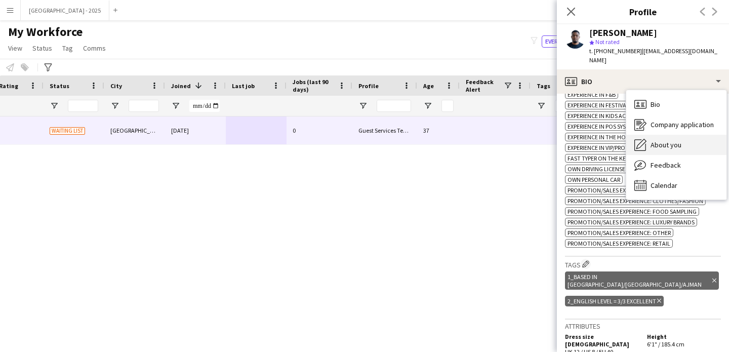
click at [644, 139] on icon "About you" at bounding box center [641, 145] width 12 height 12
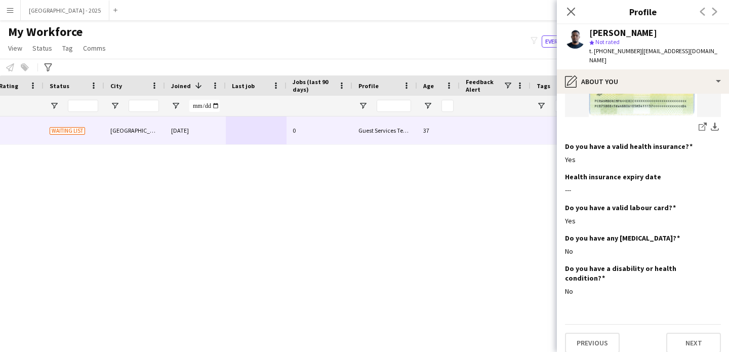
click at [572, 15] on icon "Close pop-in" at bounding box center [571, 12] width 8 height 8
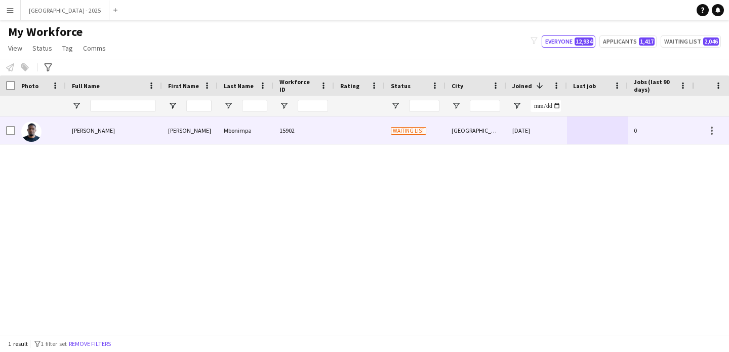
click at [12, 135] on div at bounding box center [10, 130] width 9 height 28
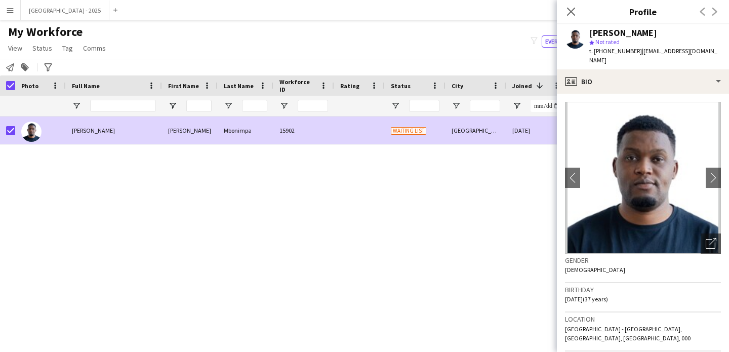
click at [36, 42] on link "Status" at bounding box center [42, 48] width 28 height 13
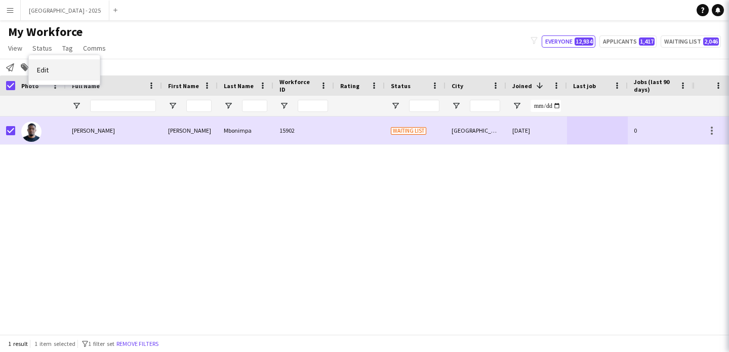
click at [48, 63] on link "Edit" at bounding box center [64, 69] width 71 height 21
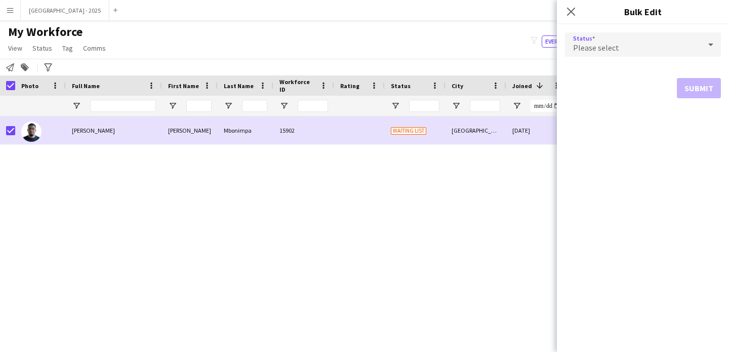
click at [612, 38] on div "Please select" at bounding box center [633, 44] width 136 height 24
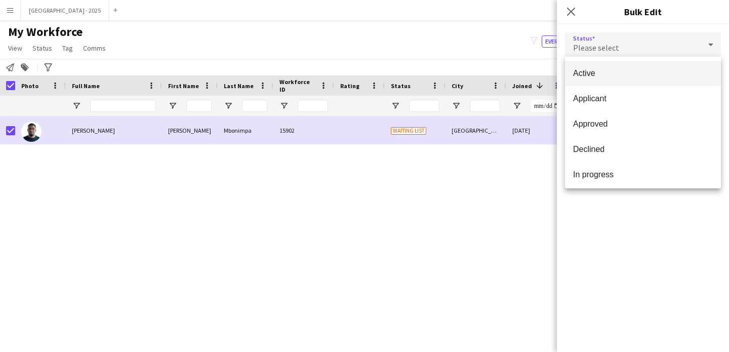
click at [613, 75] on span "Active" at bounding box center [643, 73] width 140 height 10
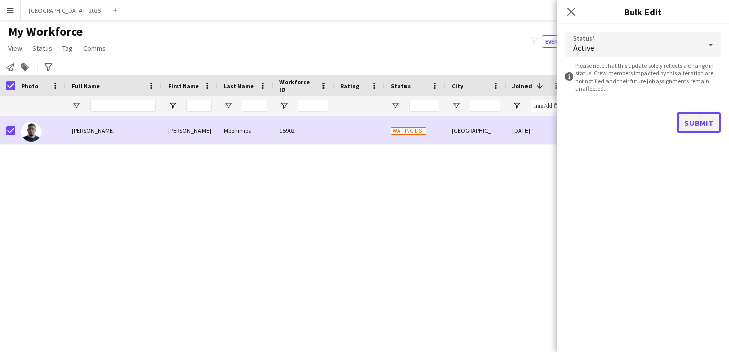
click at [690, 130] on button "Submit" at bounding box center [699, 122] width 44 height 20
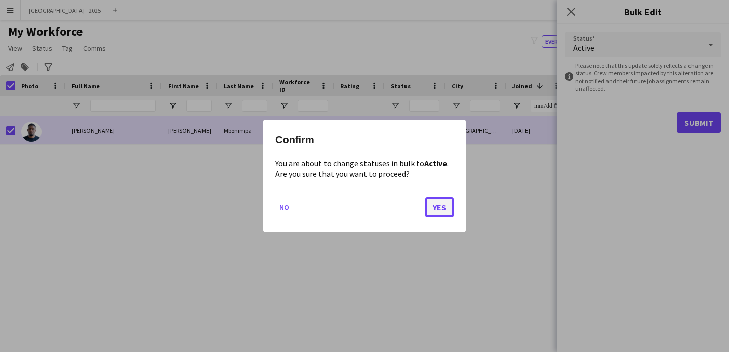
click at [445, 210] on button "Yes" at bounding box center [439, 207] width 28 height 20
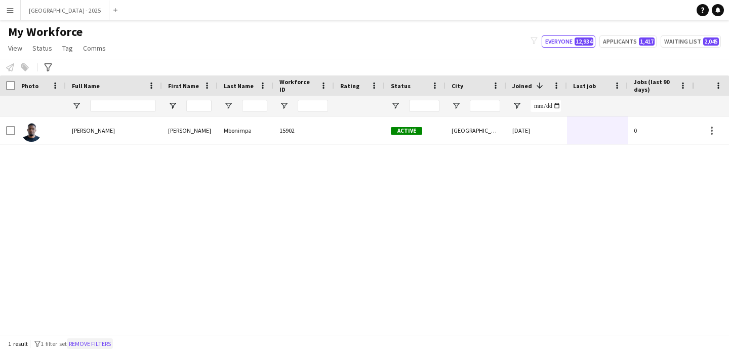
click at [97, 346] on button "Remove filters" at bounding box center [90, 343] width 46 height 11
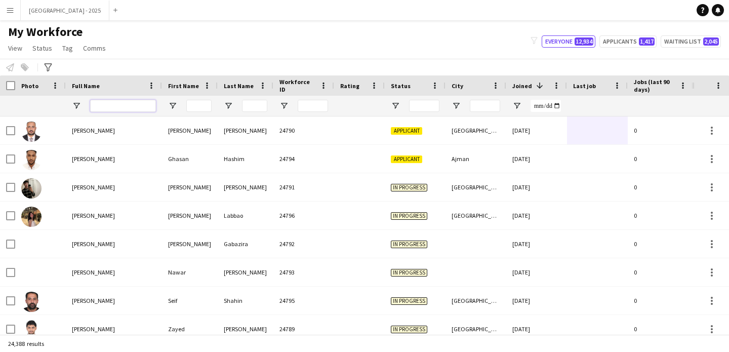
drag, startPoint x: 106, startPoint y: 104, endPoint x: 127, endPoint y: 113, distance: 22.2
click at [106, 104] on input "Full Name Filter Input" at bounding box center [123, 106] width 66 height 12
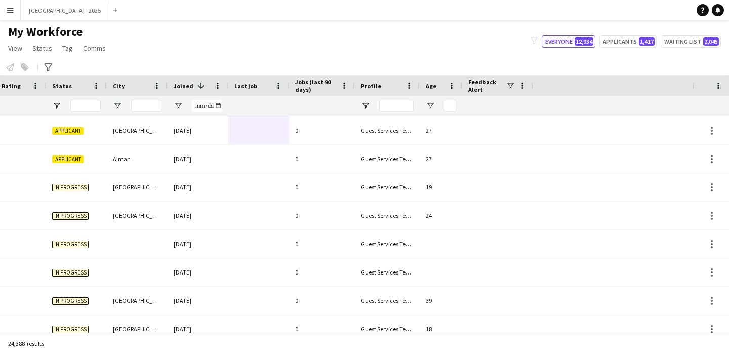
scroll to position [0, 341]
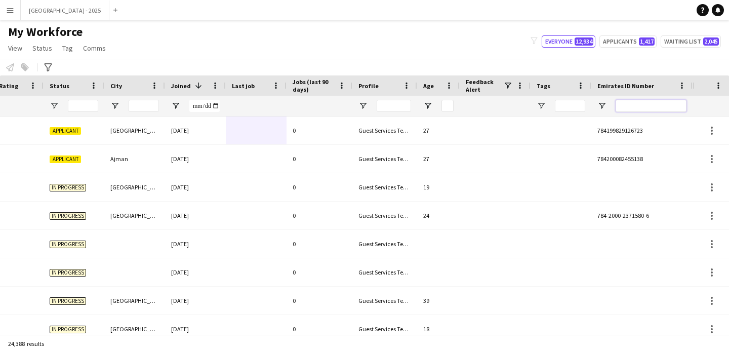
click at [659, 108] on input "Emirates ID Number Filter Input" at bounding box center [651, 106] width 71 height 12
paste input "********"
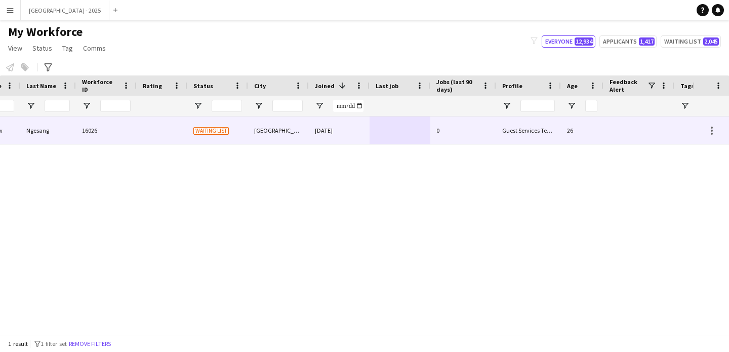
scroll to position [0, 13]
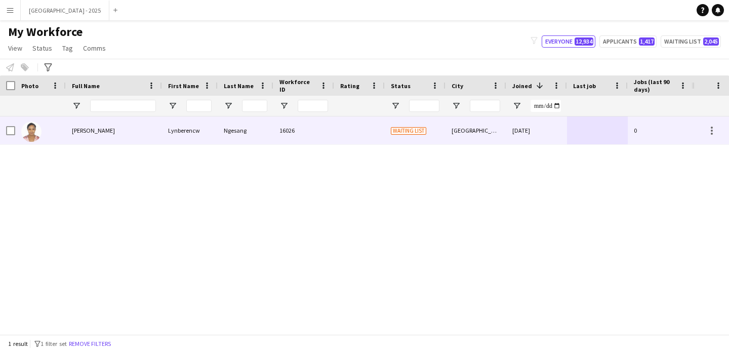
type input "********"
click at [180, 134] on div "Lynberencw" at bounding box center [190, 130] width 56 height 28
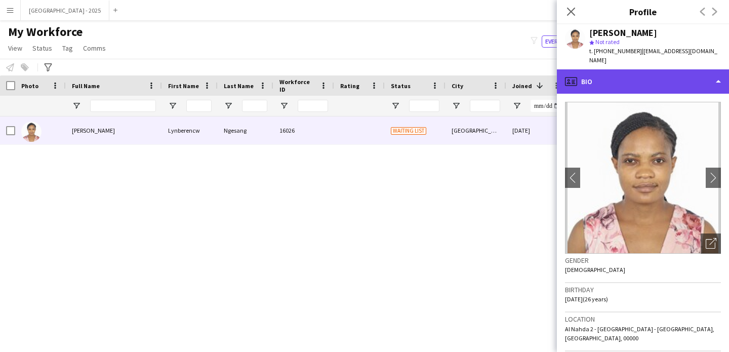
click at [602, 71] on div "profile Bio" at bounding box center [643, 81] width 172 height 24
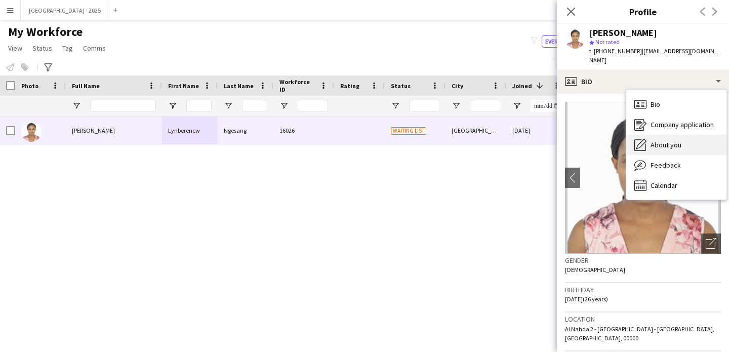
click at [658, 135] on div "About you About you" at bounding box center [677, 145] width 100 height 20
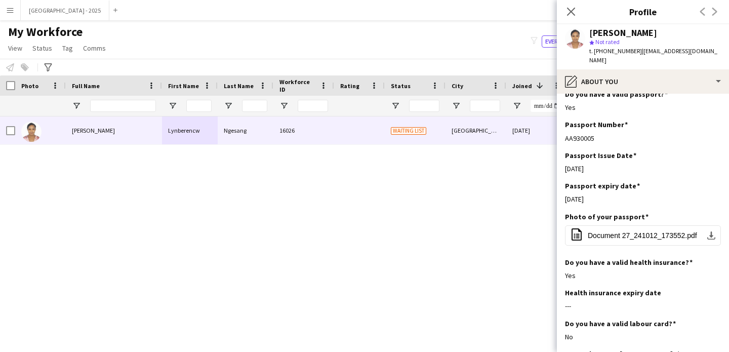
scroll to position [815, 0]
click at [569, 10] on icon at bounding box center [571, 12] width 10 height 10
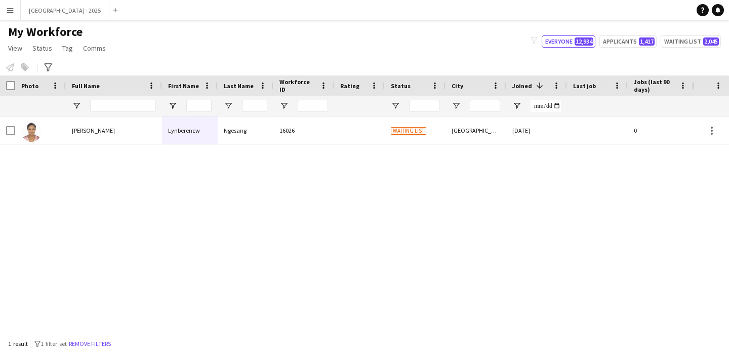
drag, startPoint x: 95, startPoint y: 348, endPoint x: 146, endPoint y: 1, distance: 351.2
click at [95, 347] on button "Remove filters" at bounding box center [90, 343] width 46 height 11
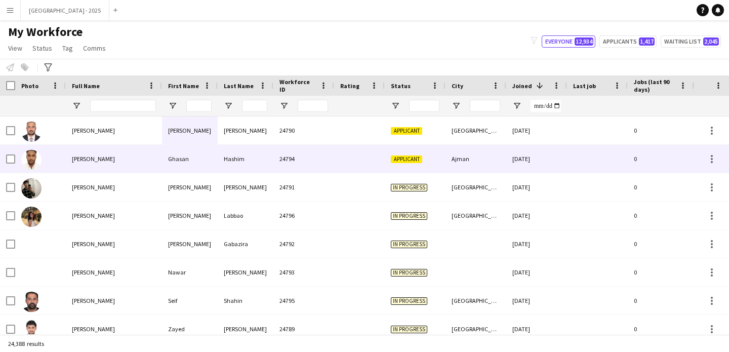
scroll to position [0, 341]
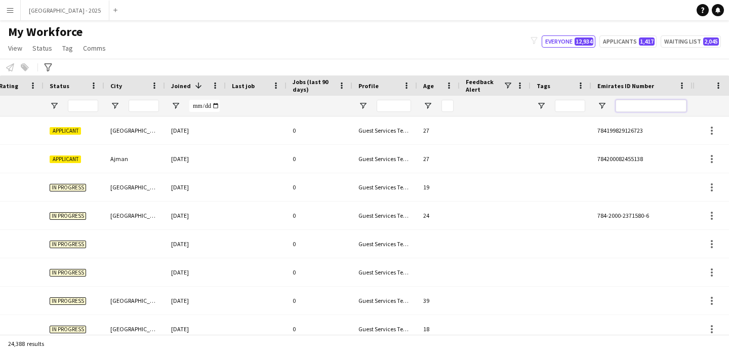
click at [650, 108] on input "Emirates ID Number Filter Input" at bounding box center [651, 106] width 71 height 12
paste input "*******"
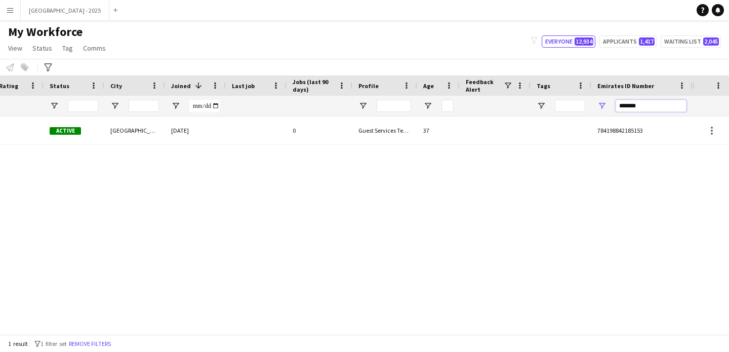
type input "*******"
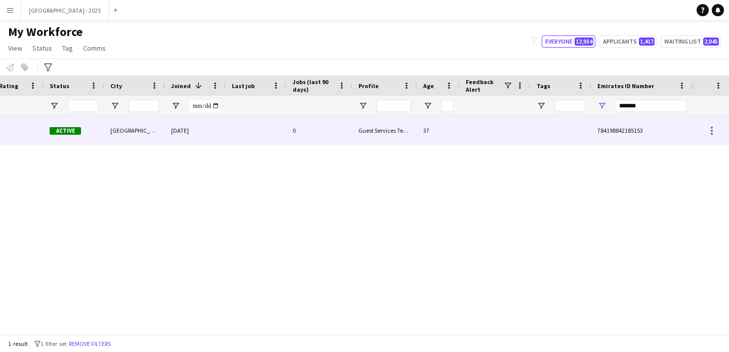
click at [227, 135] on div at bounding box center [256, 130] width 61 height 28
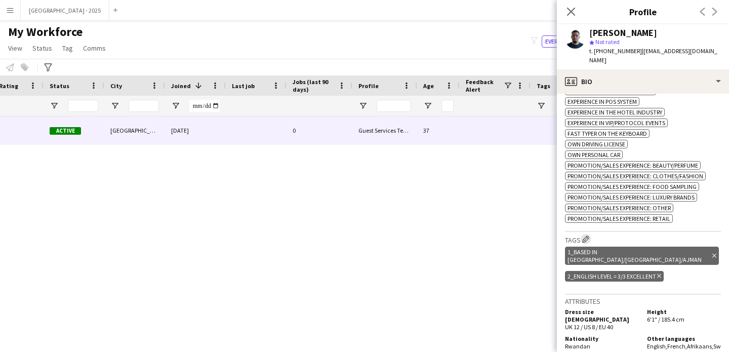
click at [587, 236] on app-icon "Edit crew company tags" at bounding box center [585, 239] width 7 height 7
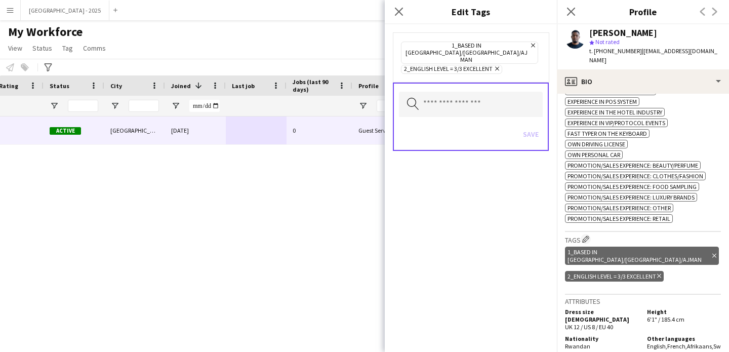
click at [498, 65] on icon "Remove" at bounding box center [496, 68] width 7 height 7
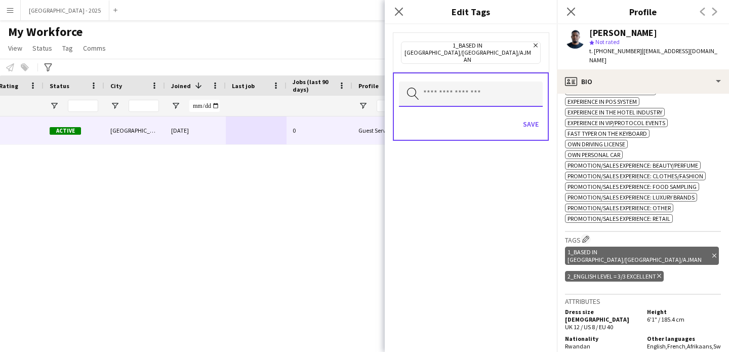
click at [495, 82] on input "text" at bounding box center [471, 94] width 144 height 25
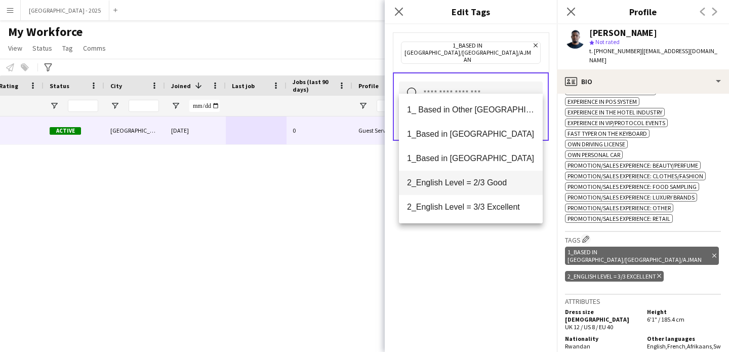
click at [468, 192] on mat-option "2_English Level = 2/3 Good" at bounding box center [471, 183] width 144 height 24
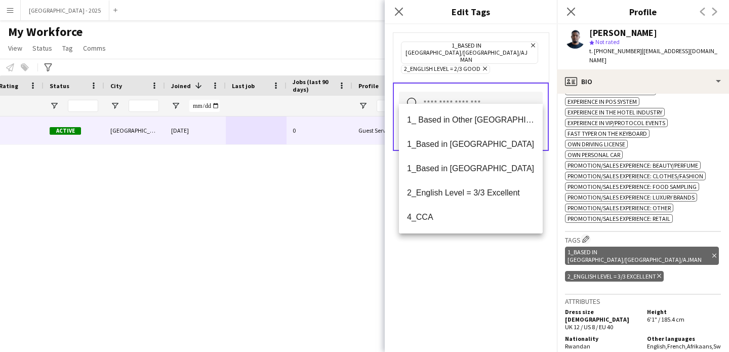
drag, startPoint x: 486, startPoint y: 266, endPoint x: 518, endPoint y: 161, distance: 110.6
click at [486, 265] on div "1_Based in [GEOGRAPHIC_DATA]/[GEOGRAPHIC_DATA]/Ajman Remove 2_English Level = 2…" at bounding box center [471, 188] width 172 height 328
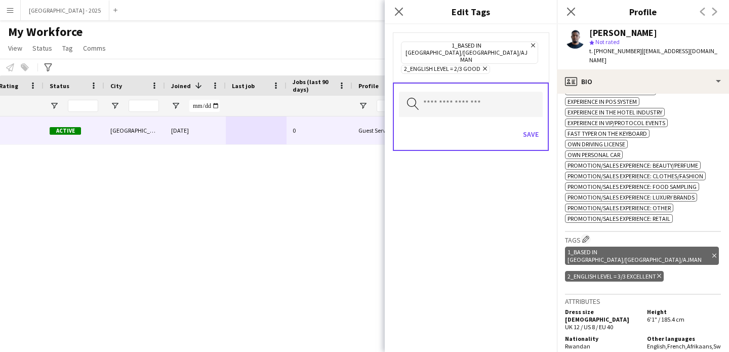
click at [554, 106] on form "1_Based in [GEOGRAPHIC_DATA]/[GEOGRAPHIC_DATA]/Ajman Remove 2_English Level = 2…" at bounding box center [471, 101] width 172 height 155
click at [537, 126] on button "Save" at bounding box center [531, 134] width 24 height 16
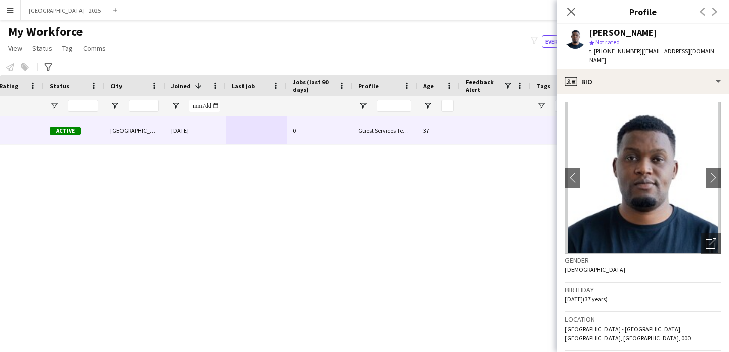
drag, startPoint x: 574, startPoint y: 11, endPoint x: 208, endPoint y: 285, distance: 457.0
click at [574, 11] on icon "Close pop-in" at bounding box center [571, 12] width 8 height 8
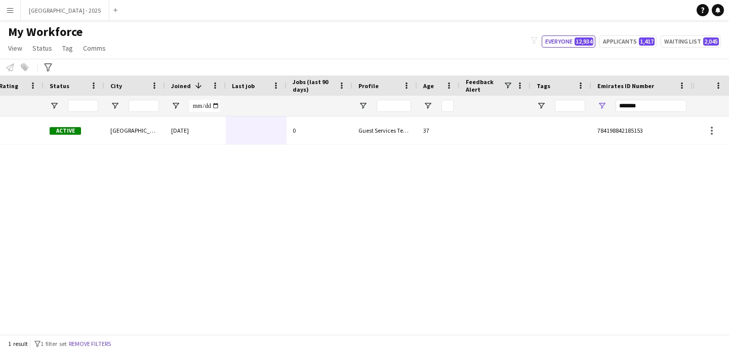
drag, startPoint x: 109, startPoint y: 342, endPoint x: 160, endPoint y: 28, distance: 318.7
click at [109, 342] on button "Remove filters" at bounding box center [90, 343] width 46 height 11
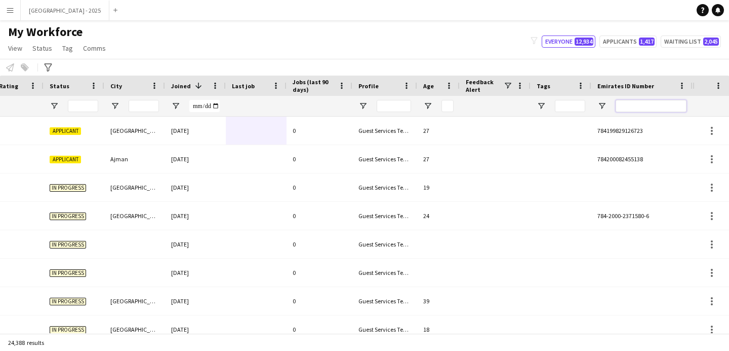
click at [630, 102] on input "Emirates ID Number Filter Input" at bounding box center [651, 106] width 71 height 12
paste input "********"
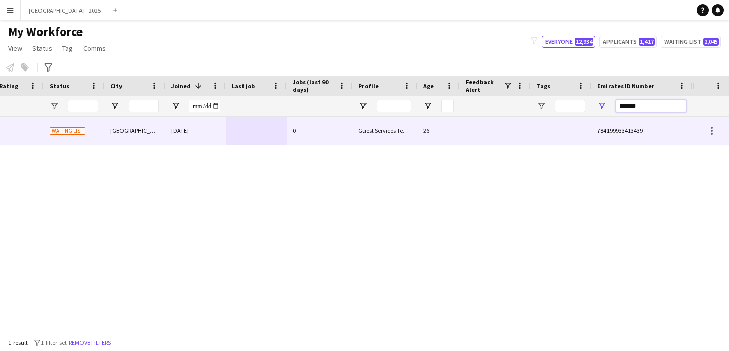
type input "*******"
click at [529, 129] on div at bounding box center [495, 130] width 71 height 28
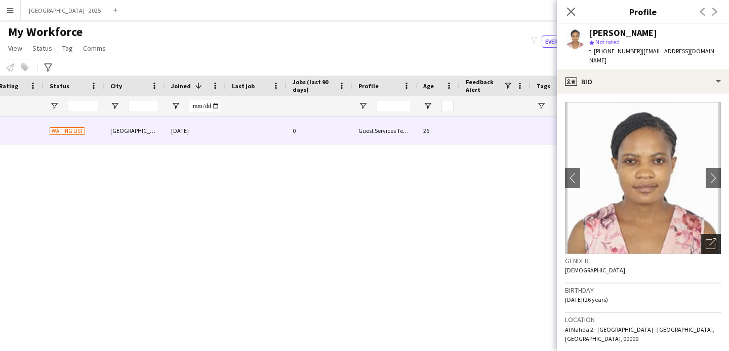
click at [708, 239] on icon at bounding box center [711, 244] width 10 height 10
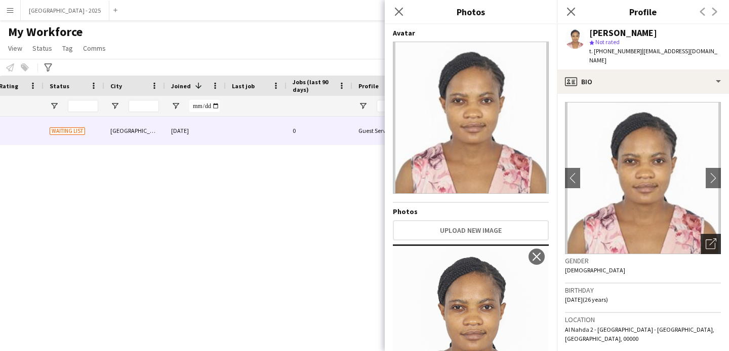
click at [708, 239] on icon at bounding box center [711, 244] width 10 height 10
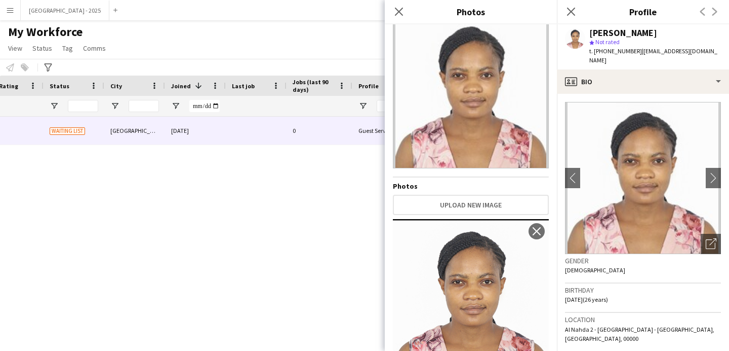
scroll to position [64, 0]
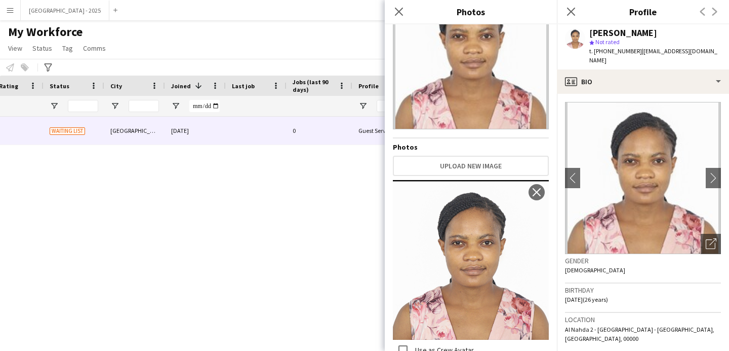
click at [654, 263] on div "Gender [DEMOGRAPHIC_DATA]" at bounding box center [643, 268] width 156 height 29
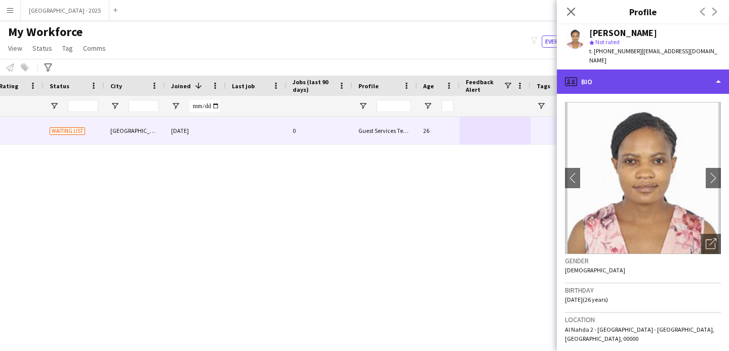
click at [644, 73] on div "profile Bio" at bounding box center [643, 81] width 172 height 24
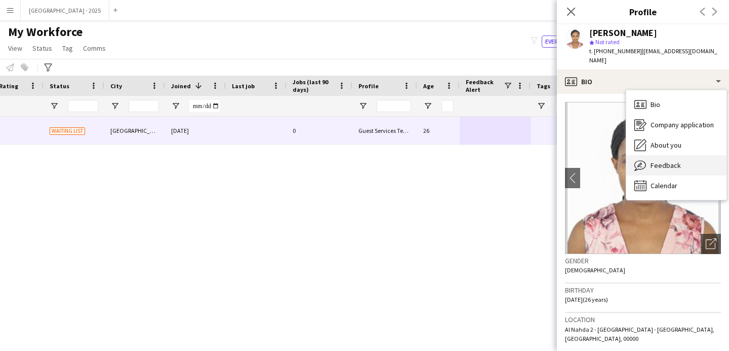
click at [671, 161] on span "Feedback" at bounding box center [666, 165] width 30 height 9
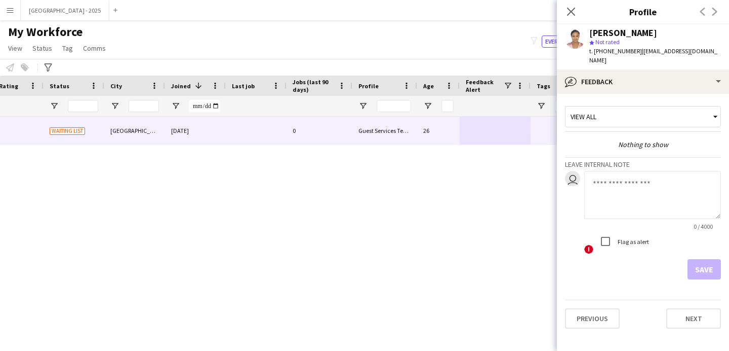
click at [642, 193] on textarea at bounding box center [653, 195] width 137 height 48
type textarea "**********"
click at [713, 259] on button "Save" at bounding box center [704, 269] width 33 height 20
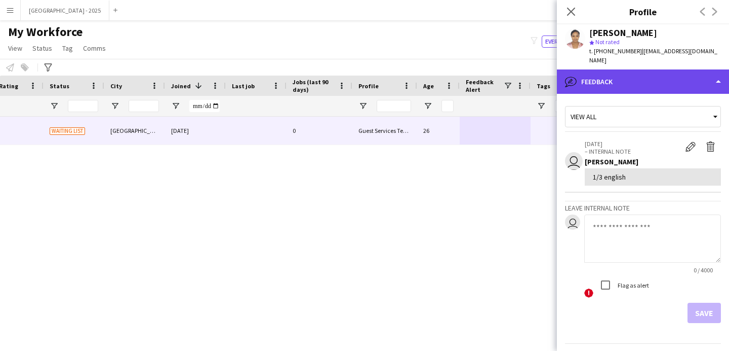
click at [606, 81] on div "bubble-pencil Feedback" at bounding box center [643, 81] width 172 height 24
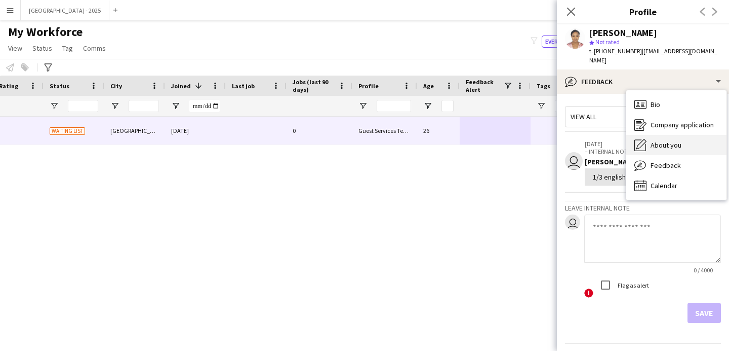
click at [656, 140] on span "About you" at bounding box center [666, 144] width 31 height 9
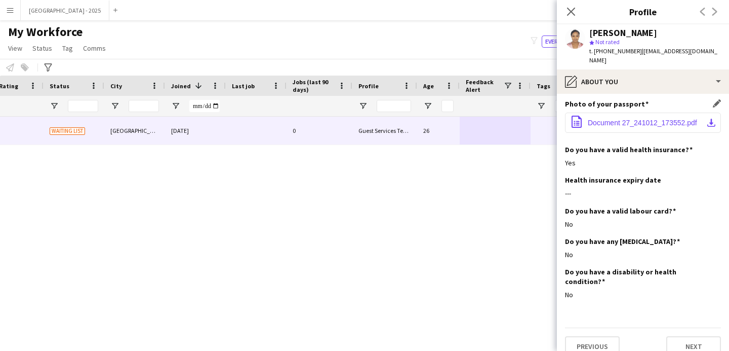
scroll to position [932, 0]
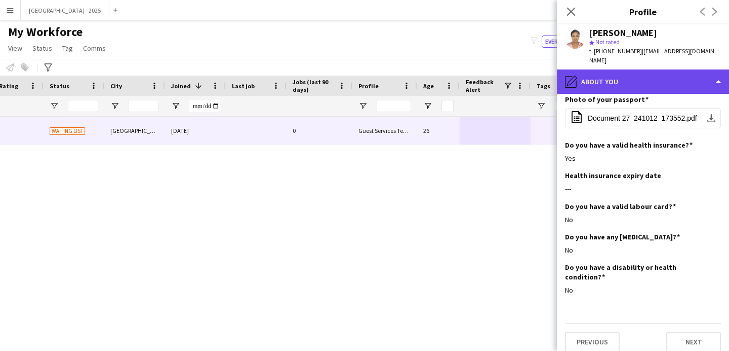
click at [614, 80] on div "pencil4 About you" at bounding box center [643, 81] width 172 height 24
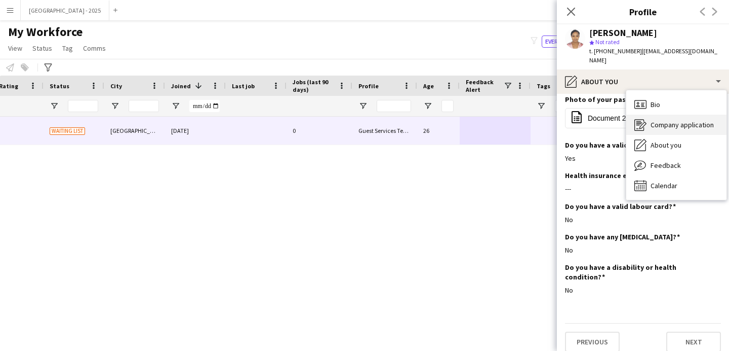
click at [682, 114] on div "Company application Company application" at bounding box center [677, 124] width 100 height 20
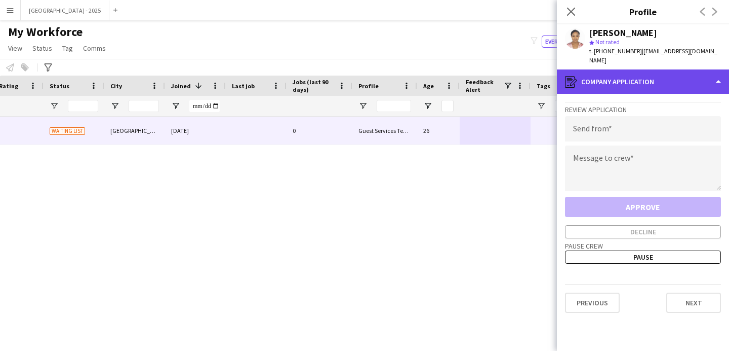
click at [636, 80] on div "register Company application" at bounding box center [643, 81] width 172 height 24
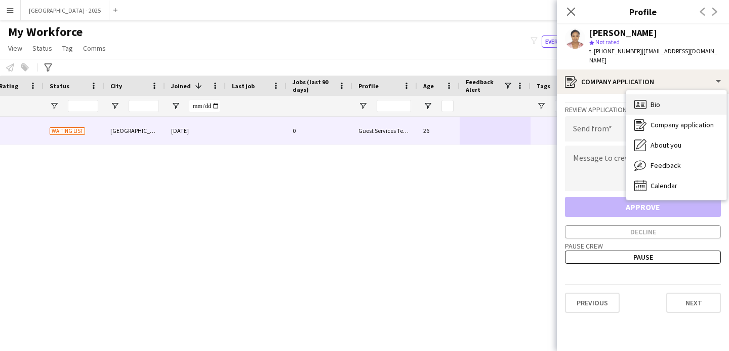
click at [664, 102] on div "Bio Bio" at bounding box center [677, 104] width 100 height 20
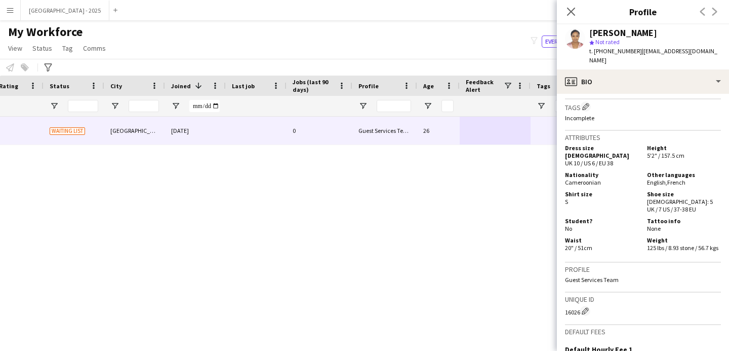
scroll to position [389, 0]
click at [572, 10] on icon at bounding box center [571, 12] width 10 height 10
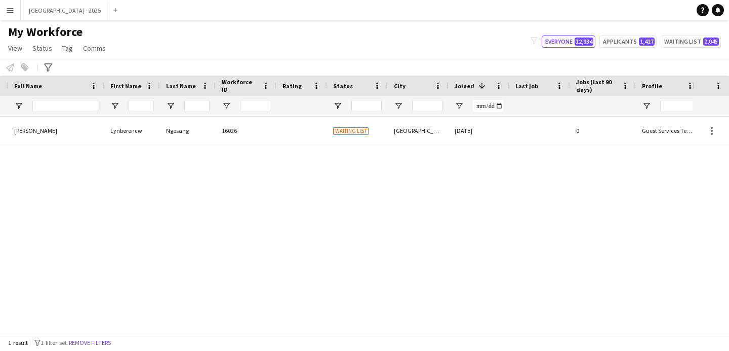
scroll to position [0, 0]
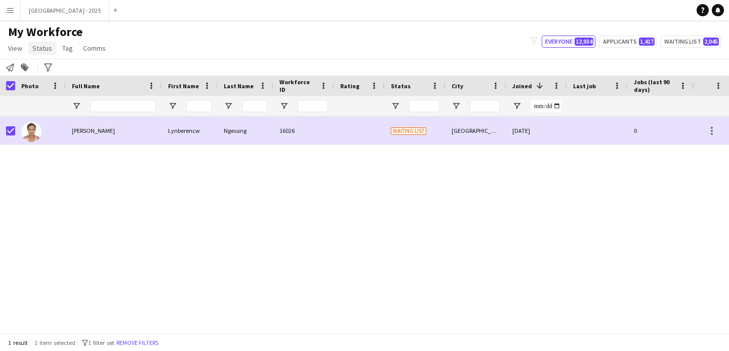
click at [37, 48] on span "Status" at bounding box center [42, 48] width 20 height 9
click at [44, 72] on span "Edit" at bounding box center [43, 69] width 12 height 9
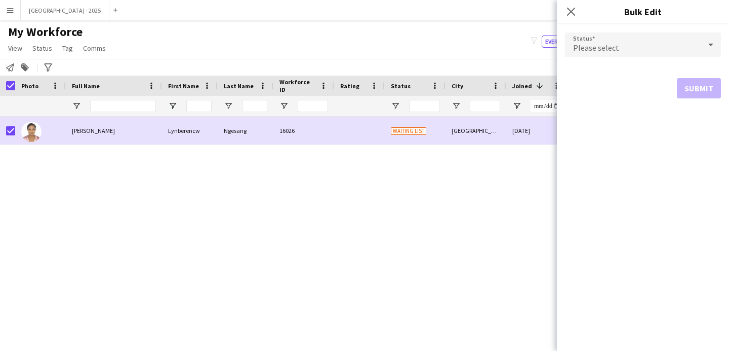
click at [651, 45] on div "Please select" at bounding box center [633, 44] width 136 height 24
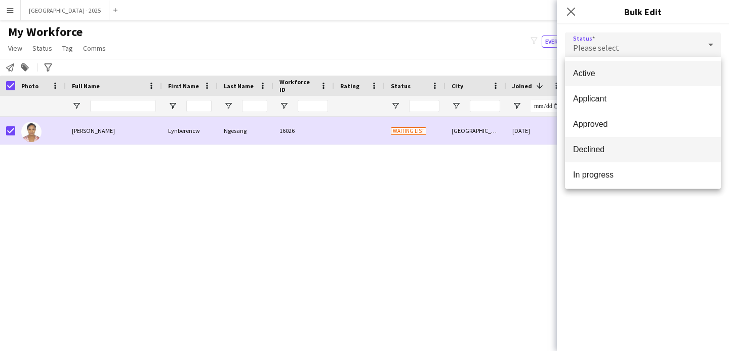
click at [612, 148] on span "Declined" at bounding box center [643, 149] width 140 height 10
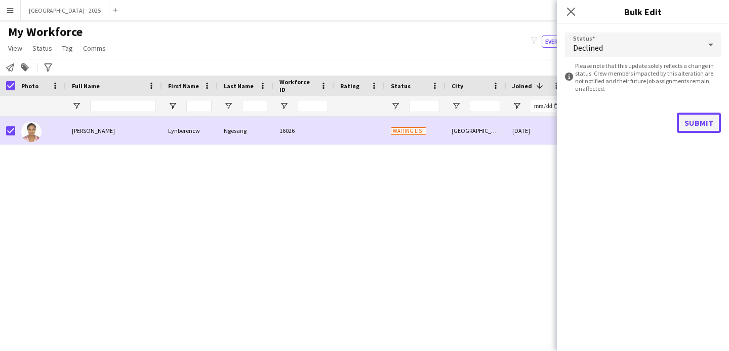
click at [678, 113] on button "Submit" at bounding box center [699, 122] width 44 height 20
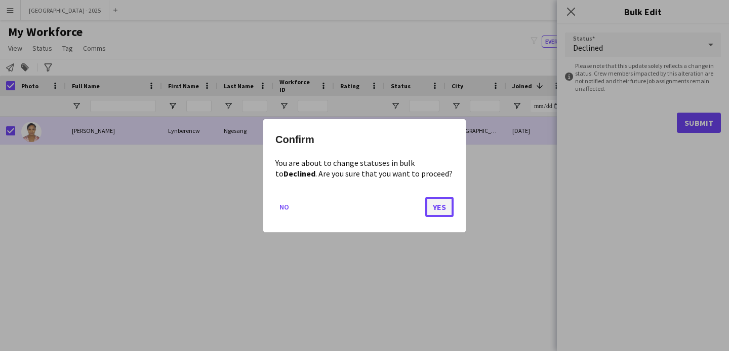
click at [444, 206] on button "Yes" at bounding box center [439, 206] width 28 height 20
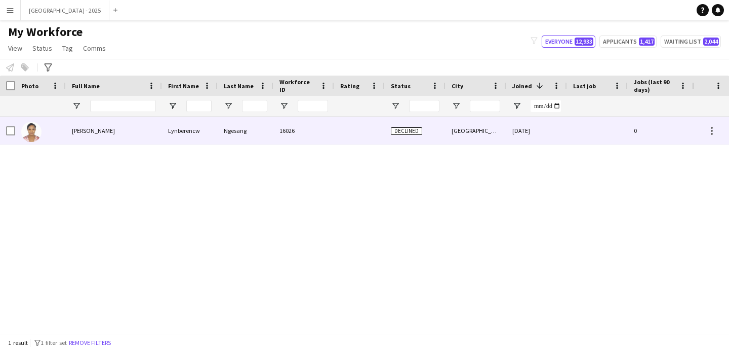
click at [34, 130] on img at bounding box center [31, 132] width 20 height 20
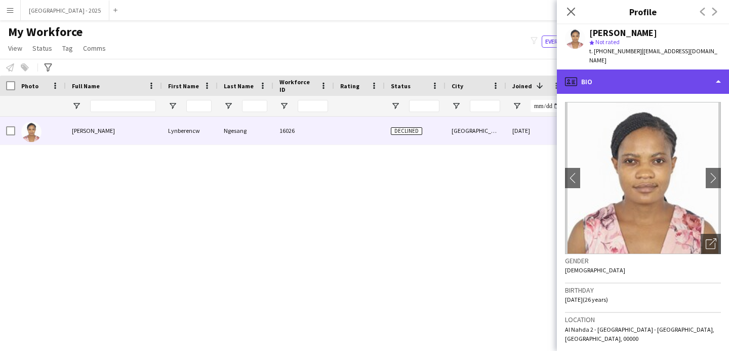
click at [665, 69] on div "profile Bio" at bounding box center [643, 81] width 172 height 24
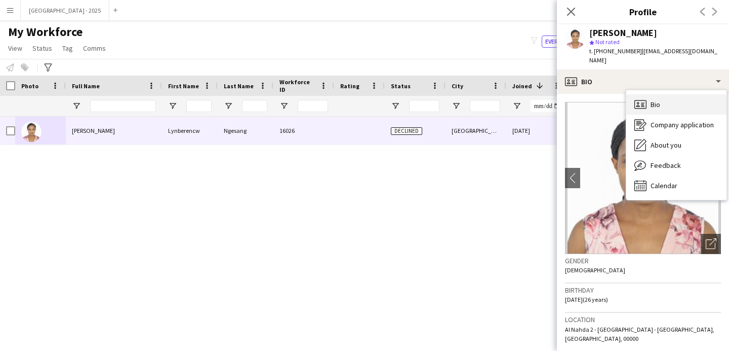
click at [648, 98] on div "Bio Bio" at bounding box center [677, 104] width 100 height 20
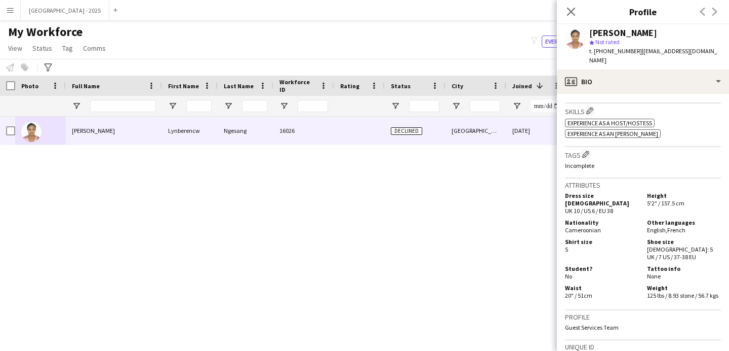
scroll to position [523, 0]
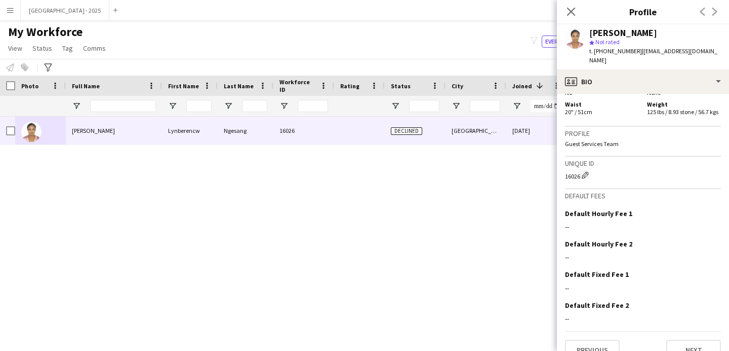
click at [567, 10] on icon "Close pop-in" at bounding box center [571, 12] width 8 height 8
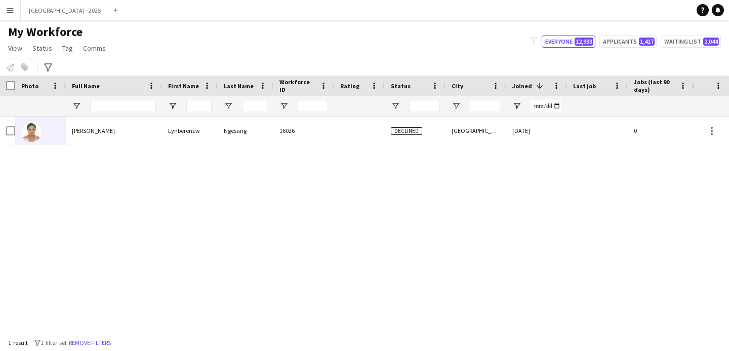
click at [112, 341] on button "Remove filters" at bounding box center [90, 342] width 46 height 11
